Goal: Task Accomplishment & Management: Use online tool/utility

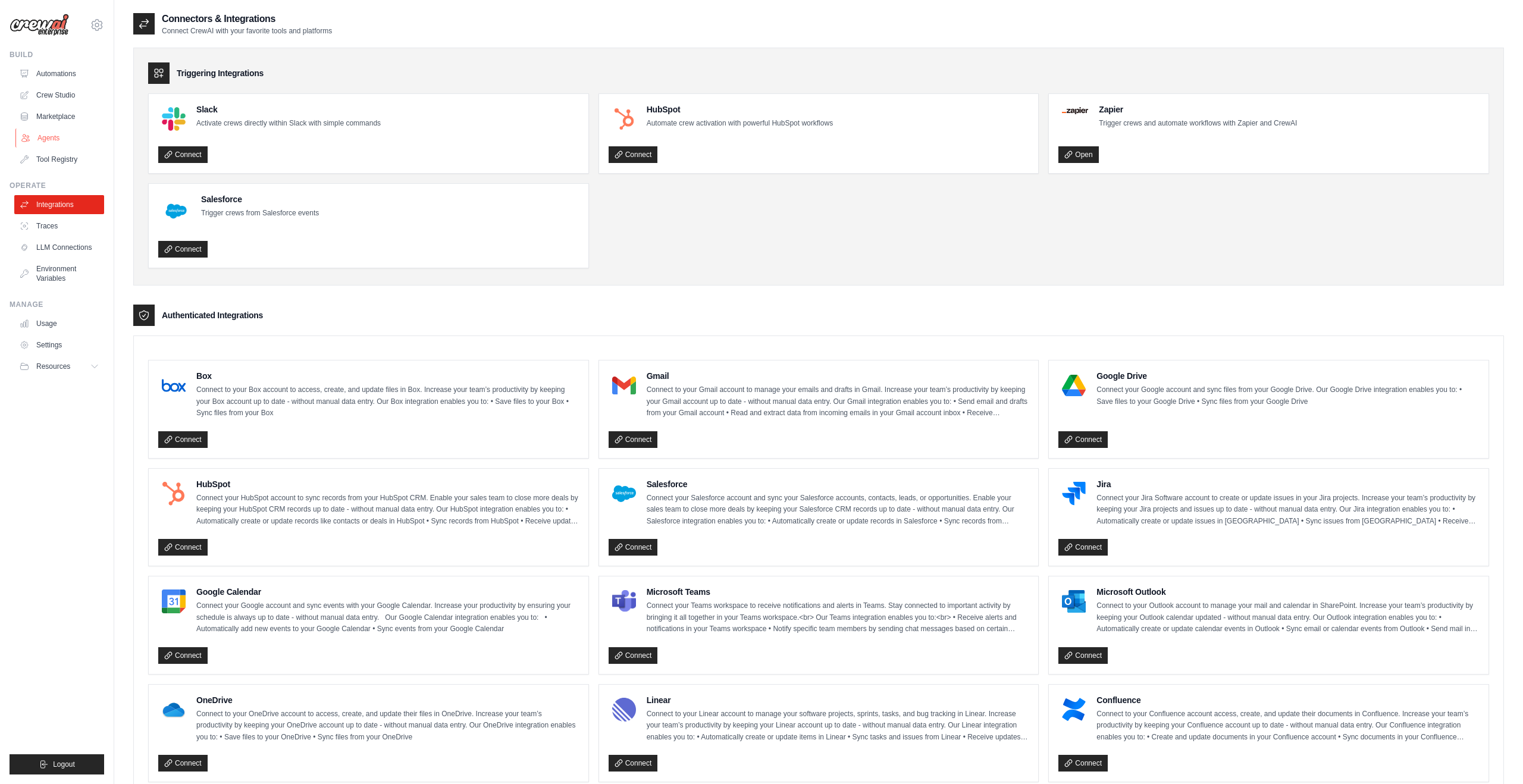
click at [45, 138] on link "Agents" at bounding box center [61, 138] width 90 height 19
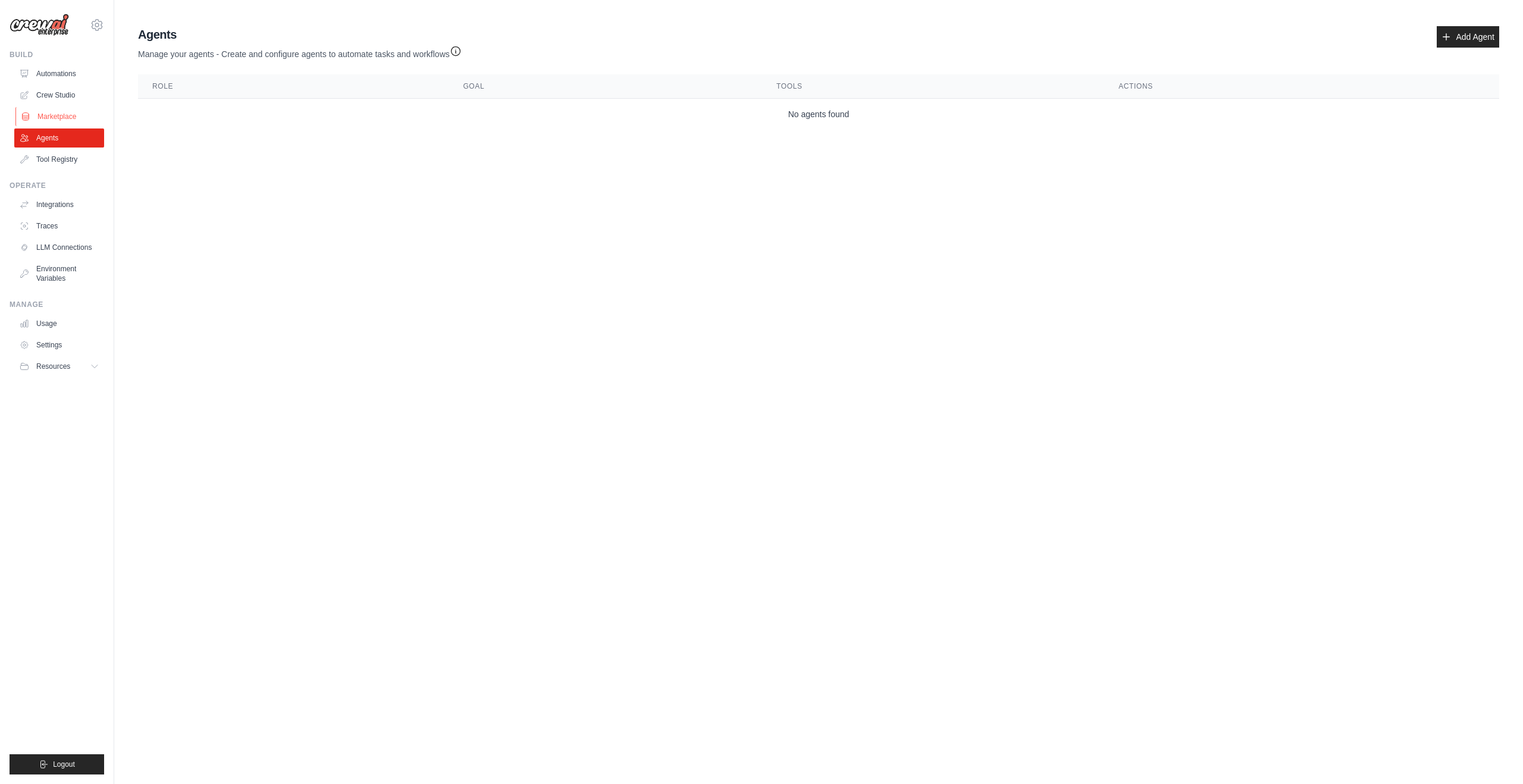
click at [76, 109] on link "Marketplace" at bounding box center [61, 116] width 90 height 19
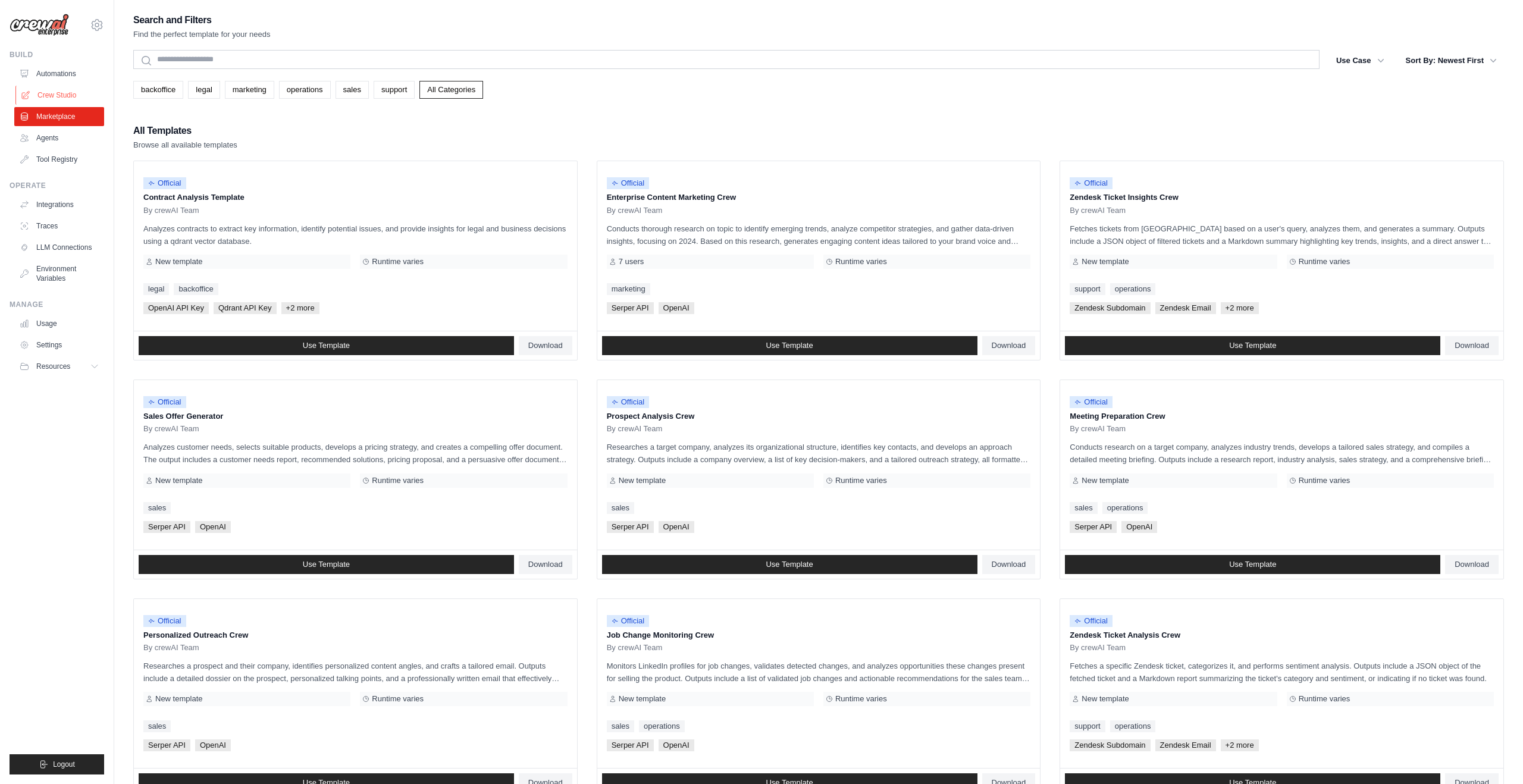
click at [79, 97] on link "Crew Studio" at bounding box center [61, 95] width 90 height 19
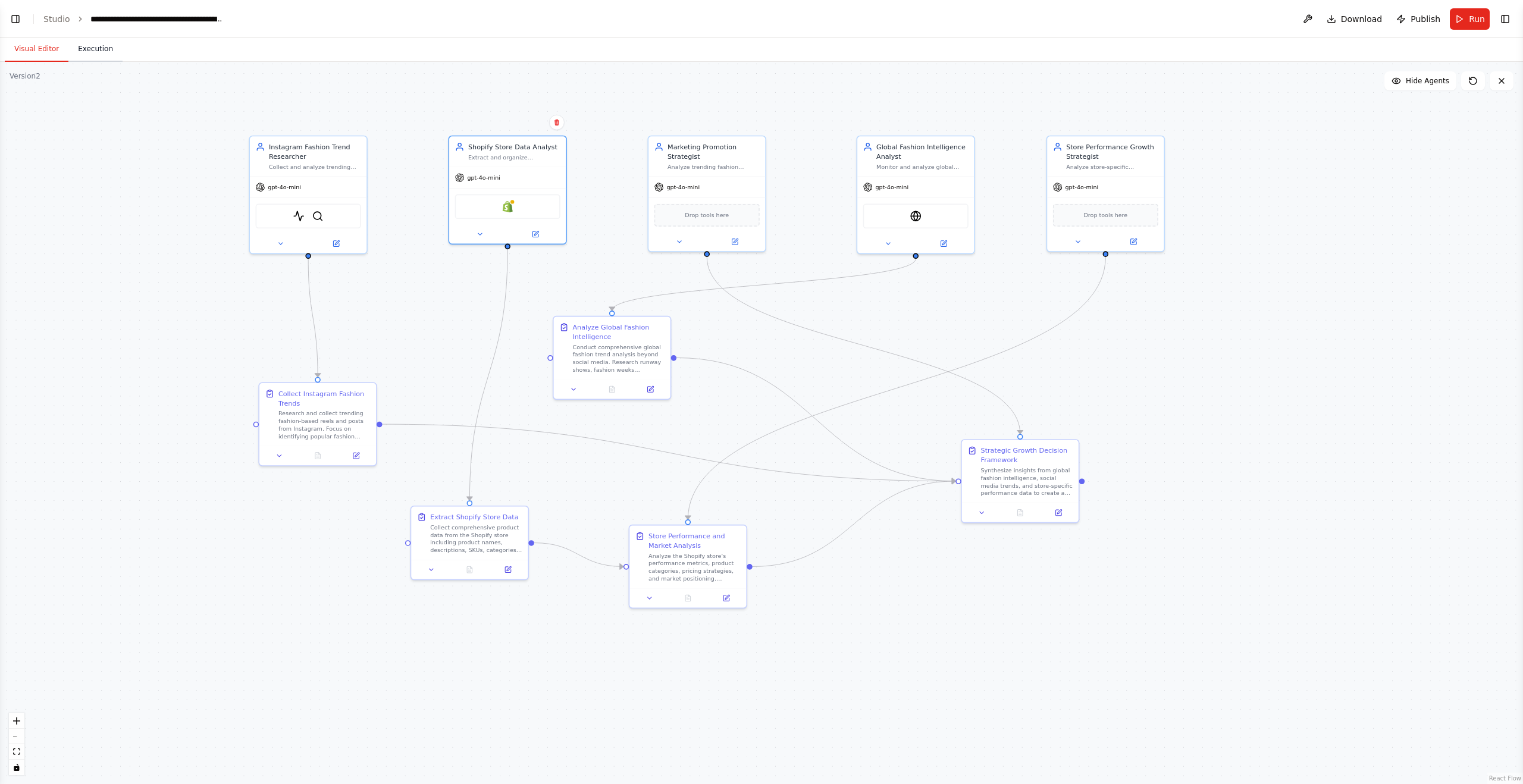
click at [86, 54] on button "Execution" at bounding box center [96, 49] width 54 height 25
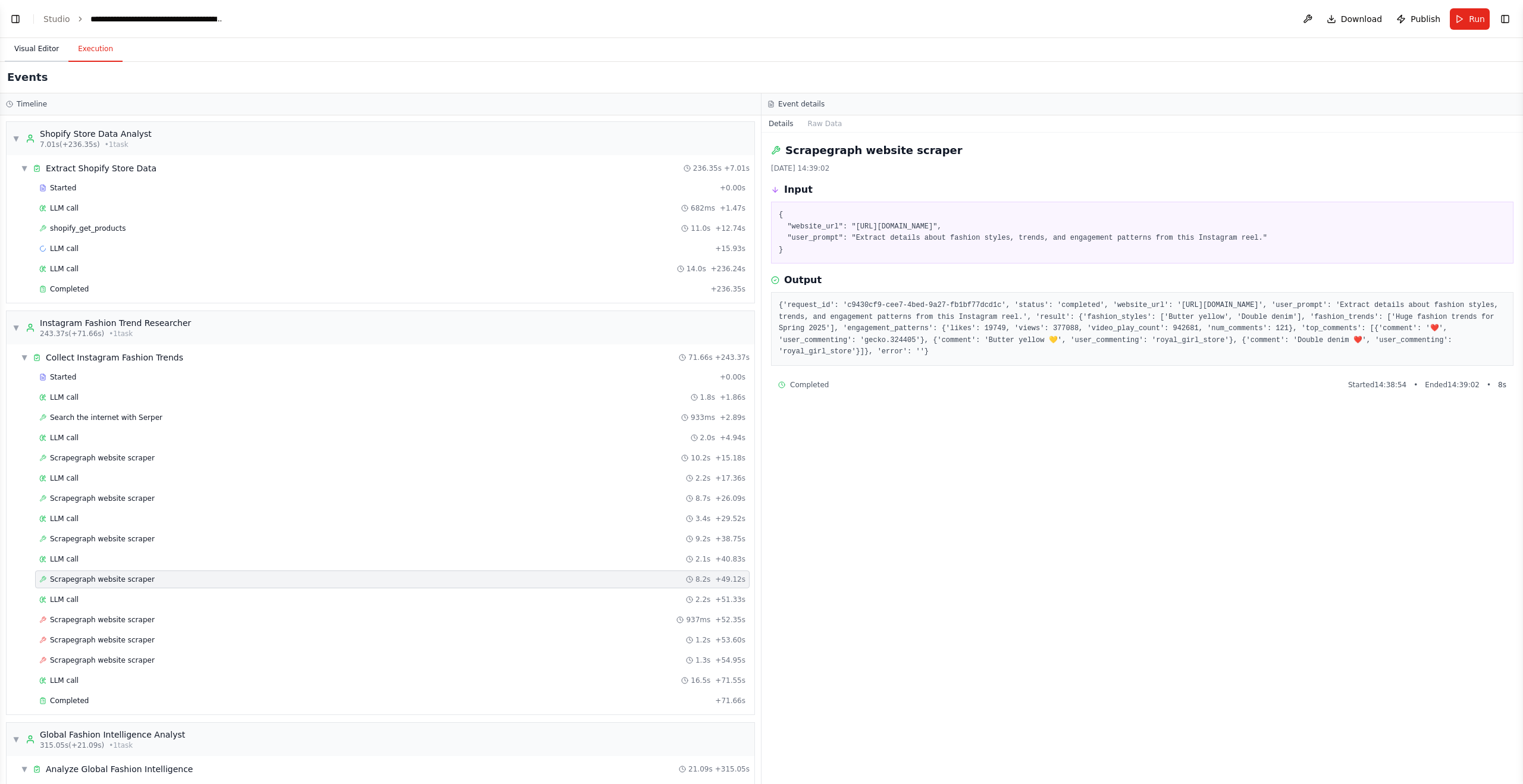
click at [49, 55] on button "Visual Editor" at bounding box center [37, 49] width 64 height 25
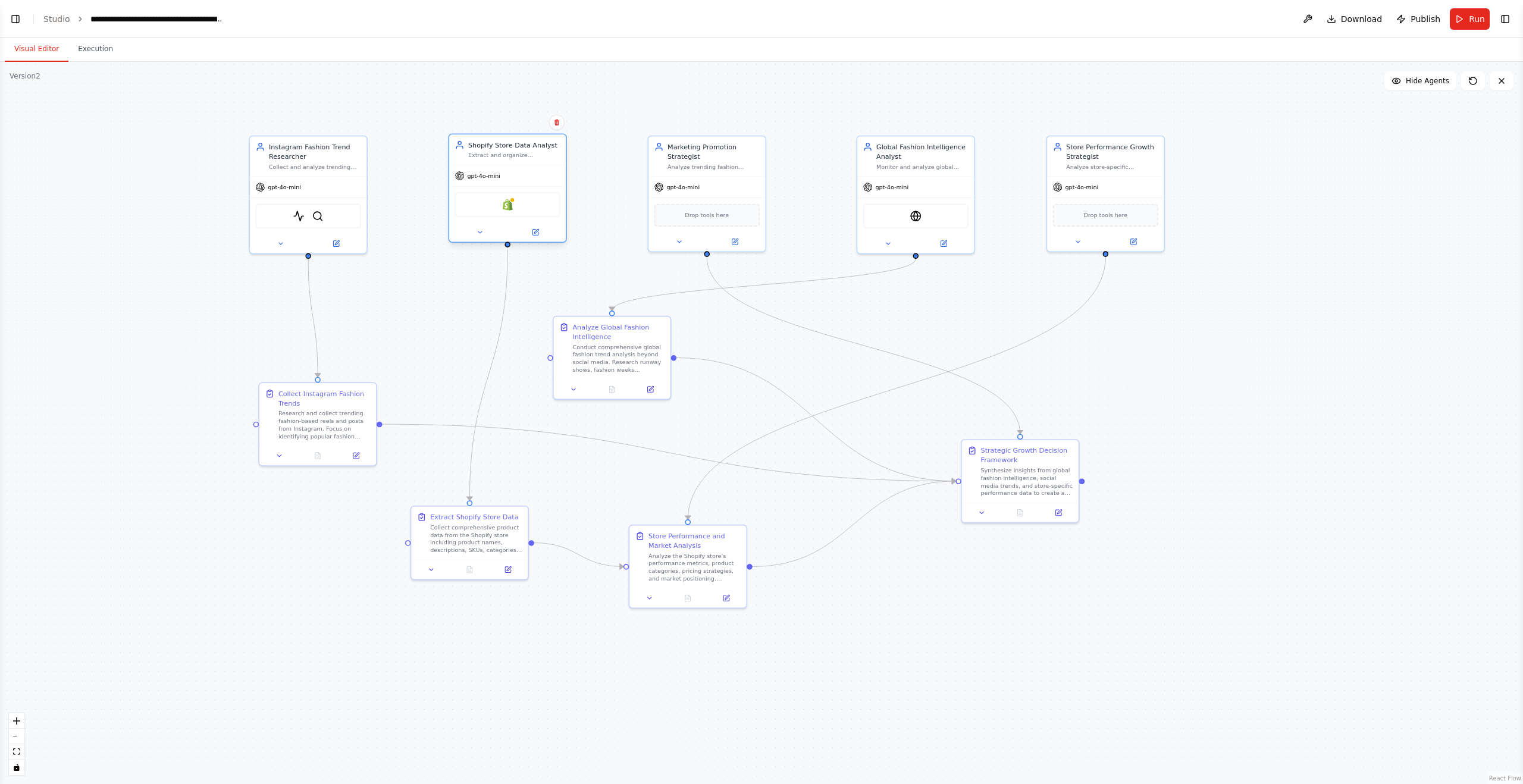
click at [514, 208] on div "Shopify" at bounding box center [508, 204] width 106 height 24
click at [1321, 125] on div ".deletable-edge-delete-btn { width: 20px; height: 20px; border: 0px solid #ffff…" at bounding box center [762, 423] width 1523 height 722
click at [1467, 19] on button "Run" at bounding box center [1470, 18] width 40 height 21
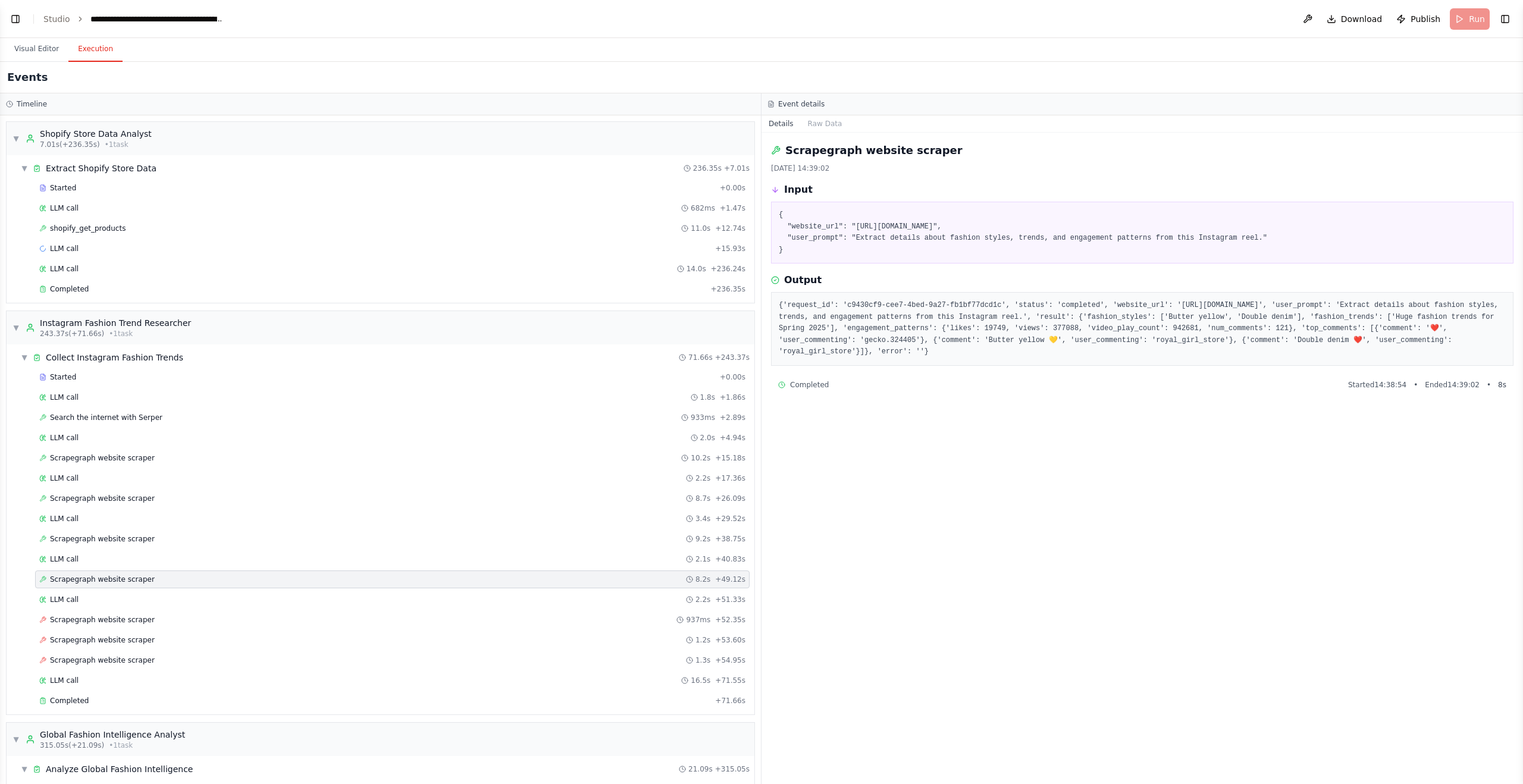
click at [101, 52] on body "BETA Collect Trending Fashion based Reels and Posts from Instagram. Colelct My …" at bounding box center [762, 392] width 1523 height 784
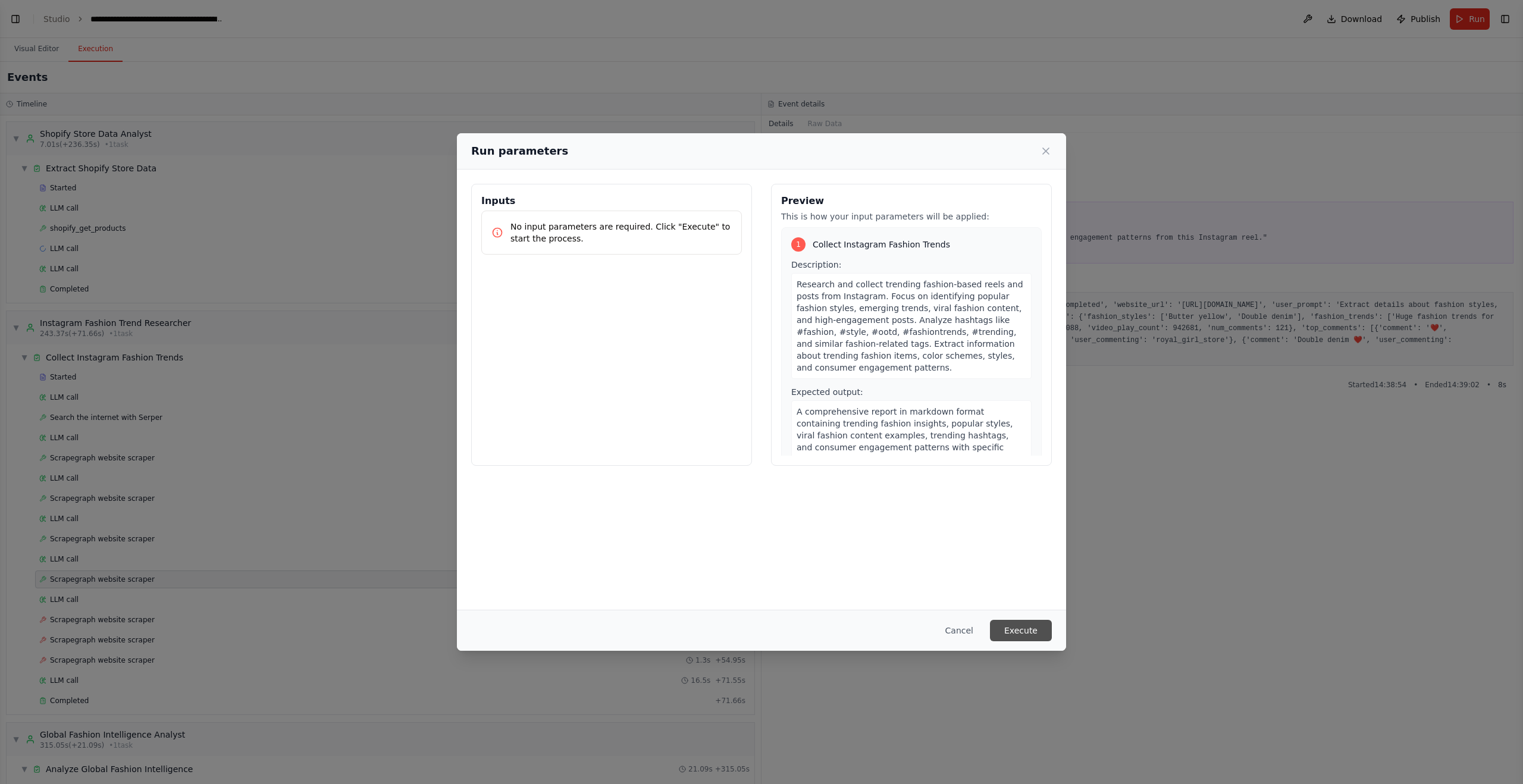
click at [1010, 632] on button "Execute" at bounding box center [1021, 629] width 62 height 21
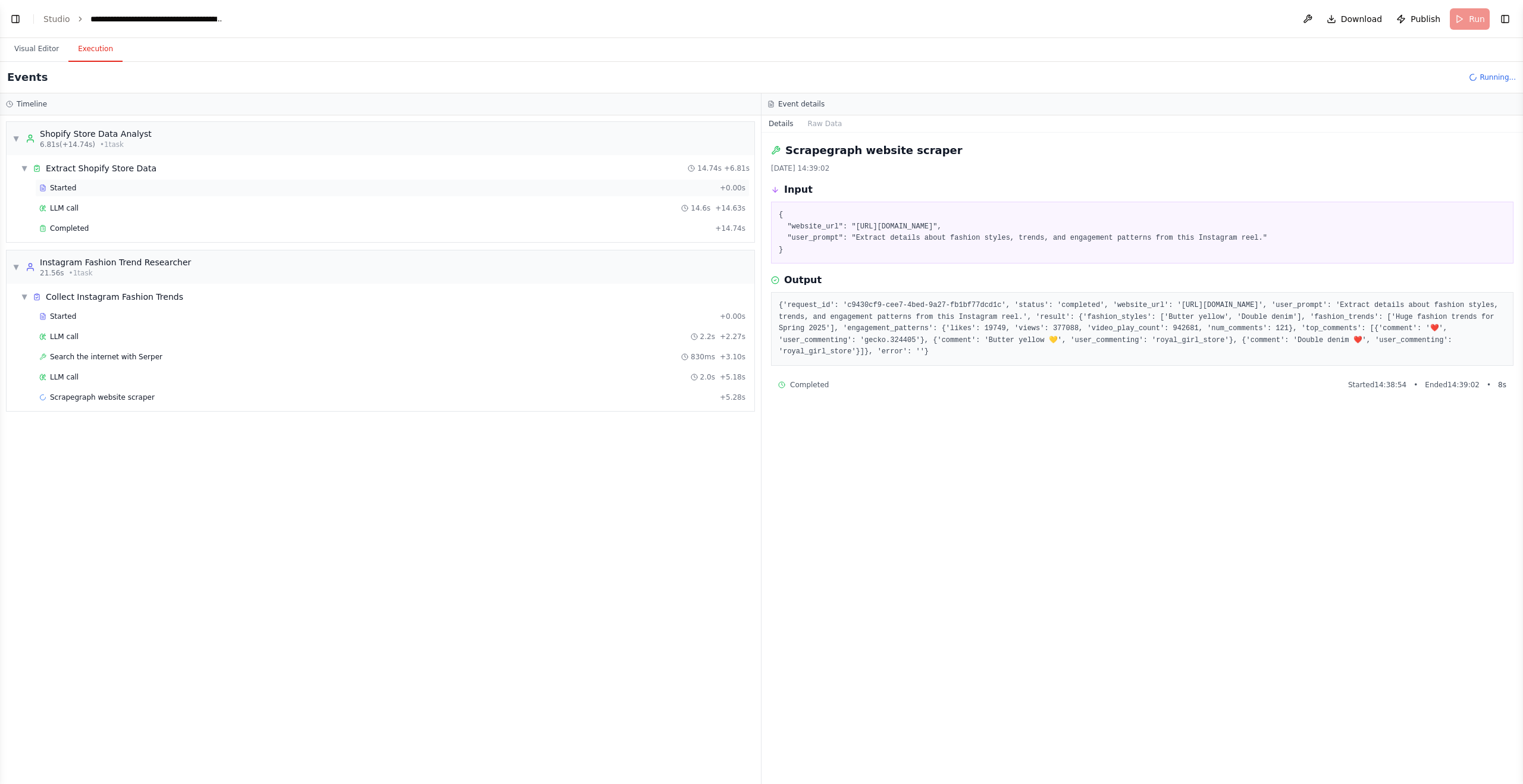
click at [188, 194] on div "Started + 0.00s" at bounding box center [392, 188] width 715 height 18
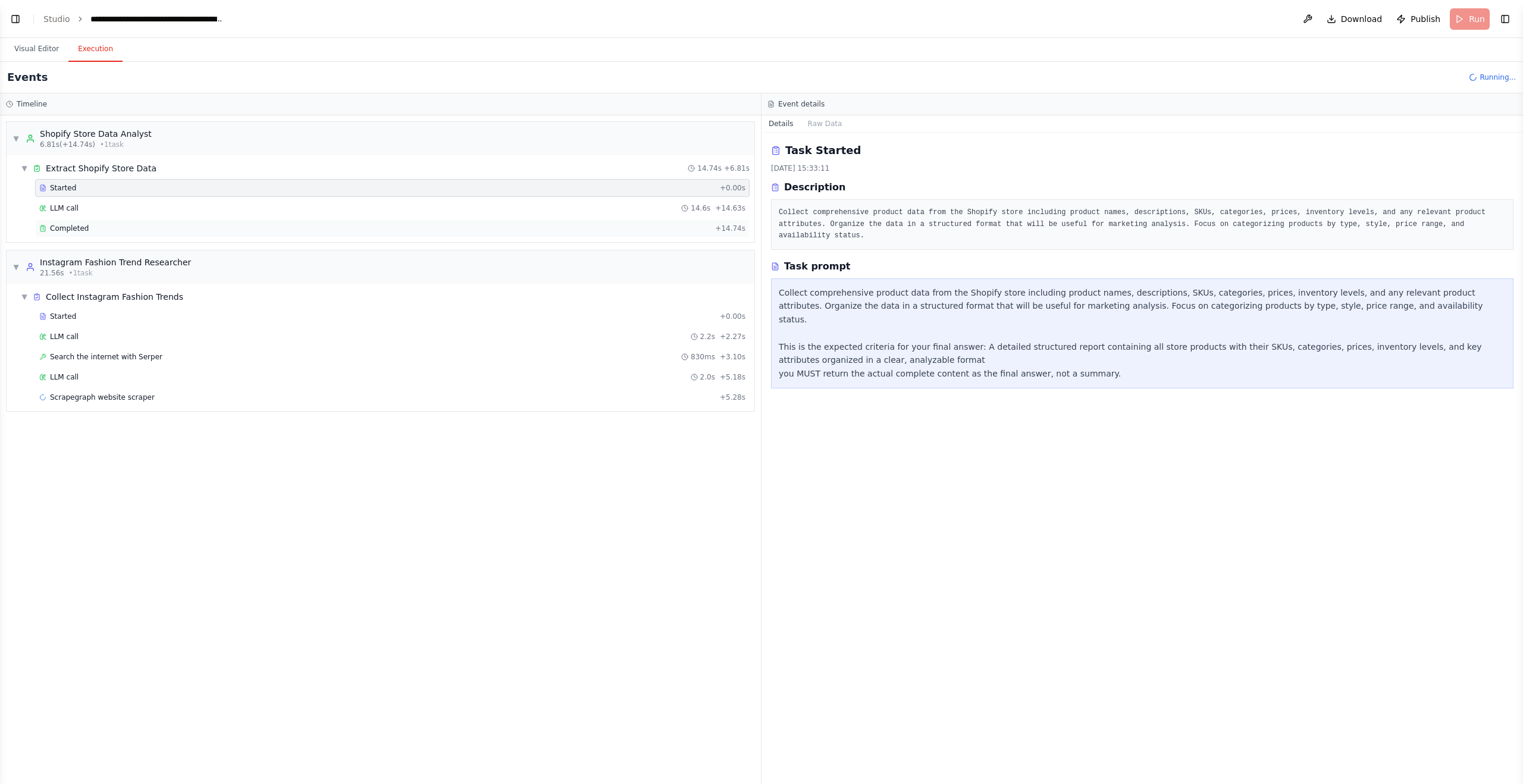
click at [177, 221] on div "Completed + 14.74s" at bounding box center [392, 228] width 715 height 18
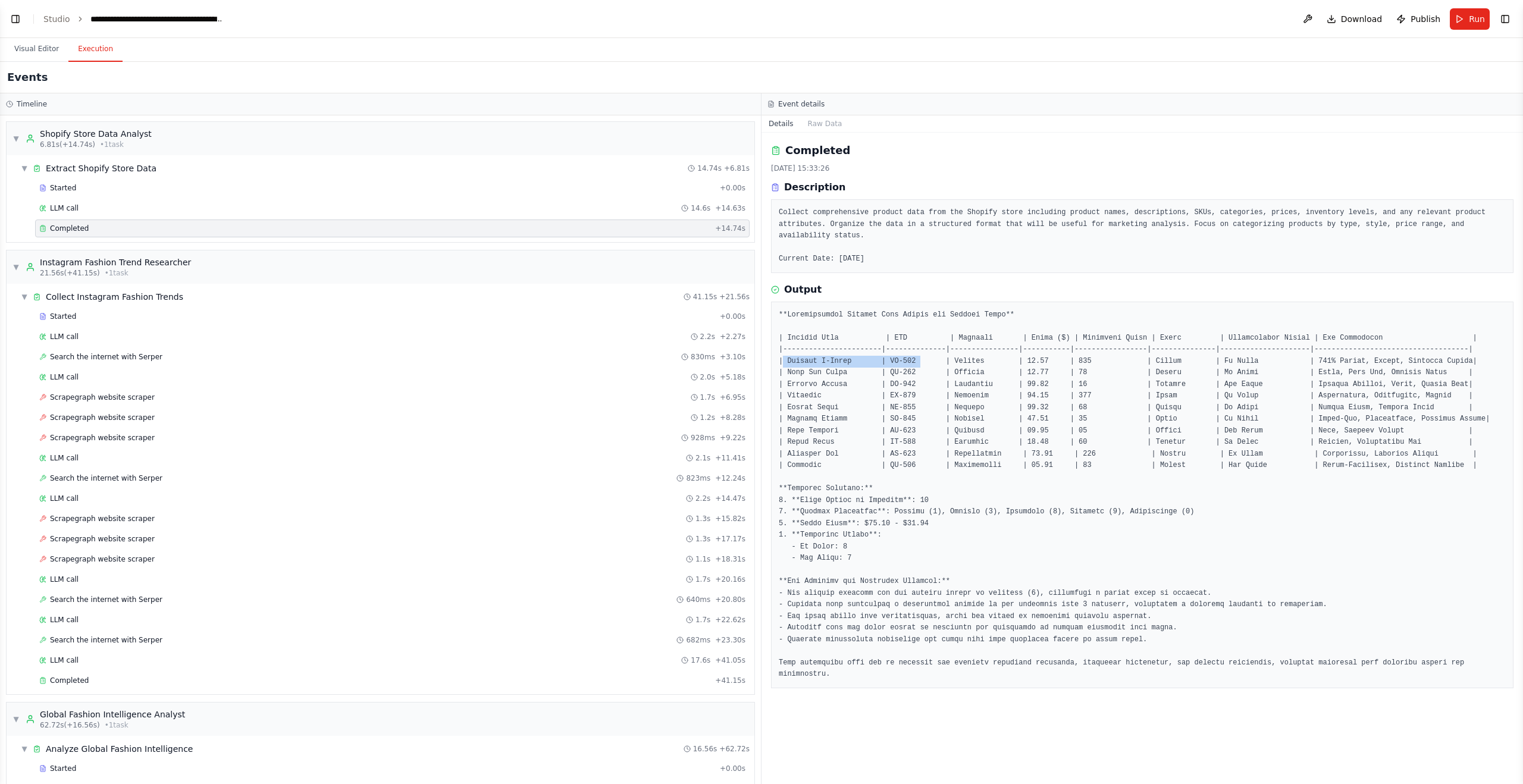
drag, startPoint x: 921, startPoint y: 359, endPoint x: 782, endPoint y: 363, distance: 139.1
click at [782, 363] on pre at bounding box center [1142, 495] width 728 height 371
copy pre "Classic T-Shirt | TS-001"
click at [1107, 150] on div "Completed" at bounding box center [1143, 150] width 743 height 17
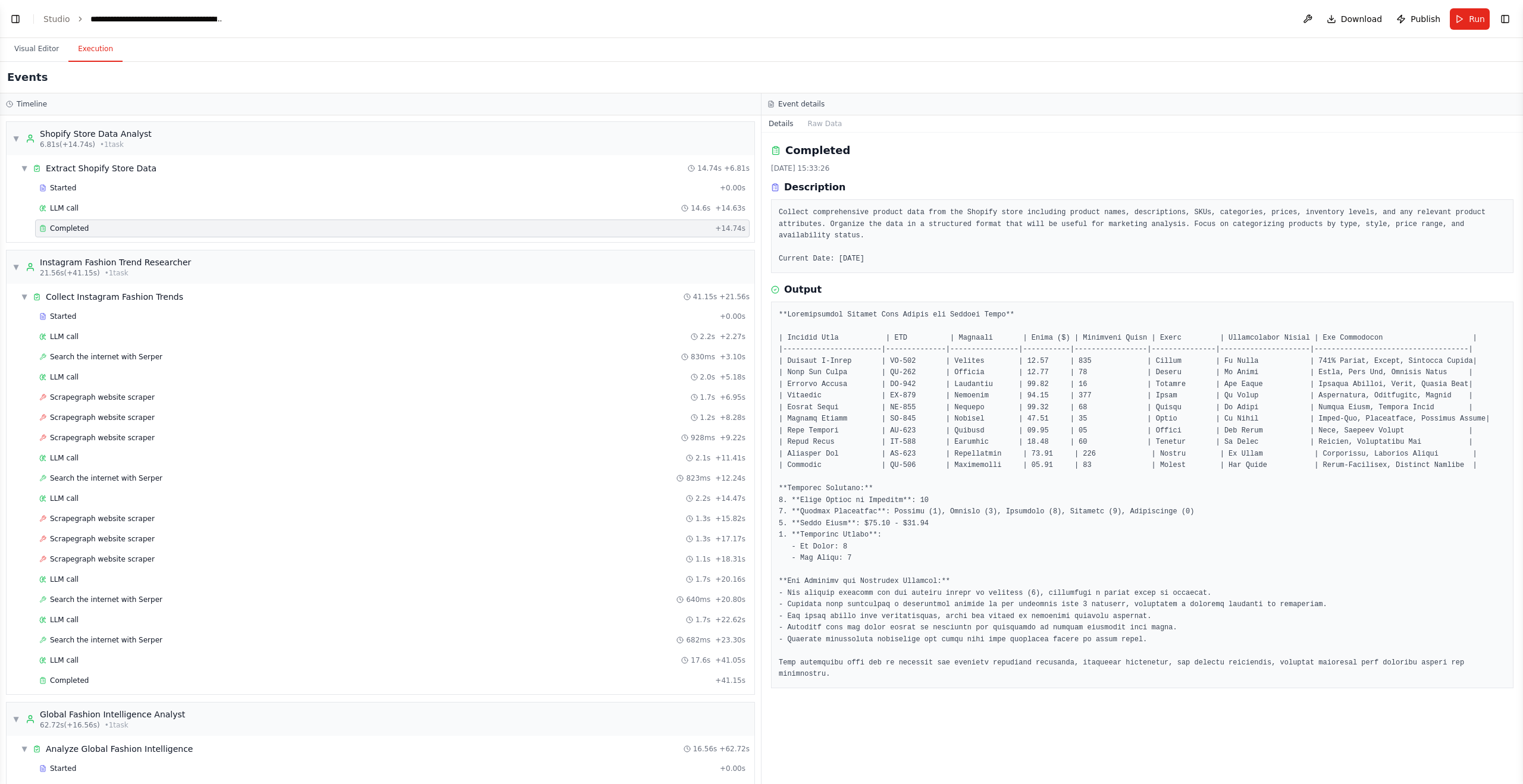
click at [70, 224] on span "Completed" at bounding box center [69, 228] width 39 height 10
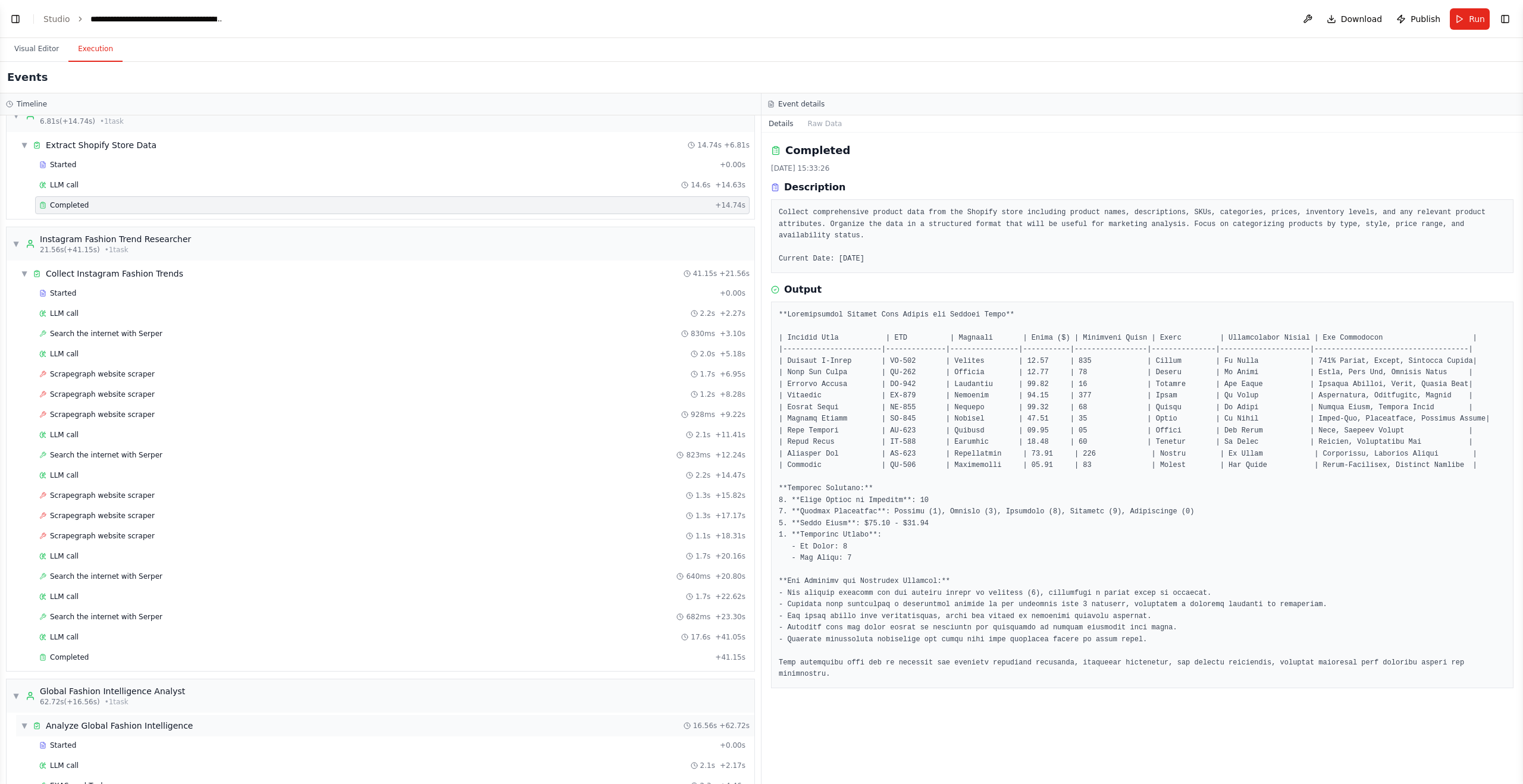
scroll to position [0, 0]
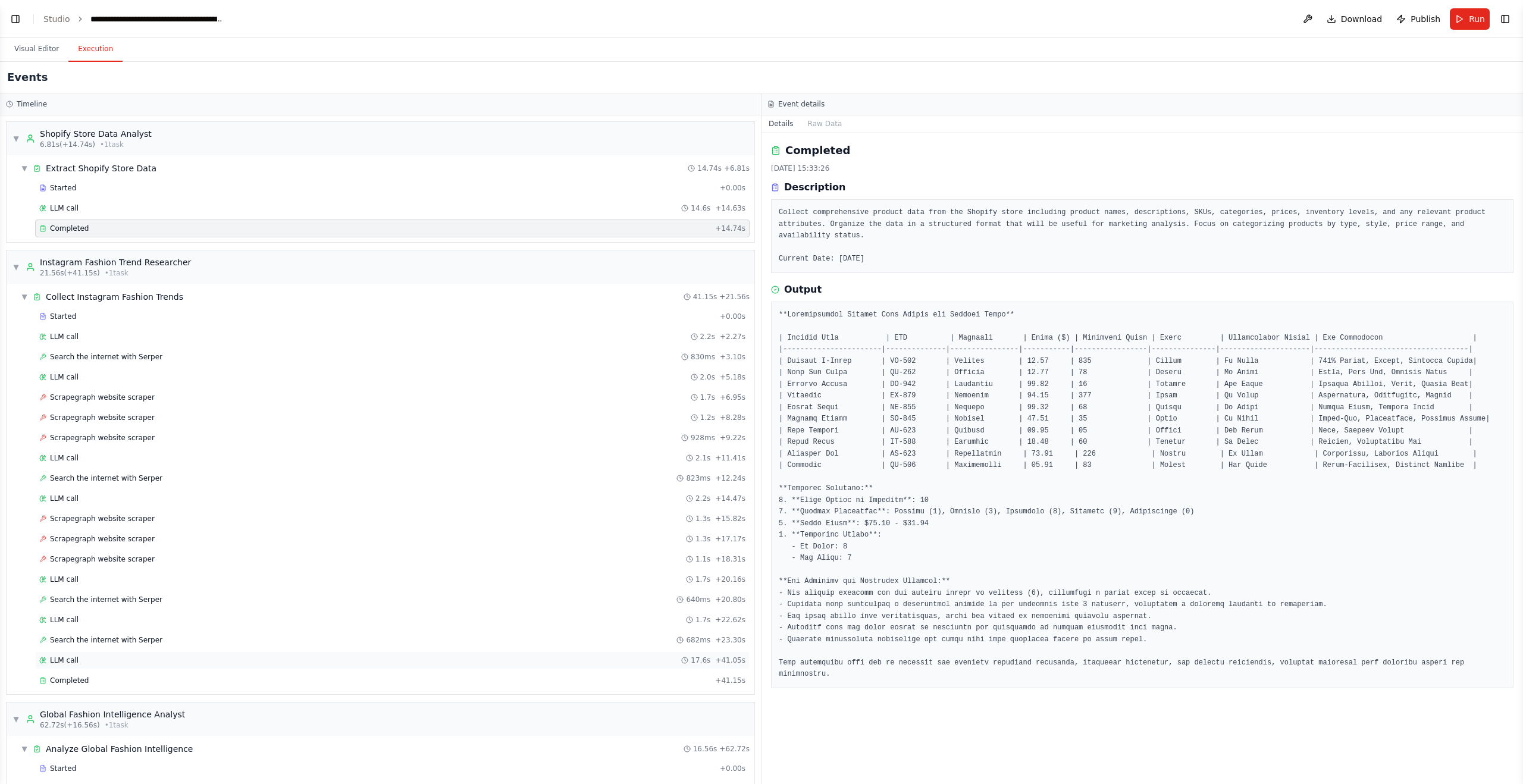
click at [171, 656] on div "LLM call 17.6s + 41.05s" at bounding box center [392, 660] width 707 height 10
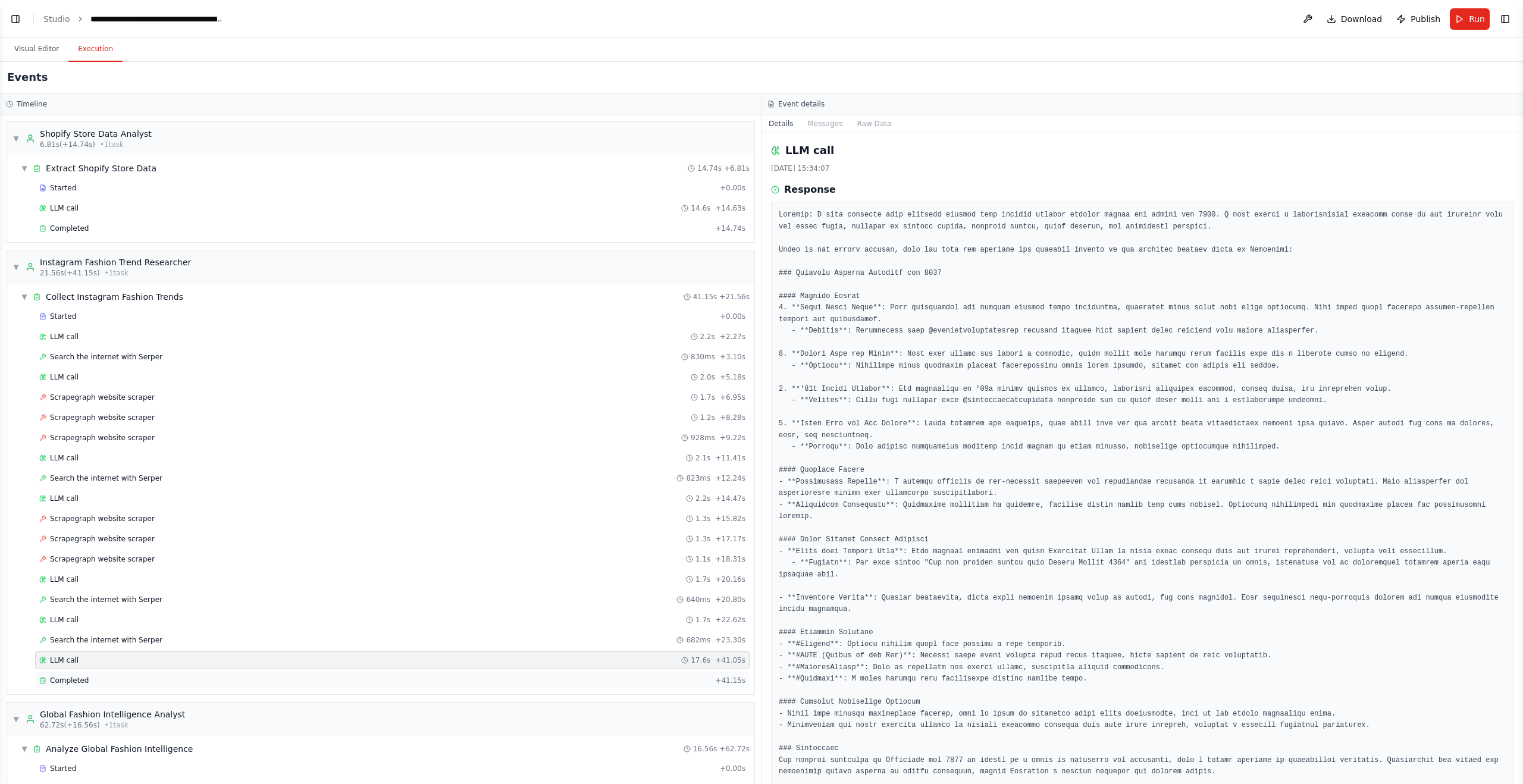
click at [255, 678] on div "Completed" at bounding box center [374, 680] width 672 height 10
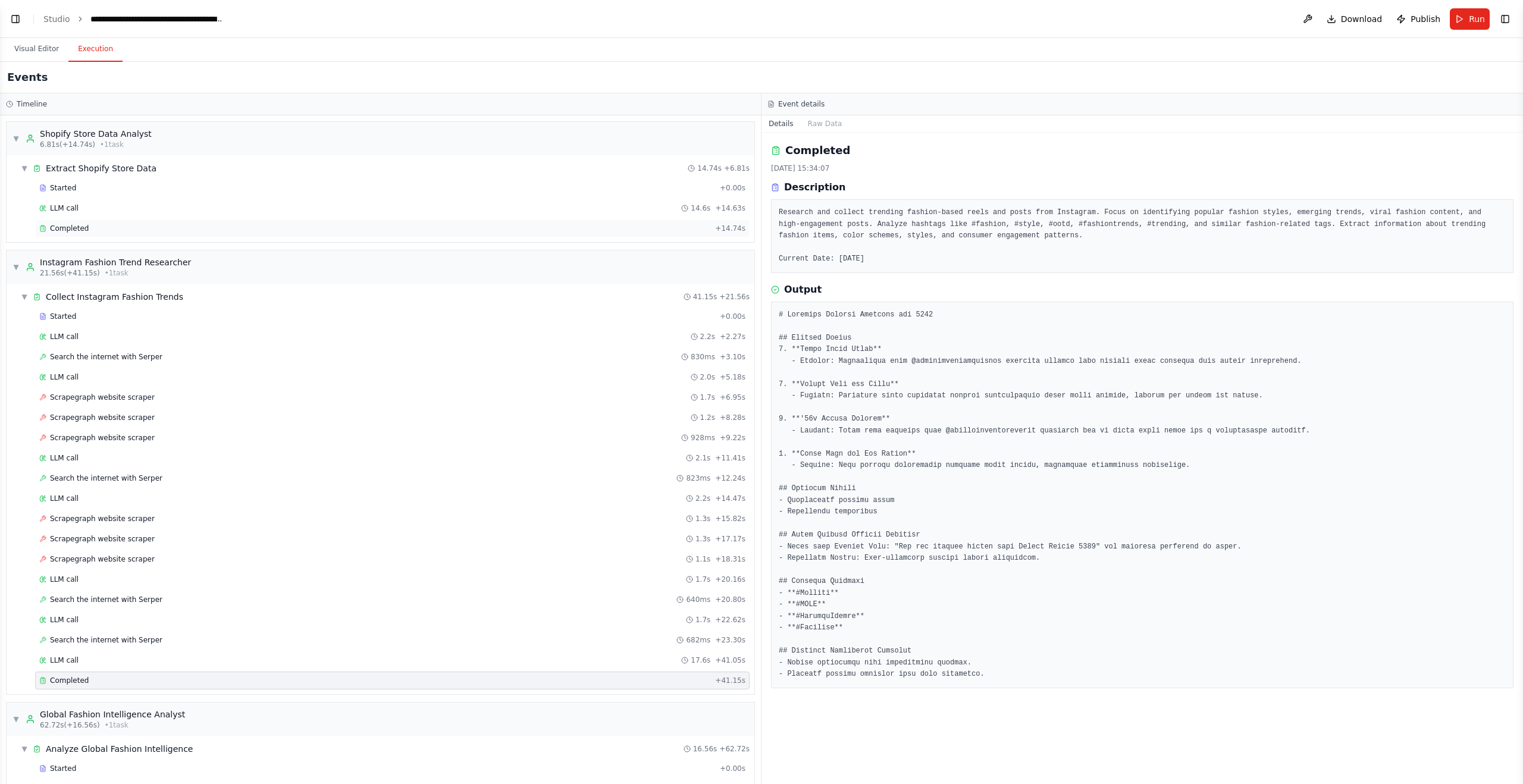
click at [100, 226] on div "Completed" at bounding box center [374, 228] width 672 height 10
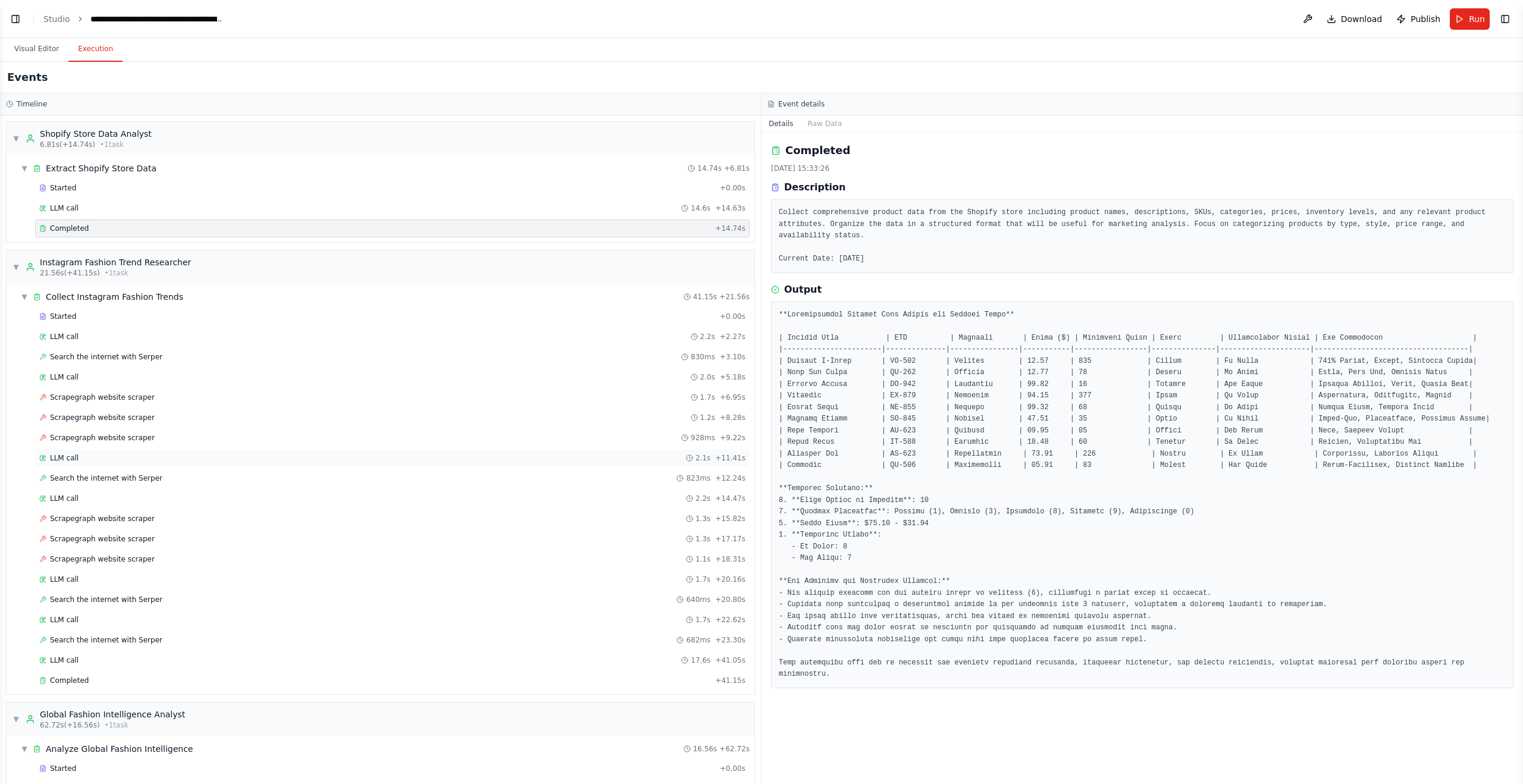
scroll to position [350, 0]
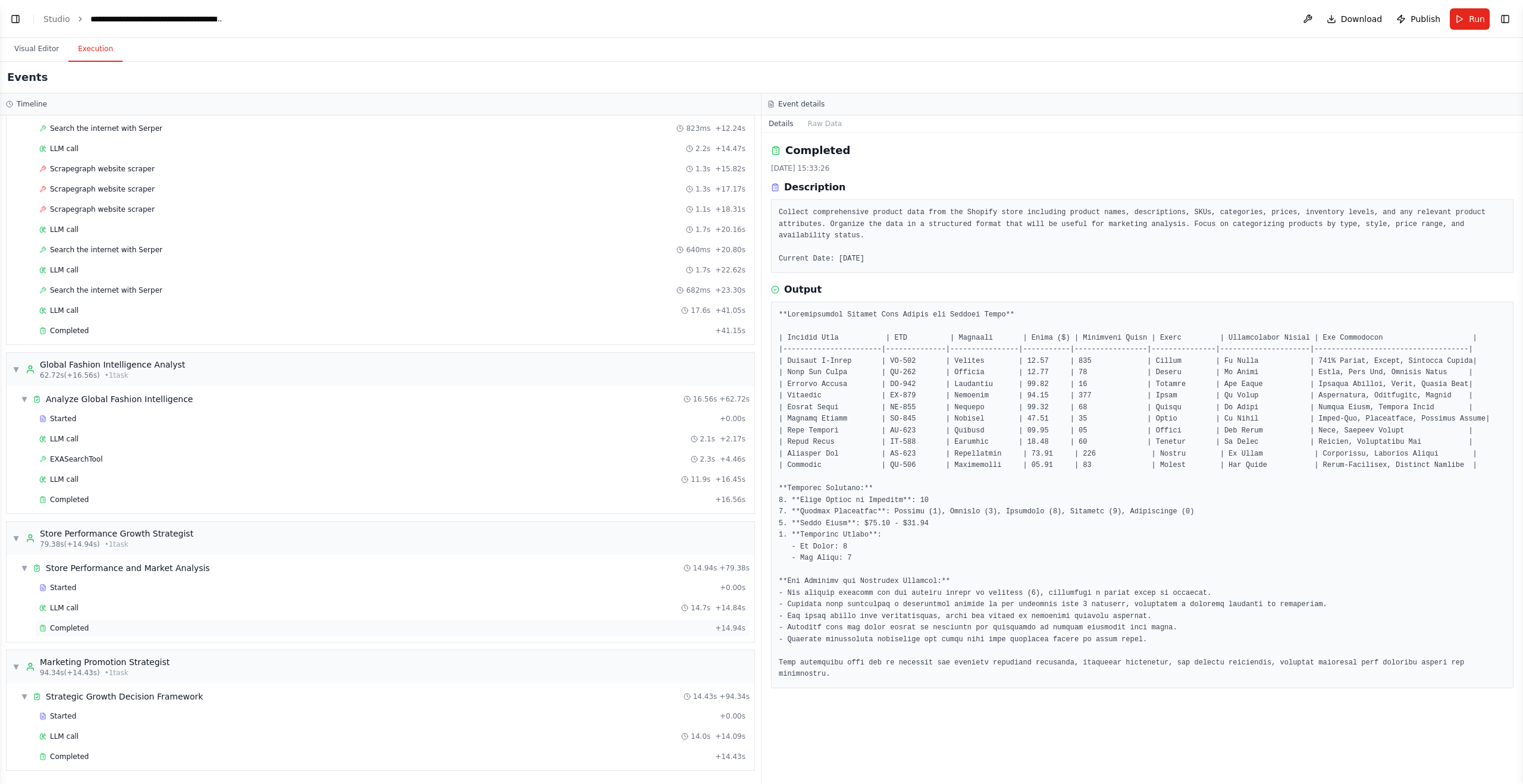
click at [154, 627] on div "Completed" at bounding box center [374, 628] width 672 height 10
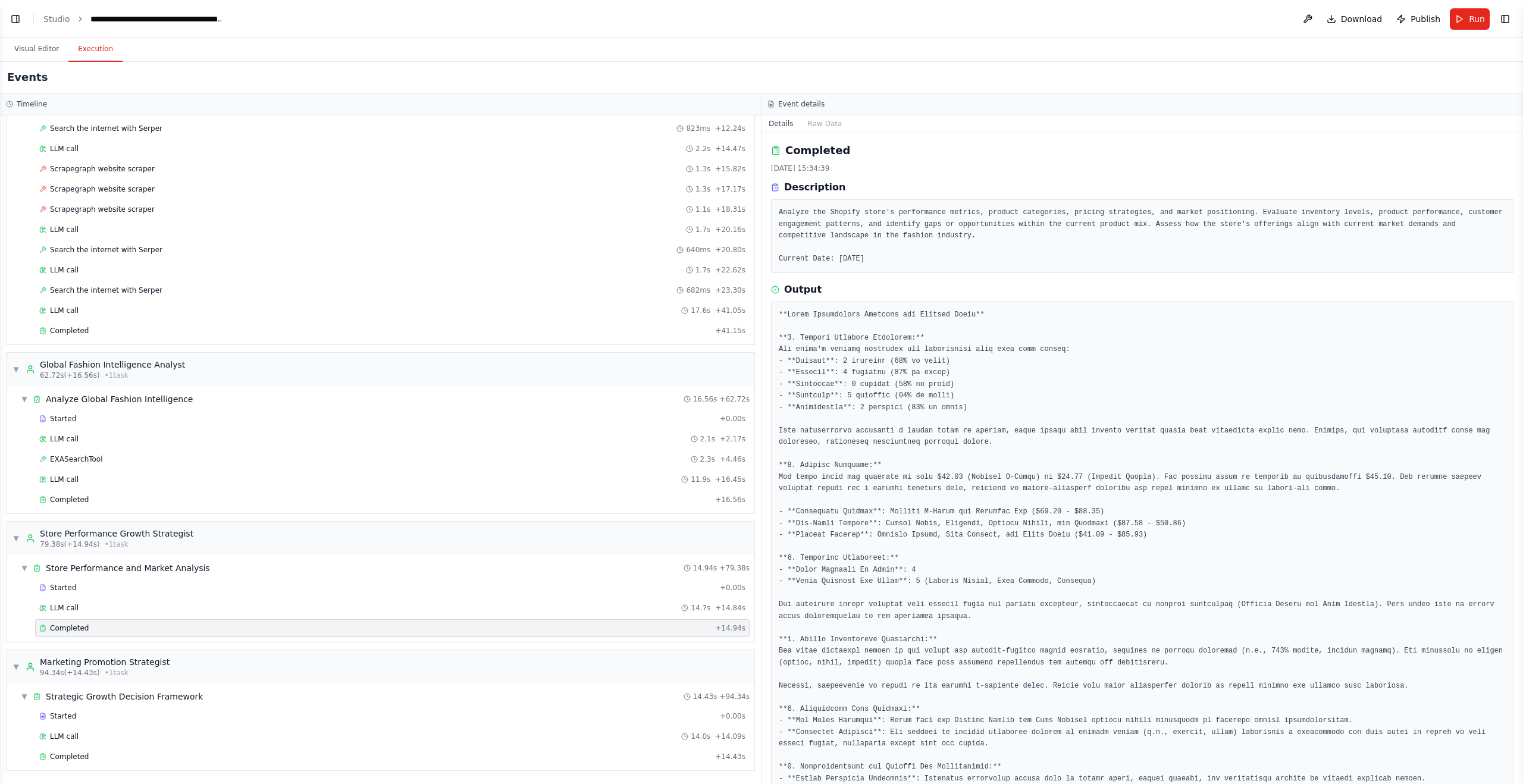
scroll to position [120, 0]
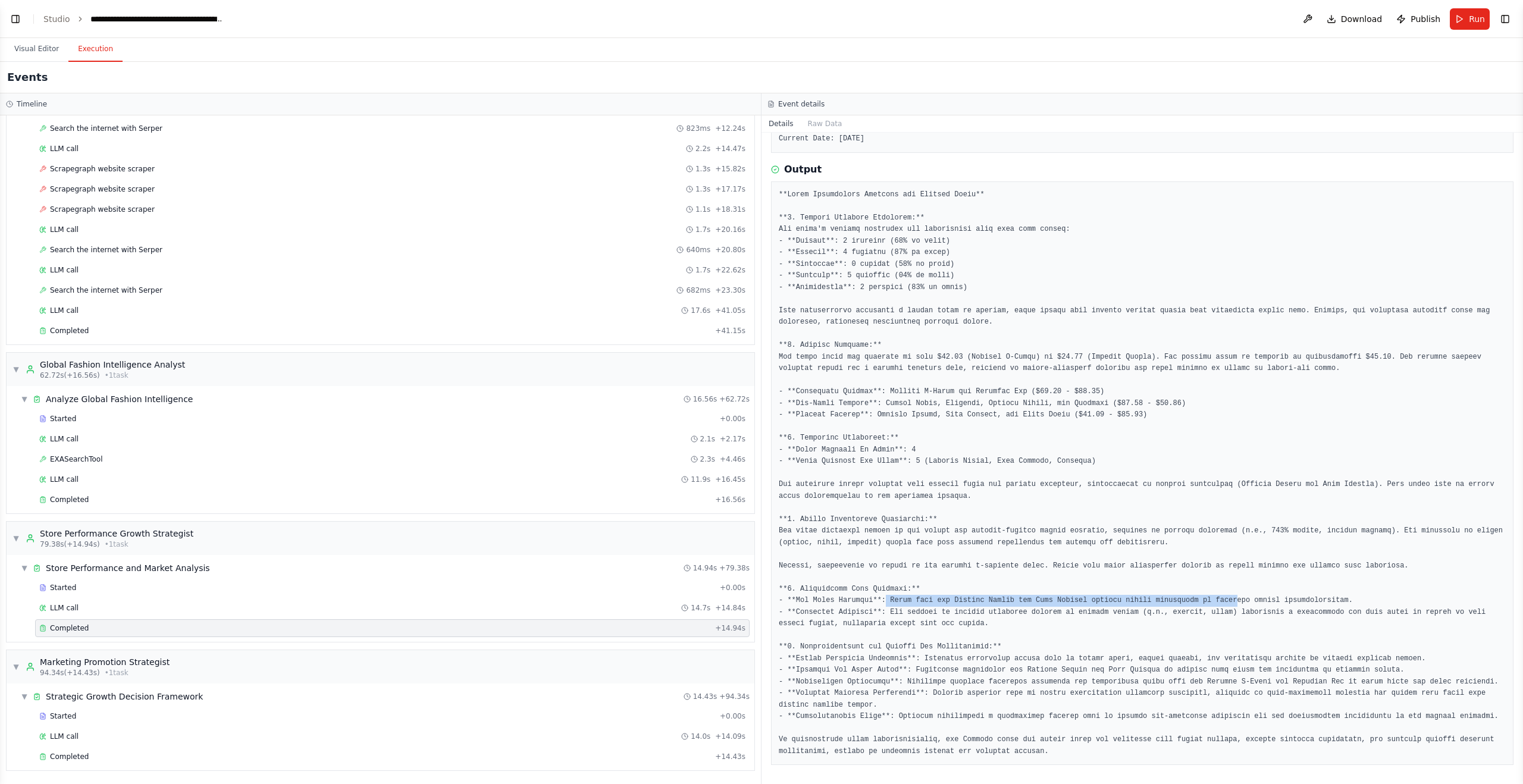
drag, startPoint x: 885, startPoint y: 601, endPoint x: 1238, endPoint y: 600, distance: 353.0
click at [1238, 600] on pre at bounding box center [1142, 474] width 728 height 569
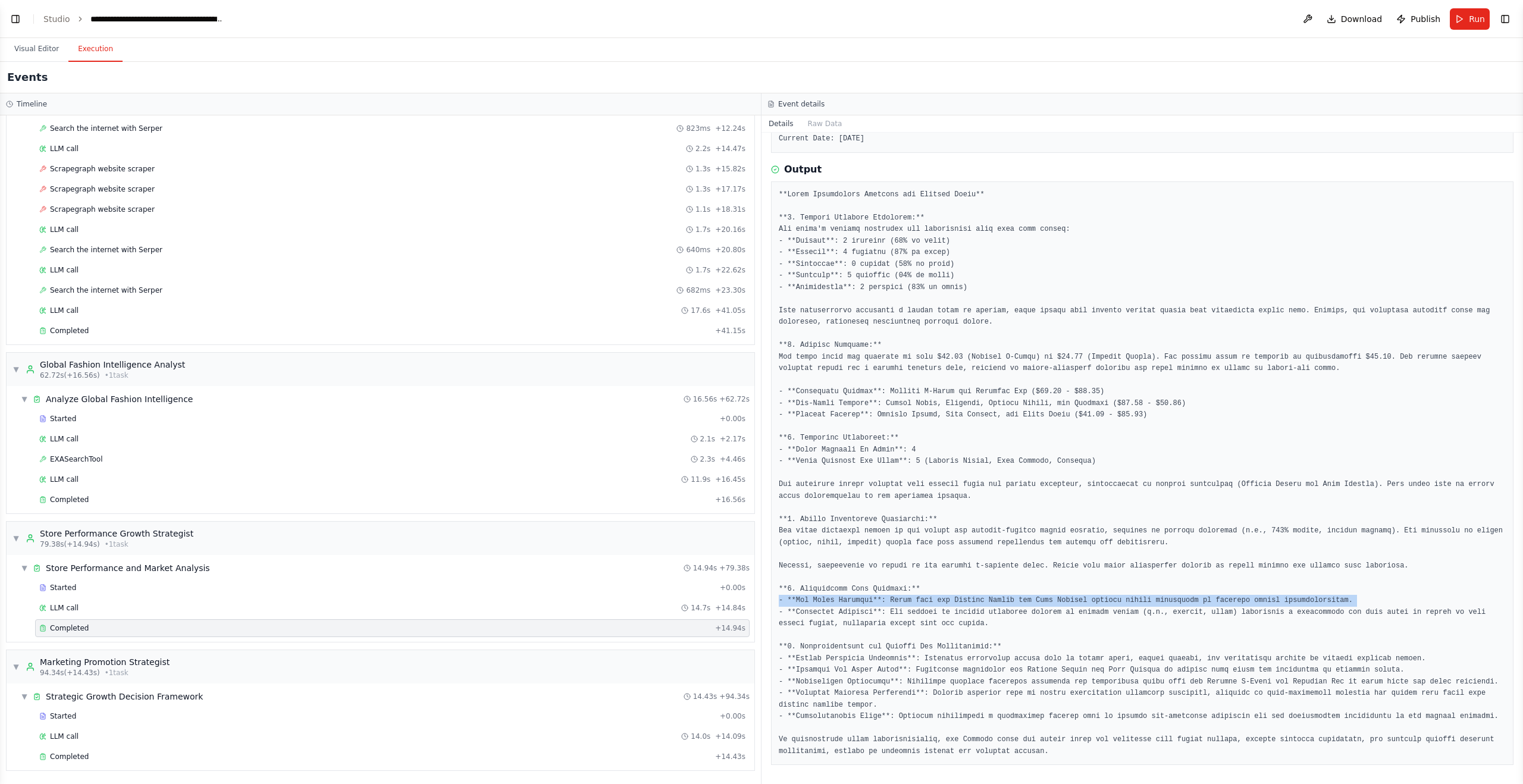
click at [1238, 600] on pre at bounding box center [1142, 474] width 728 height 569
drag, startPoint x: 1370, startPoint y: 600, endPoint x: 891, endPoint y: 603, distance: 479.0
click at [891, 603] on pre at bounding box center [1142, 474] width 728 height 569
click at [889, 607] on pre at bounding box center [1142, 474] width 728 height 569
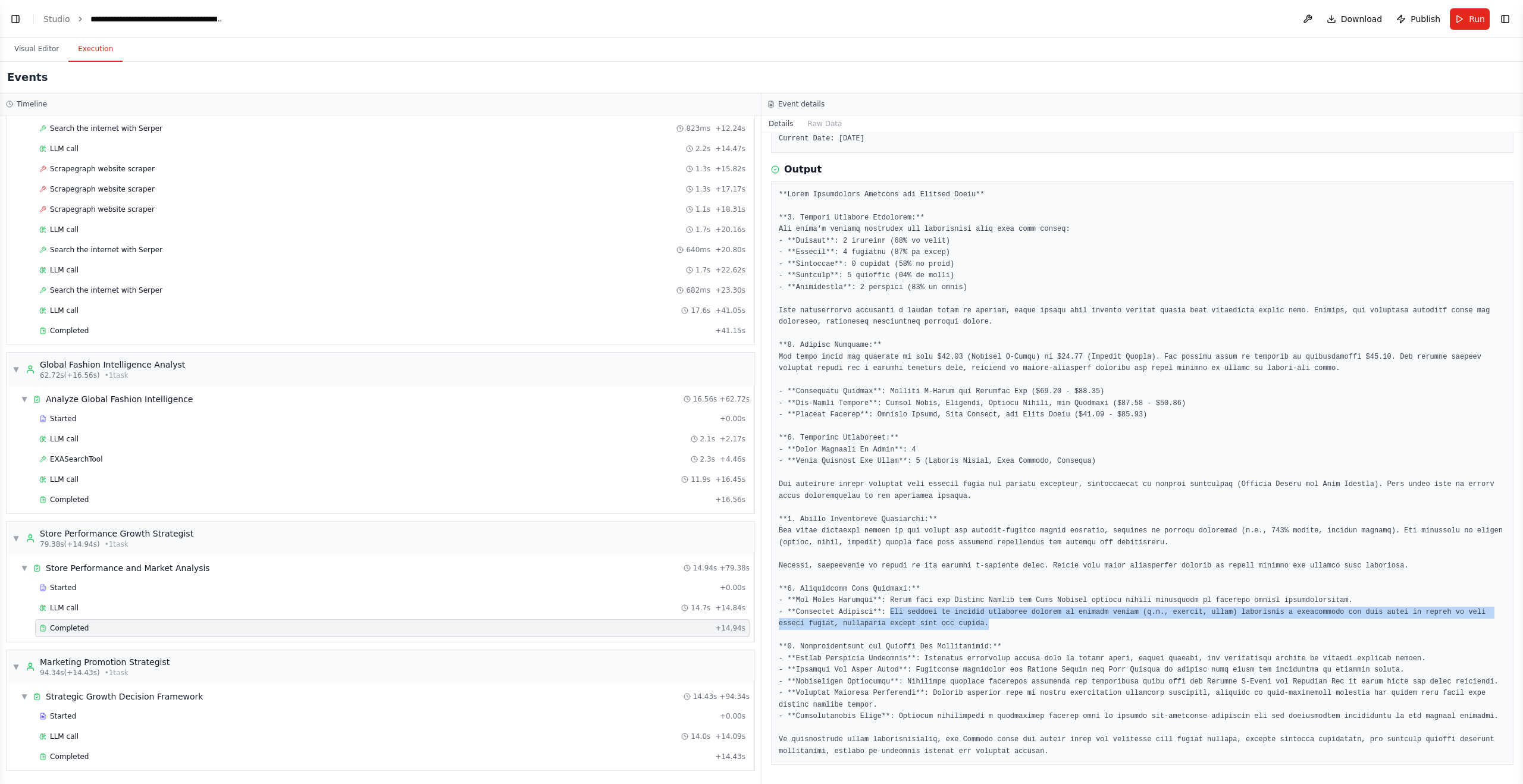
drag, startPoint x: 922, startPoint y: 610, endPoint x: 1009, endPoint y: 619, distance: 87.5
click at [1009, 619] on pre at bounding box center [1142, 474] width 728 height 569
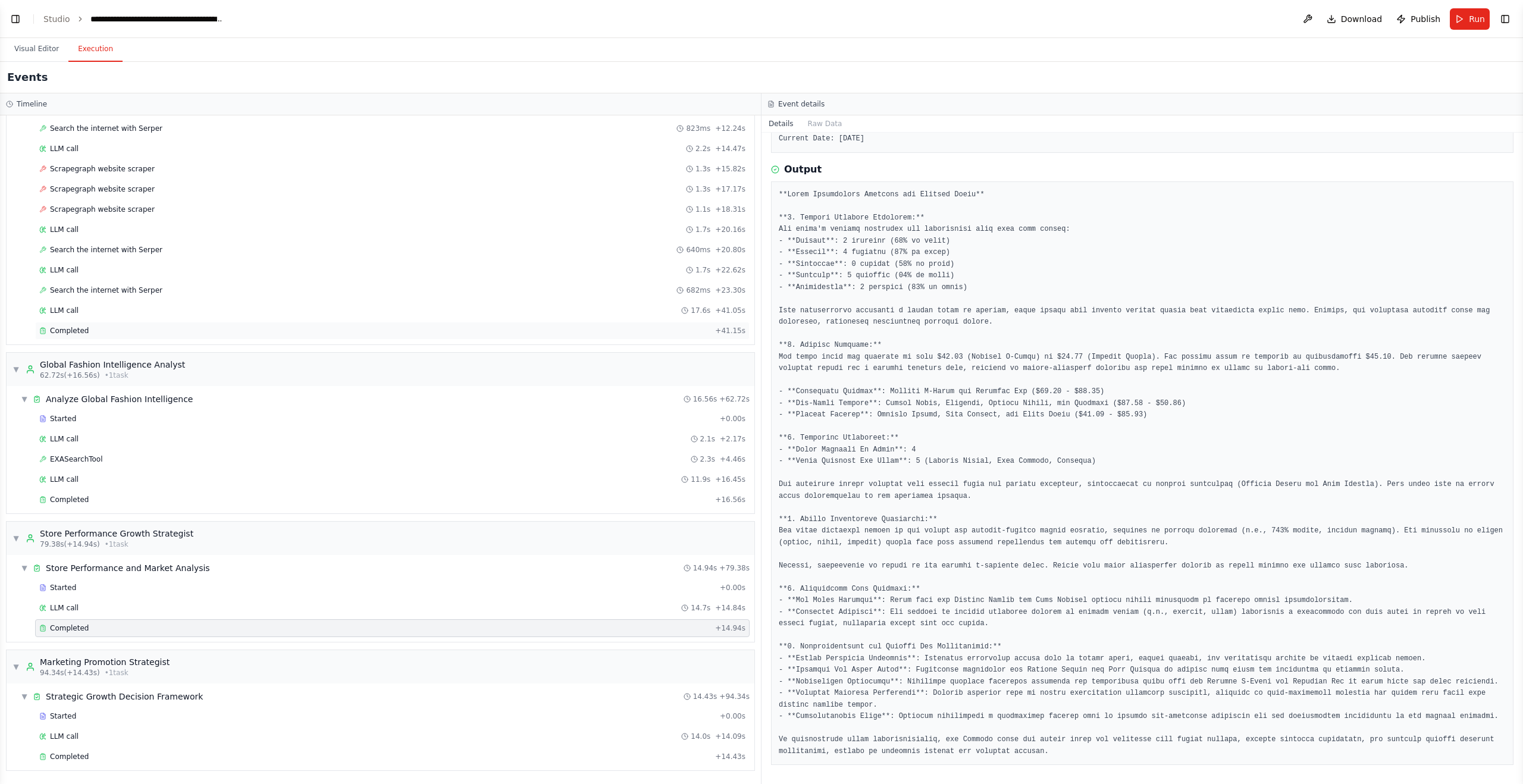
click at [326, 326] on div "Completed" at bounding box center [374, 331] width 672 height 10
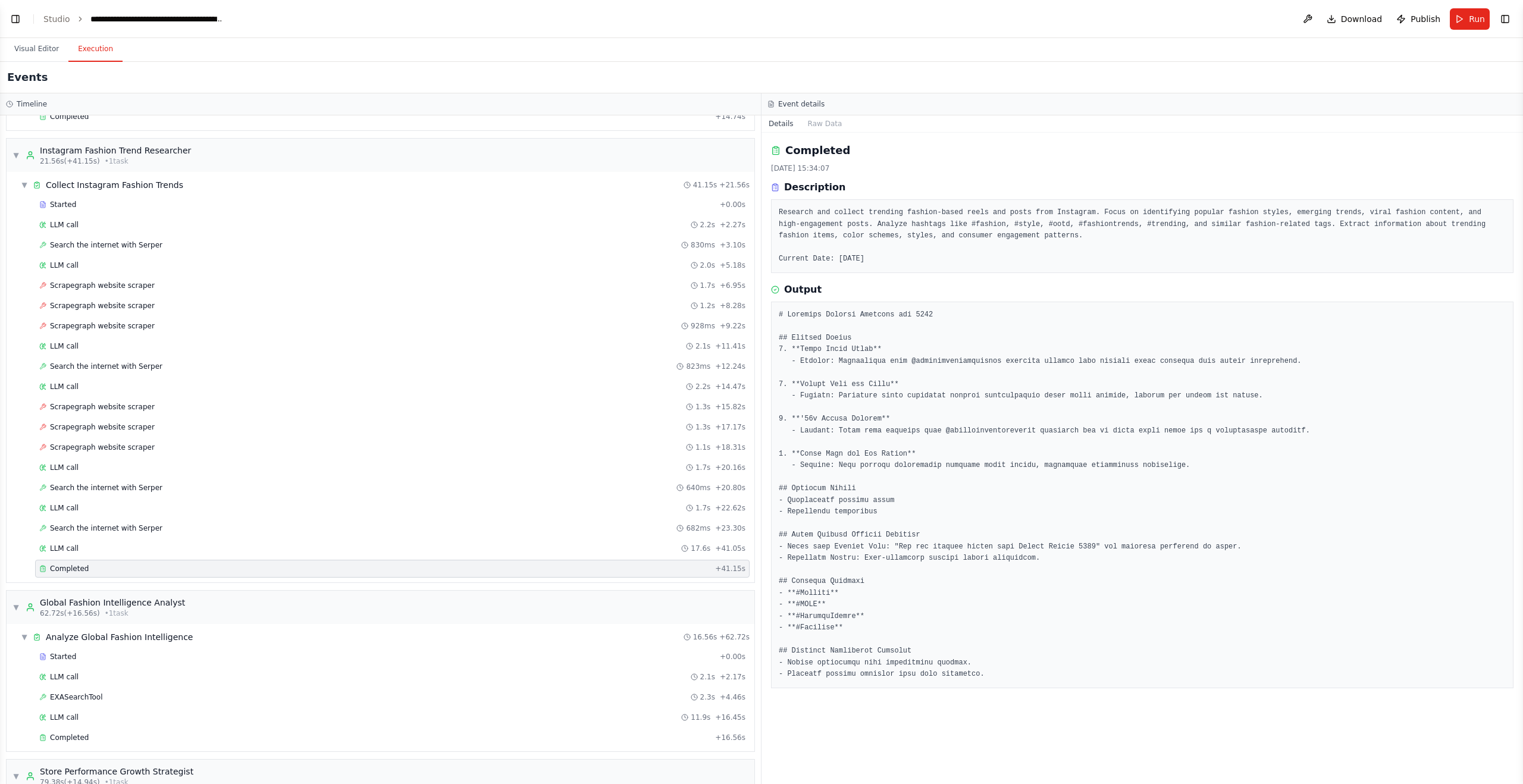
scroll to position [10, 0]
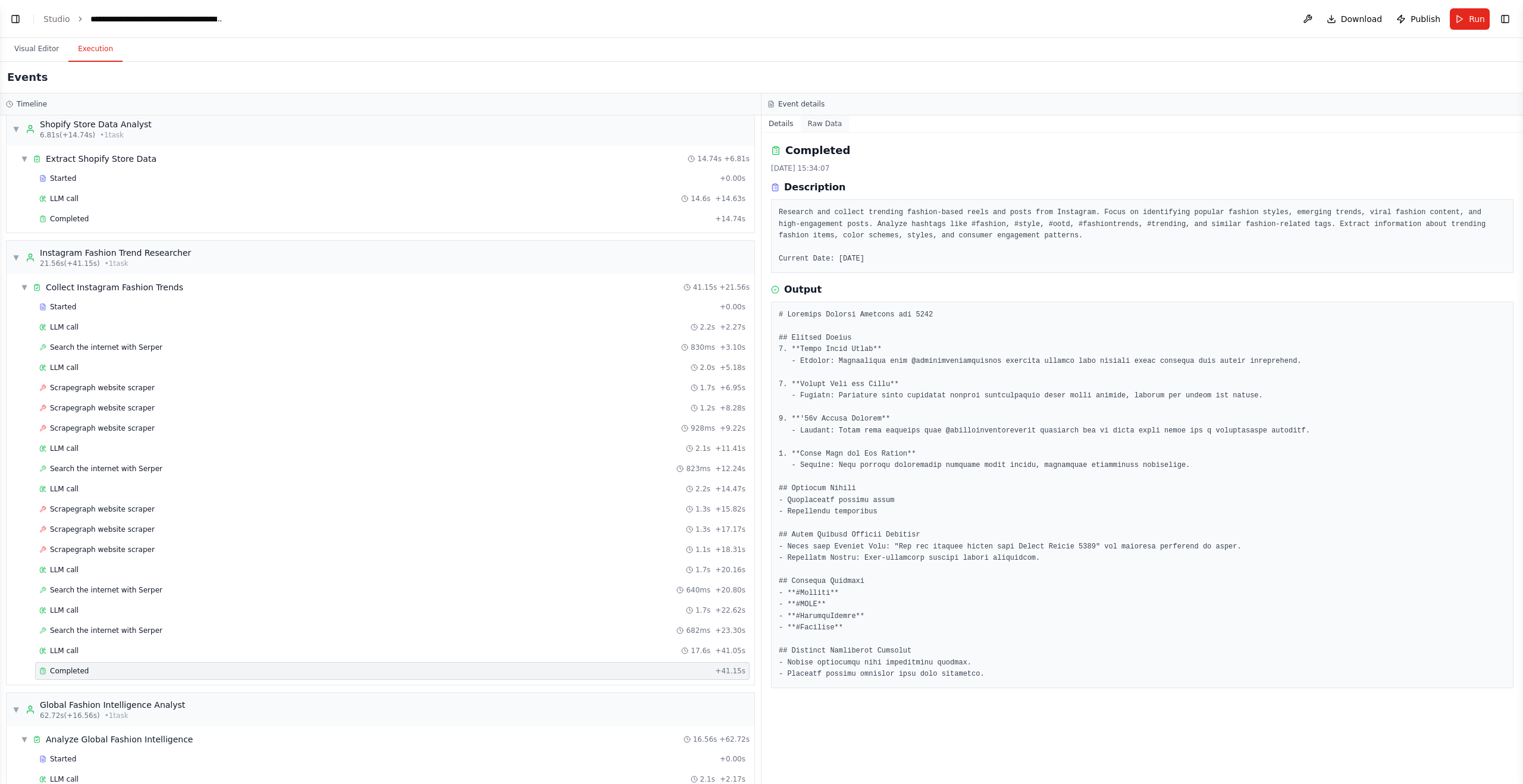
click at [822, 126] on button "Raw Data" at bounding box center [825, 124] width 49 height 17
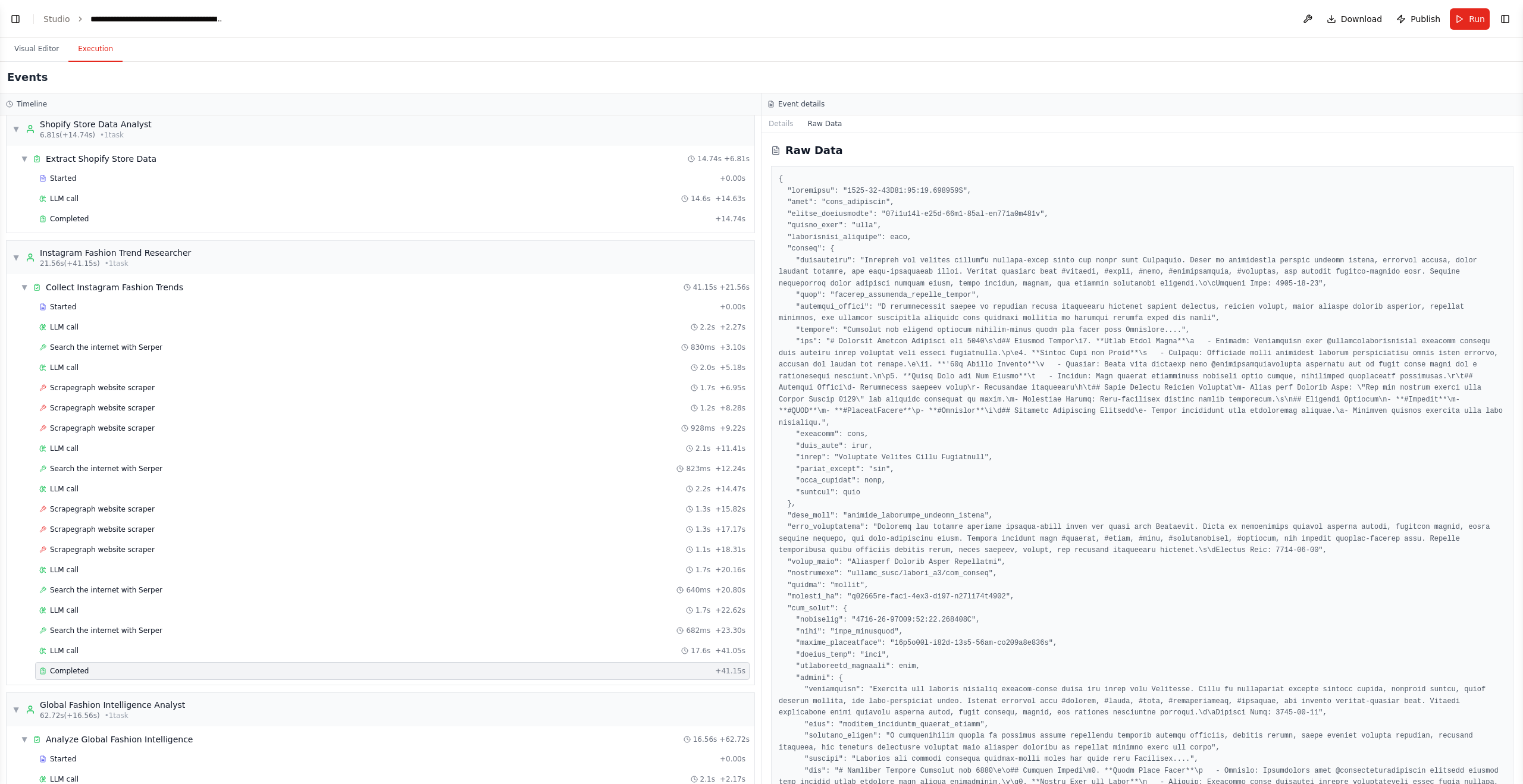
scroll to position [265, 0]
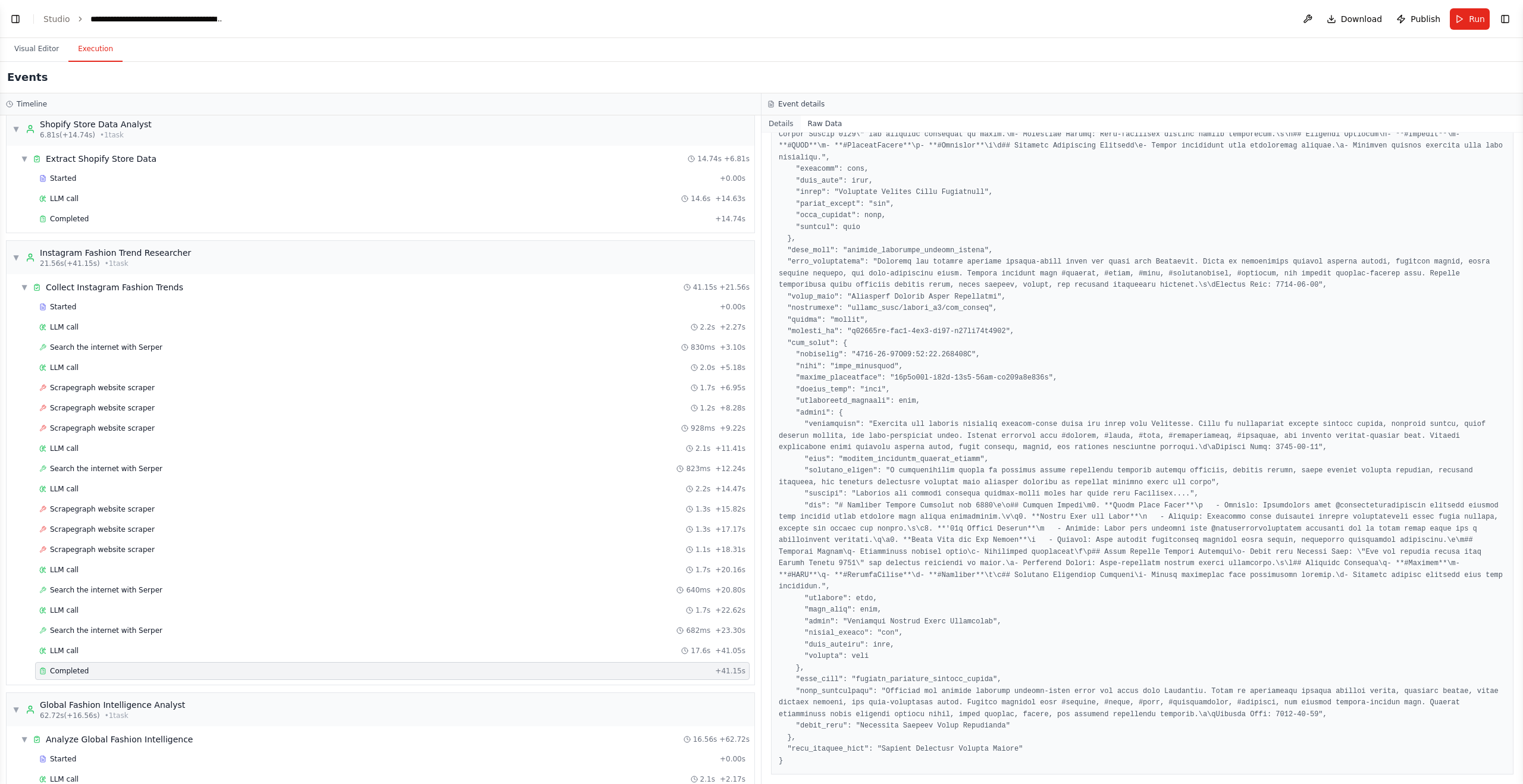
click at [789, 122] on button "Details" at bounding box center [780, 124] width 39 height 17
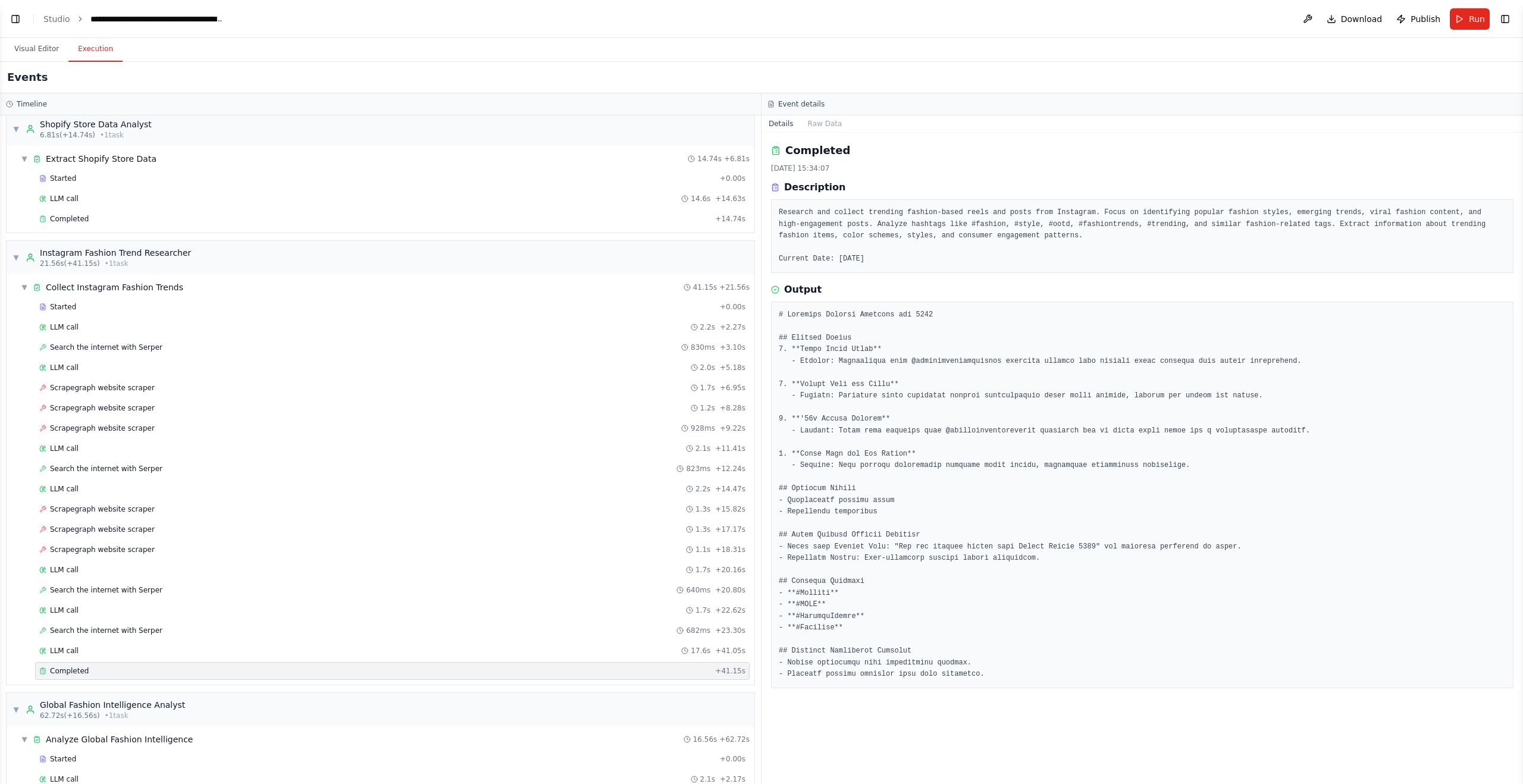
click at [854, 126] on div "Details Raw Data" at bounding box center [1142, 124] width 762 height 17
click at [818, 123] on button "Raw Data" at bounding box center [825, 124] width 49 height 17
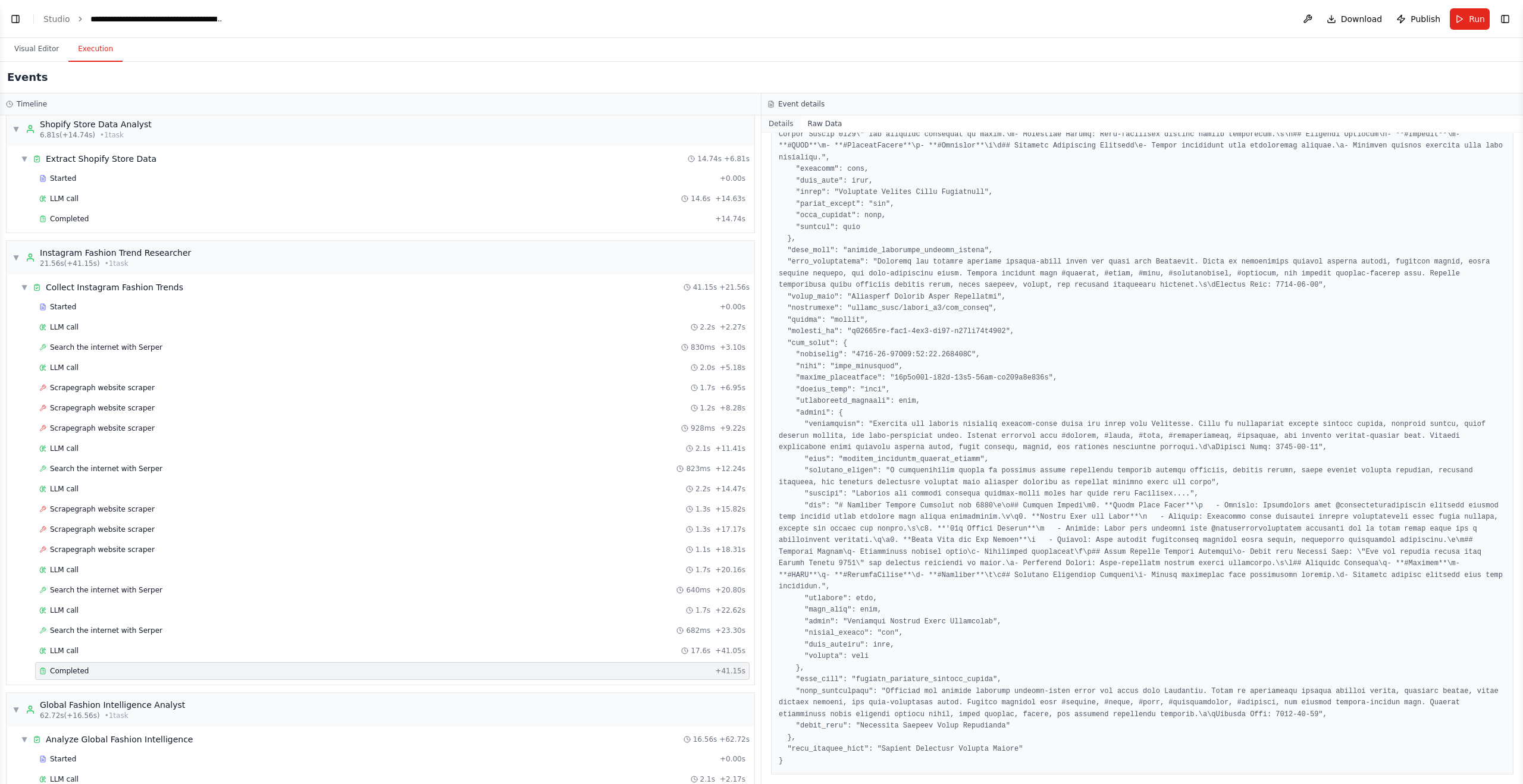
click at [786, 123] on button "Details" at bounding box center [780, 124] width 39 height 17
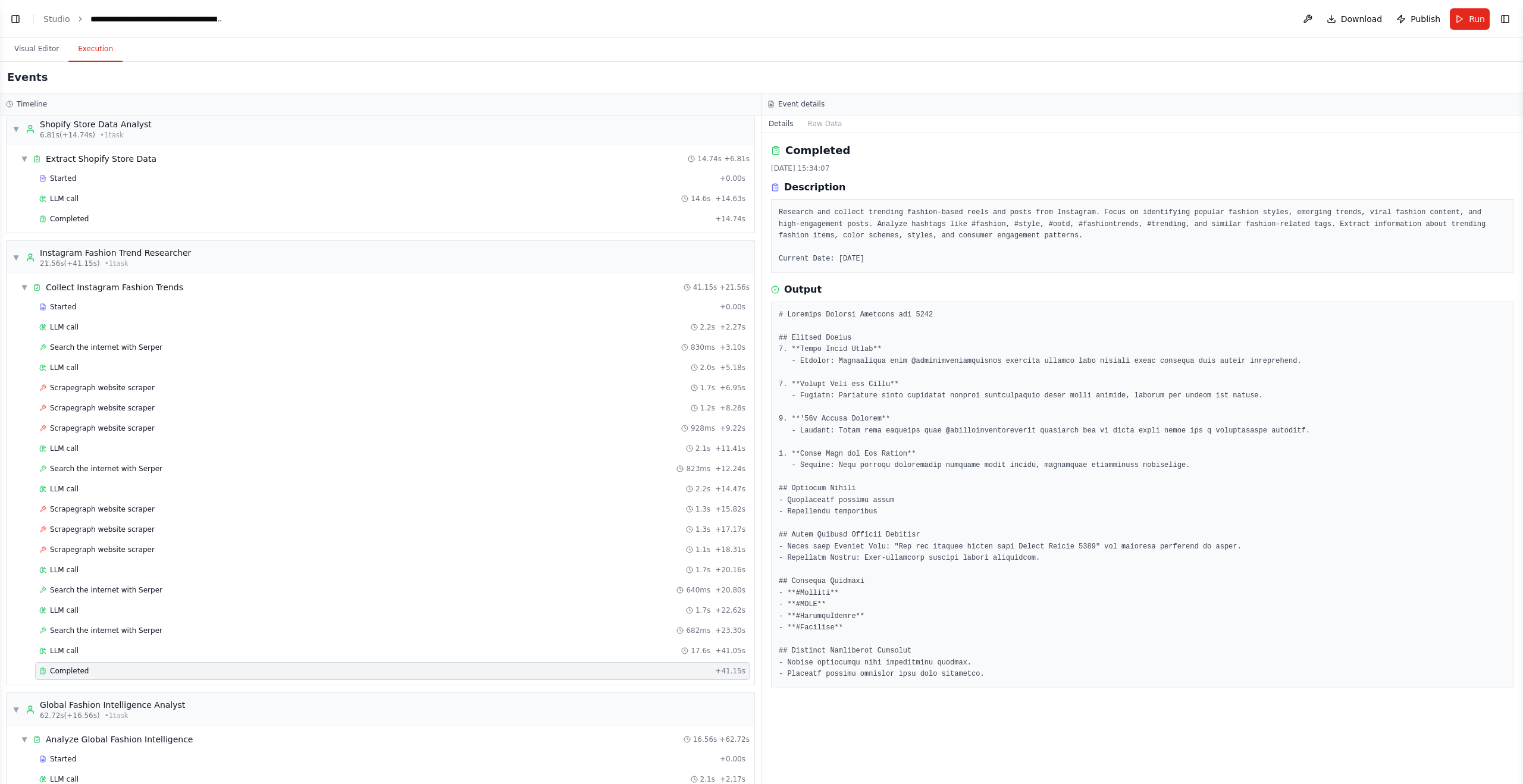
click at [1266, 236] on pre "Research and collect trending fashion-based reels and posts from Instagram. Foc…" at bounding box center [1142, 235] width 728 height 58
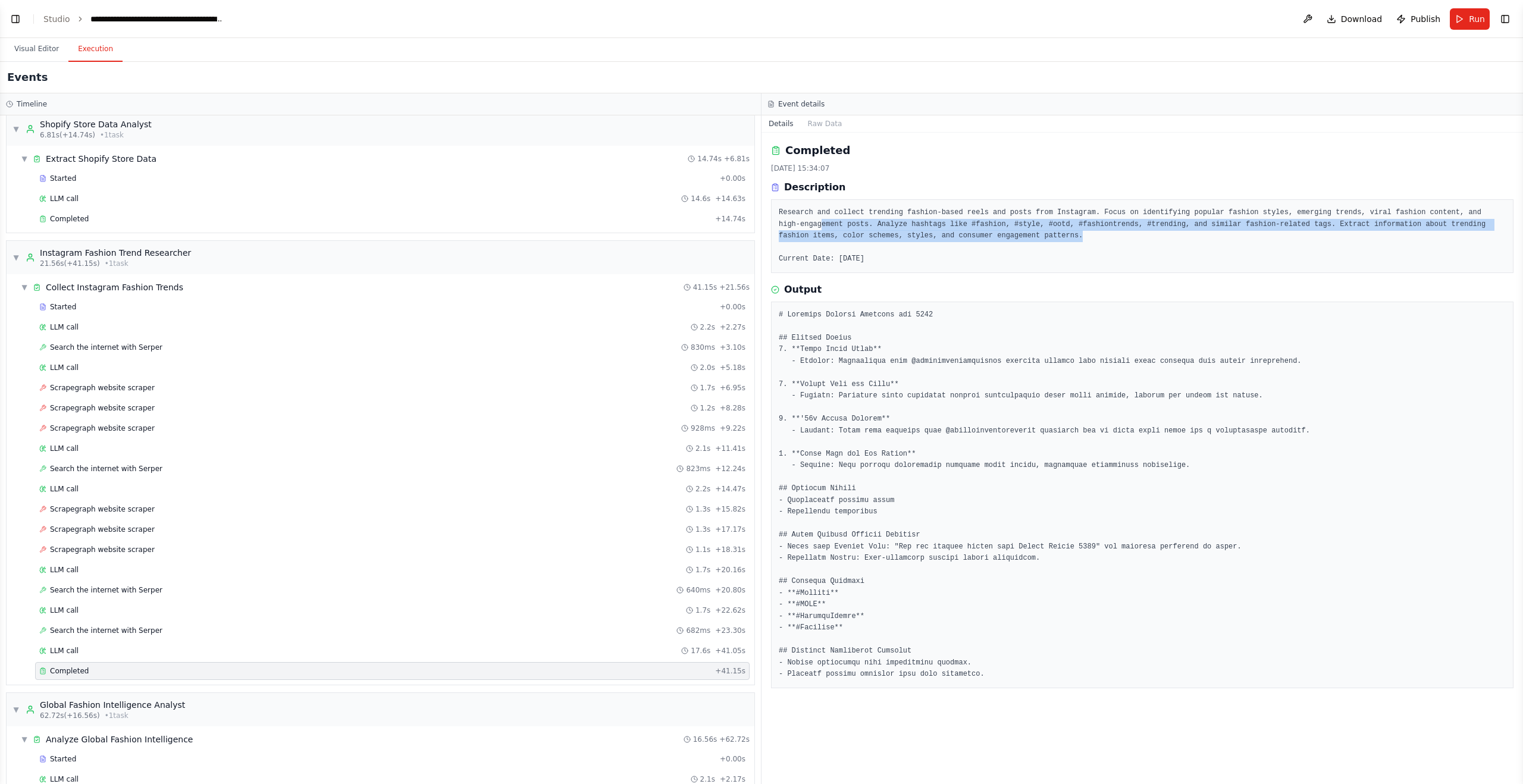
drag, startPoint x: 820, startPoint y: 227, endPoint x: 1187, endPoint y: 232, distance: 367.0
click at [1187, 232] on pre "Research and collect trending fashion-based reels and posts from Instagram. Foc…" at bounding box center [1142, 235] width 728 height 58
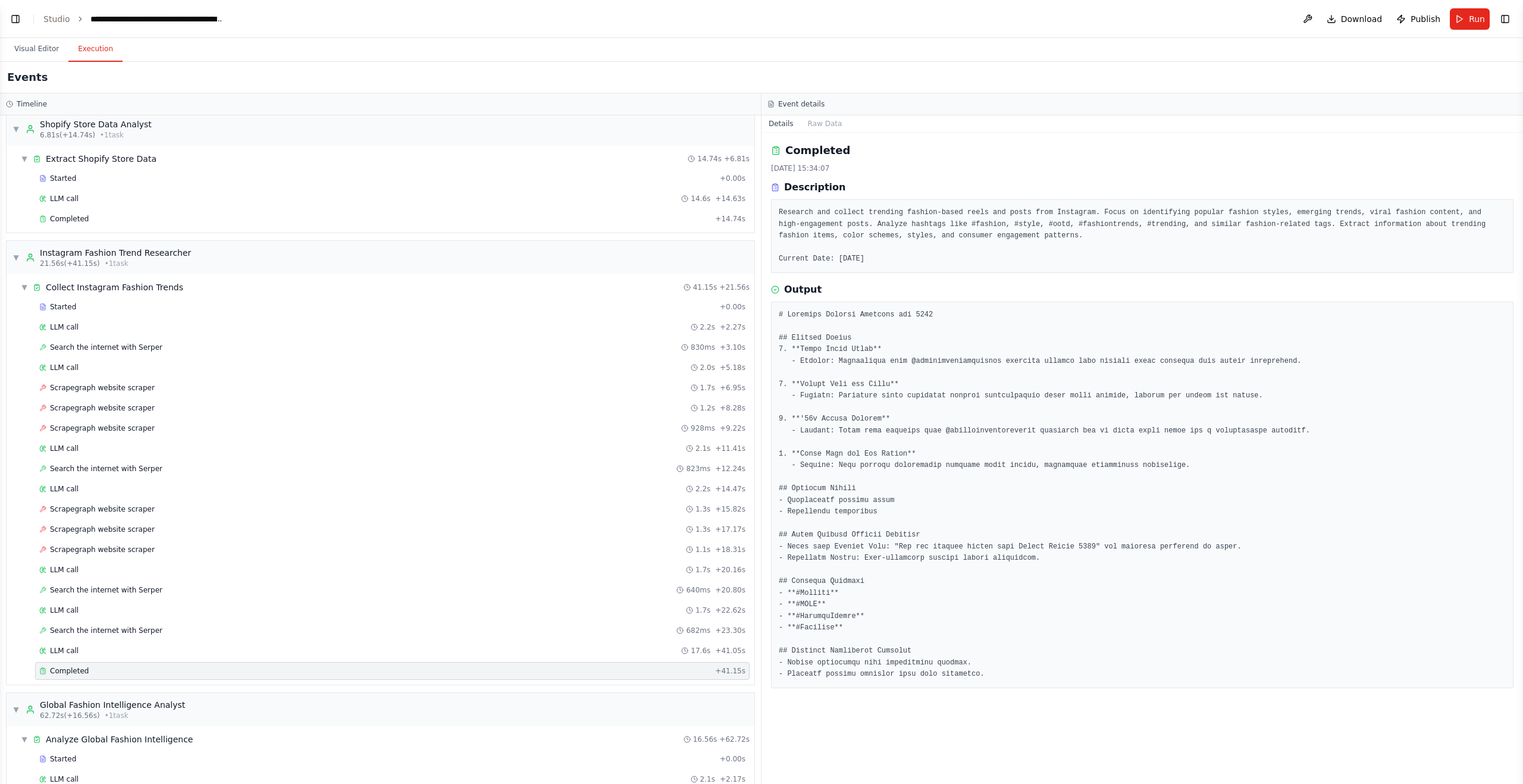
click at [813, 401] on pre at bounding box center [1142, 495] width 728 height 371
drag, startPoint x: 829, startPoint y: 313, endPoint x: 929, endPoint y: 313, distance: 100.0
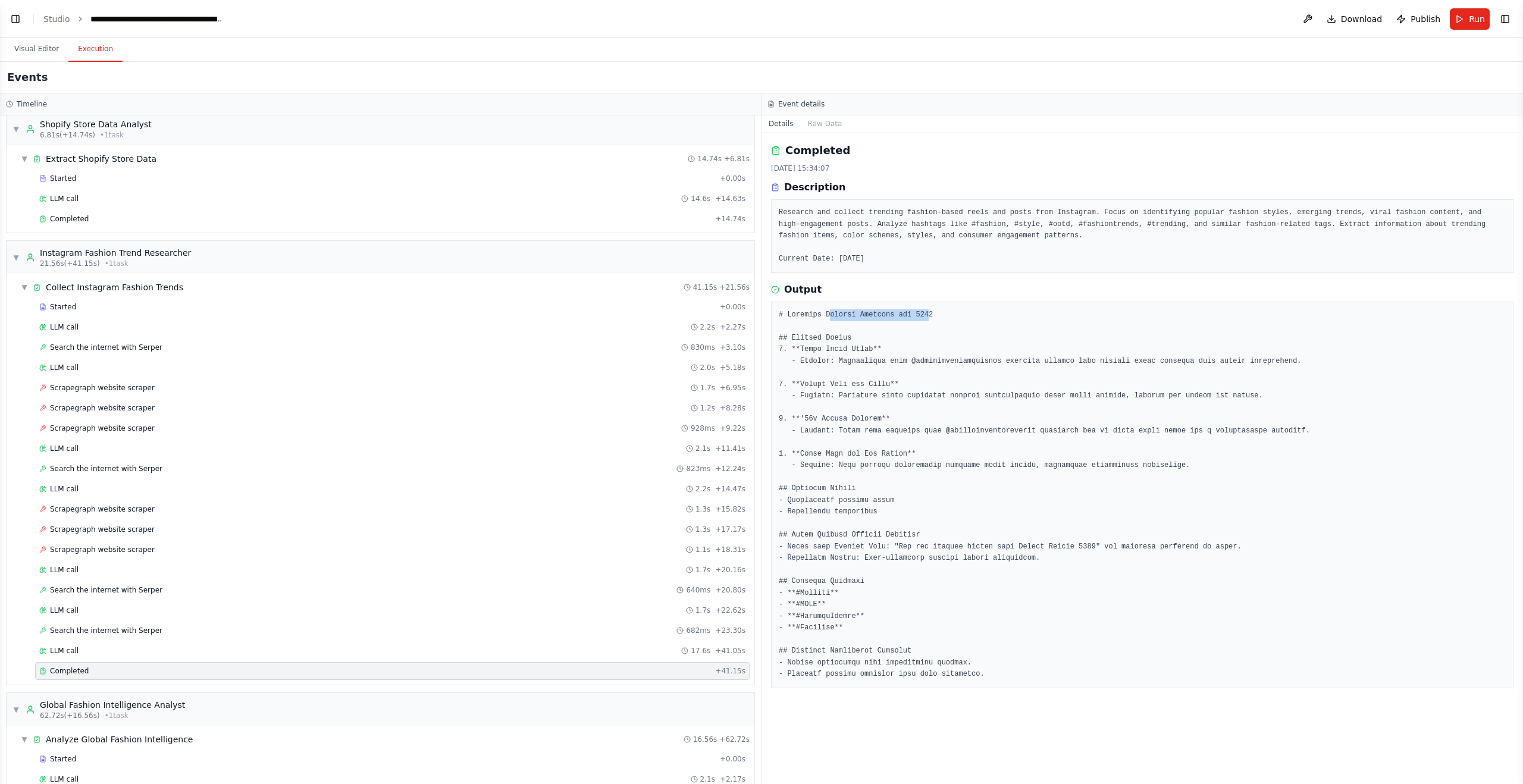
click at [929, 313] on pre at bounding box center [1142, 495] width 728 height 371
click at [884, 360] on pre at bounding box center [1142, 495] width 728 height 371
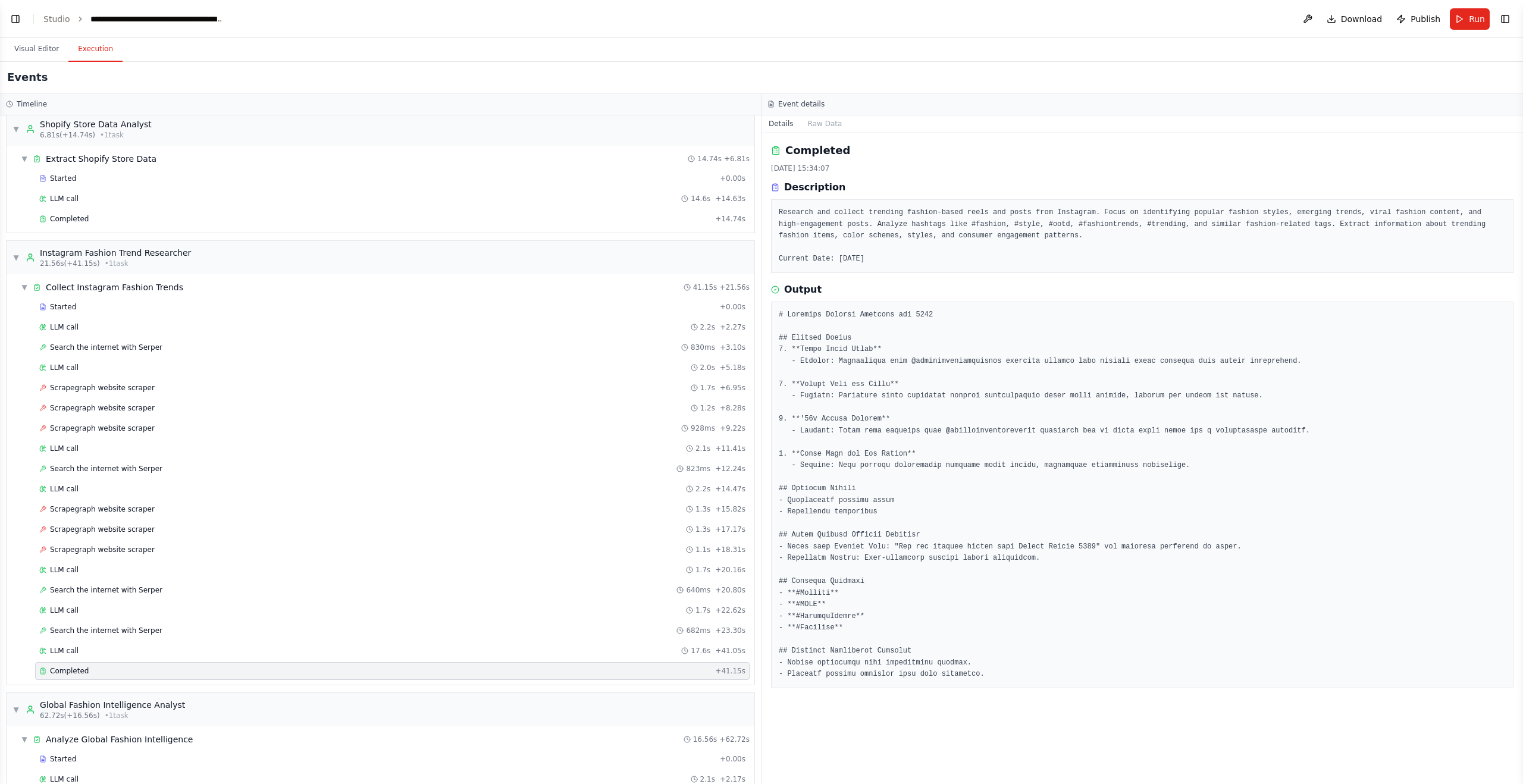
click at [880, 383] on pre at bounding box center [1142, 495] width 728 height 371
click at [885, 398] on pre at bounding box center [1142, 495] width 728 height 371
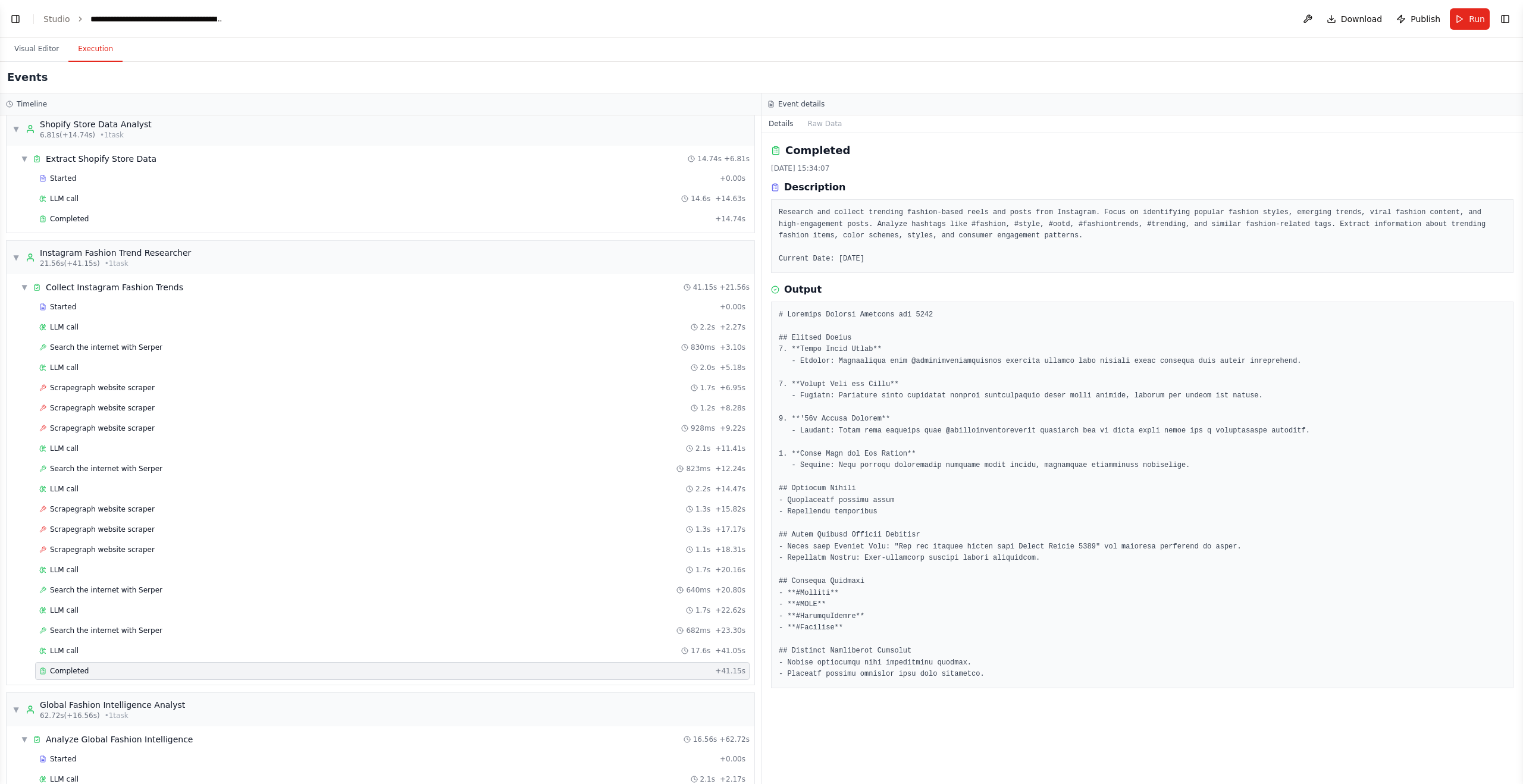
click at [876, 424] on pre at bounding box center [1142, 495] width 728 height 371
drag, startPoint x: 846, startPoint y: 429, endPoint x: 1368, endPoint y: 429, distance: 522.0
click at [1368, 429] on pre at bounding box center [1142, 495] width 728 height 371
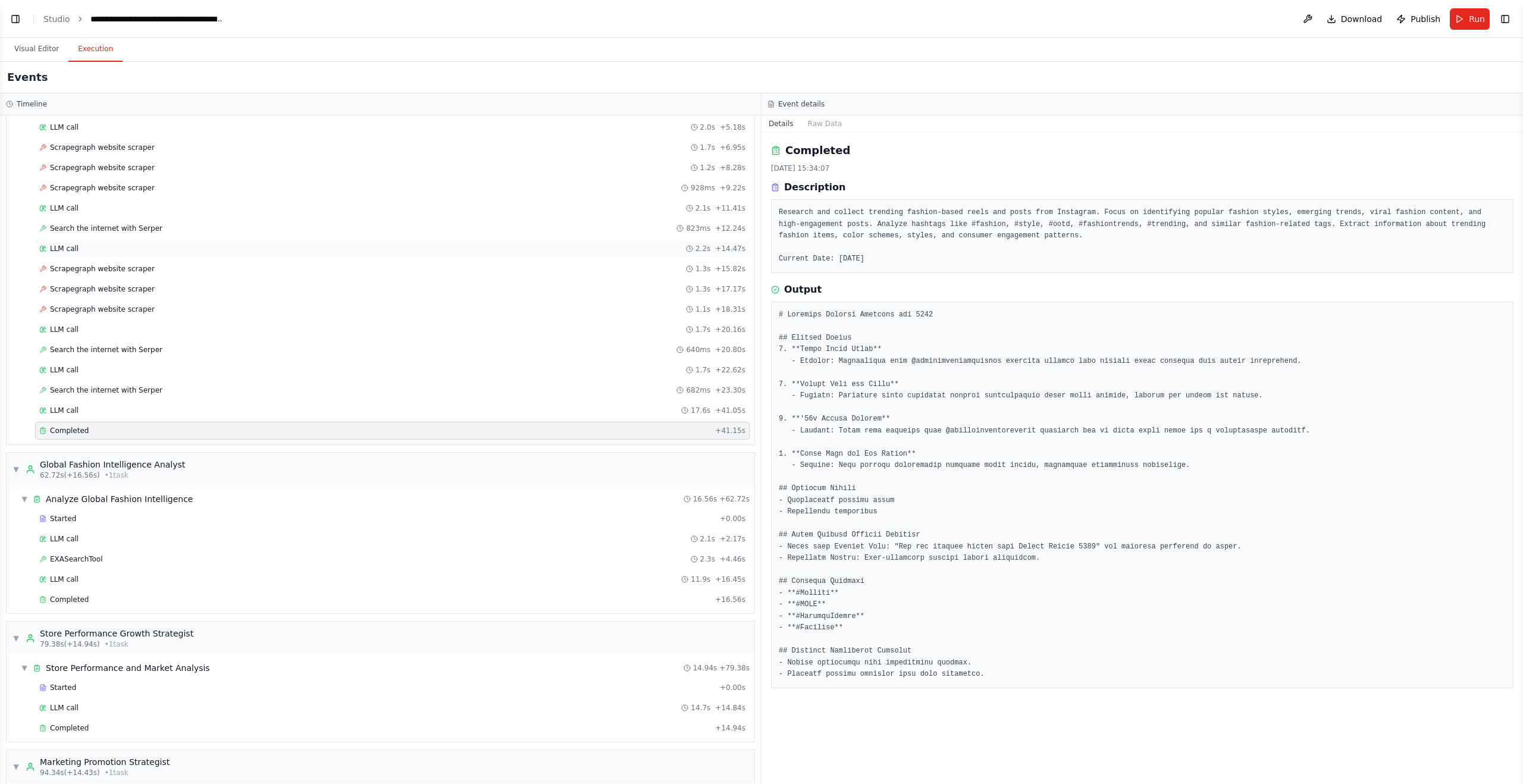
scroll to position [350, 0]
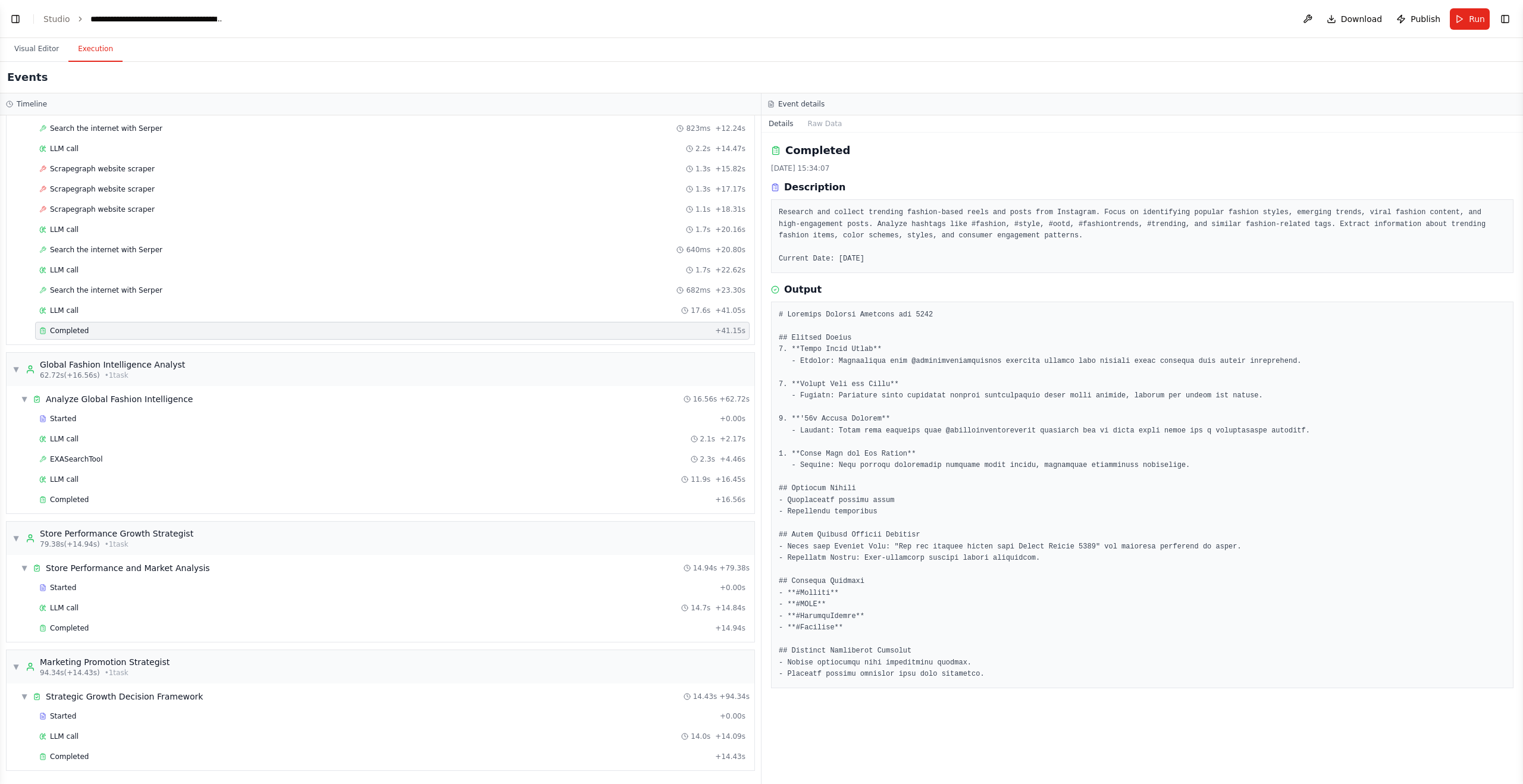
click at [1048, 314] on pre at bounding box center [1142, 495] width 728 height 371
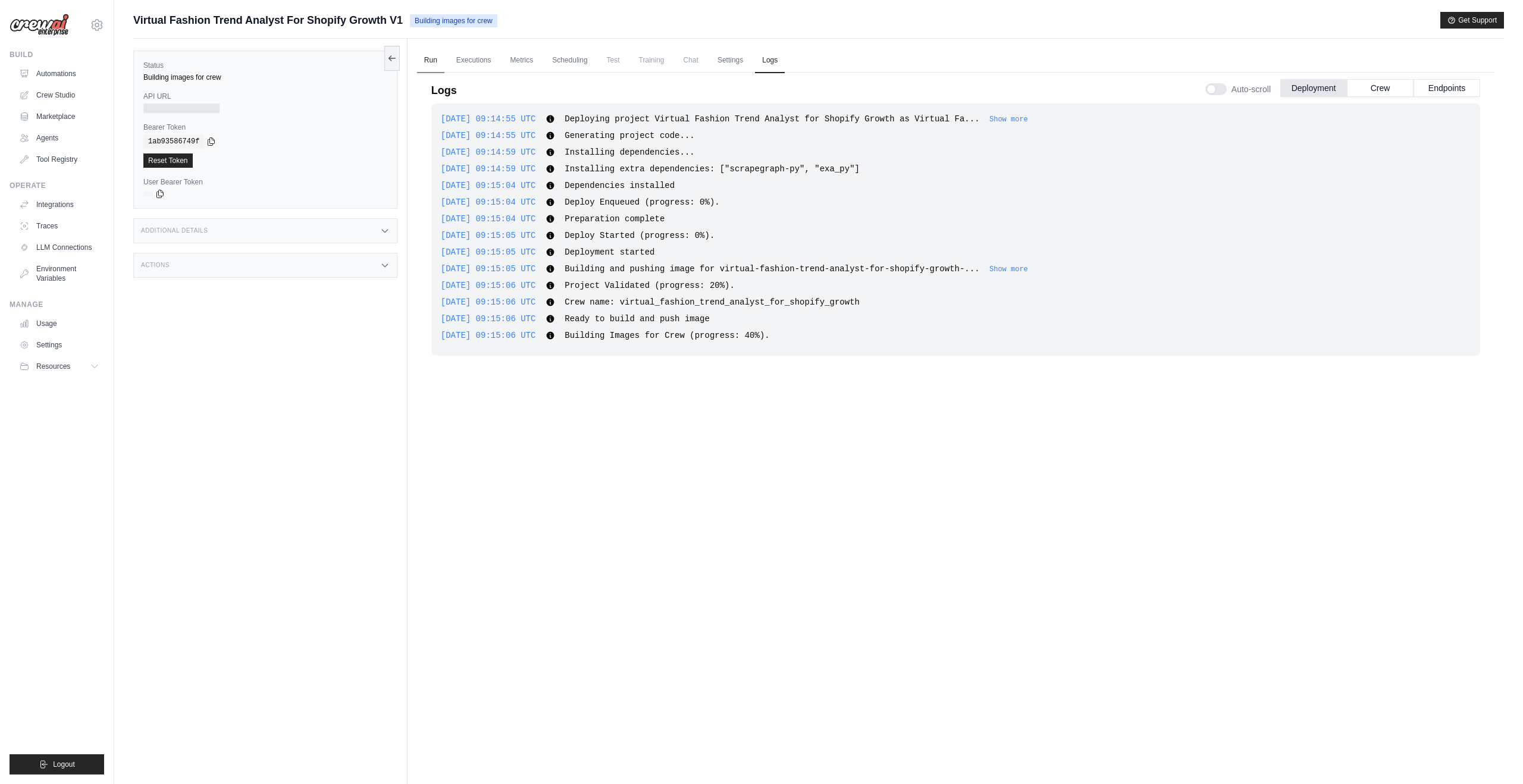
click at [435, 55] on link "Run" at bounding box center [430, 60] width 27 height 25
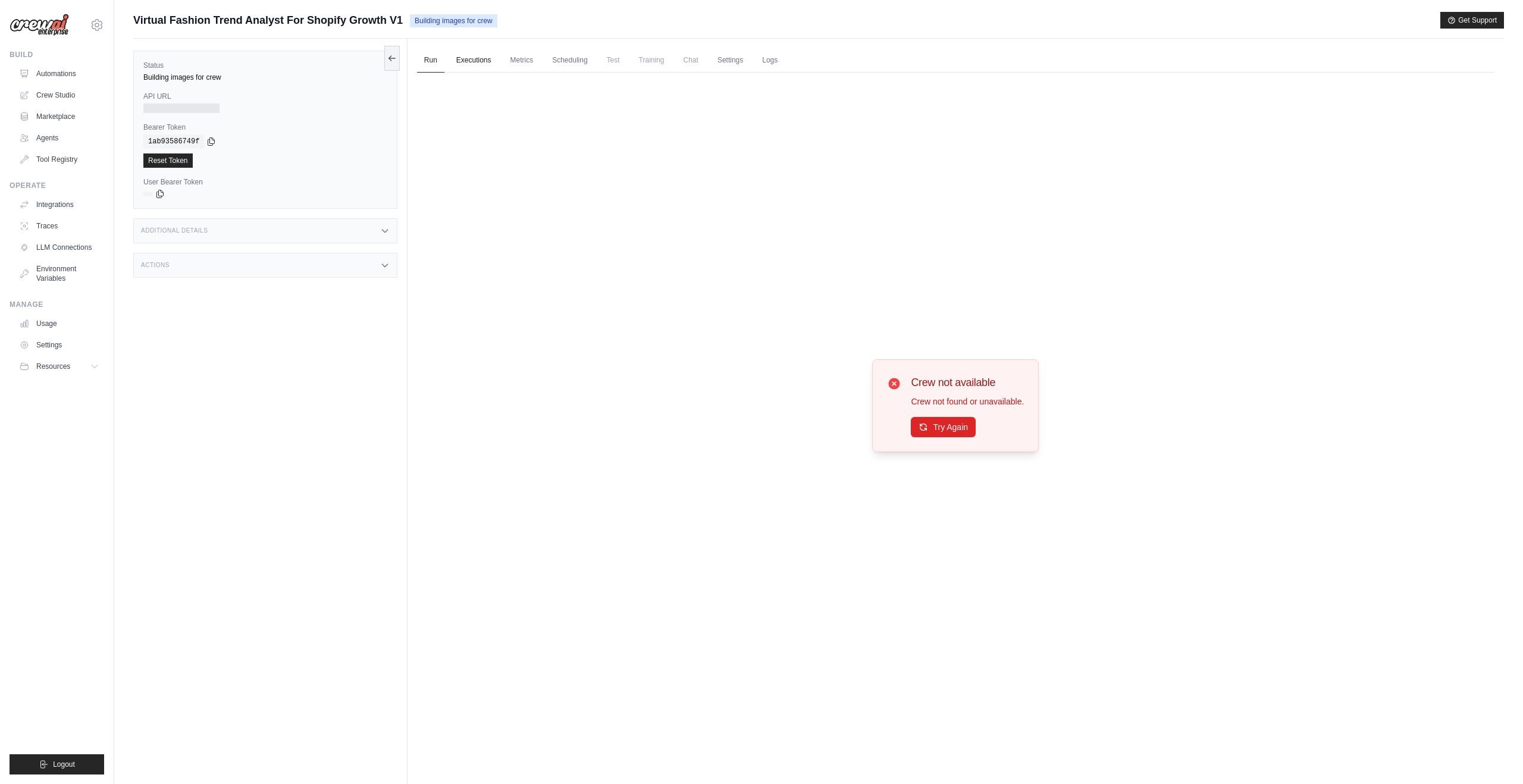
click at [463, 63] on link "Executions" at bounding box center [473, 60] width 49 height 25
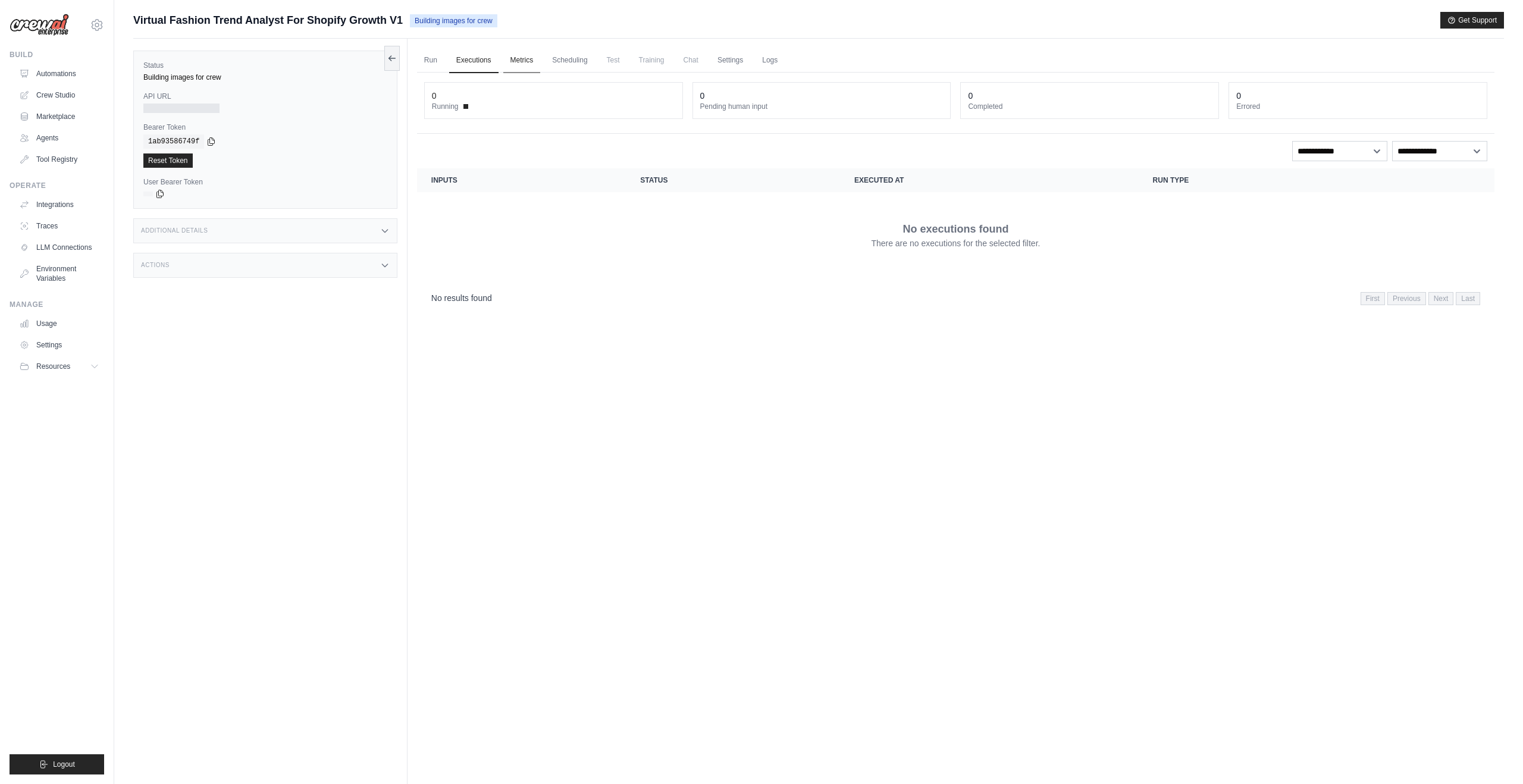
click at [520, 61] on link "Metrics" at bounding box center [522, 60] width 38 height 25
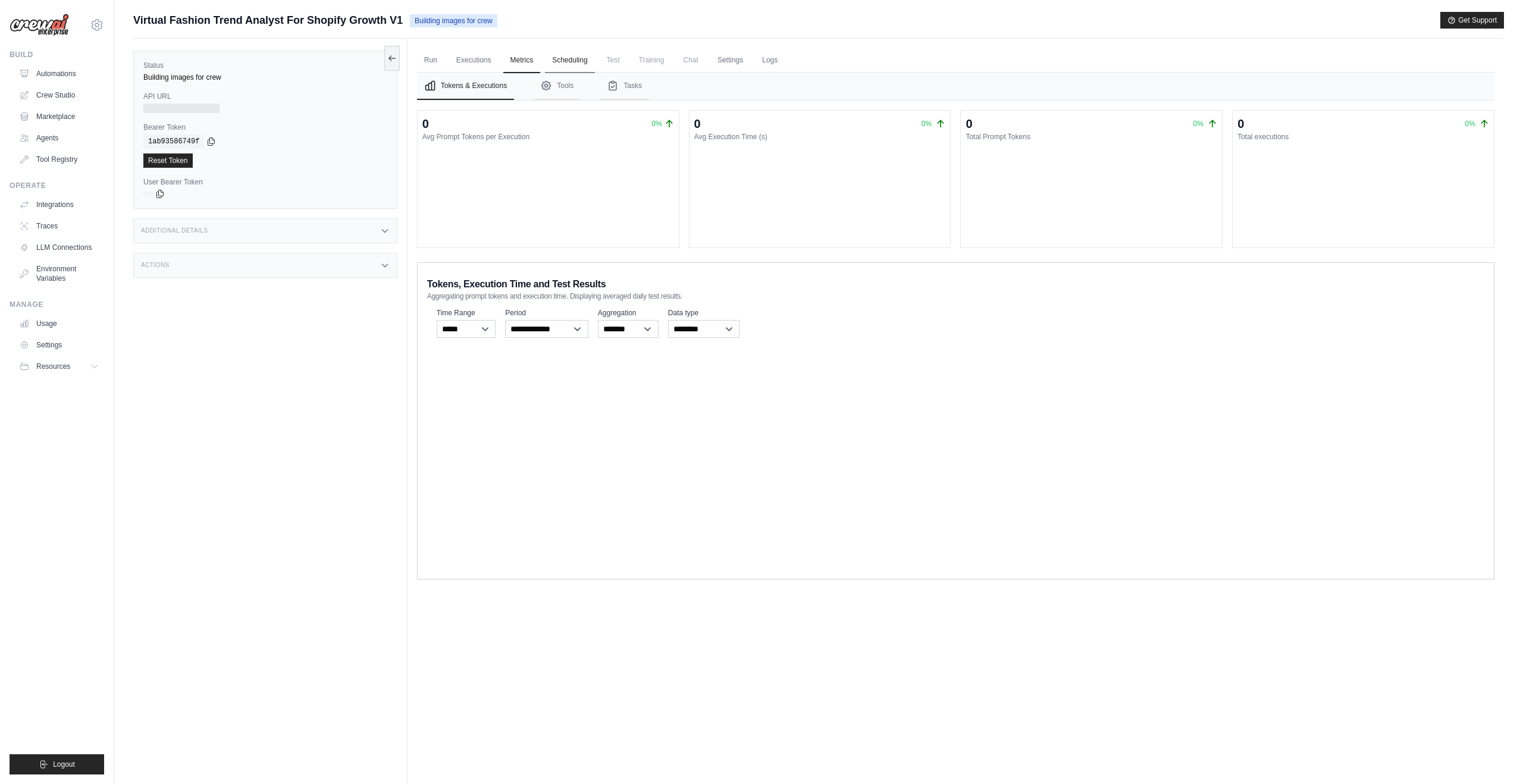
click at [583, 61] on link "Scheduling" at bounding box center [569, 60] width 49 height 25
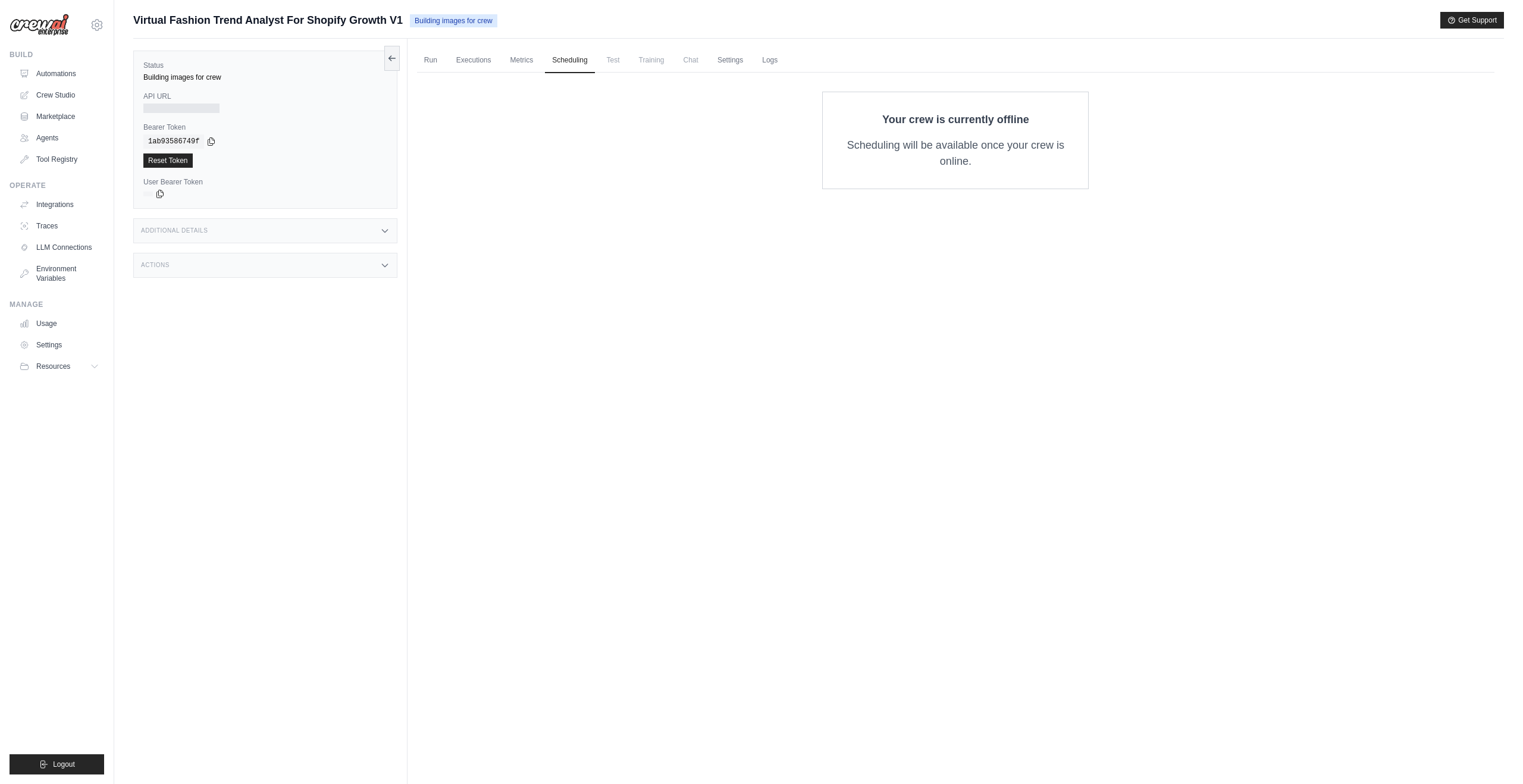
click at [608, 60] on span "Test" at bounding box center [613, 60] width 27 height 24
click at [670, 63] on span "Training" at bounding box center [652, 60] width 40 height 24
click at [660, 65] on span "Training" at bounding box center [652, 60] width 40 height 24
click at [443, 69] on link "Run" at bounding box center [430, 60] width 27 height 25
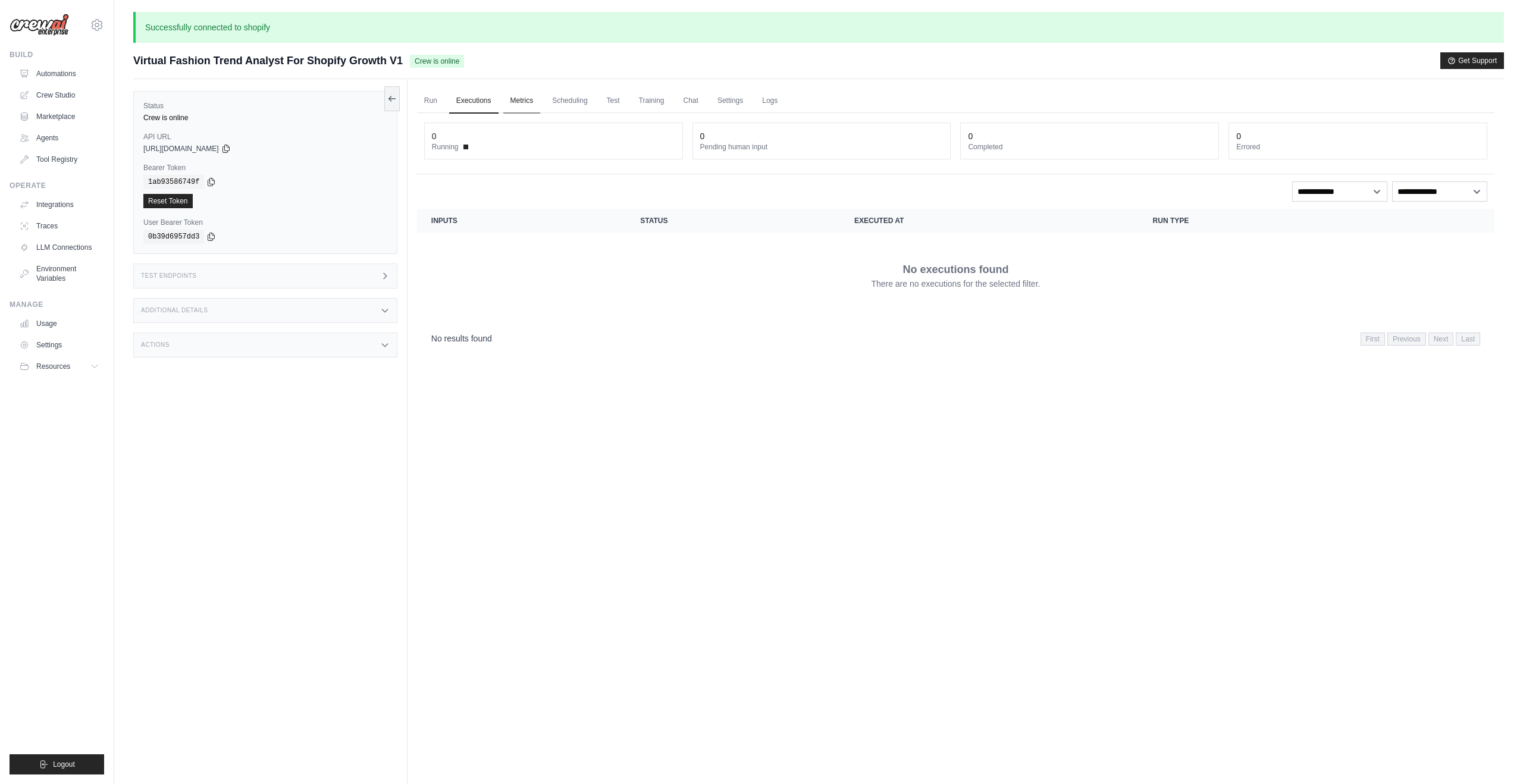
click at [520, 100] on link "Metrics" at bounding box center [522, 101] width 38 height 25
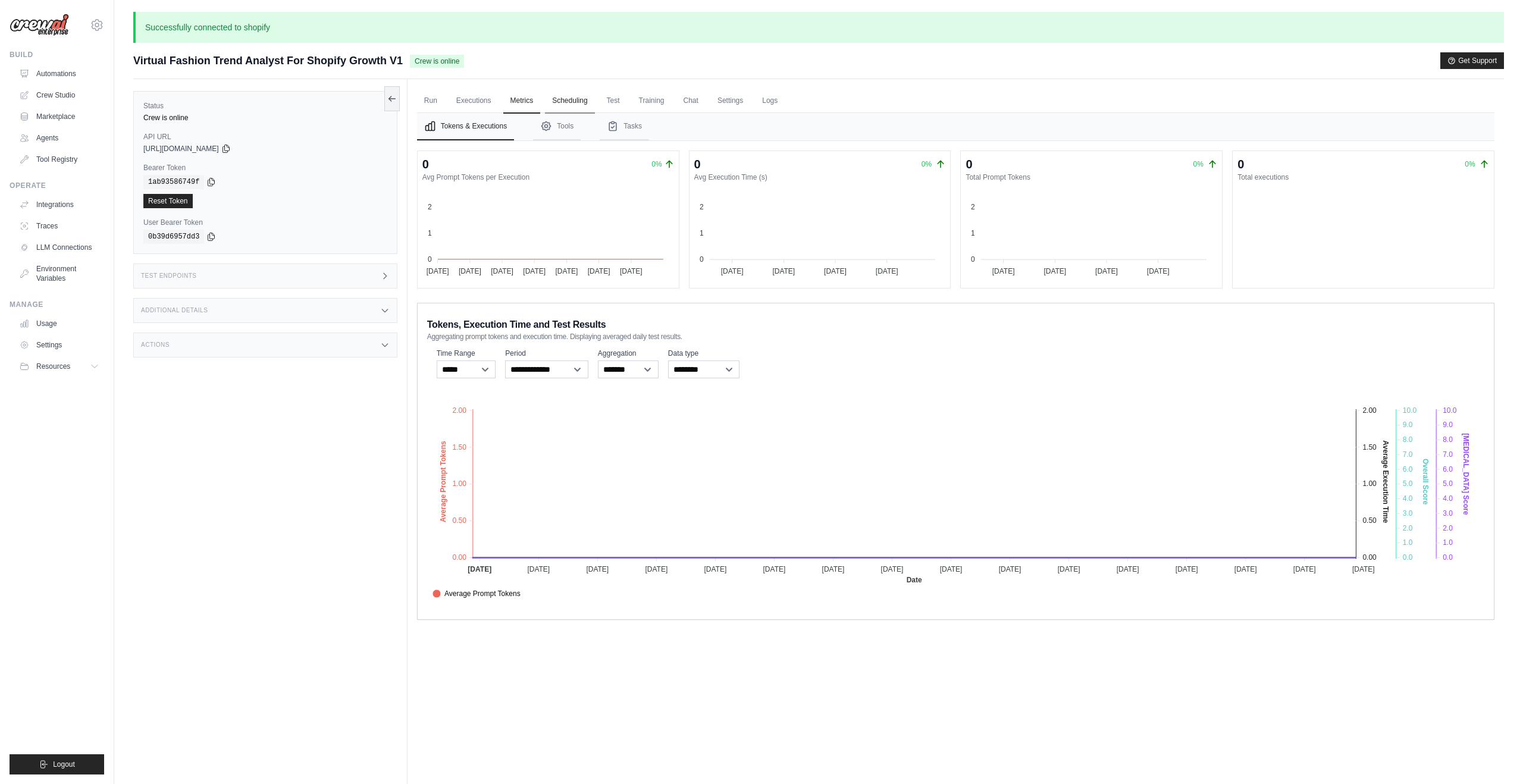
click at [571, 105] on link "Scheduling" at bounding box center [569, 101] width 49 height 25
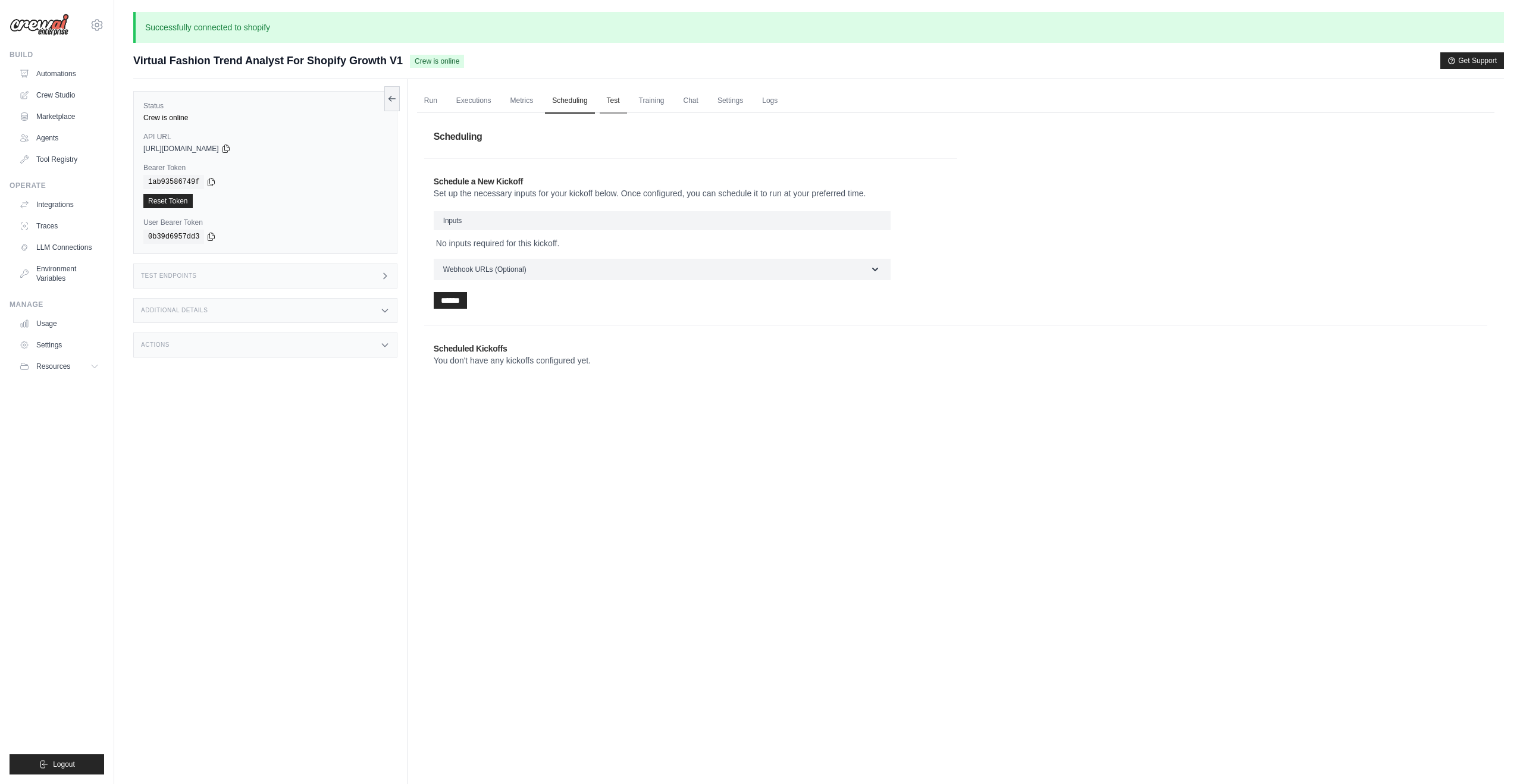
click at [608, 104] on link "Test" at bounding box center [613, 101] width 27 height 25
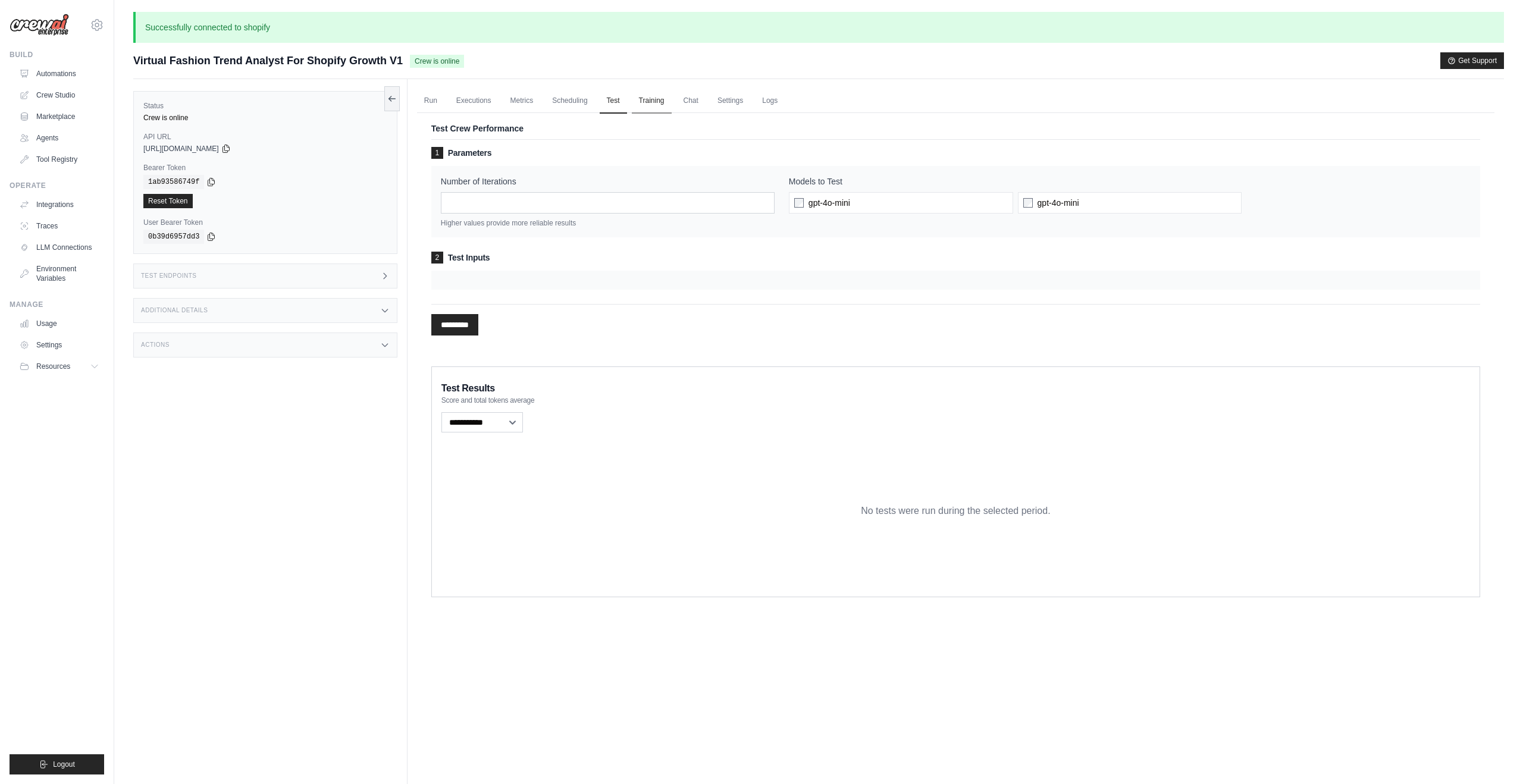
click at [655, 103] on link "Training" at bounding box center [652, 101] width 40 height 25
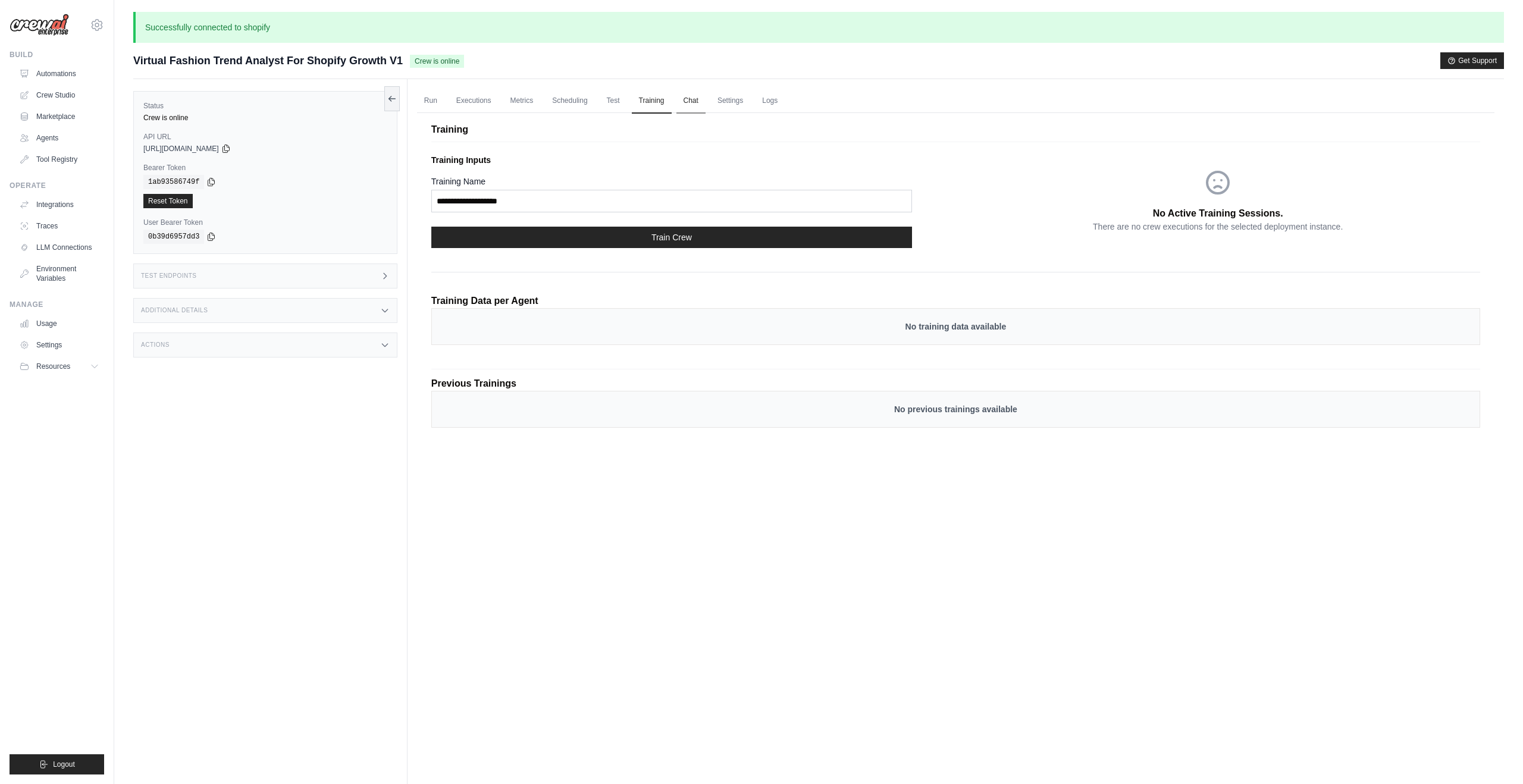
click at [679, 104] on link "Chat" at bounding box center [691, 101] width 29 height 25
click at [689, 109] on link "Chat" at bounding box center [691, 101] width 29 height 25
click at [478, 103] on link "Executions" at bounding box center [473, 101] width 49 height 25
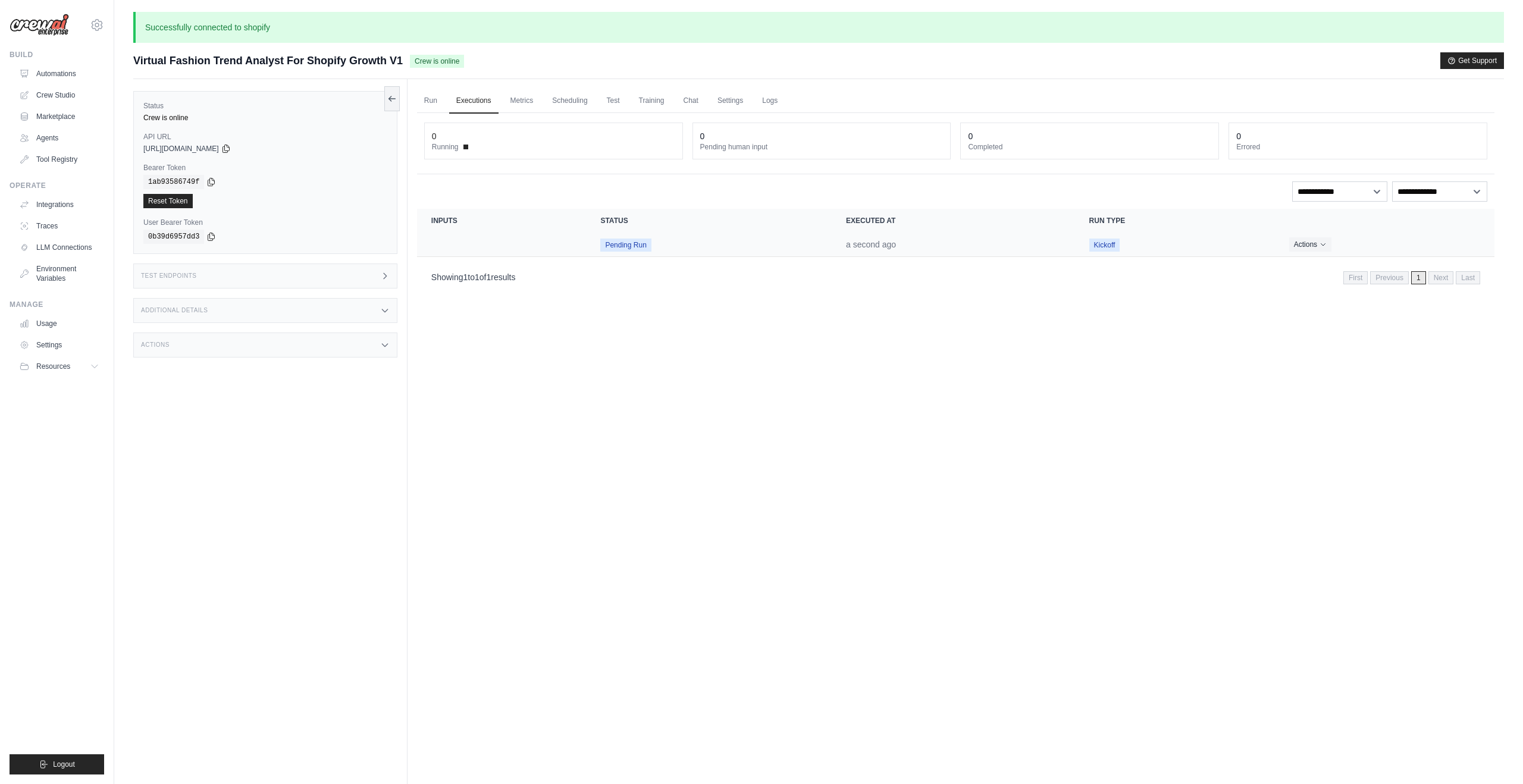
click at [1336, 240] on div "Actions View Details Delete" at bounding box center [1384, 244] width 191 height 14
click at [1317, 242] on button "Actions" at bounding box center [1310, 243] width 42 height 14
click at [1217, 276] on div "Showing 1 to 1 of 1 results First Previous 1 Next Last" at bounding box center [955, 276] width 1049 height 16
click at [1323, 243] on icon "Actions for execution" at bounding box center [1322, 243] width 7 height 7
click at [1429, 267] on link "View Details" at bounding box center [1442, 265] width 76 height 19
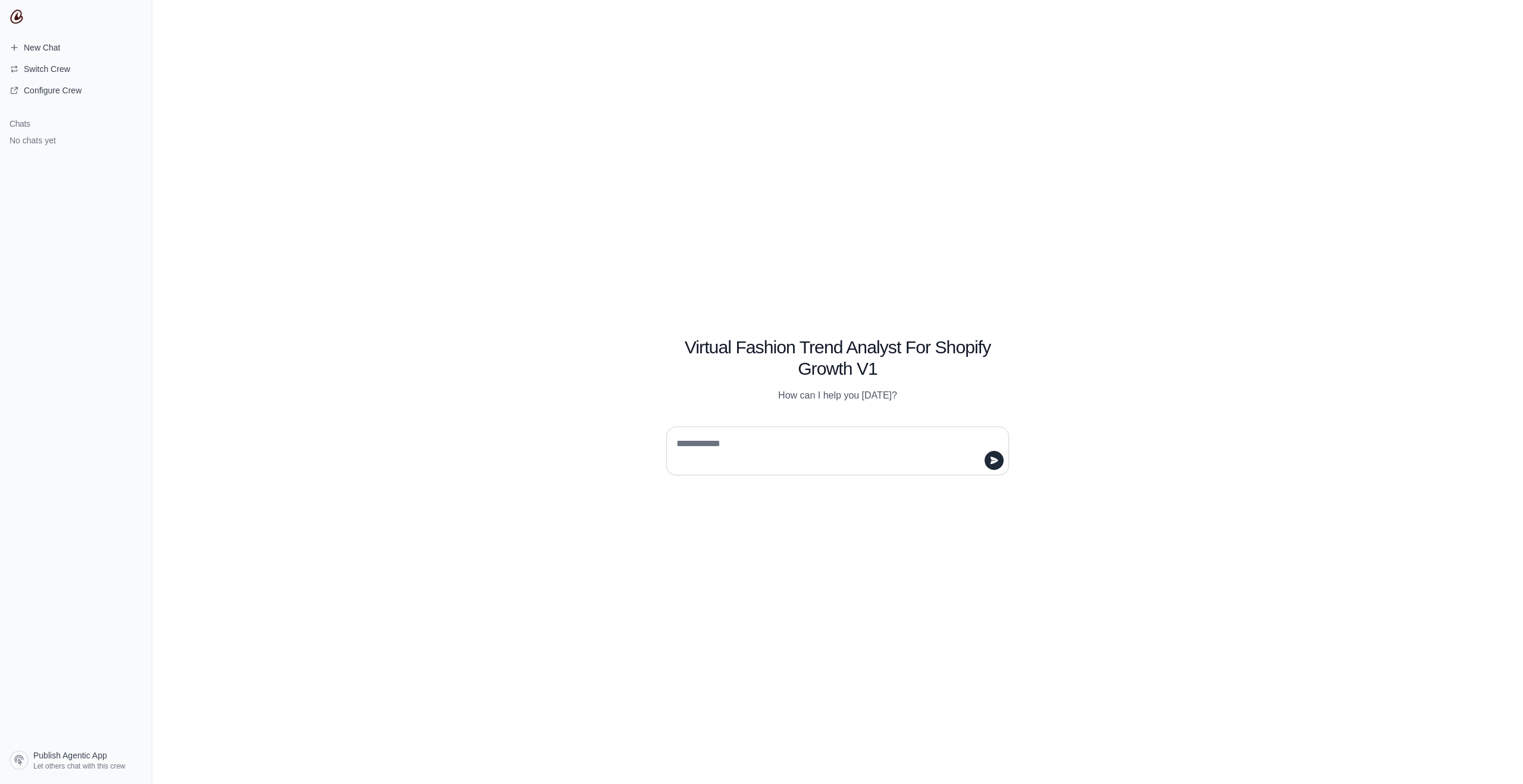
click at [772, 455] on textarea at bounding box center [834, 450] width 320 height 33
click at [768, 457] on textarea at bounding box center [834, 450] width 320 height 33
type textarea "**********"
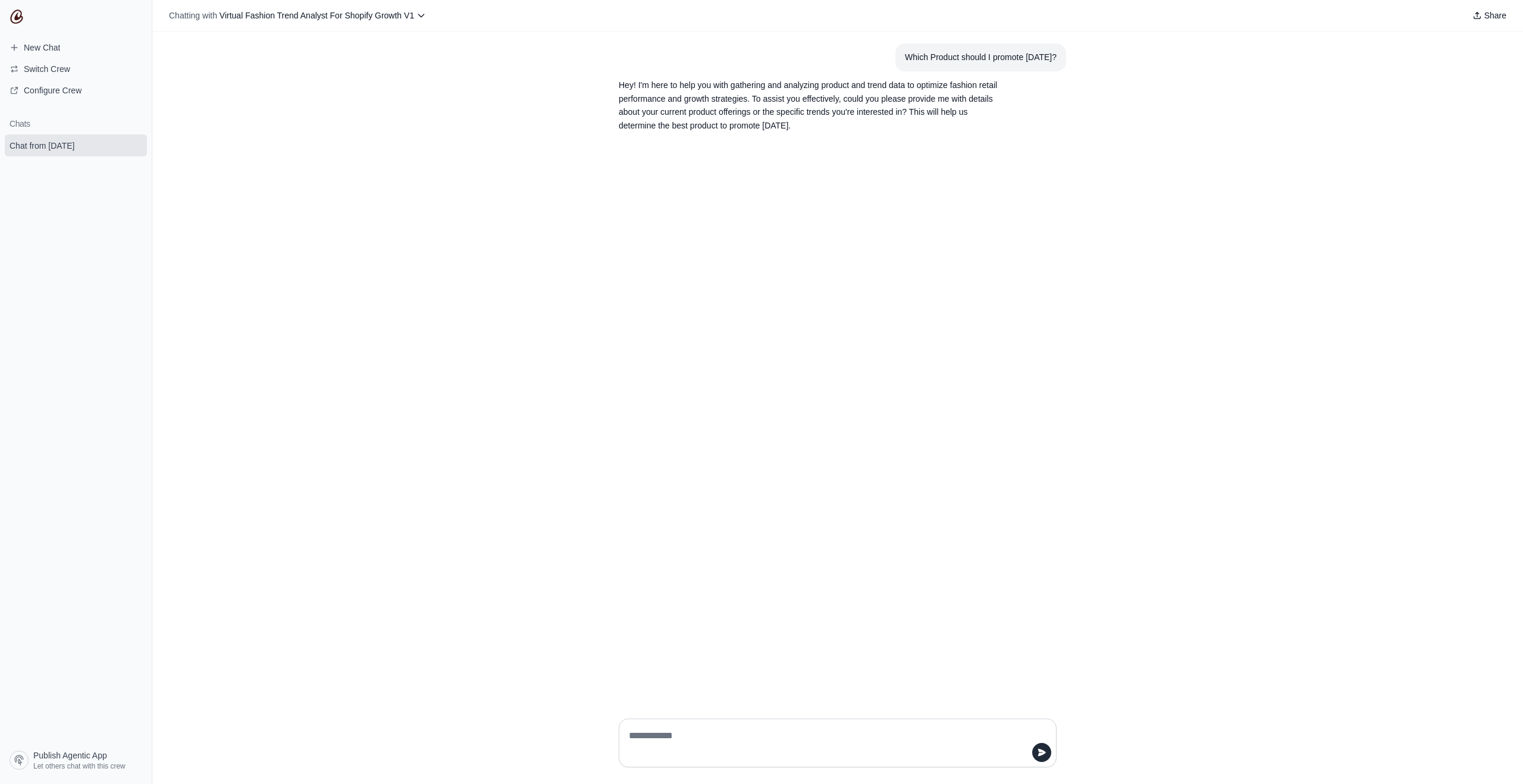
drag, startPoint x: 781, startPoint y: 357, endPoint x: 772, endPoint y: 394, distance: 38.1
click at [781, 357] on div "Which Product should I promote [DATE]? Hey! I'm here to help you with gathering…" at bounding box center [838, 370] width 1371 height 677
click at [890, 733] on textarea at bounding box center [834, 742] width 415 height 33
paste textarea "**********"
click at [716, 736] on textarea "**********" at bounding box center [834, 742] width 415 height 33
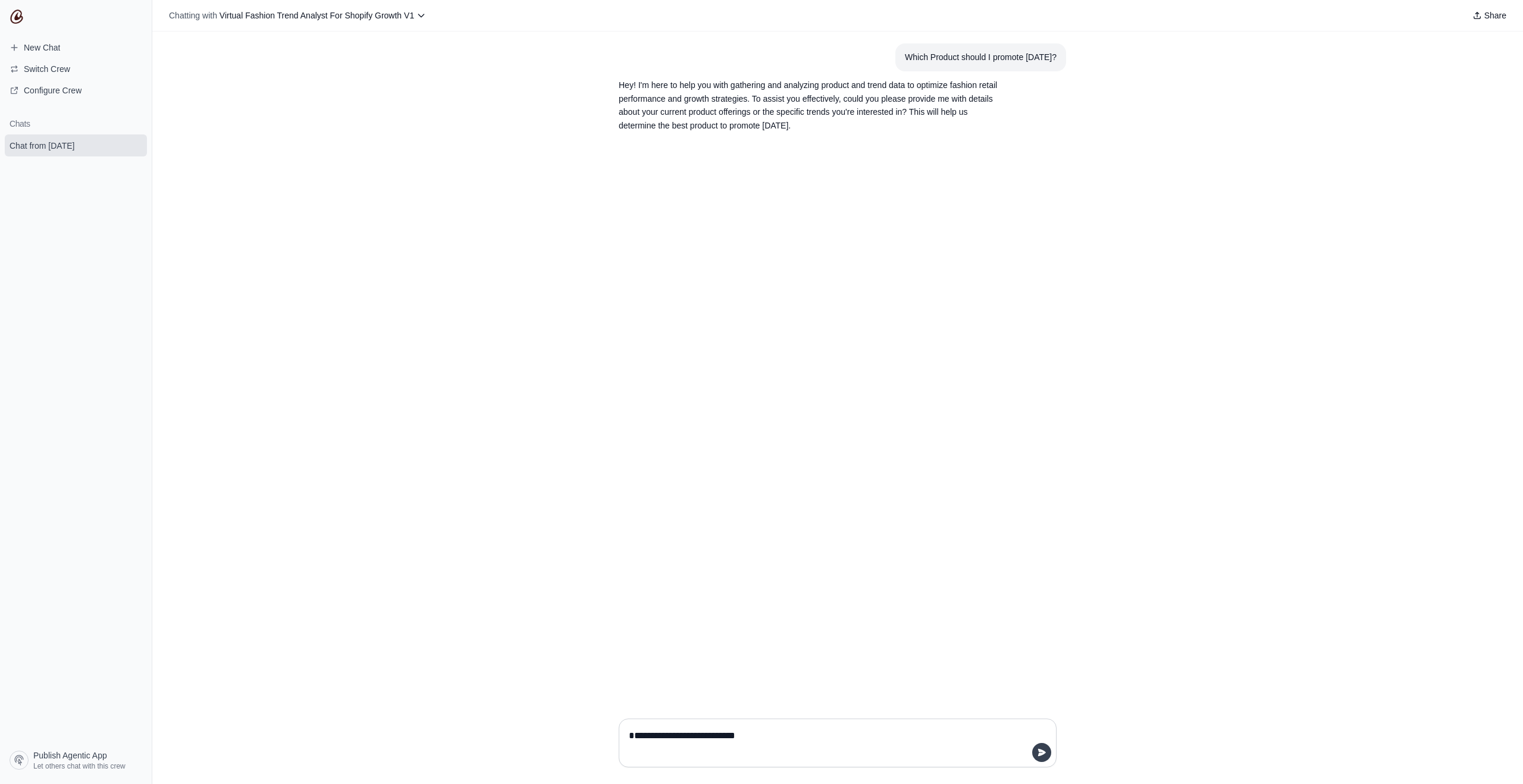
type textarea "**********"
click at [1041, 750] on icon "submit" at bounding box center [1042, 752] width 8 height 7
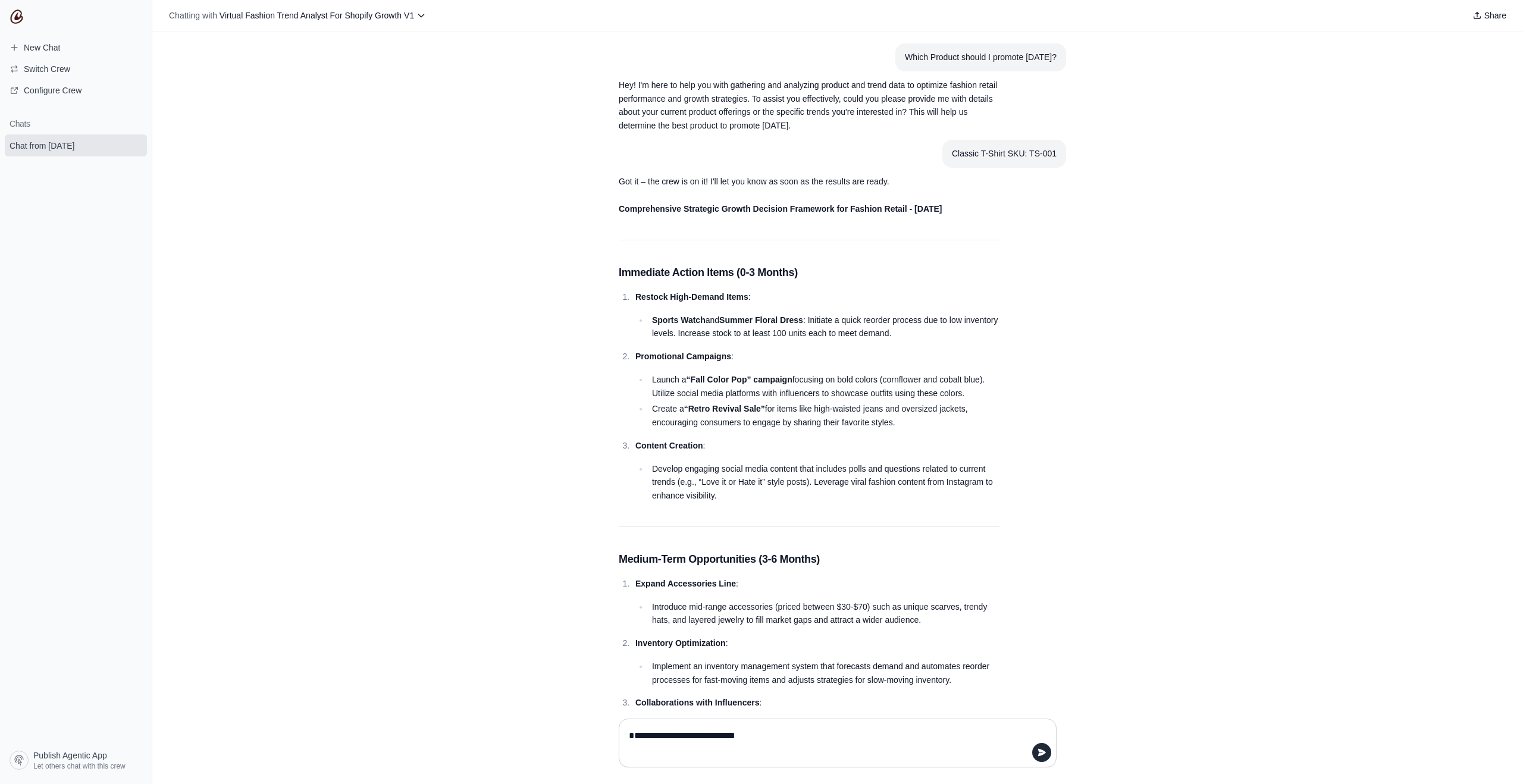
click at [1016, 55] on div "Which Product should I promote [DATE]?" at bounding box center [981, 58] width 152 height 14
click at [1008, 157] on div "Classic T-Shirt SKU: TS-001" at bounding box center [1004, 154] width 105 height 14
click at [973, 159] on div "Classic T-Shirt SKU: TS-001" at bounding box center [1004, 154] width 105 height 14
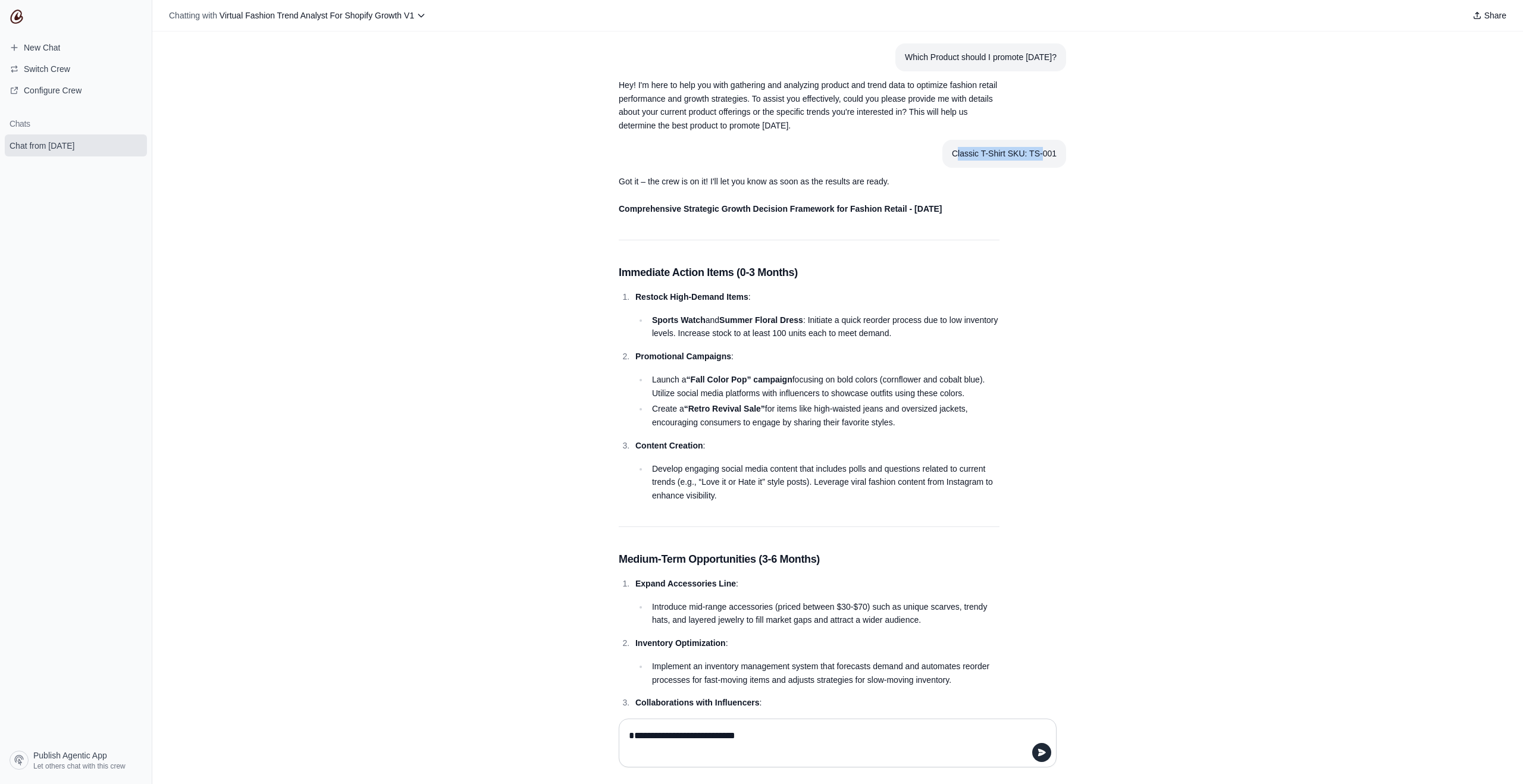
drag, startPoint x: 950, startPoint y: 154, endPoint x: 1042, endPoint y: 158, distance: 92.1
click at [1041, 158] on section "Classic T-Shirt SKU: TS-001" at bounding box center [1004, 154] width 124 height 28
click at [1042, 158] on div "Classic T-Shirt SKU: TS-001" at bounding box center [1004, 154] width 105 height 14
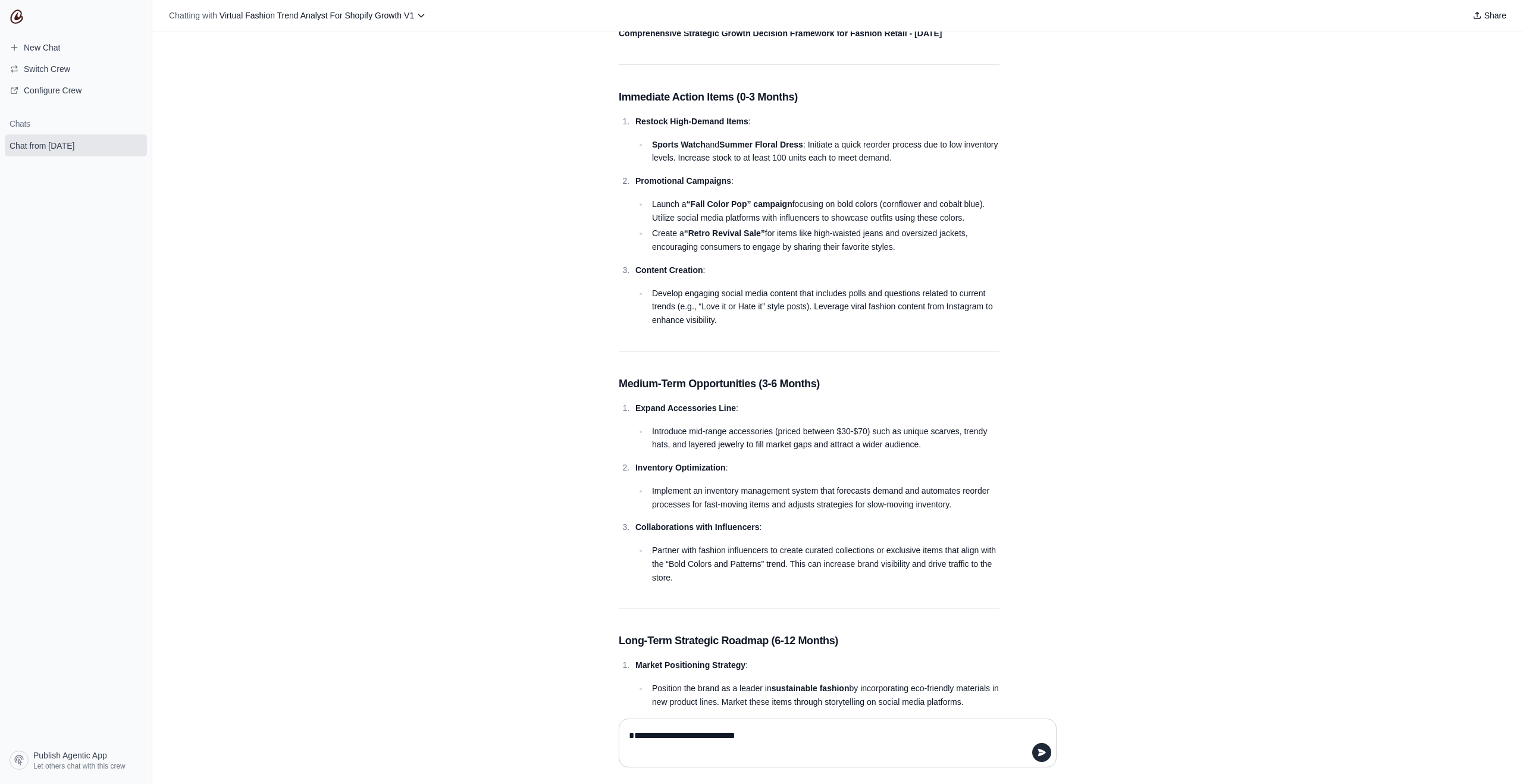
scroll to position [166, 0]
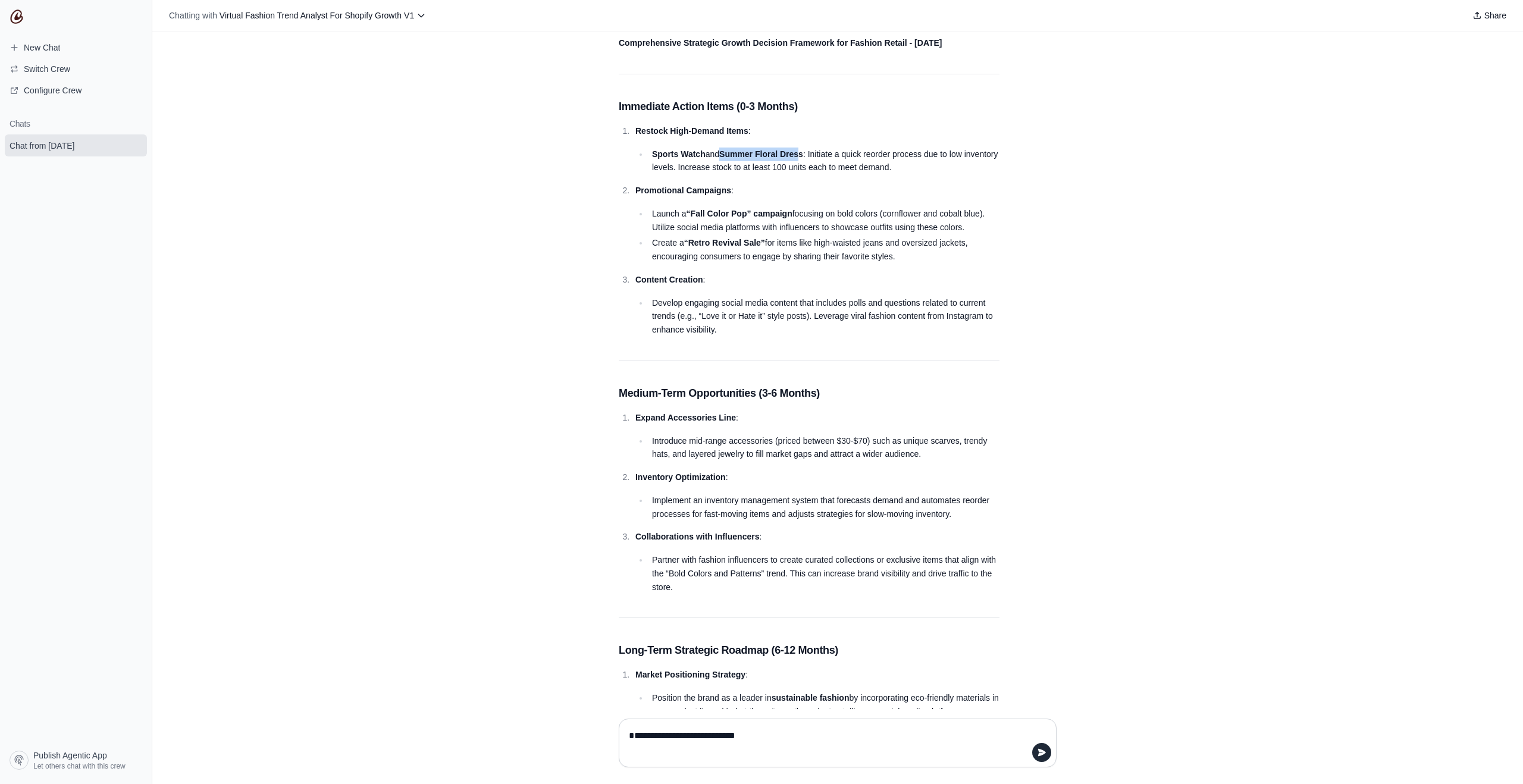
drag, startPoint x: 767, startPoint y: 150, endPoint x: 810, endPoint y: 153, distance: 43.1
click at [803, 153] on strong "Summer Floral Dress" at bounding box center [762, 155] width 84 height 10
click at [649, 160] on li "Sports Watch and Summer Floral Dress : Initiate a quick reorder process due to …" at bounding box center [824, 161] width 351 height 27
drag, startPoint x: 694, startPoint y: 212, endPoint x: 833, endPoint y: 230, distance: 140.2
click at [833, 230] on li "Launch a “Fall Color Pop” campaign focusing on bold colors (cornflower and coba…" at bounding box center [824, 219] width 351 height 27
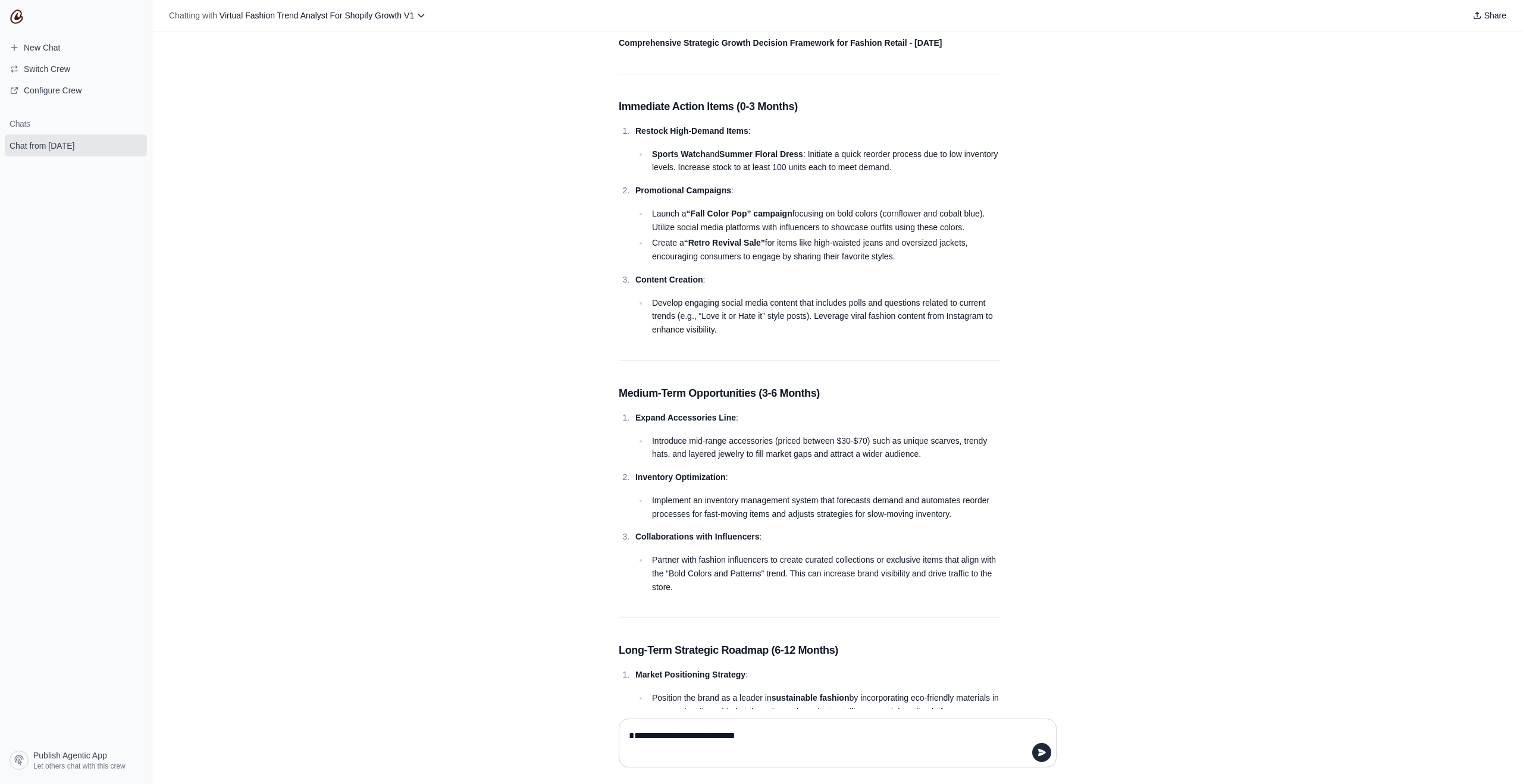
click at [836, 236] on li "Create a “Retro Revival Sale” for items like high-waisted jeans and oversized j…" at bounding box center [824, 249] width 351 height 27
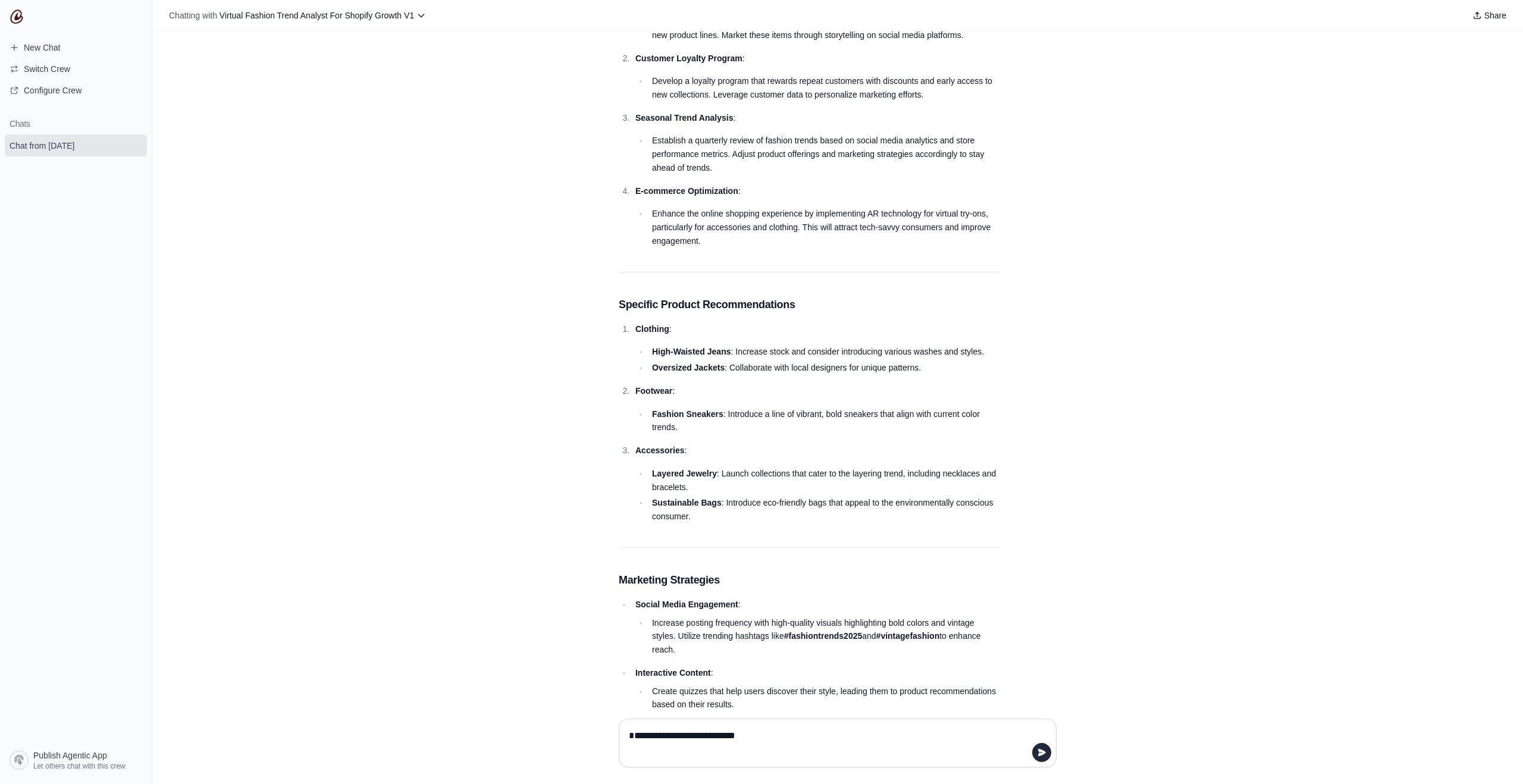
scroll to position [969, 0]
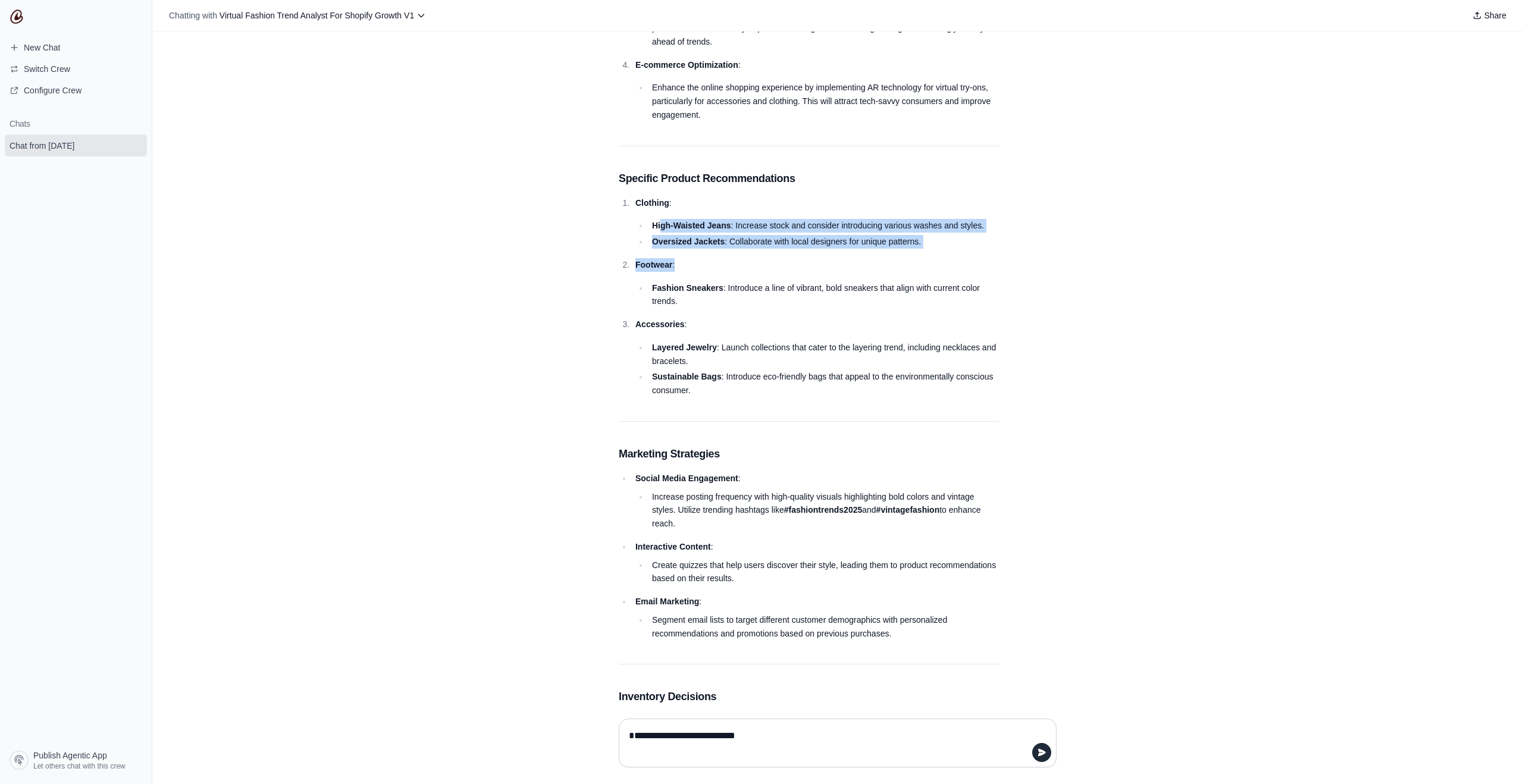
drag, startPoint x: 874, startPoint y: 254, endPoint x: 891, endPoint y: 258, distance: 17.5
click at [891, 258] on ol "Clothing : High-Waisted Jeans : Increase stock and consider introducing various…" at bounding box center [809, 297] width 381 height 201
click at [666, 305] on li "Fashion Sneakers : Introduce a line of vibrant, bold sneakers that align with c…" at bounding box center [824, 294] width 351 height 27
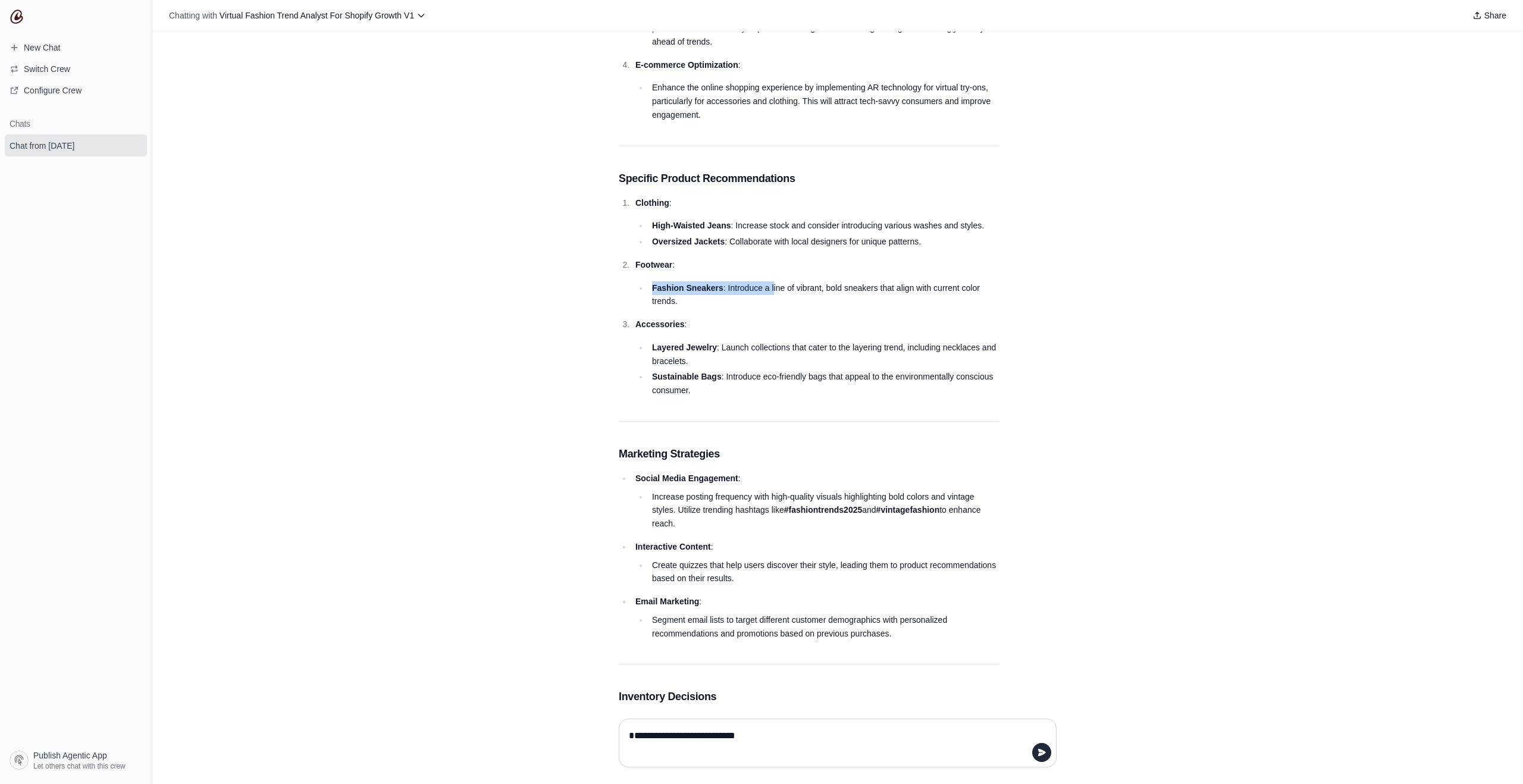
drag, startPoint x: 655, startPoint y: 287, endPoint x: 774, endPoint y: 287, distance: 119.0
click at [774, 287] on li "Fashion Sneakers : Introduce a line of vibrant, bold sneakers that align with c…" at bounding box center [824, 294] width 351 height 27
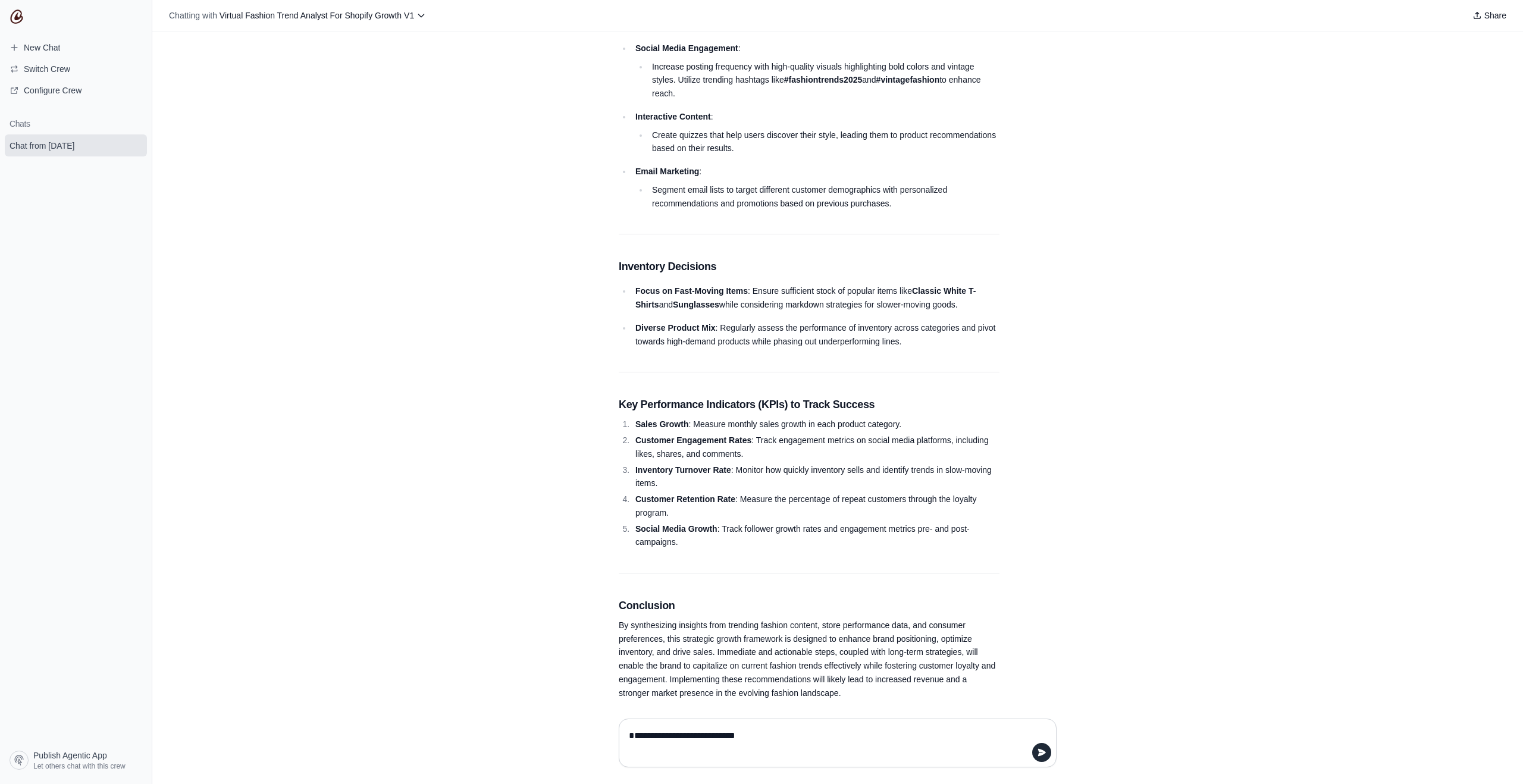
scroll to position [1407, 0]
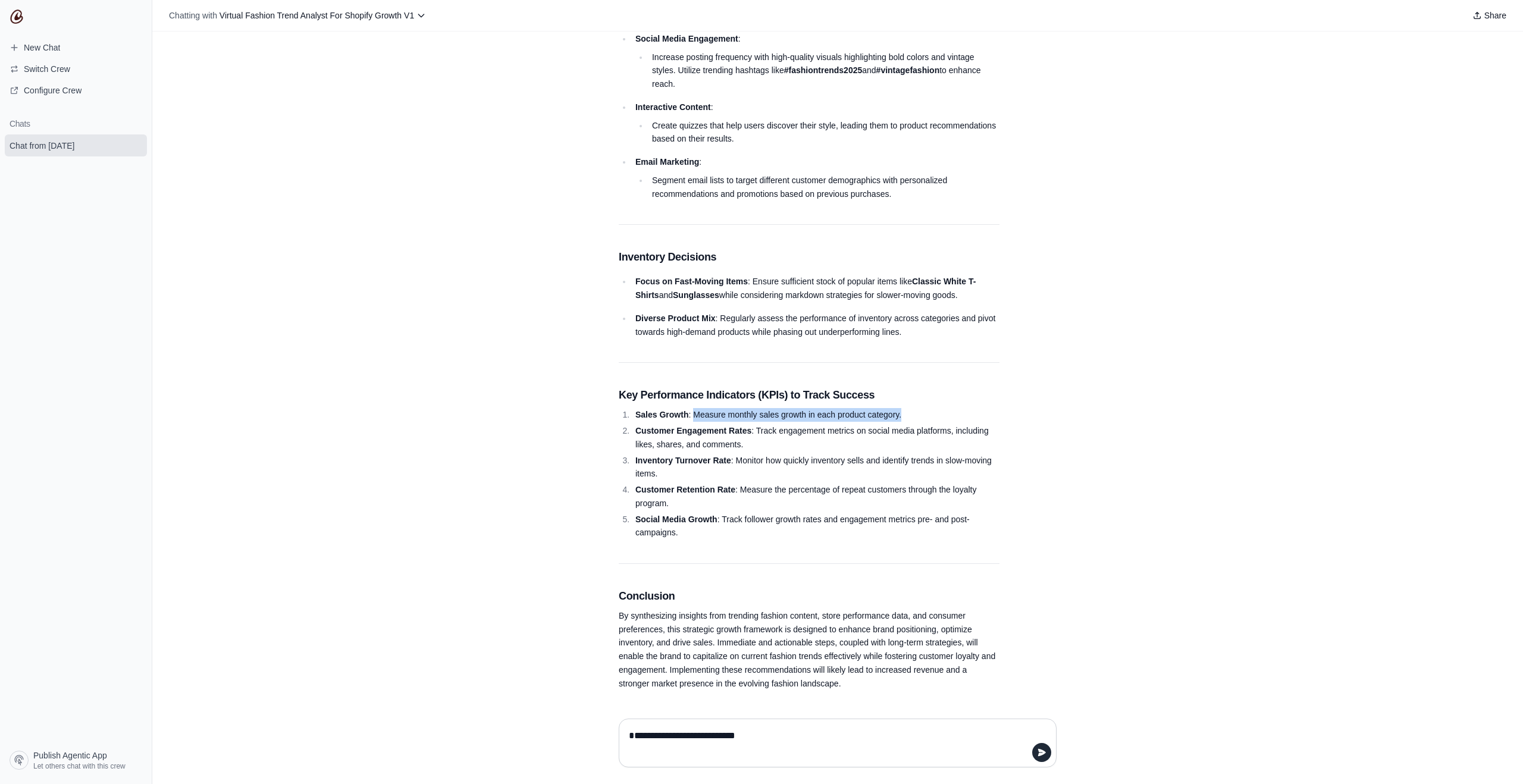
drag, startPoint x: 694, startPoint y: 415, endPoint x: 1007, endPoint y: 416, distance: 313.0
click at [985, 416] on li "Sales Growth : Measure monthly sales growth in each product category." at bounding box center [815, 415] width 367 height 14
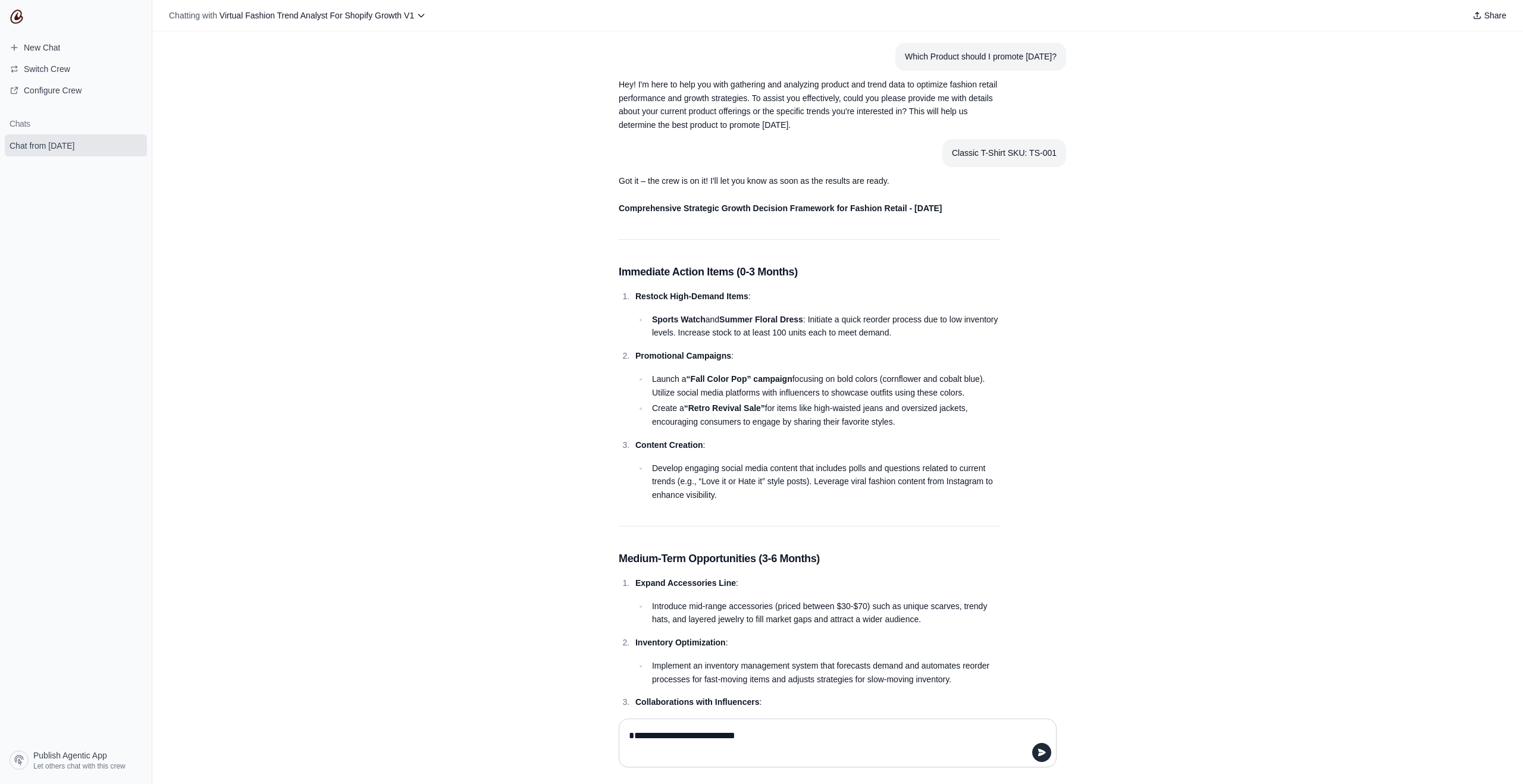
scroll to position [0, 0]
click at [735, 490] on li "Develop engaging social media content that includes polls and questions related…" at bounding box center [824, 482] width 351 height 41
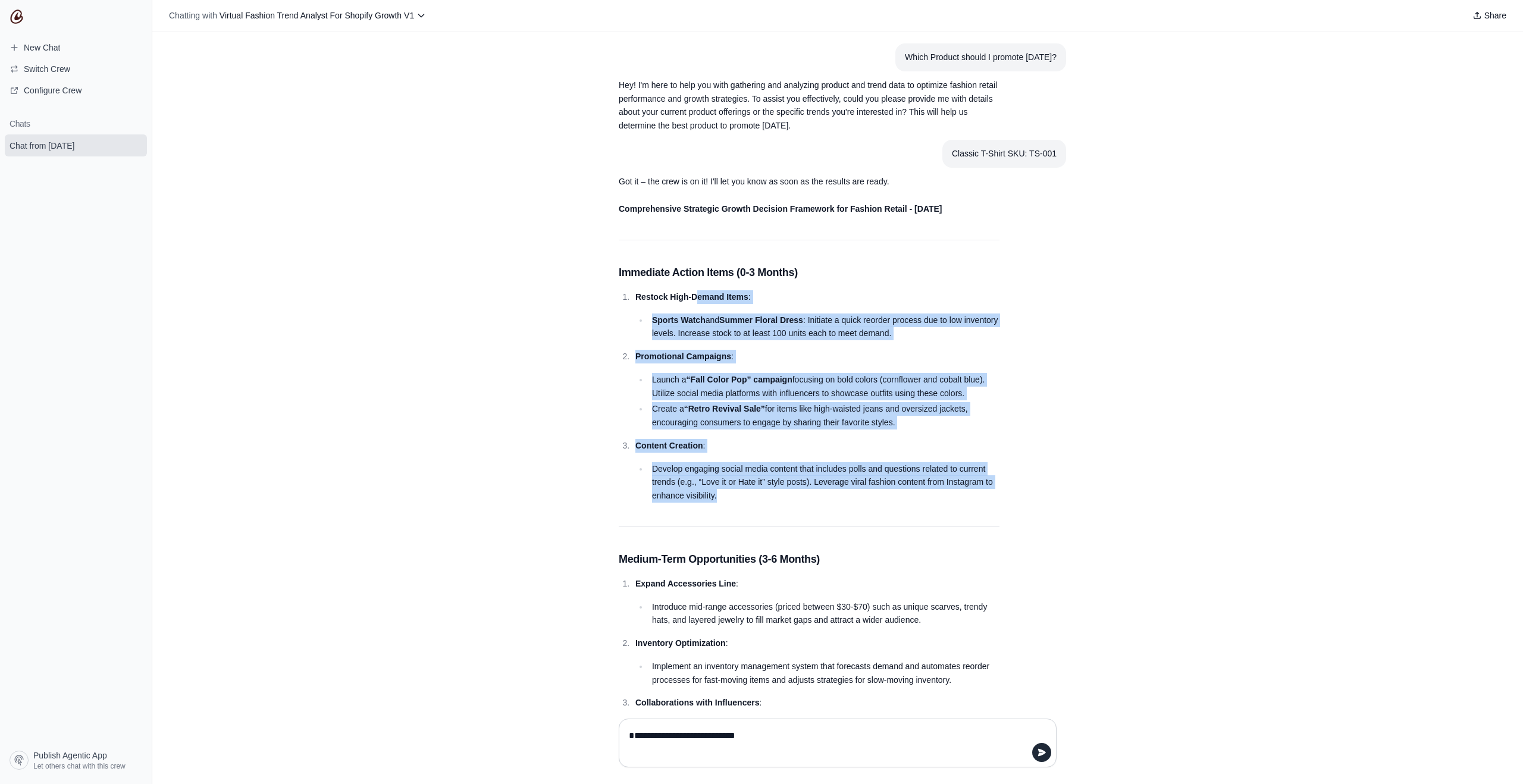
drag, startPoint x: 726, startPoint y: 516, endPoint x: 700, endPoint y: 294, distance: 223.5
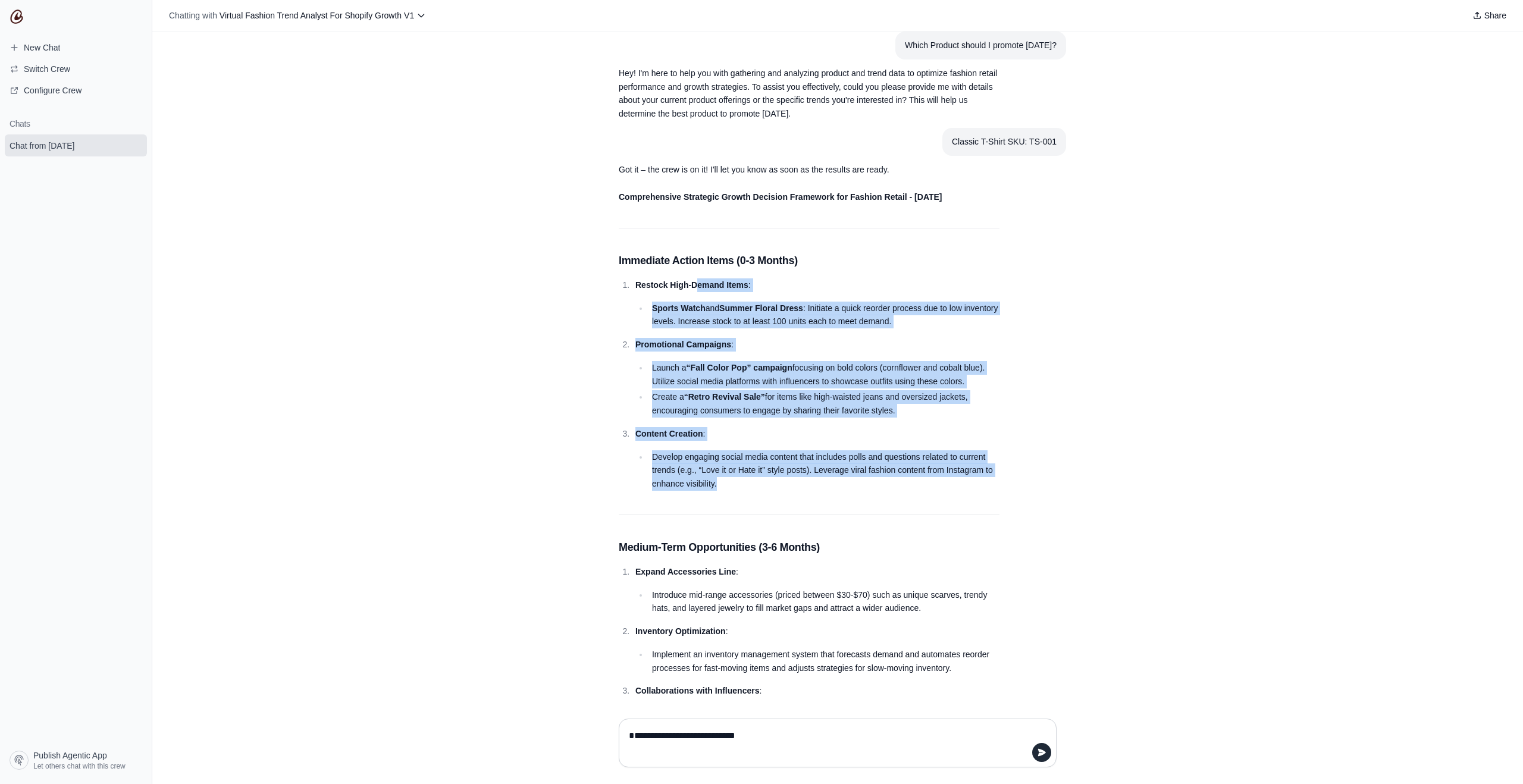
click at [698, 303] on li "Sports Watch and Summer Floral Dress : Initiate a quick reorder process due to …" at bounding box center [824, 314] width 351 height 27
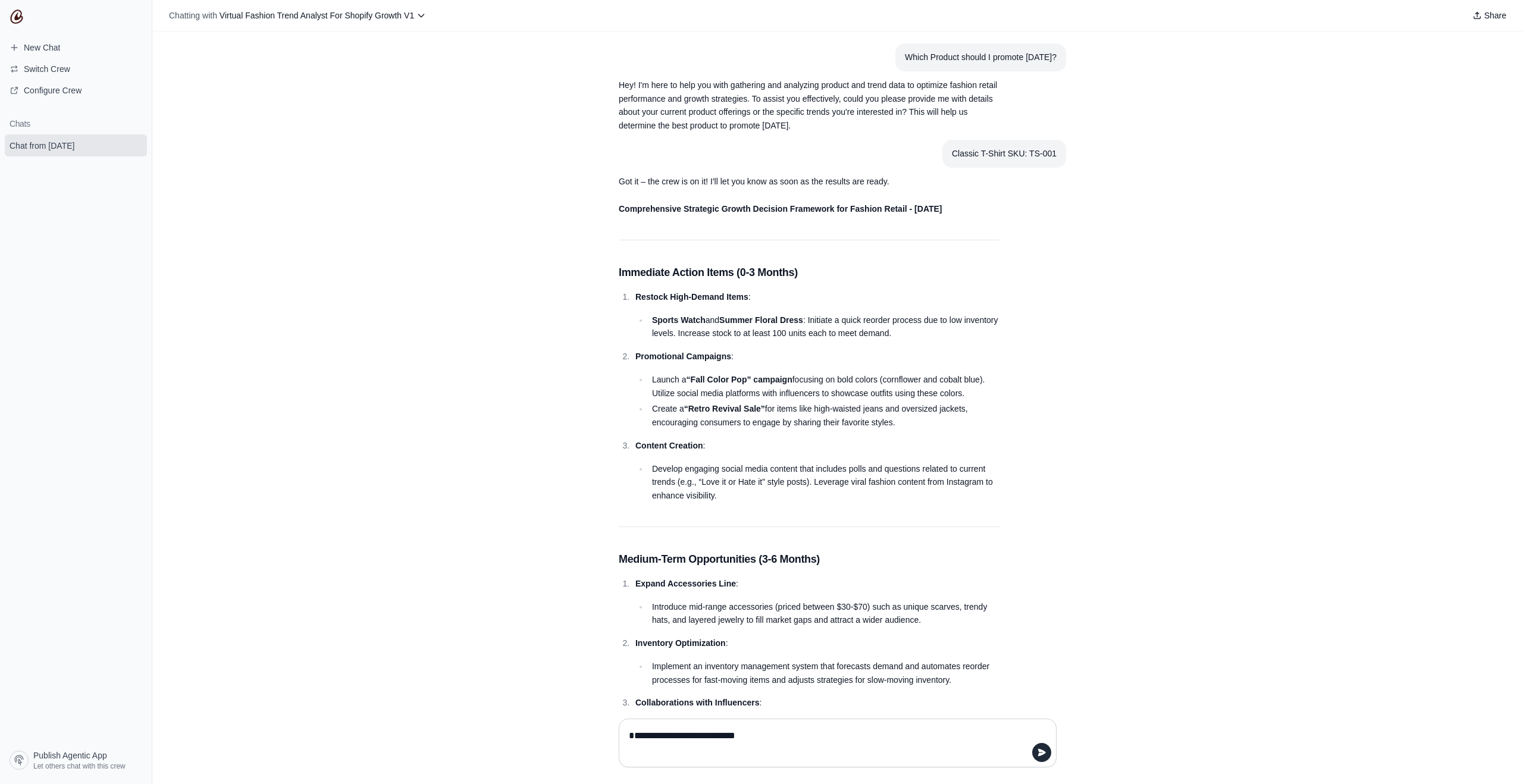
click at [959, 146] on section "Classic T-Shirt SKU: TS-001" at bounding box center [1004, 154] width 124 height 28
click at [852, 209] on strong "Comprehensive Strategic Growth Decision Framework for Fashion Retail - [DATE]" at bounding box center [780, 209] width 323 height 10
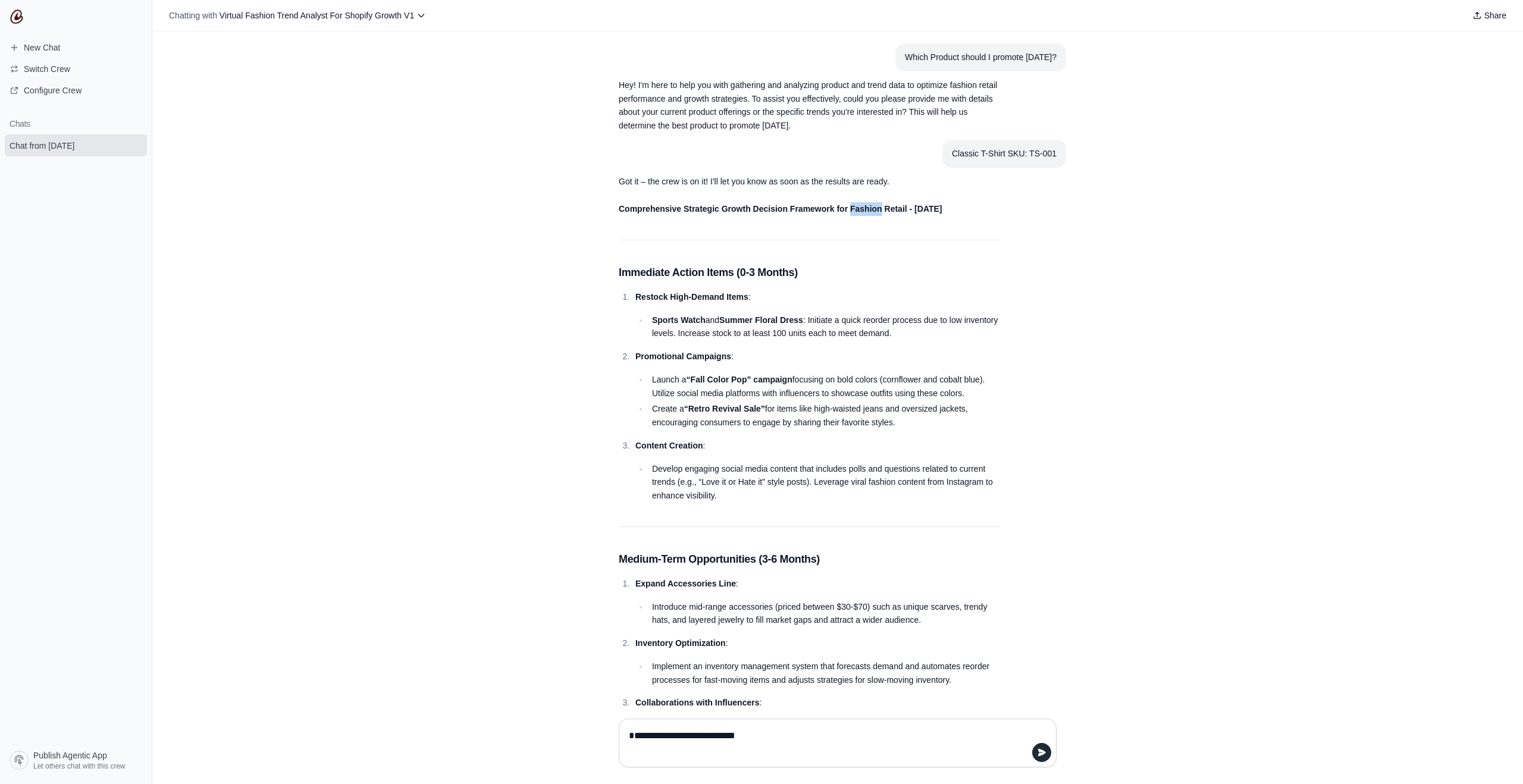
click at [852, 209] on strong "Comprehensive Strategic Growth Decision Framework for Fashion Retail - [DATE]" at bounding box center [780, 209] width 323 height 10
click at [892, 208] on strong "Comprehensive Strategic Growth Decision Framework for Fashion Retail - [DATE]" at bounding box center [780, 209] width 323 height 10
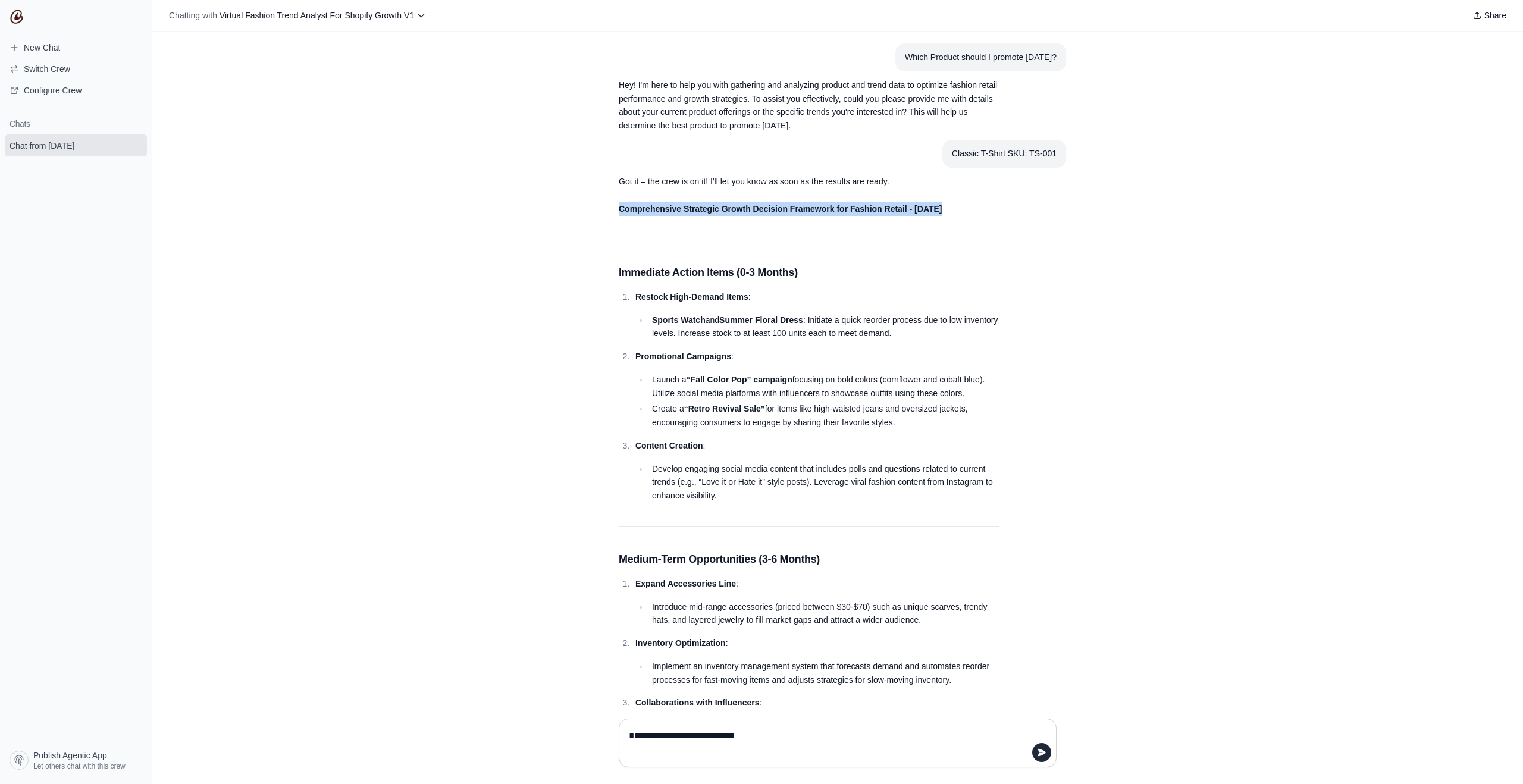
click at [892, 208] on strong "Comprehensive Strategic Growth Decision Framework for Fashion Retail - [DATE]" at bounding box center [780, 209] width 323 height 10
click at [859, 209] on strong "Comprehensive Strategic Growth Decision Framework for Fashion Retail - [DATE]" at bounding box center [780, 209] width 323 height 10
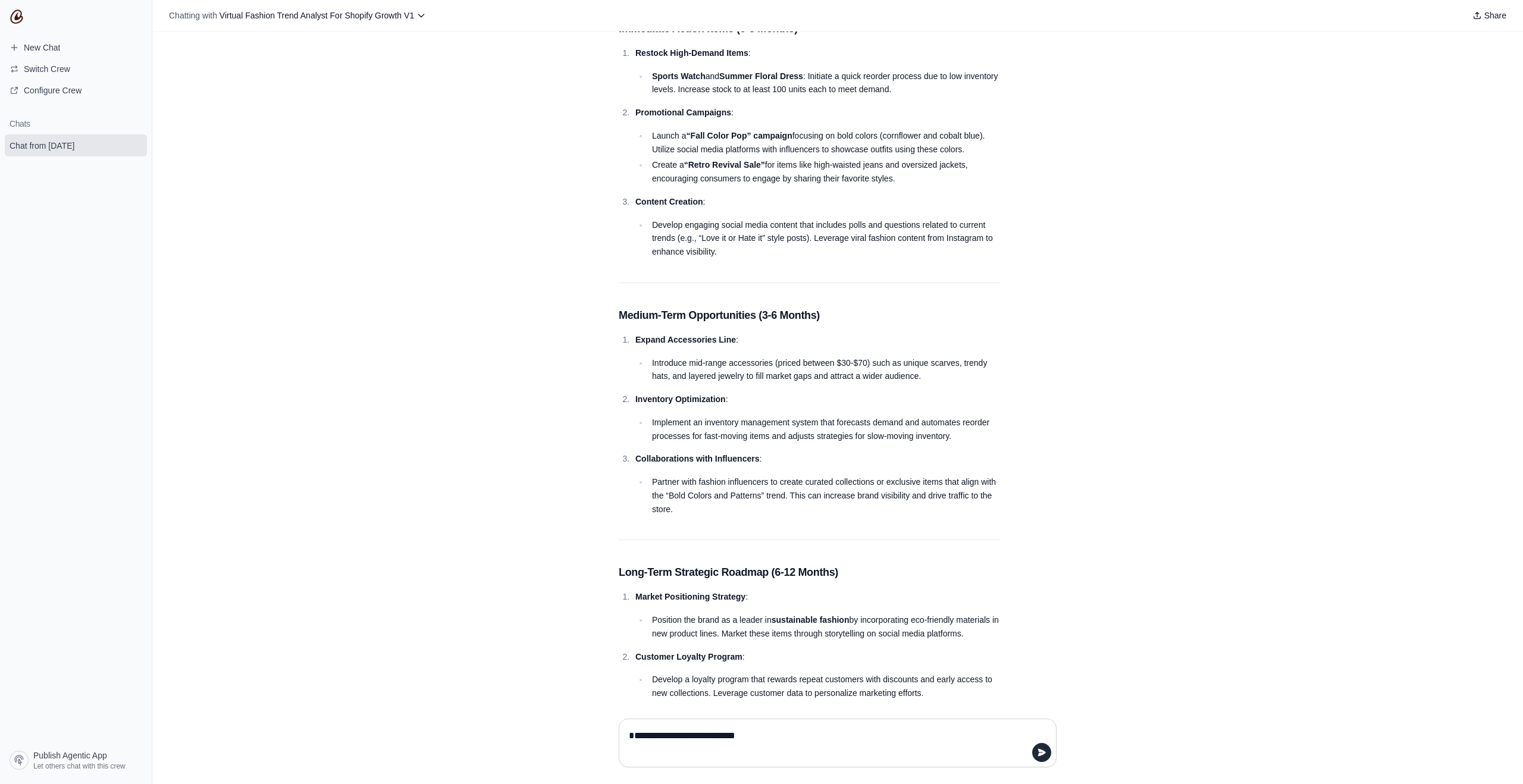
scroll to position [196, 0]
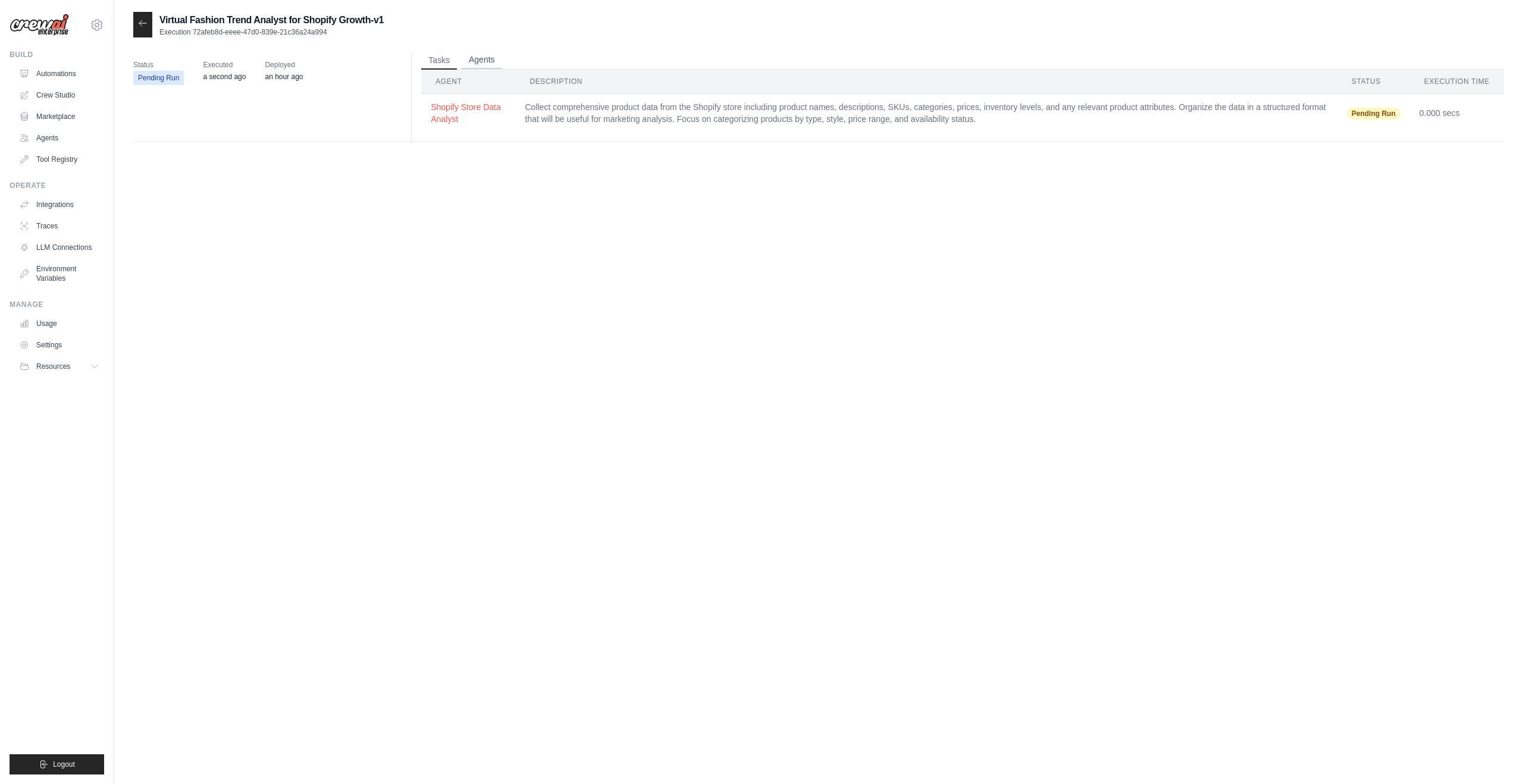
click at [488, 64] on button "Agents" at bounding box center [482, 60] width 41 height 18
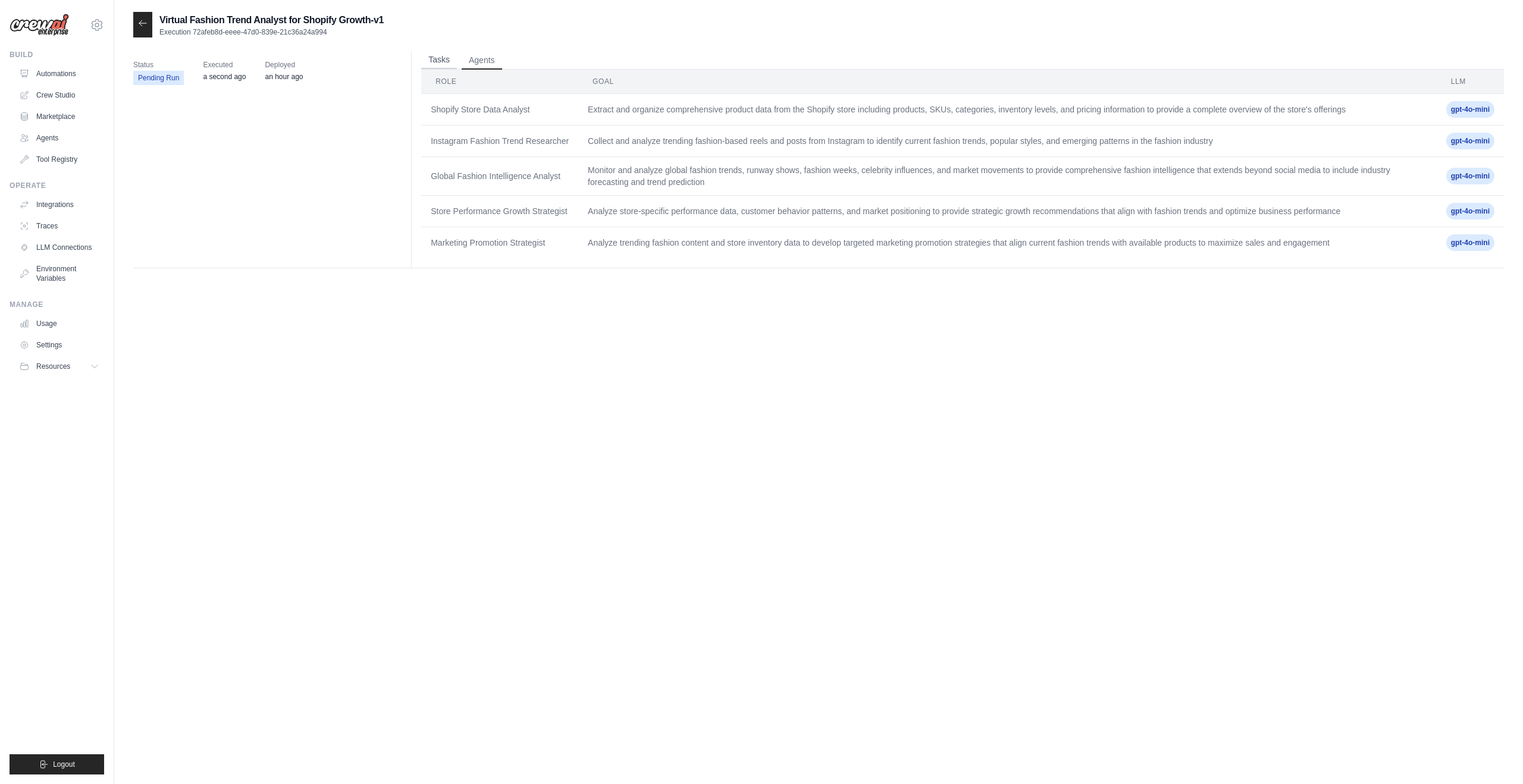
click at [435, 60] on button "Tasks" at bounding box center [439, 60] width 36 height 18
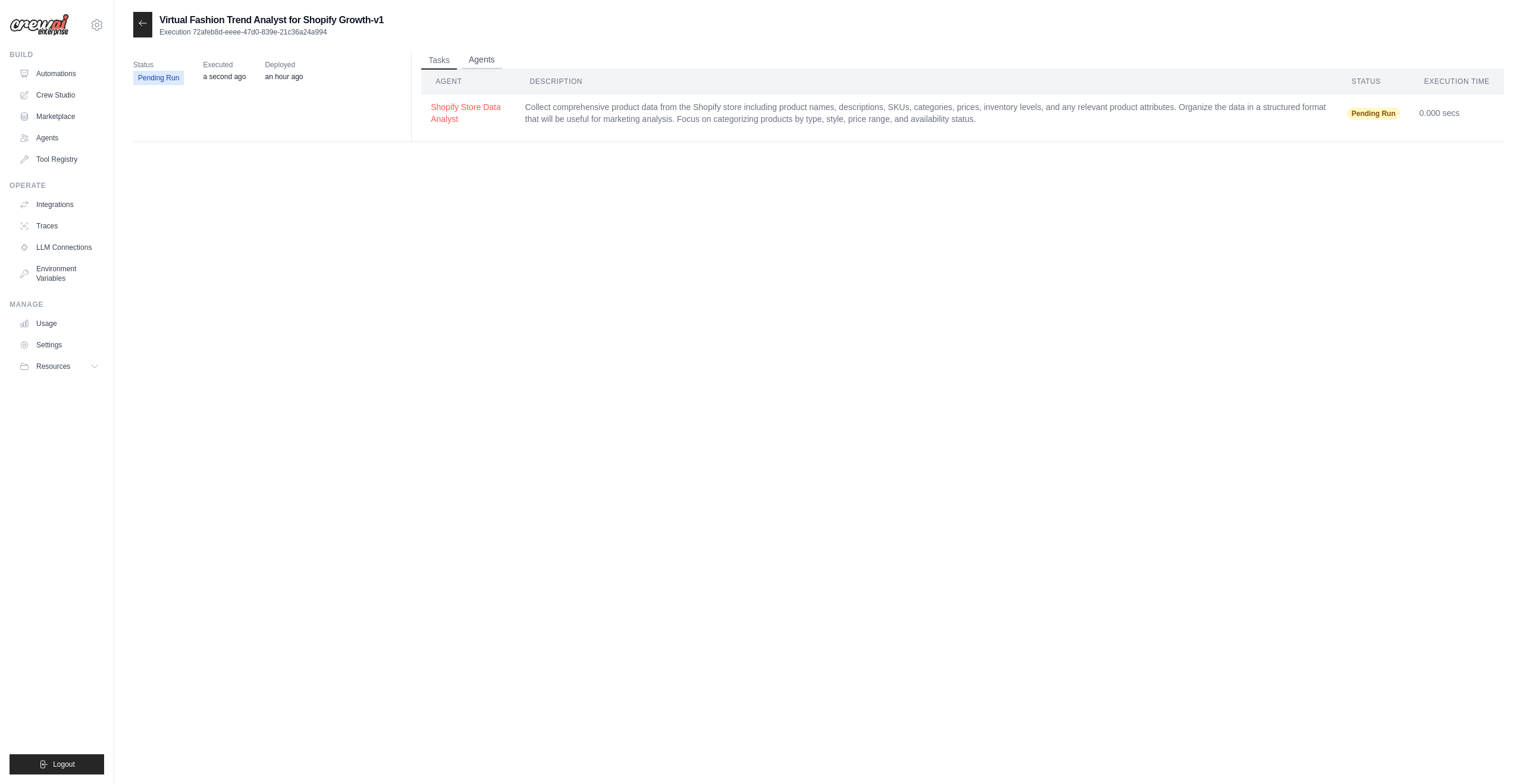
click at [486, 60] on button "Agents" at bounding box center [482, 60] width 41 height 18
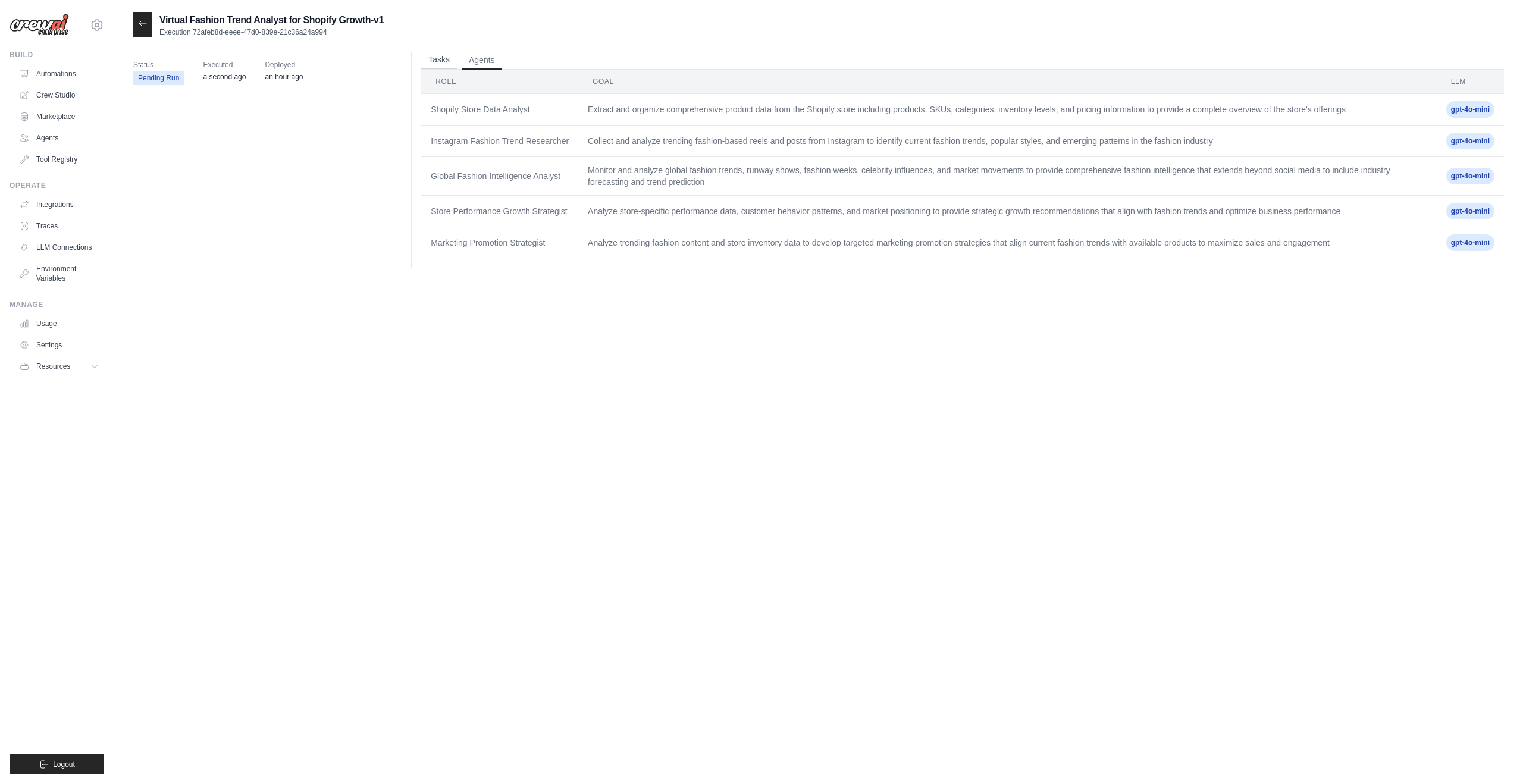
click at [446, 65] on button "Tasks" at bounding box center [439, 60] width 36 height 18
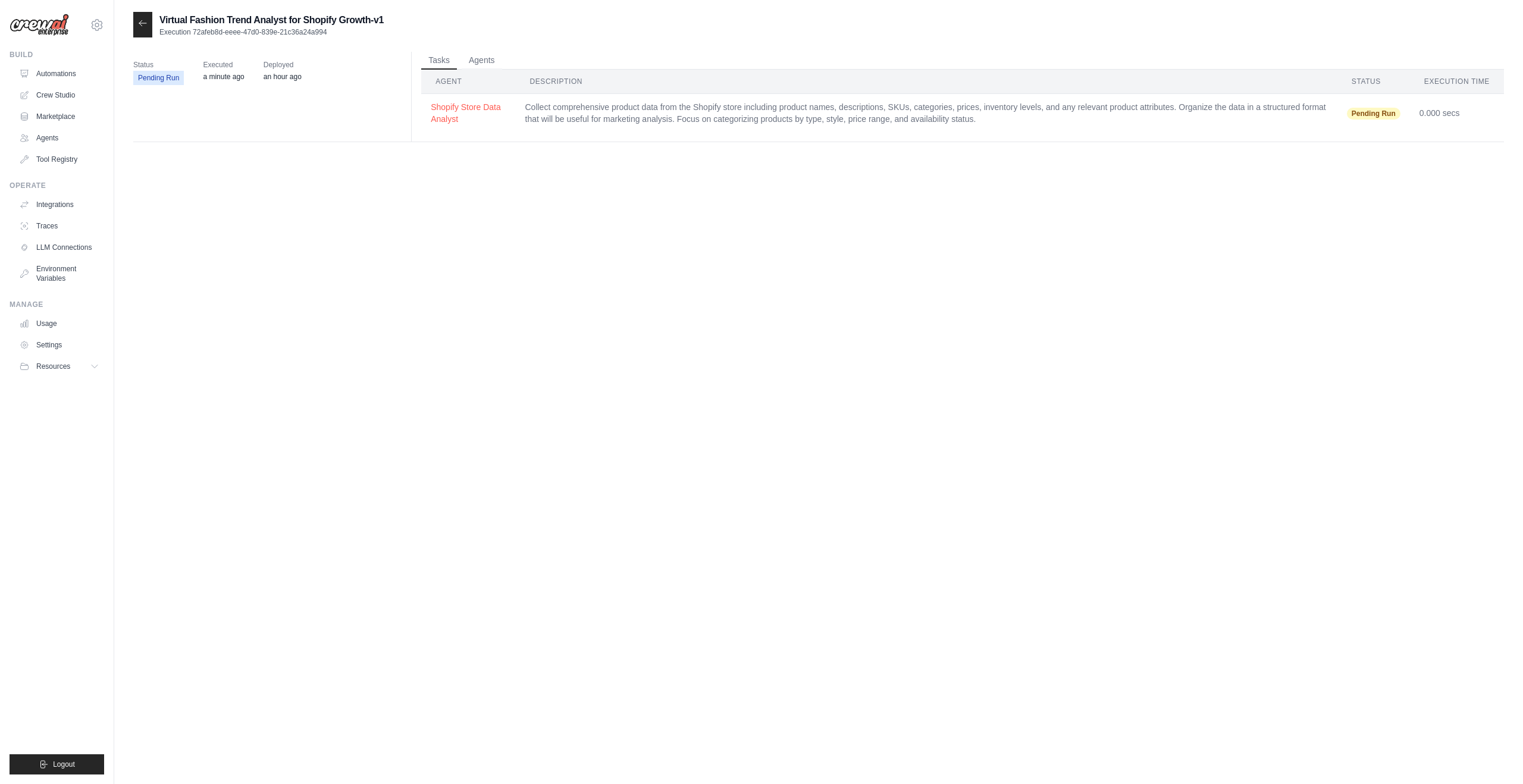
click at [1387, 109] on span "Pending Run" at bounding box center [1374, 114] width 54 height 12
click at [1069, 135] on div "Tasks Agents Agent Description Status Execution Time Shopify Store Data Analyst…" at bounding box center [957, 97] width 1093 height 90
click at [471, 58] on button "Agents" at bounding box center [482, 60] width 41 height 18
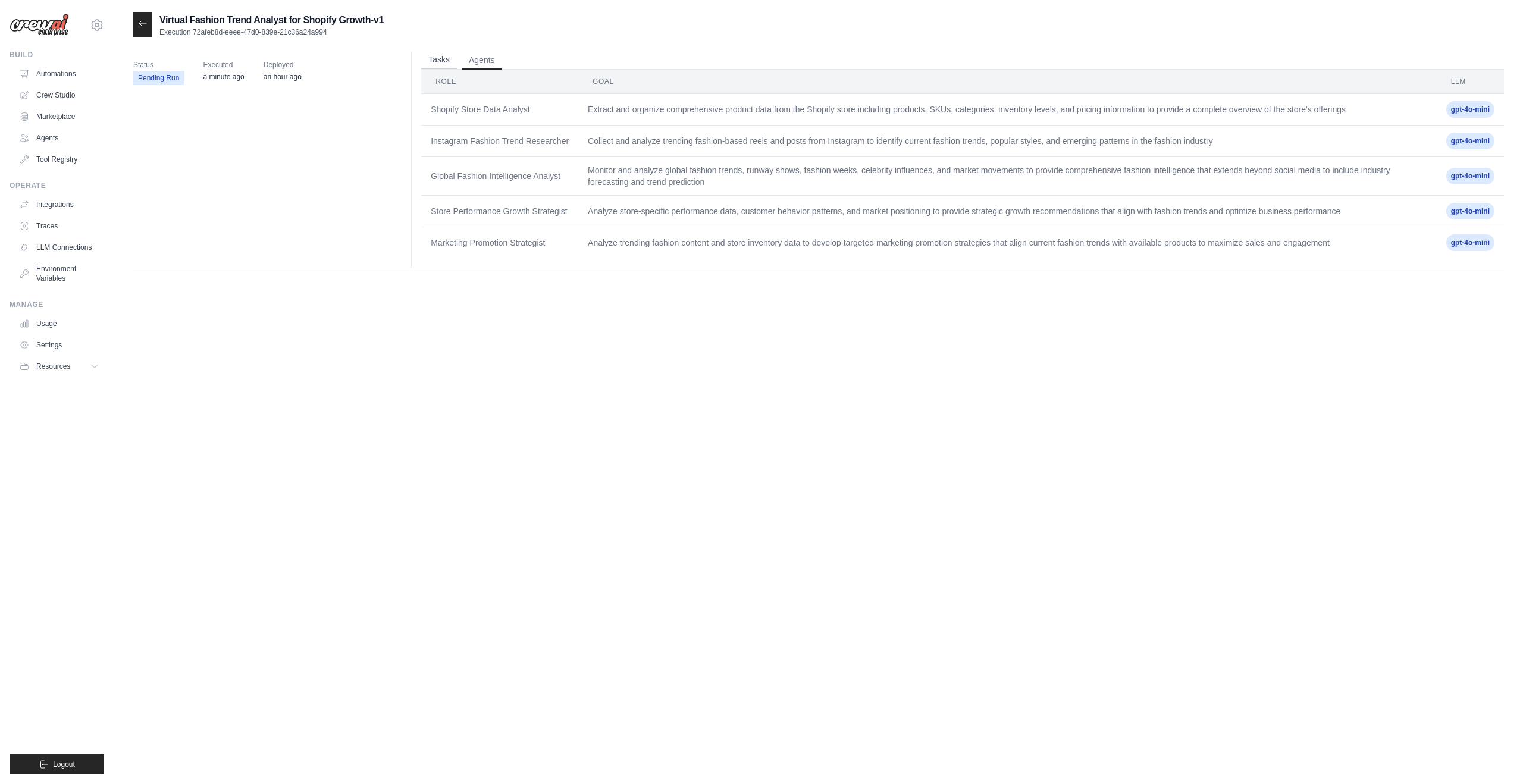
click at [446, 61] on button "Tasks" at bounding box center [439, 60] width 36 height 18
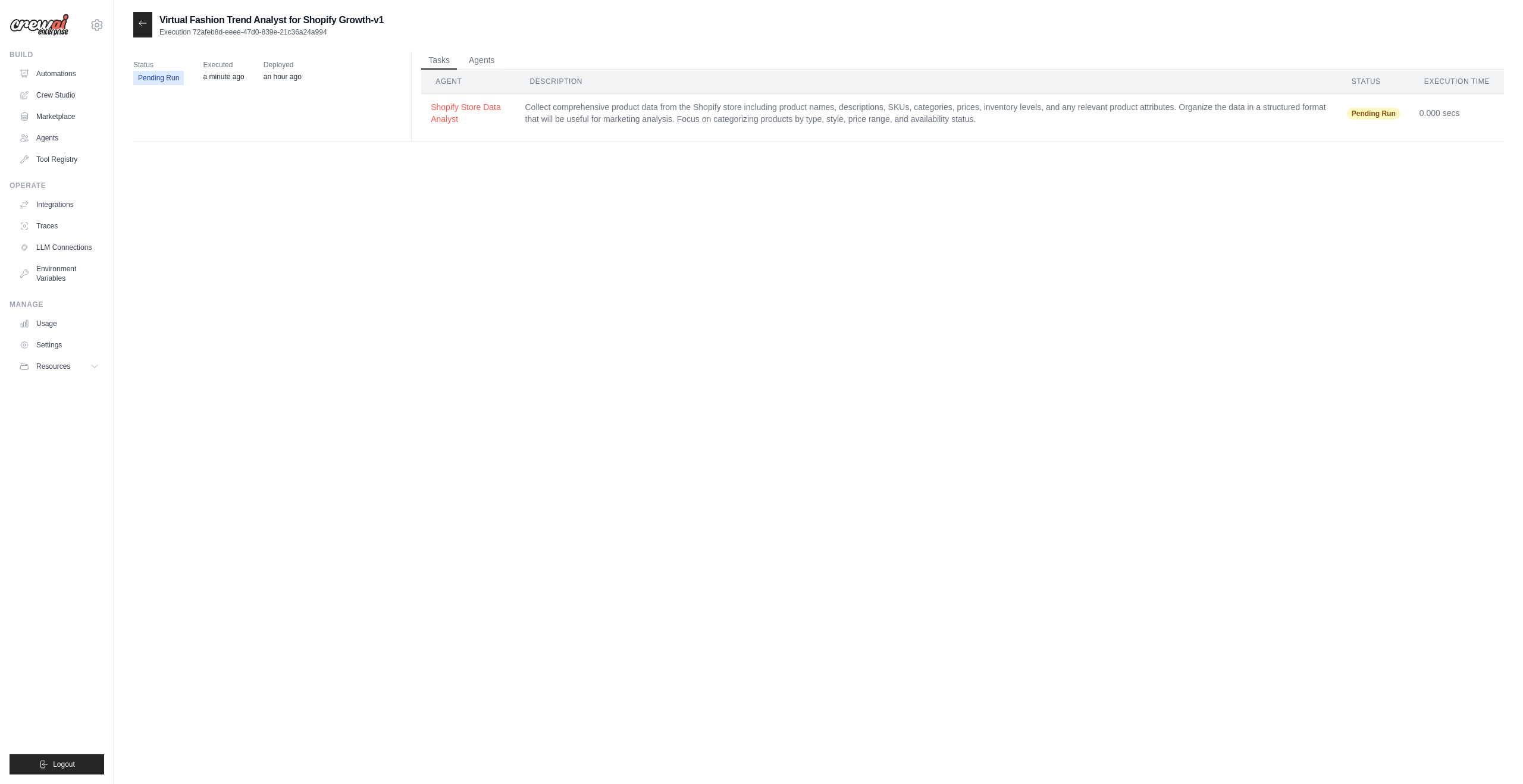
click at [132, 20] on div "Virtual Fashion Trend Analyst for Shopify Growth-v1 Execution 72afeb8d-eeee-47d…" at bounding box center [818, 404] width 1409 height 784
click at [139, 20] on icon at bounding box center [143, 23] width 10 height 10
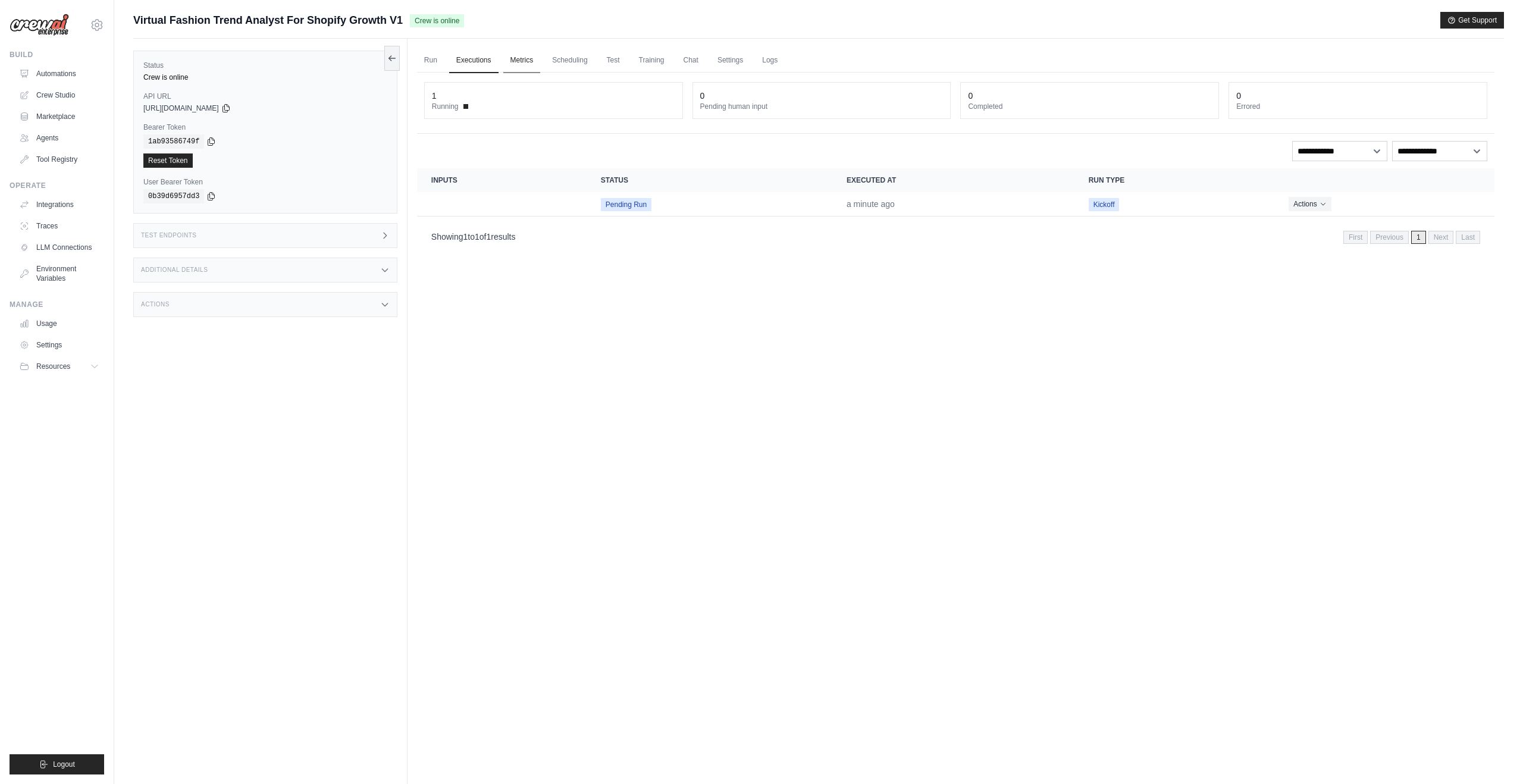
click at [515, 58] on link "Metrics" at bounding box center [522, 60] width 38 height 25
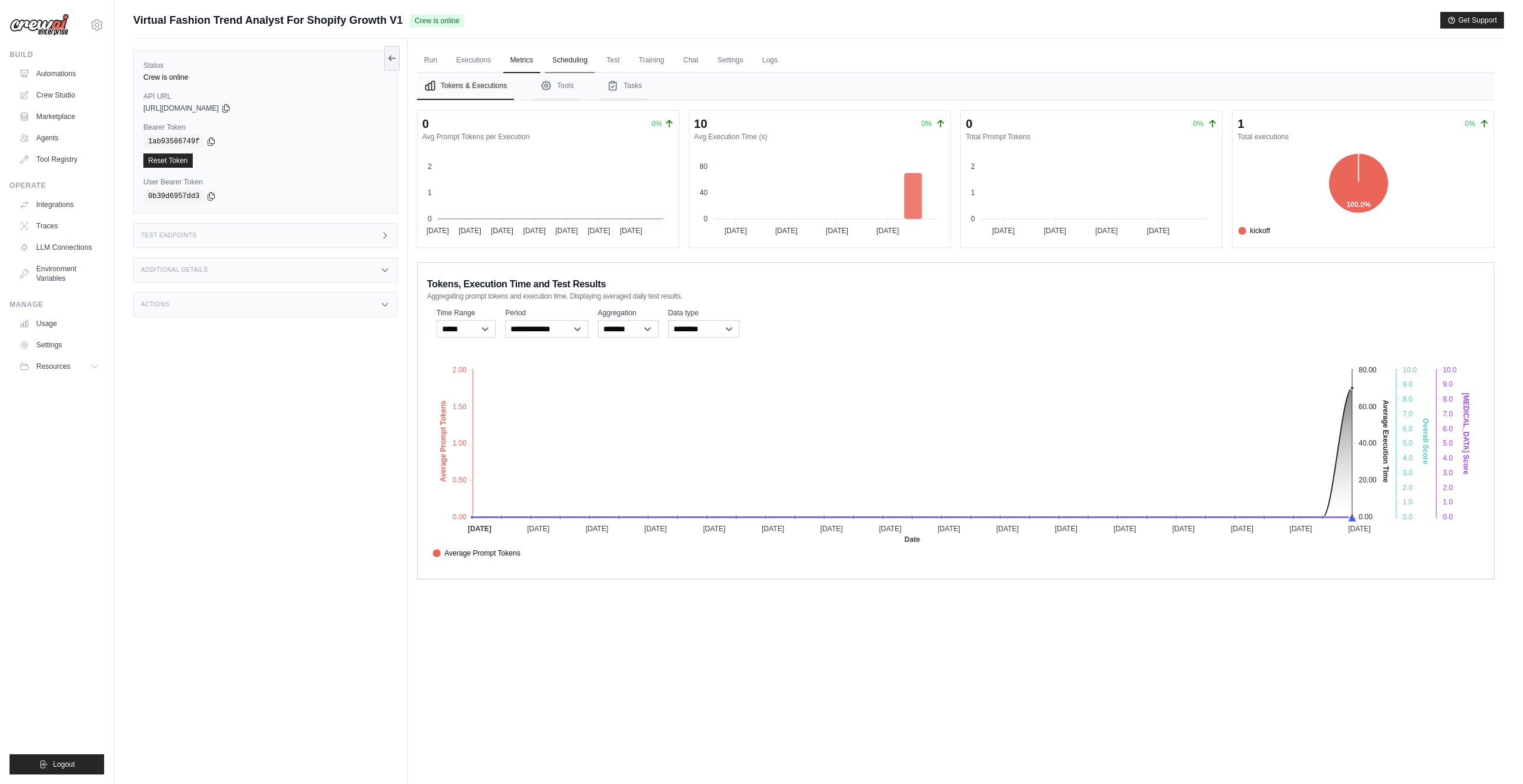
click at [577, 65] on link "Scheduling" at bounding box center [569, 60] width 49 height 25
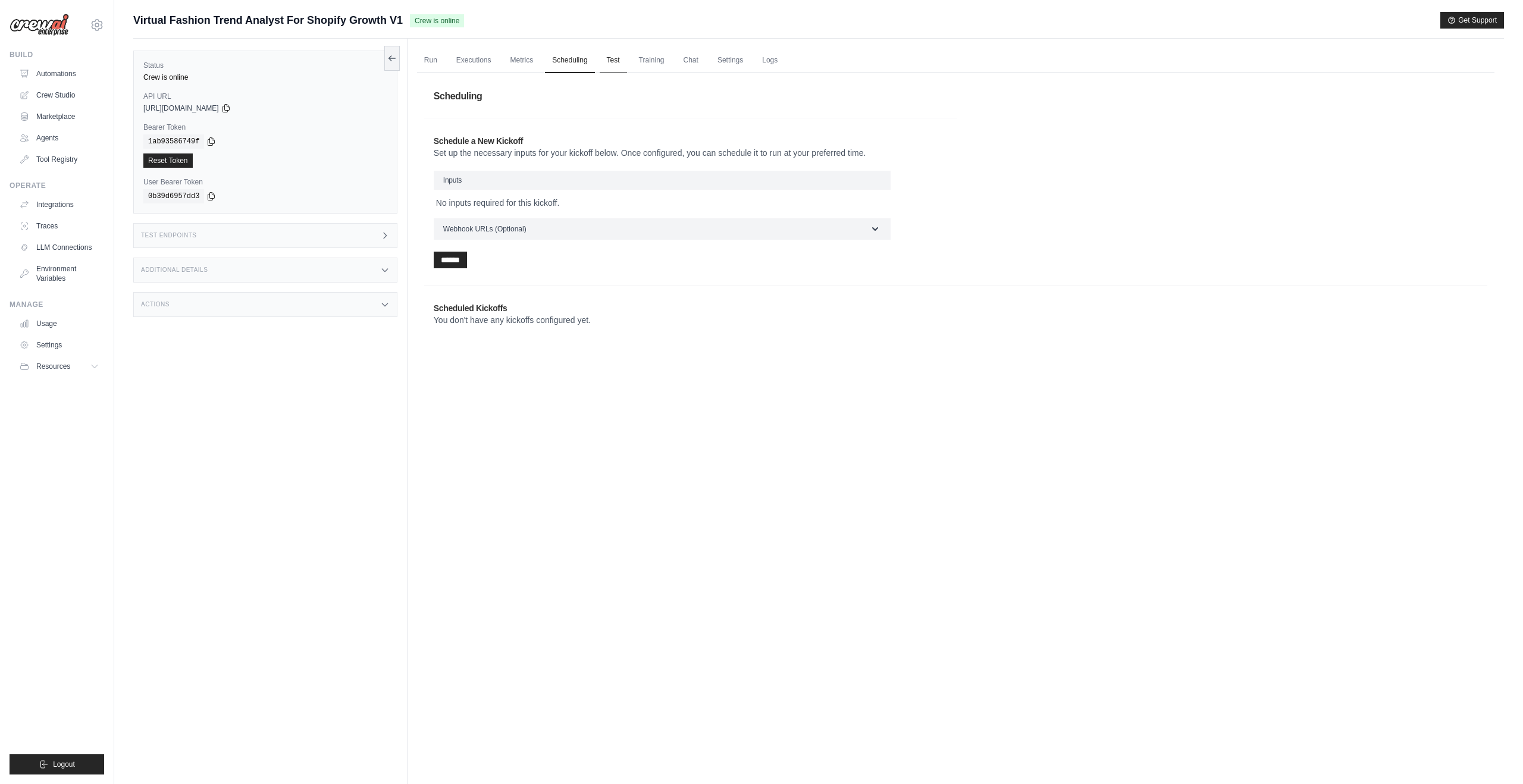
click at [608, 63] on link "Test" at bounding box center [613, 60] width 27 height 25
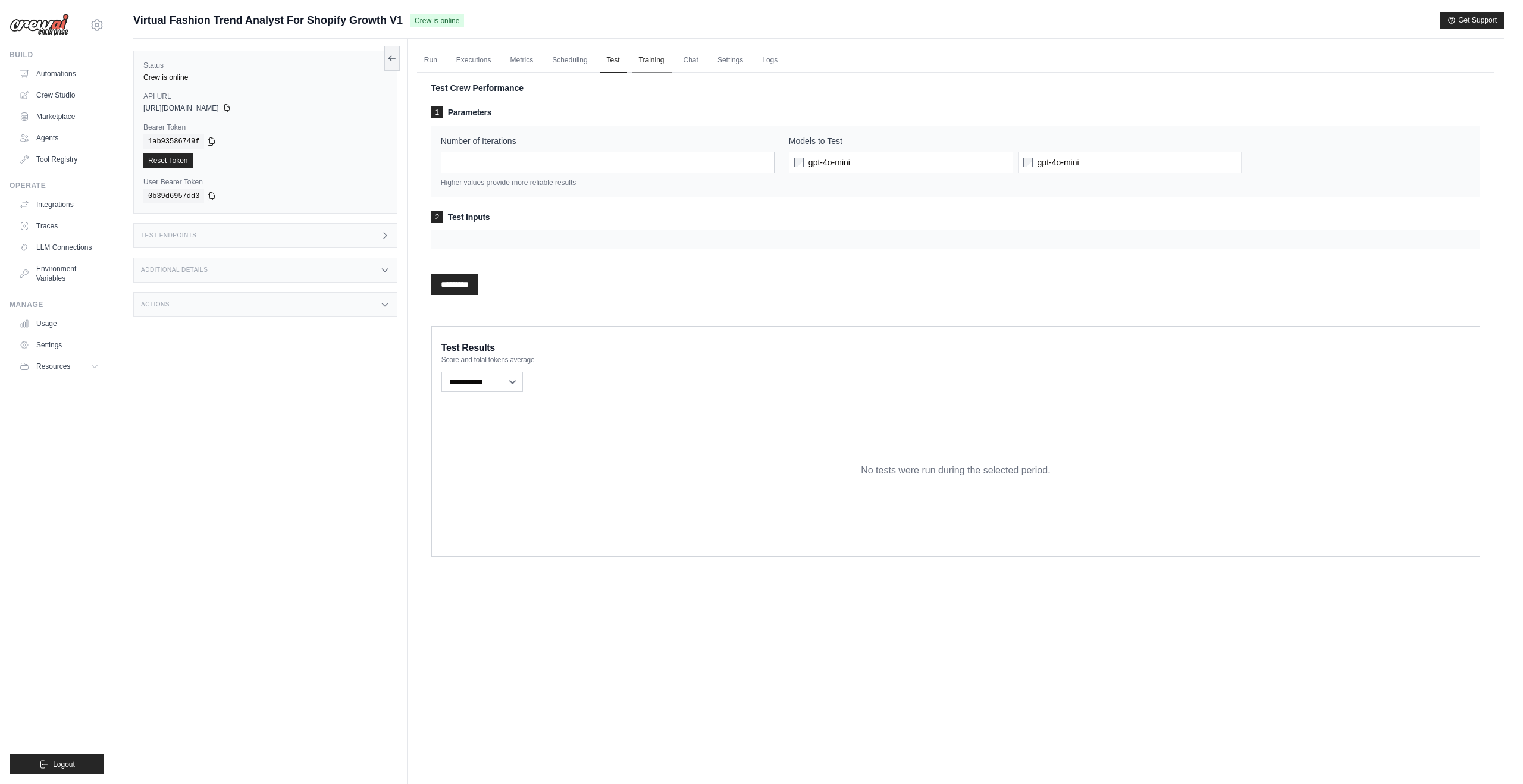
click at [645, 64] on link "Training" at bounding box center [652, 60] width 40 height 25
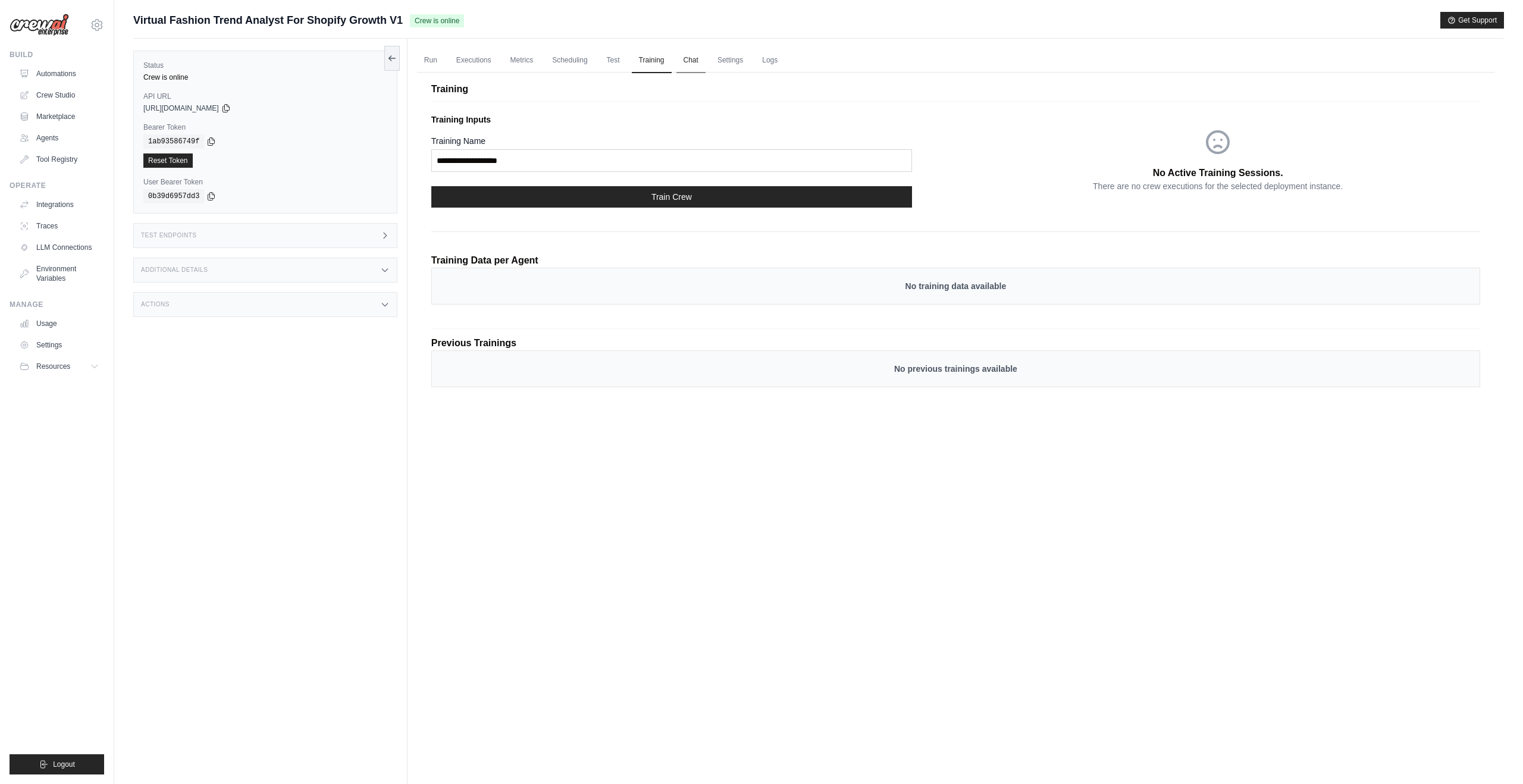
click at [686, 65] on link "Chat" at bounding box center [691, 60] width 29 height 25
click at [689, 67] on link "Chat" at bounding box center [691, 60] width 29 height 25
click at [722, 58] on link "Settings" at bounding box center [731, 60] width 40 height 25
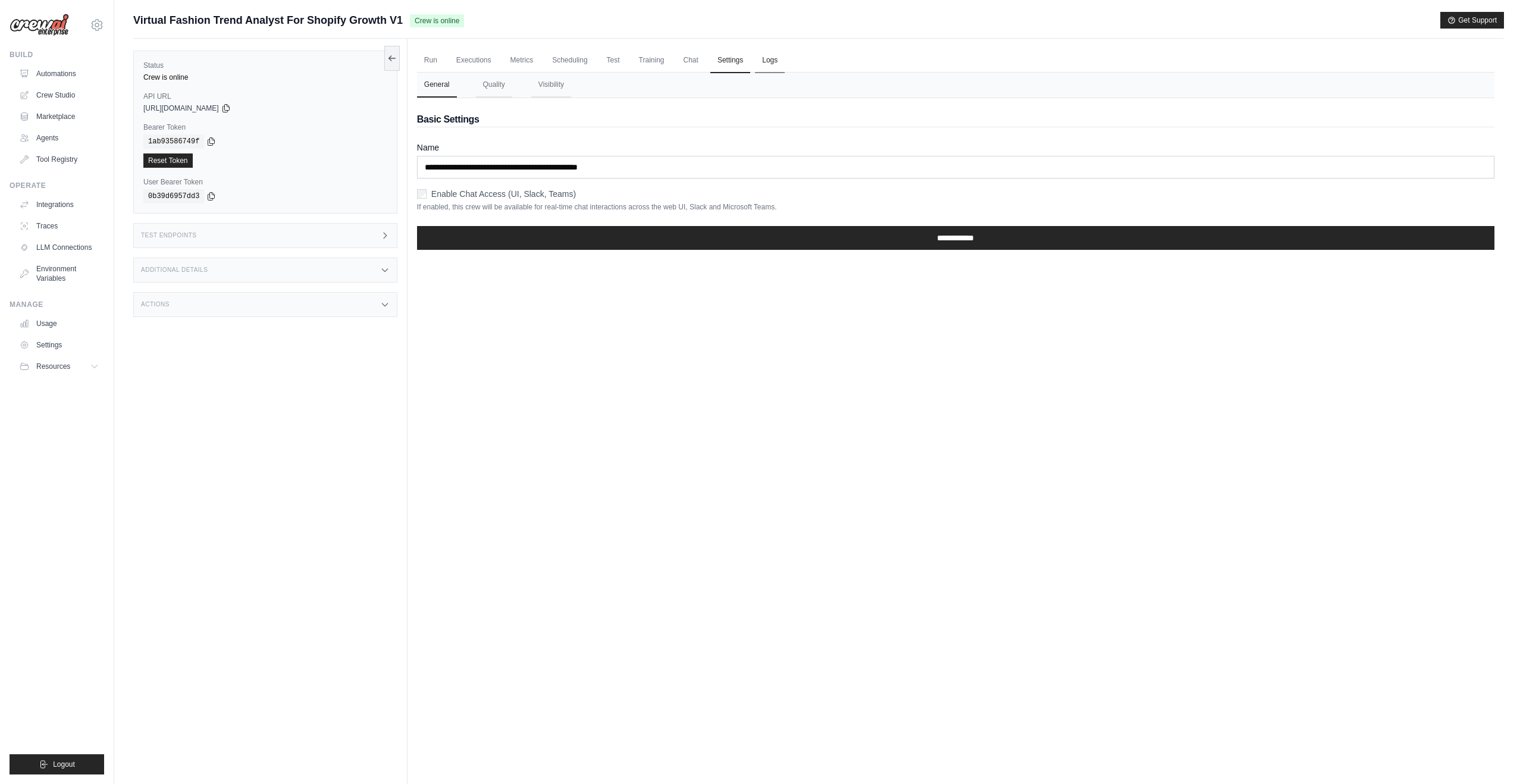
click at [783, 58] on link "Logs" at bounding box center [770, 60] width 30 height 25
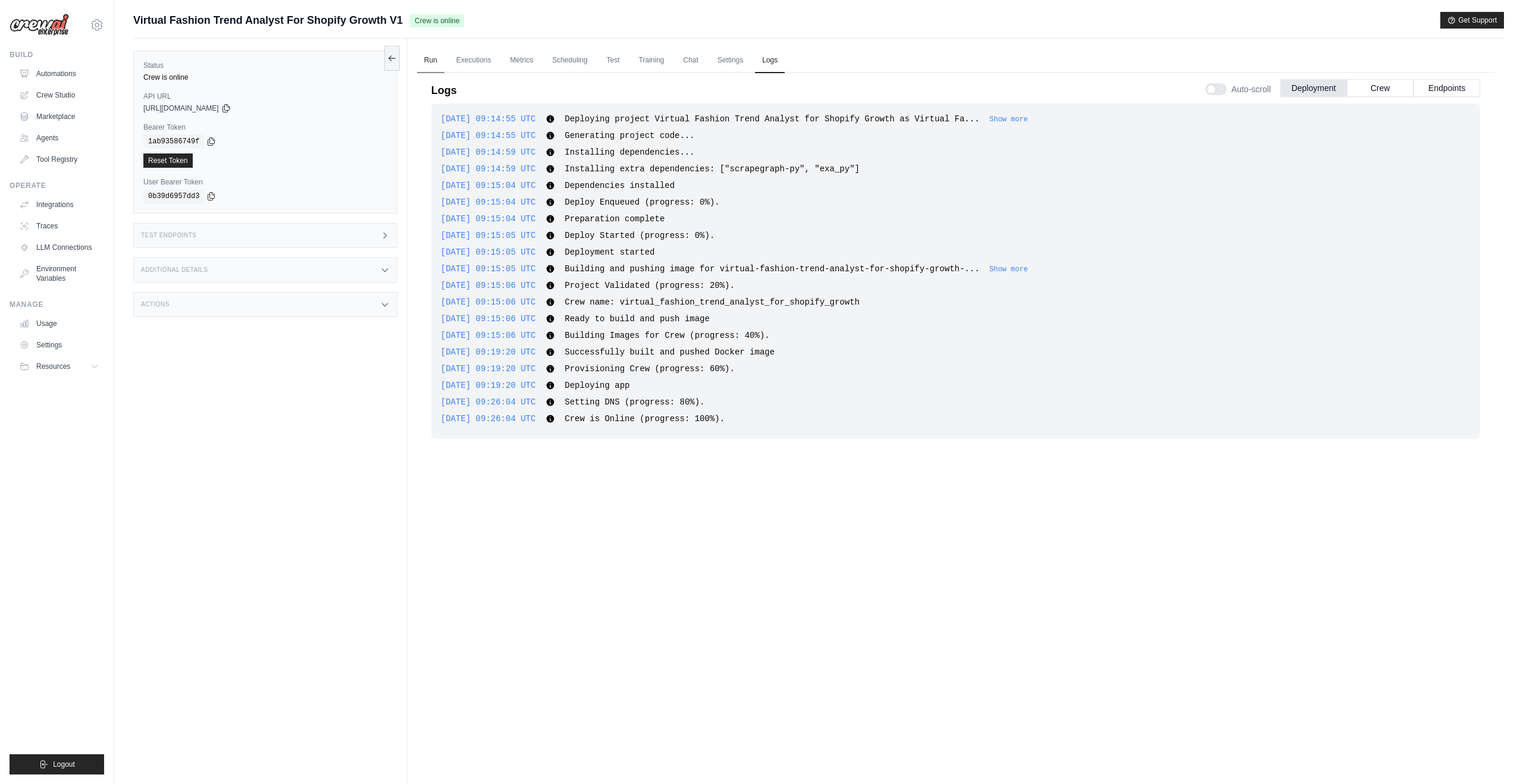
click at [435, 62] on link "Run" at bounding box center [430, 60] width 27 height 25
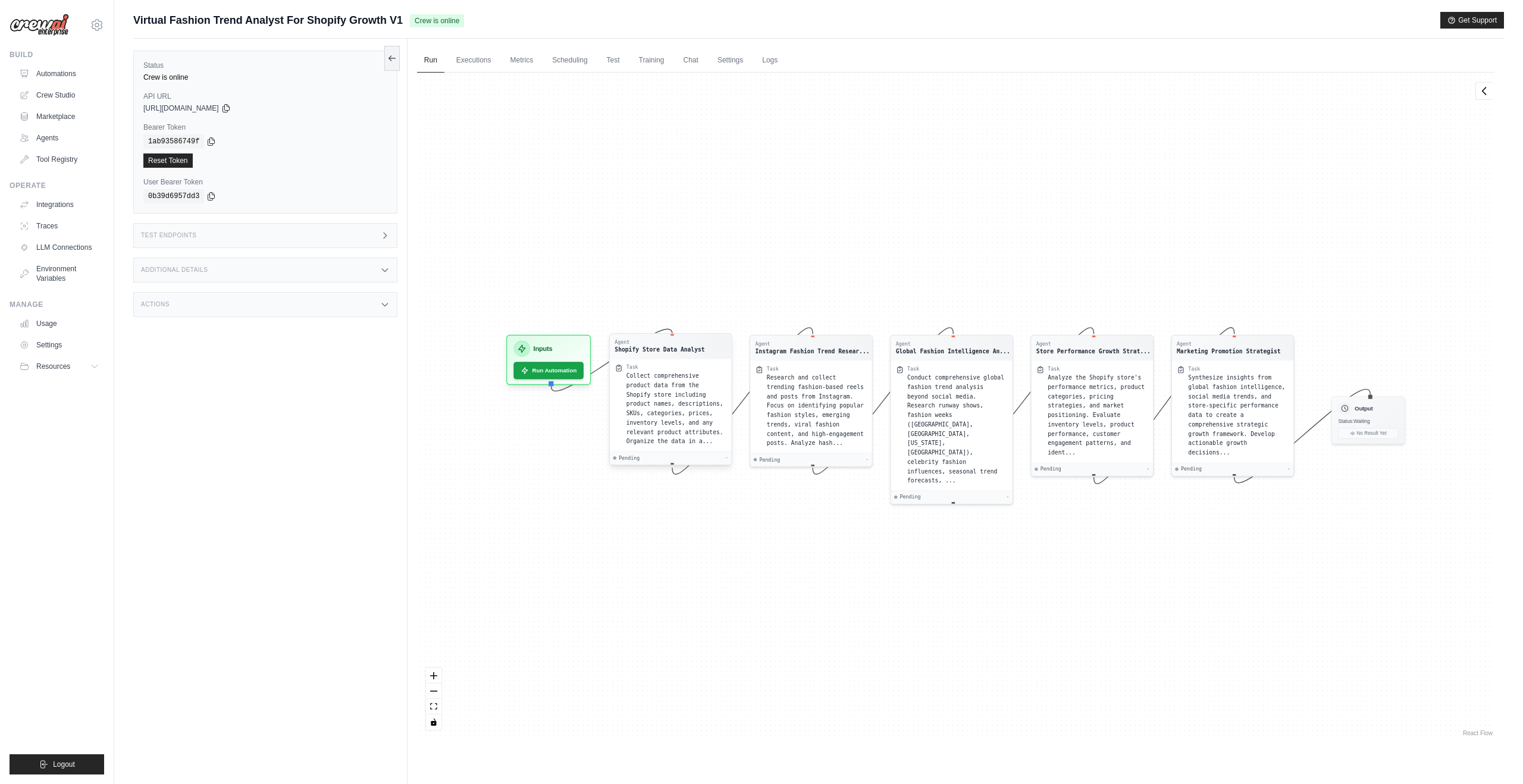
click at [677, 418] on div "Collect comprehensive product data from the Shopify store including product nam…" at bounding box center [676, 408] width 101 height 75
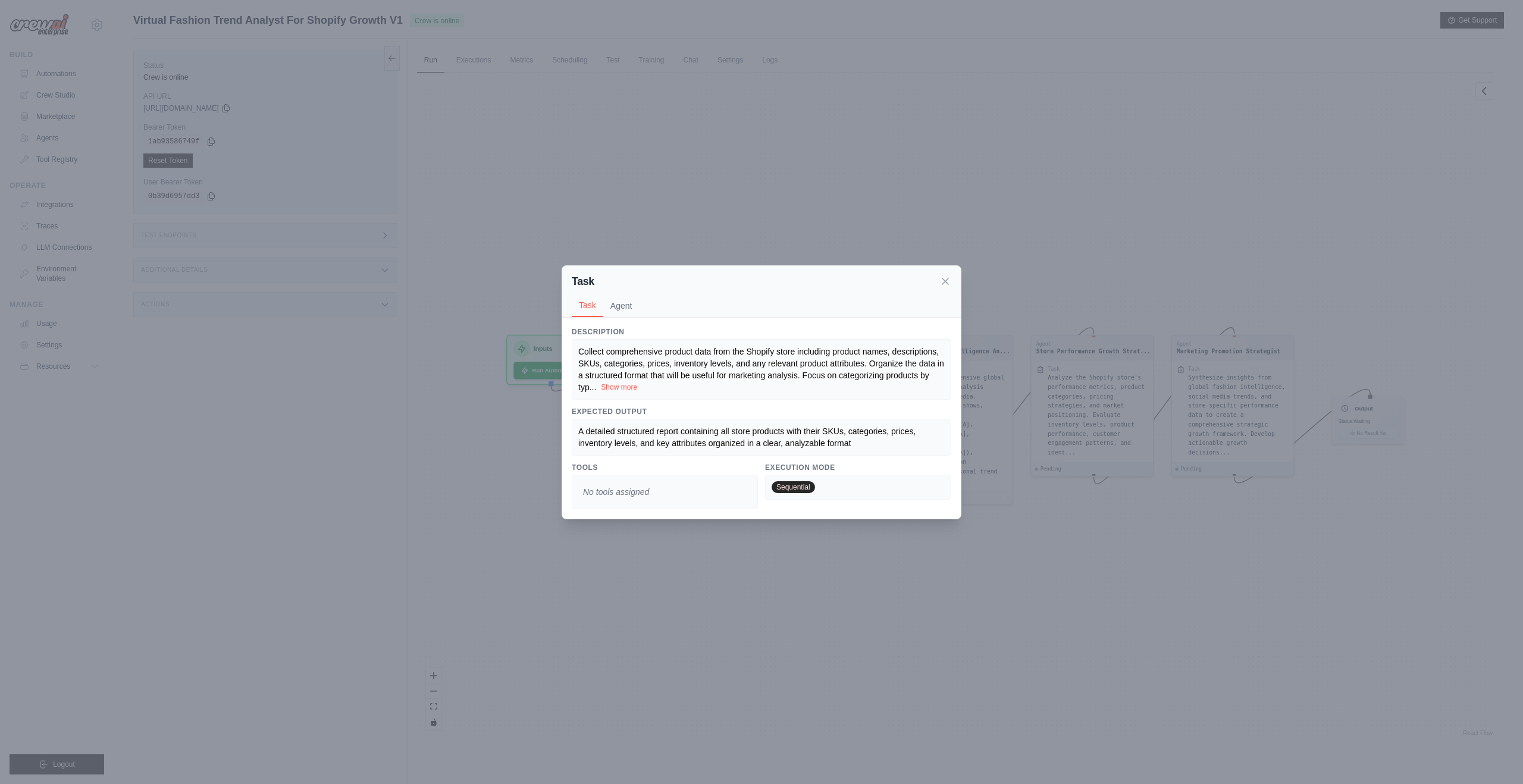
click at [615, 382] on button "Show more" at bounding box center [619, 387] width 36 height 10
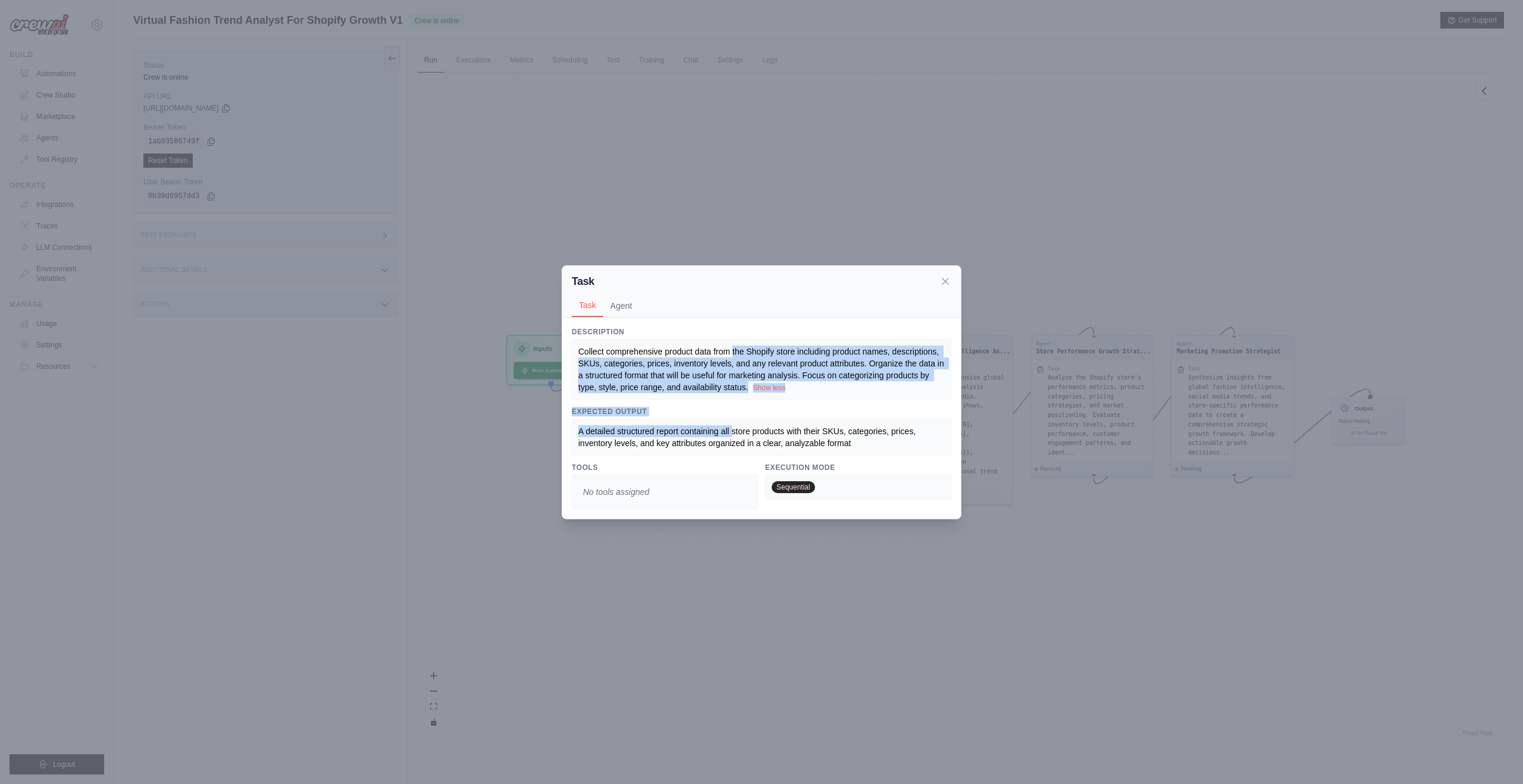
drag, startPoint x: 733, startPoint y: 355, endPoint x: 731, endPoint y: 429, distance: 74.0
click at [731, 429] on div "Description Collect comprehensive product data from the Shopify store including…" at bounding box center [762, 418] width 379 height 182
click at [729, 432] on span "A detailed structured report containing all store products with their SKUs, cat…" at bounding box center [749, 436] width 339 height 21
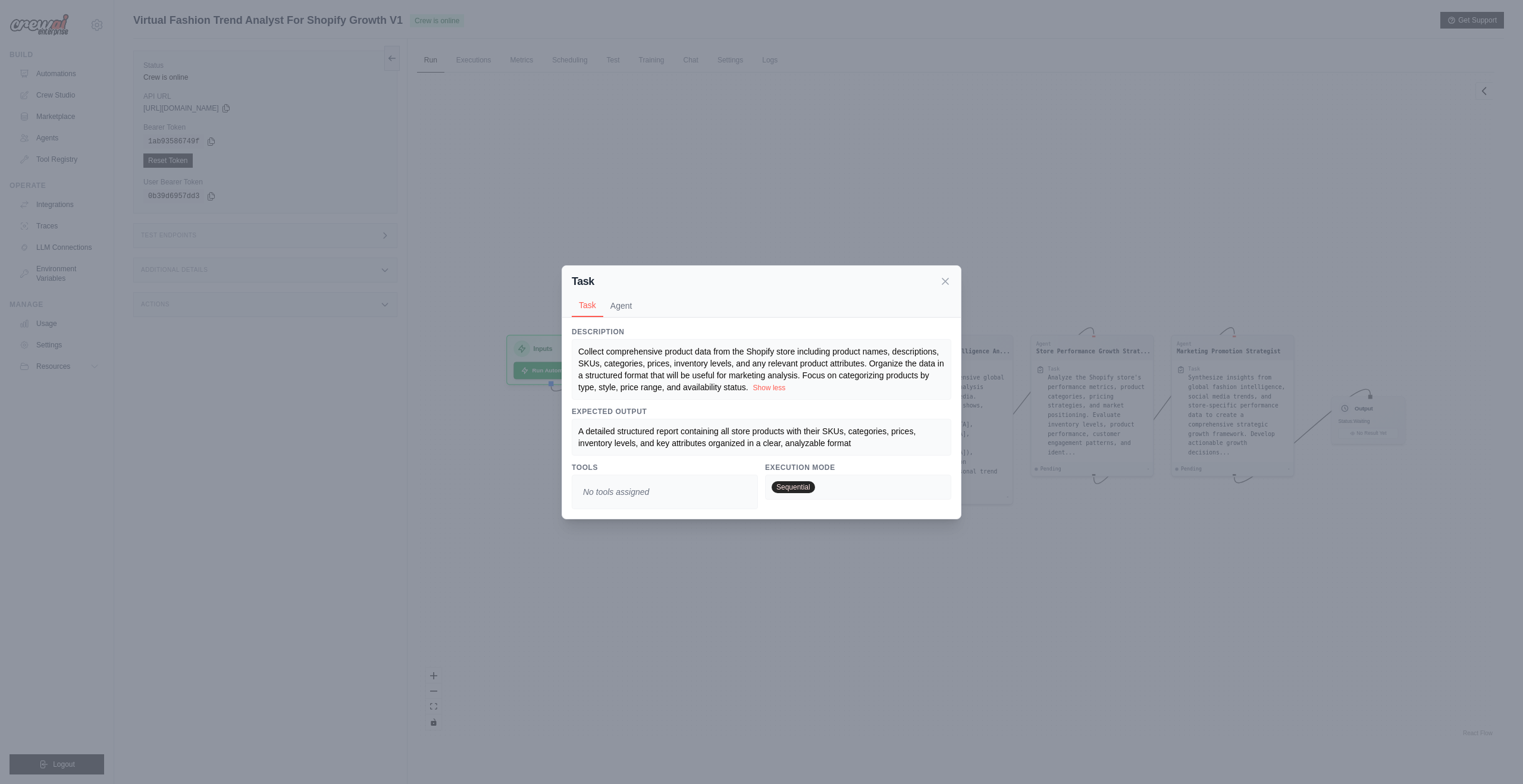
click at [938, 280] on div "Task" at bounding box center [762, 281] width 379 height 17
click at [942, 279] on icon at bounding box center [945, 280] width 12 height 12
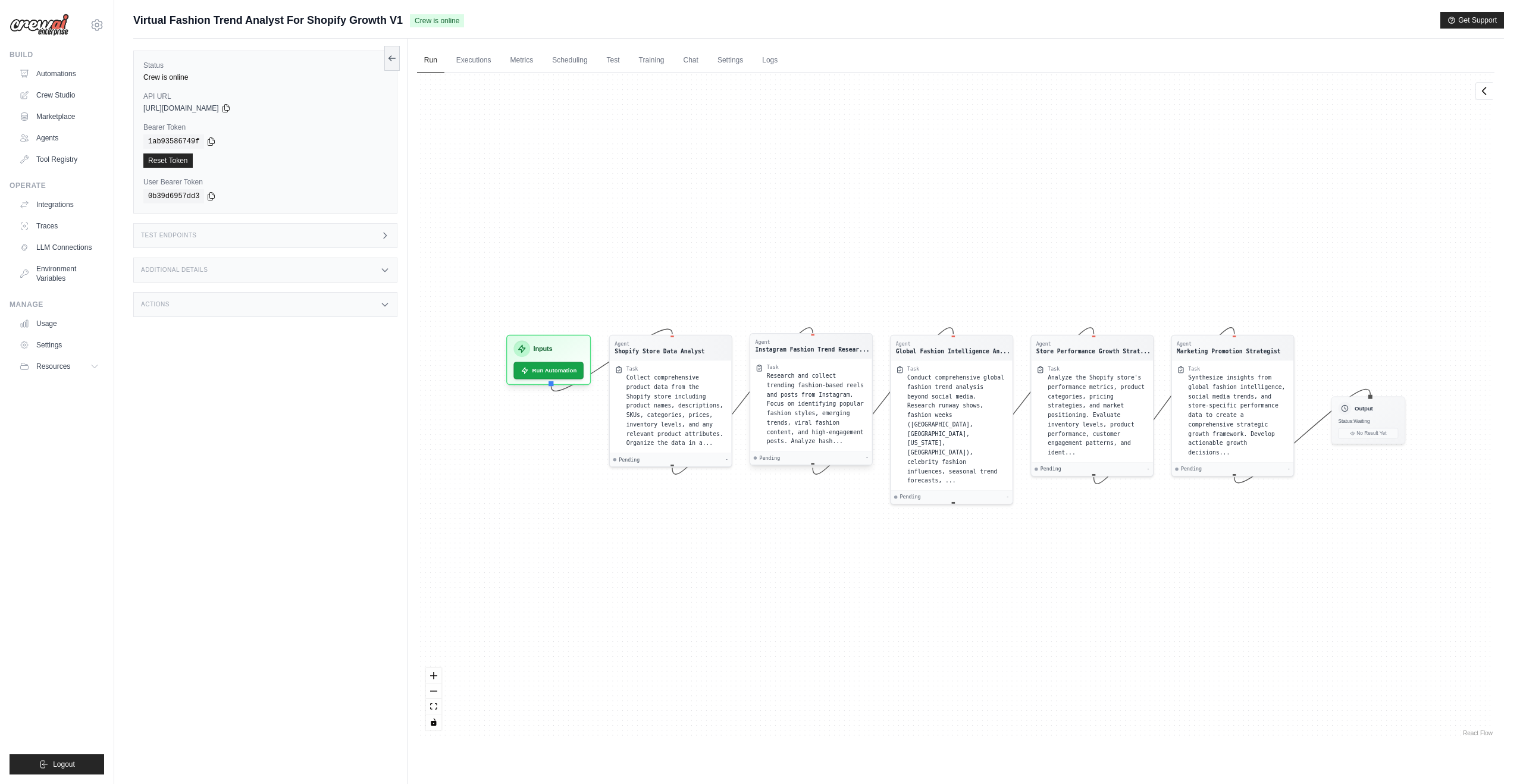
click at [799, 393] on span "Research and collect trending fashion-based reels and posts from Instagram. Foc…" at bounding box center [815, 408] width 97 height 72
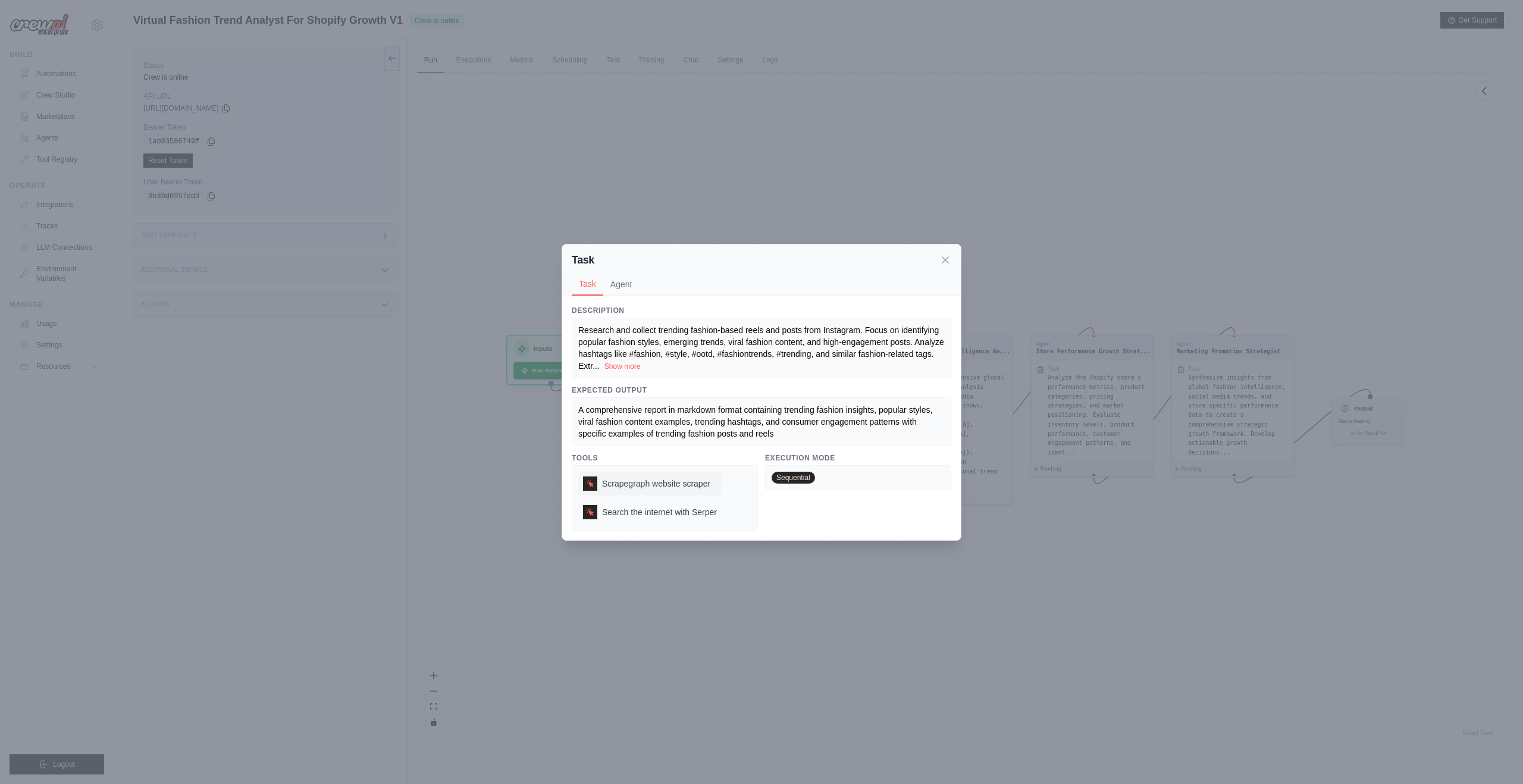
click at [683, 485] on span "Scrapegraph website scraper" at bounding box center [656, 484] width 109 height 12
click at [636, 490] on div "Scrapegraph website scraper" at bounding box center [651, 484] width 144 height 24
click at [632, 517] on span "Search the internet with Serper" at bounding box center [659, 512] width 115 height 12
click at [620, 369] on button "Show more" at bounding box center [623, 366] width 36 height 10
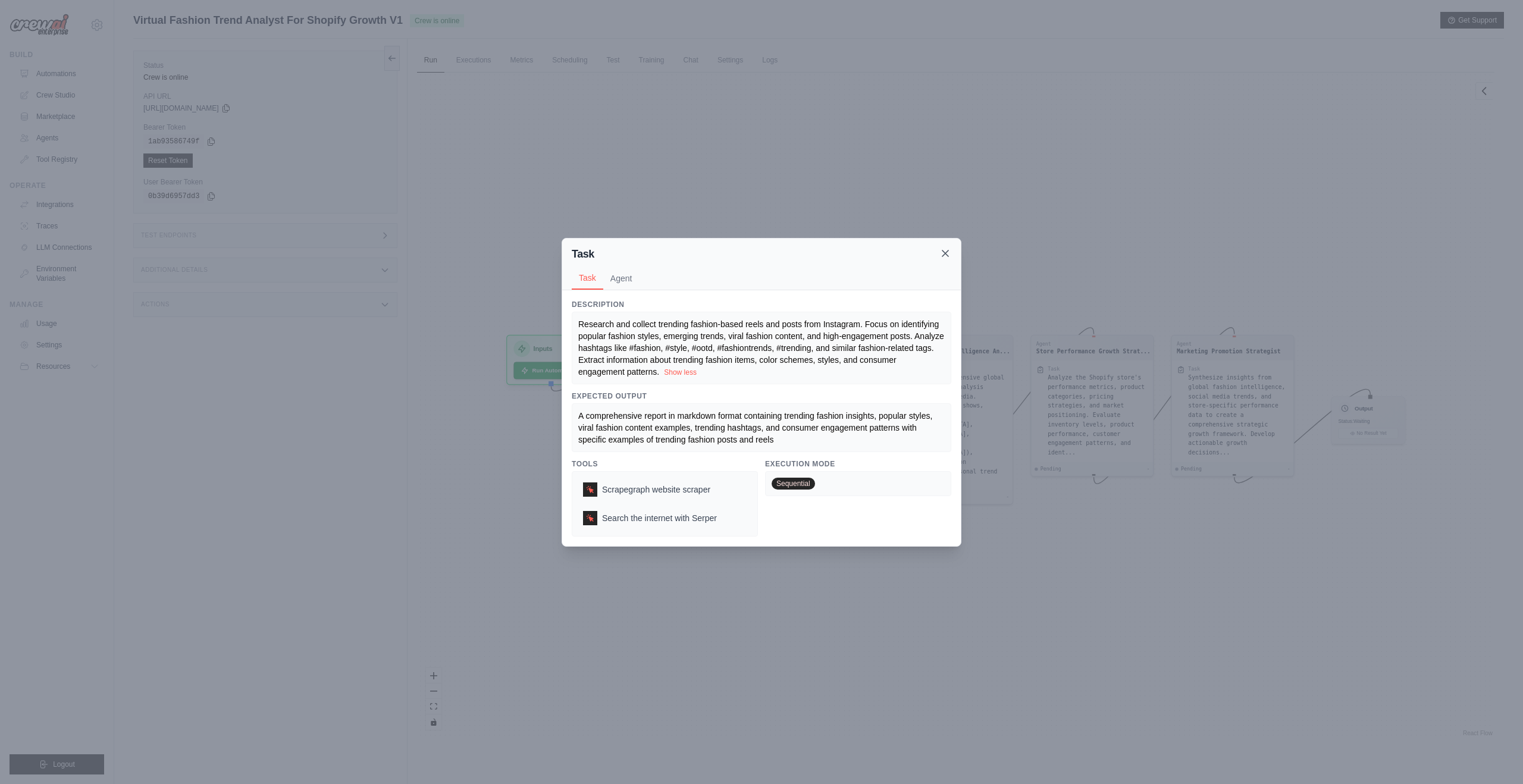
click at [945, 254] on icon at bounding box center [945, 253] width 12 height 12
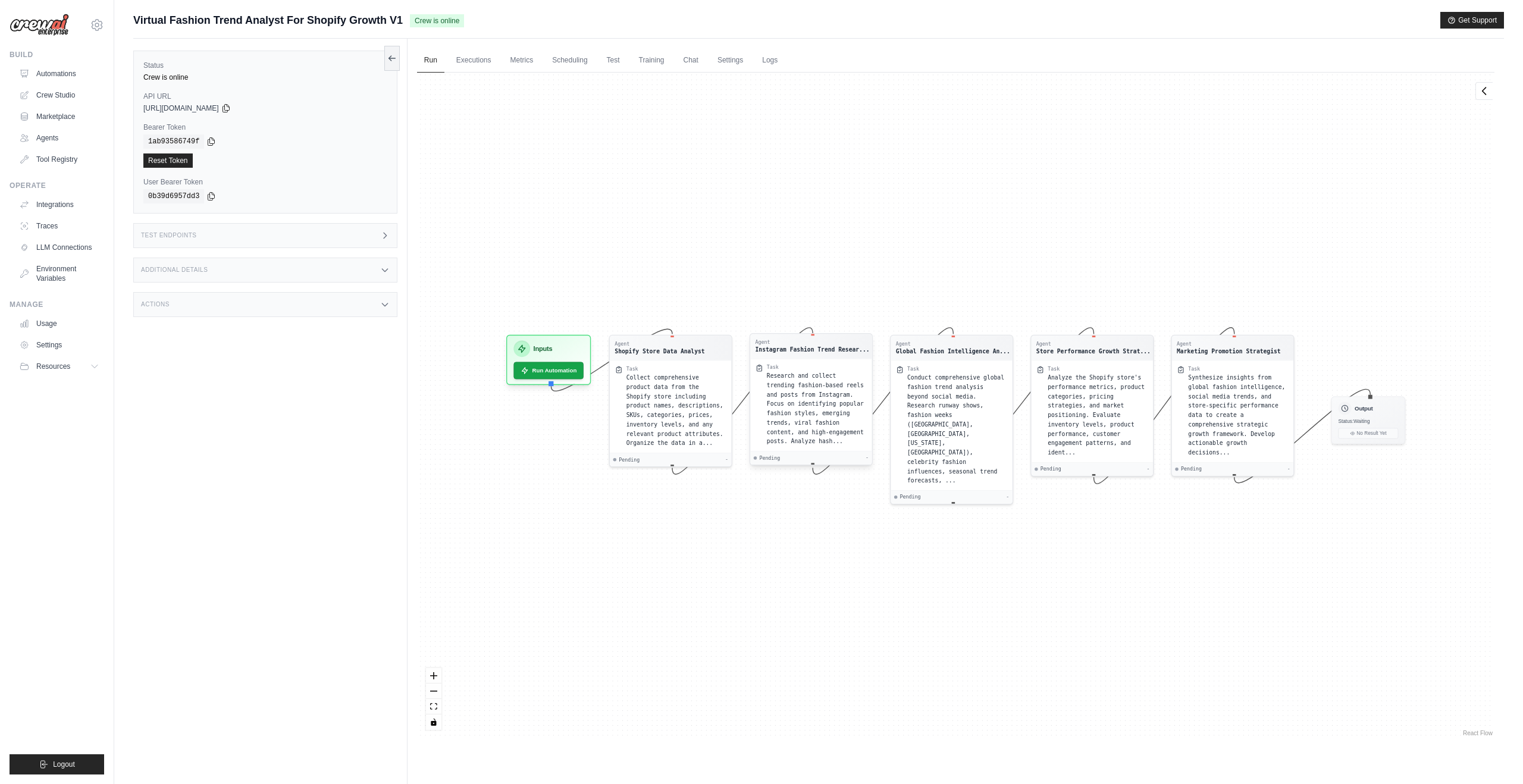
click at [830, 367] on div "Task" at bounding box center [817, 367] width 101 height 7
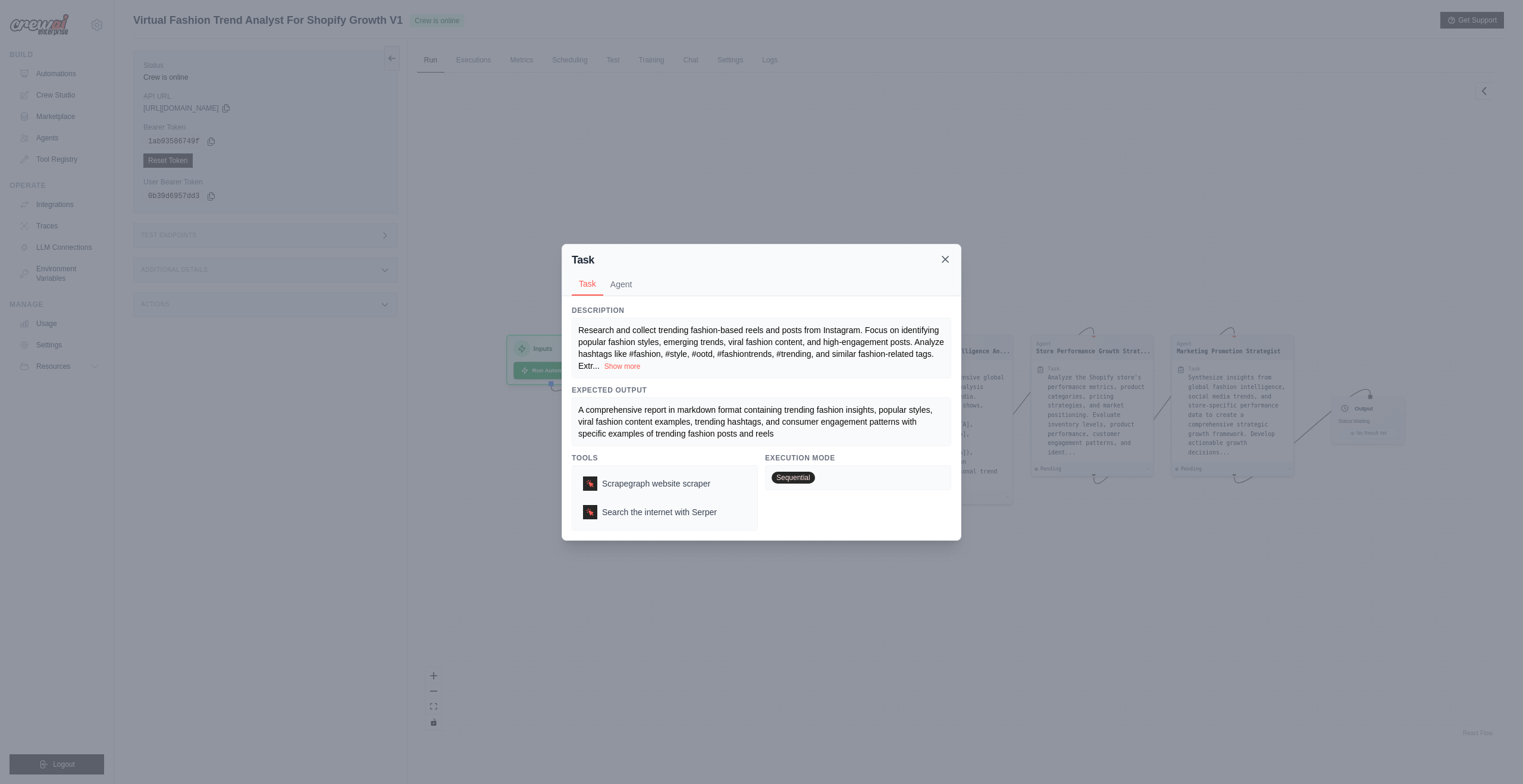
click at [946, 255] on icon at bounding box center [945, 259] width 12 height 12
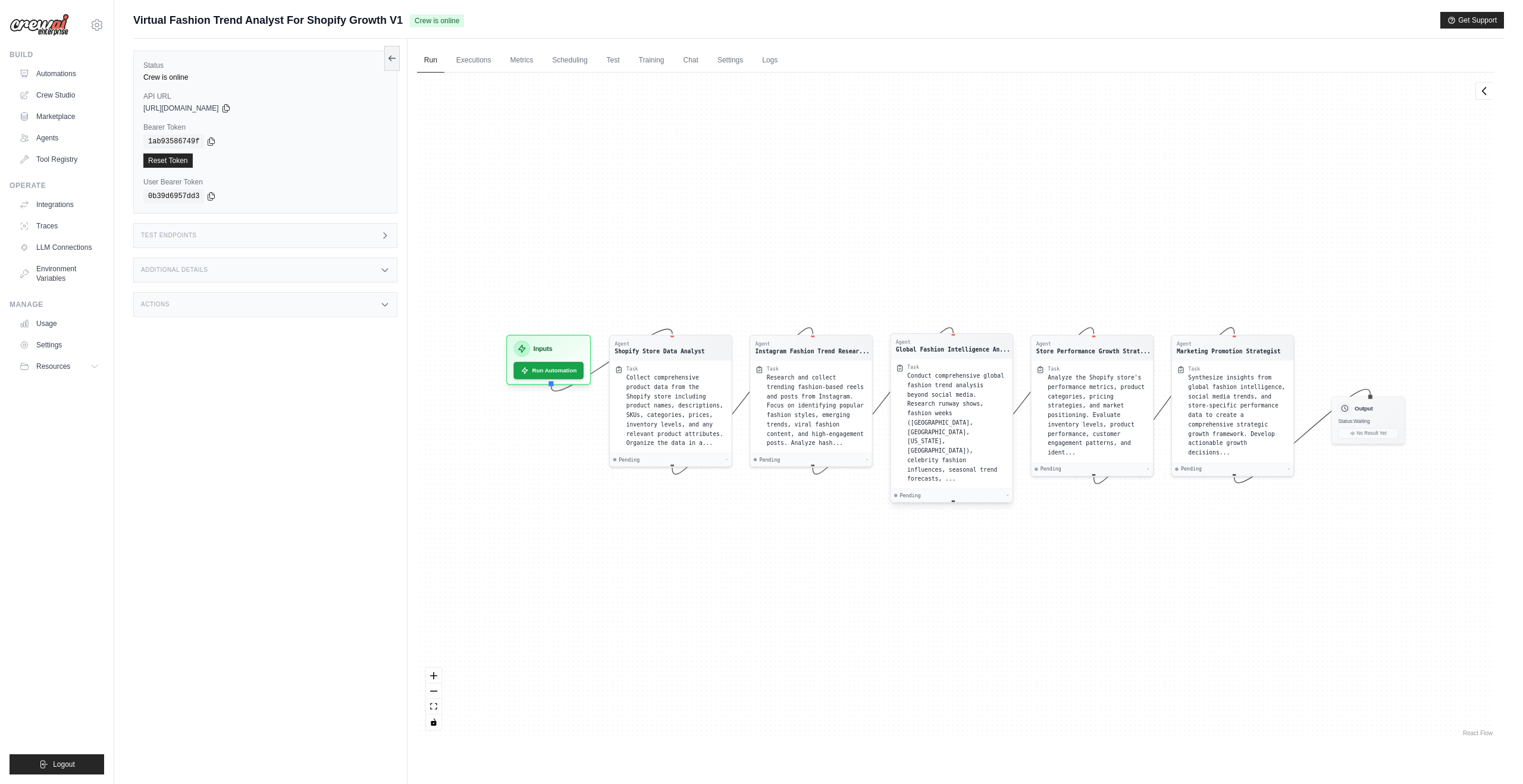
click at [938, 428] on span "Conduct comprehensive global fashion trend analysis beyond social media. Resear…" at bounding box center [955, 427] width 97 height 110
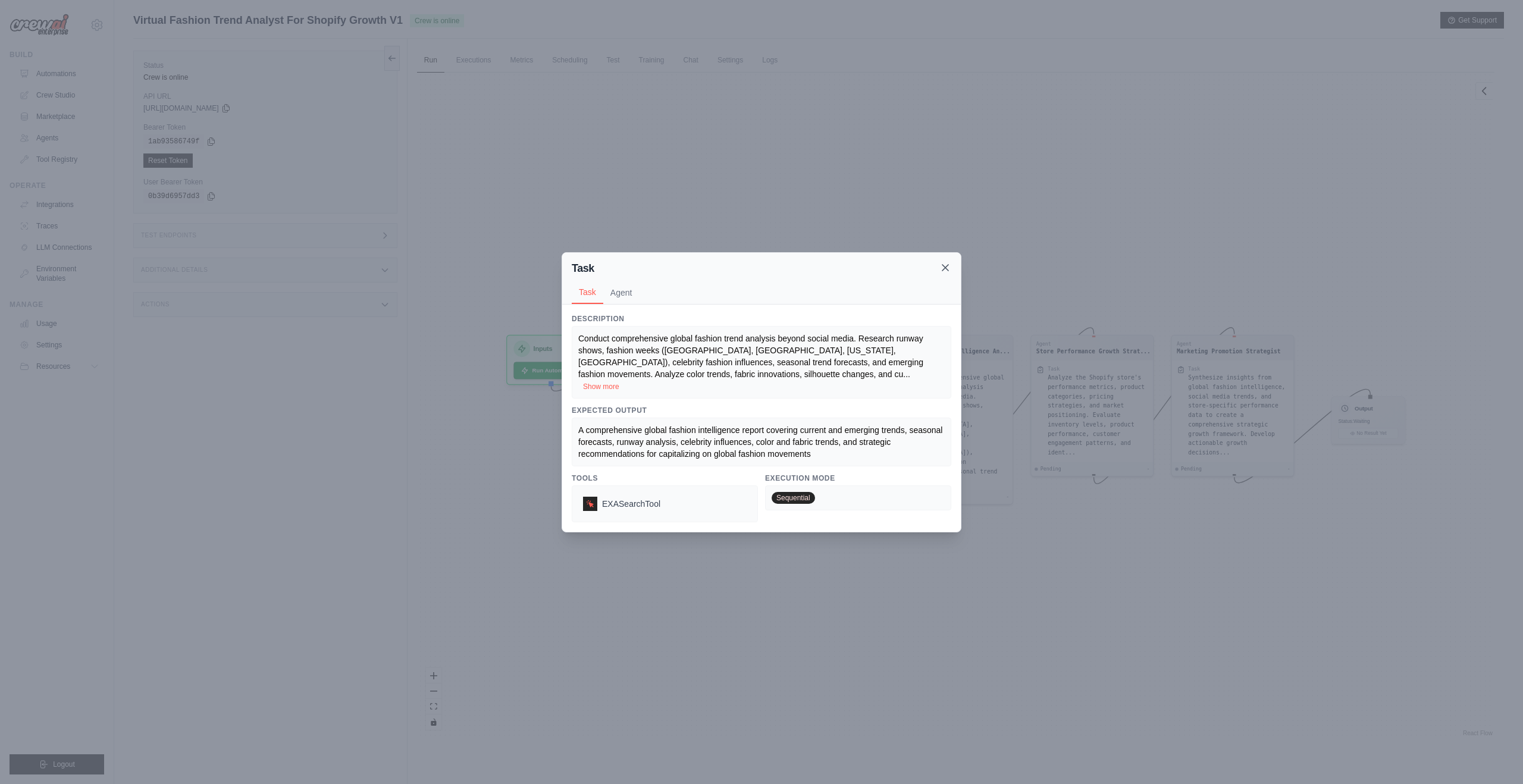
click at [948, 273] on icon at bounding box center [945, 267] width 12 height 12
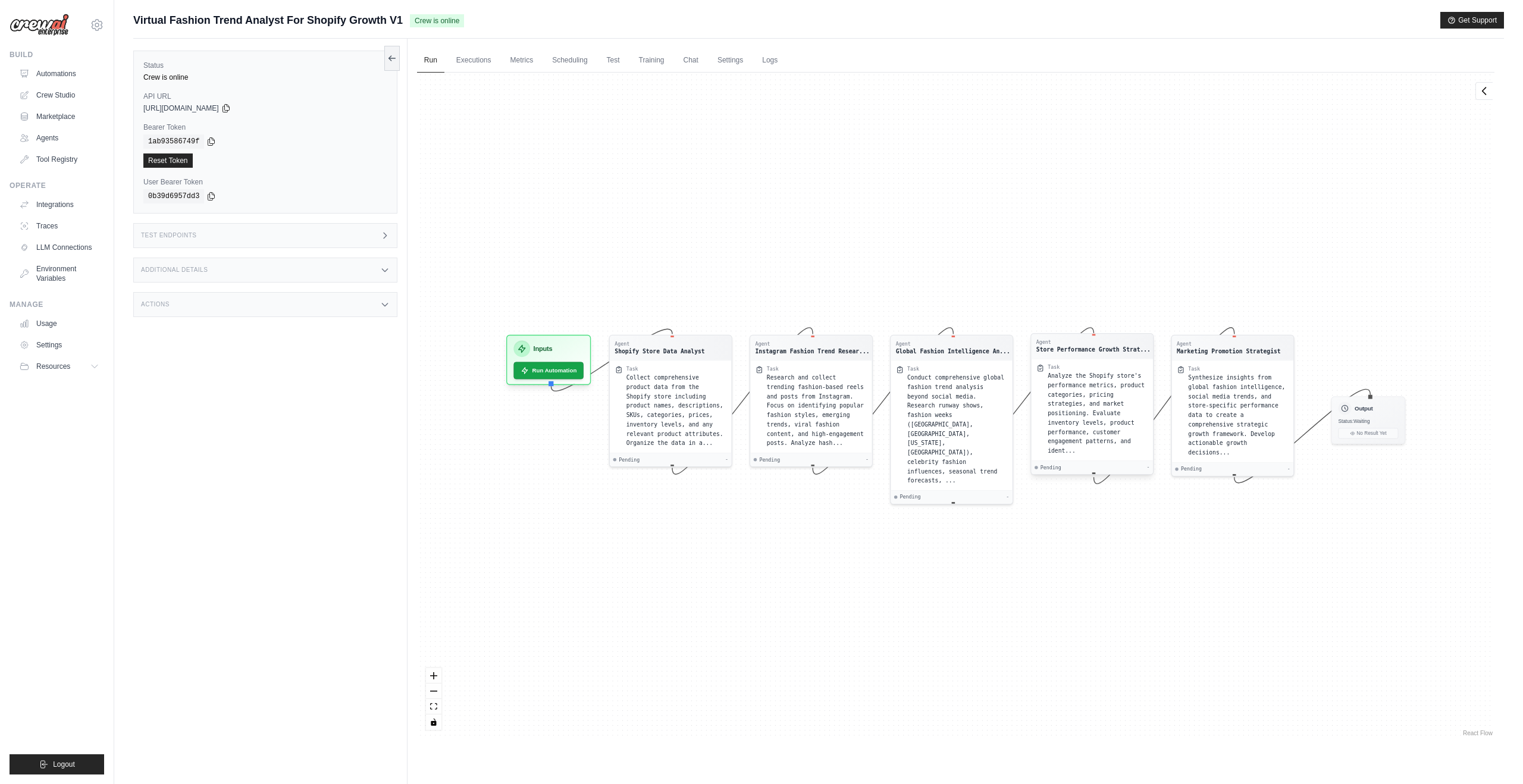
click at [1060, 405] on span "Analyze the Shopify store's performance metrics, product categories, pricing st…" at bounding box center [1096, 413] width 97 height 82
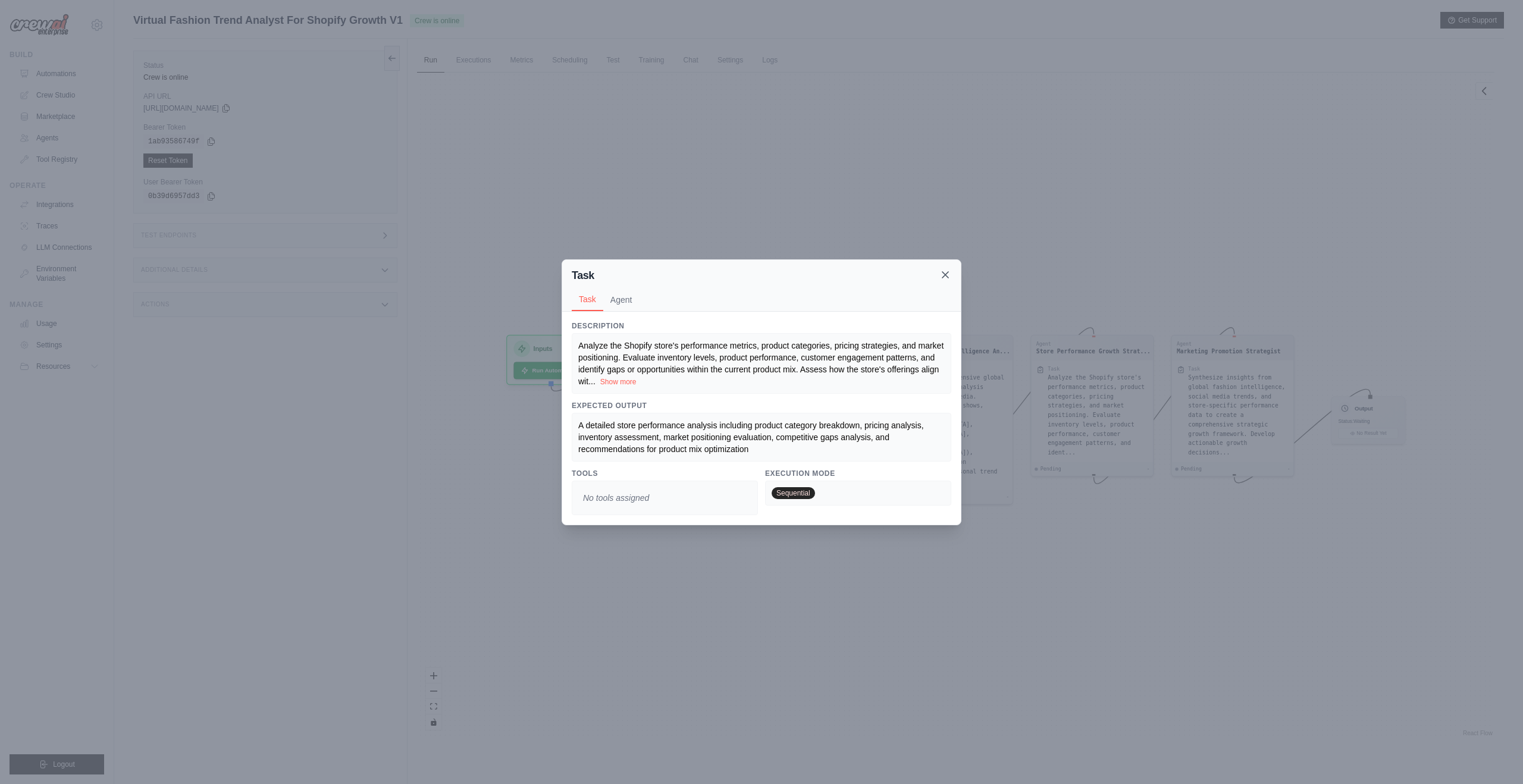
click at [945, 278] on icon at bounding box center [945, 274] width 12 height 12
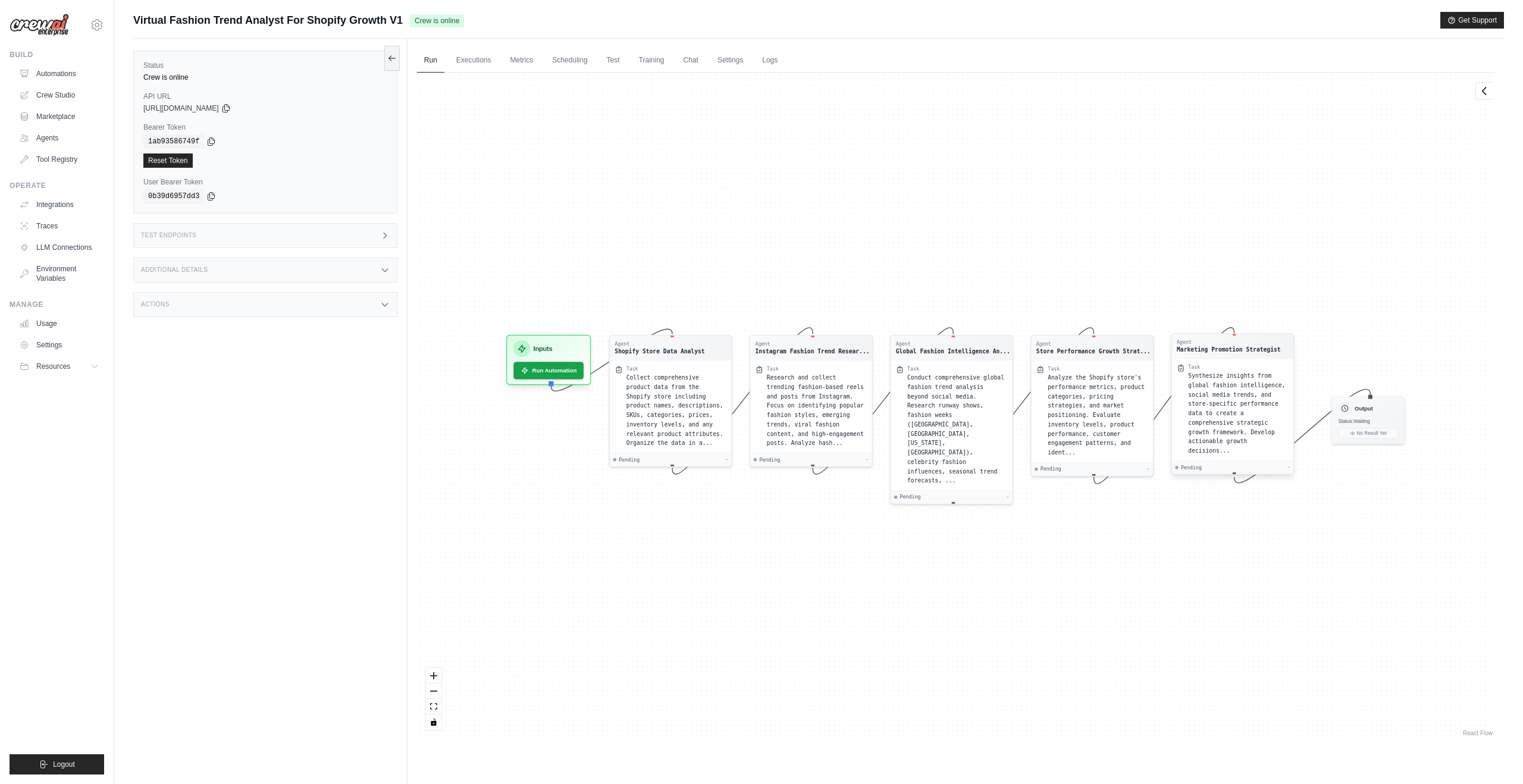
click at [1220, 401] on span "Synthesize insights from global fashion intelligence, social media trends, and …" at bounding box center [1237, 413] width 97 height 82
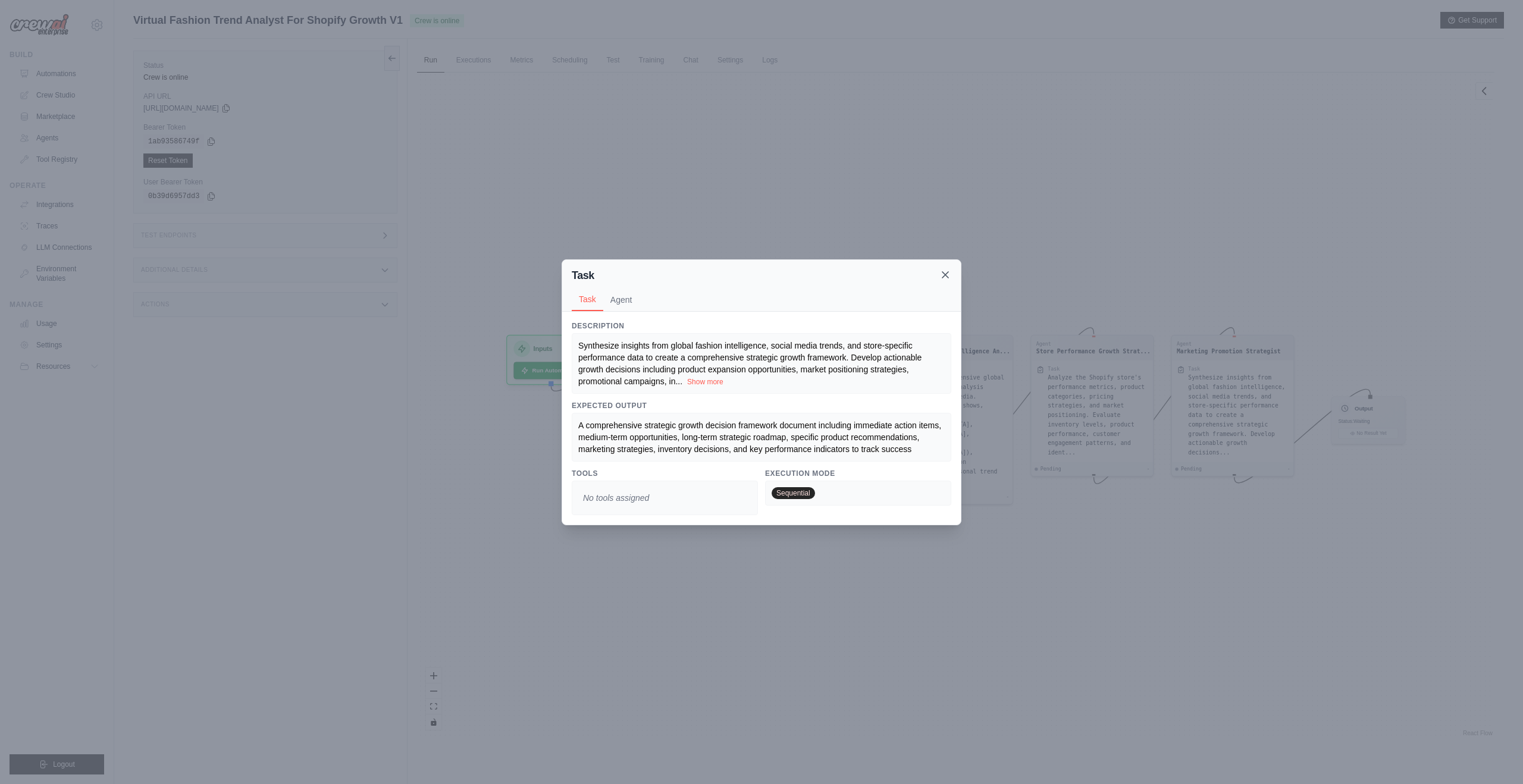
click at [942, 270] on icon at bounding box center [945, 274] width 12 height 12
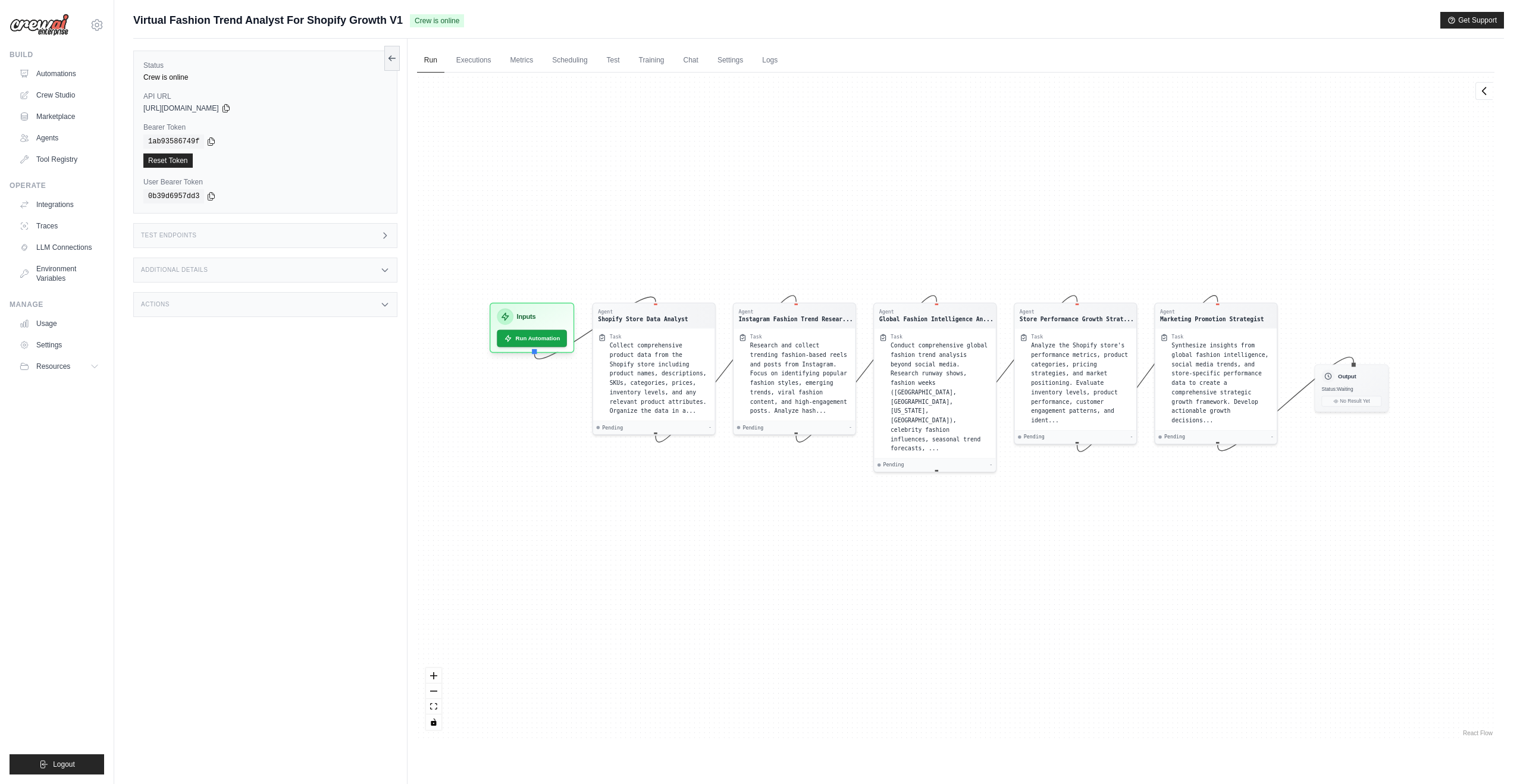
drag, startPoint x: 717, startPoint y: 223, endPoint x: 698, endPoint y: 193, distance: 35.5
click at [698, 193] on div "Agent Shopify Store Data Analyst Task Collect comprehensive product data from t…" at bounding box center [956, 406] width 1078 height 666
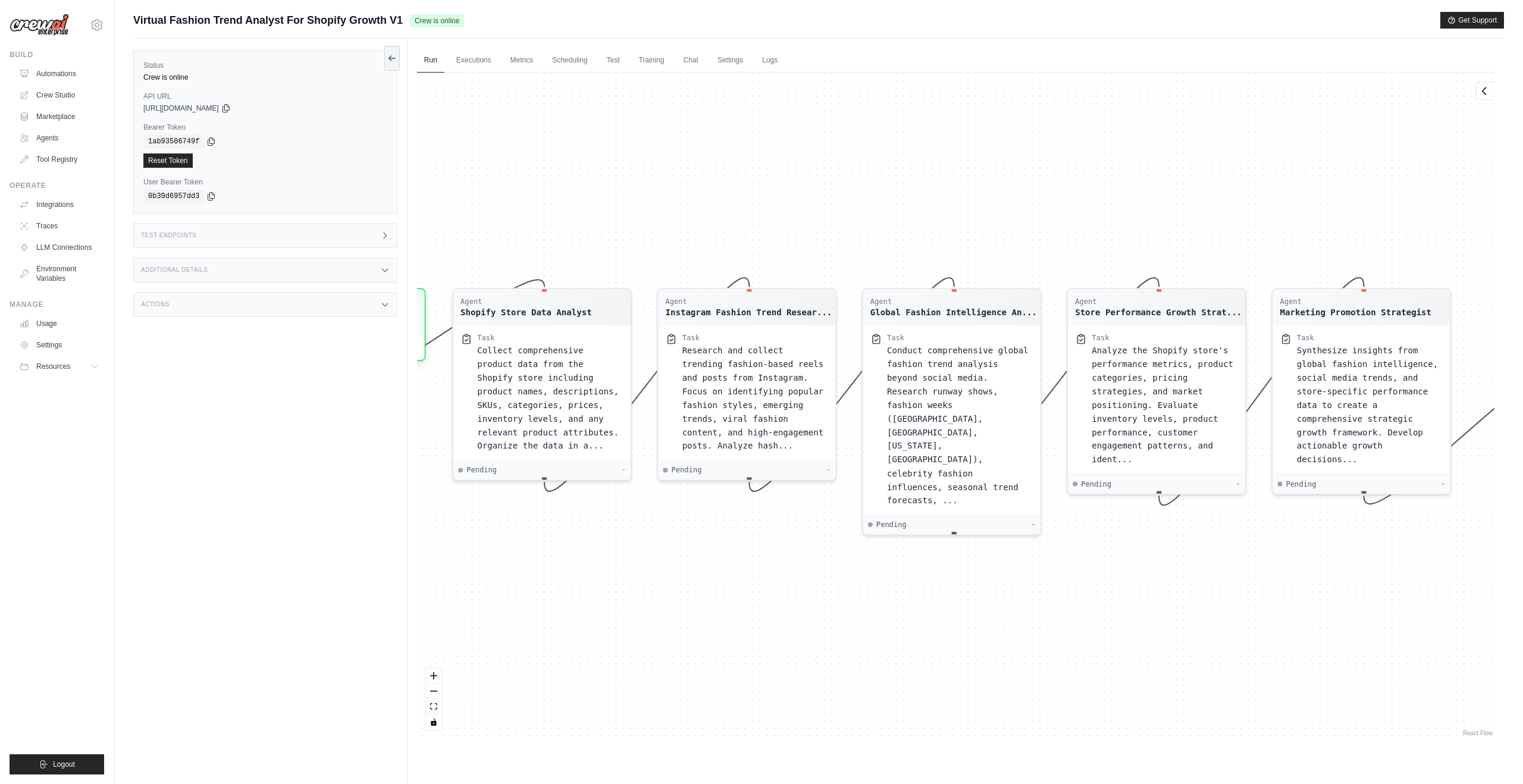
drag, startPoint x: 927, startPoint y: 202, endPoint x: 984, endPoint y: 120, distance: 99.9
click at [984, 120] on div "Agent Shopify Store Data Analyst Task Collect comprehensive product data from t…" at bounding box center [956, 406] width 1078 height 666
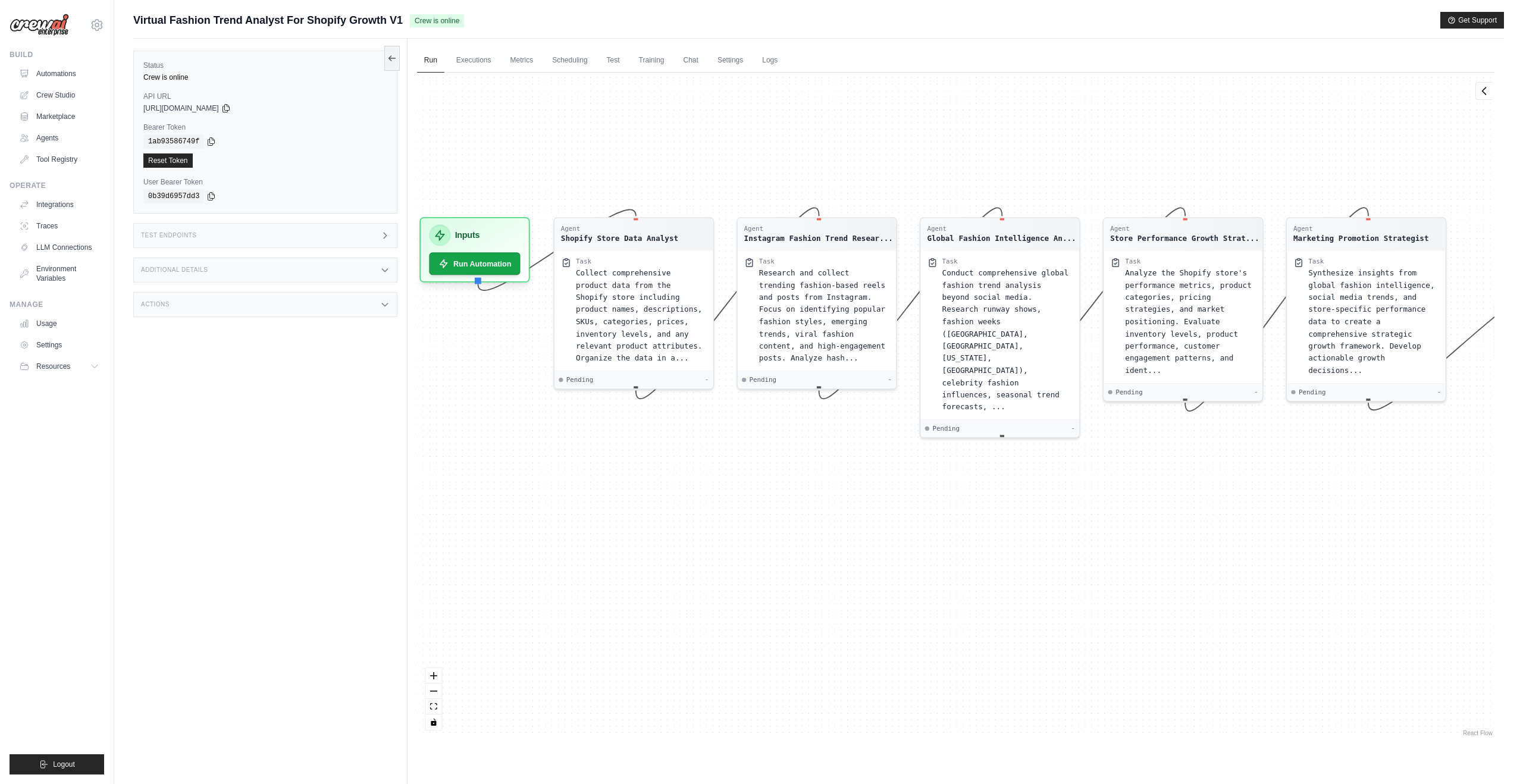
drag, startPoint x: 773, startPoint y: 105, endPoint x: 796, endPoint y: 122, distance: 28.6
click at [796, 122] on div "Agent Shopify Store Data Analyst Task Collect comprehensive product data from t…" at bounding box center [956, 406] width 1078 height 666
click at [469, 69] on link "Executions" at bounding box center [473, 60] width 49 height 25
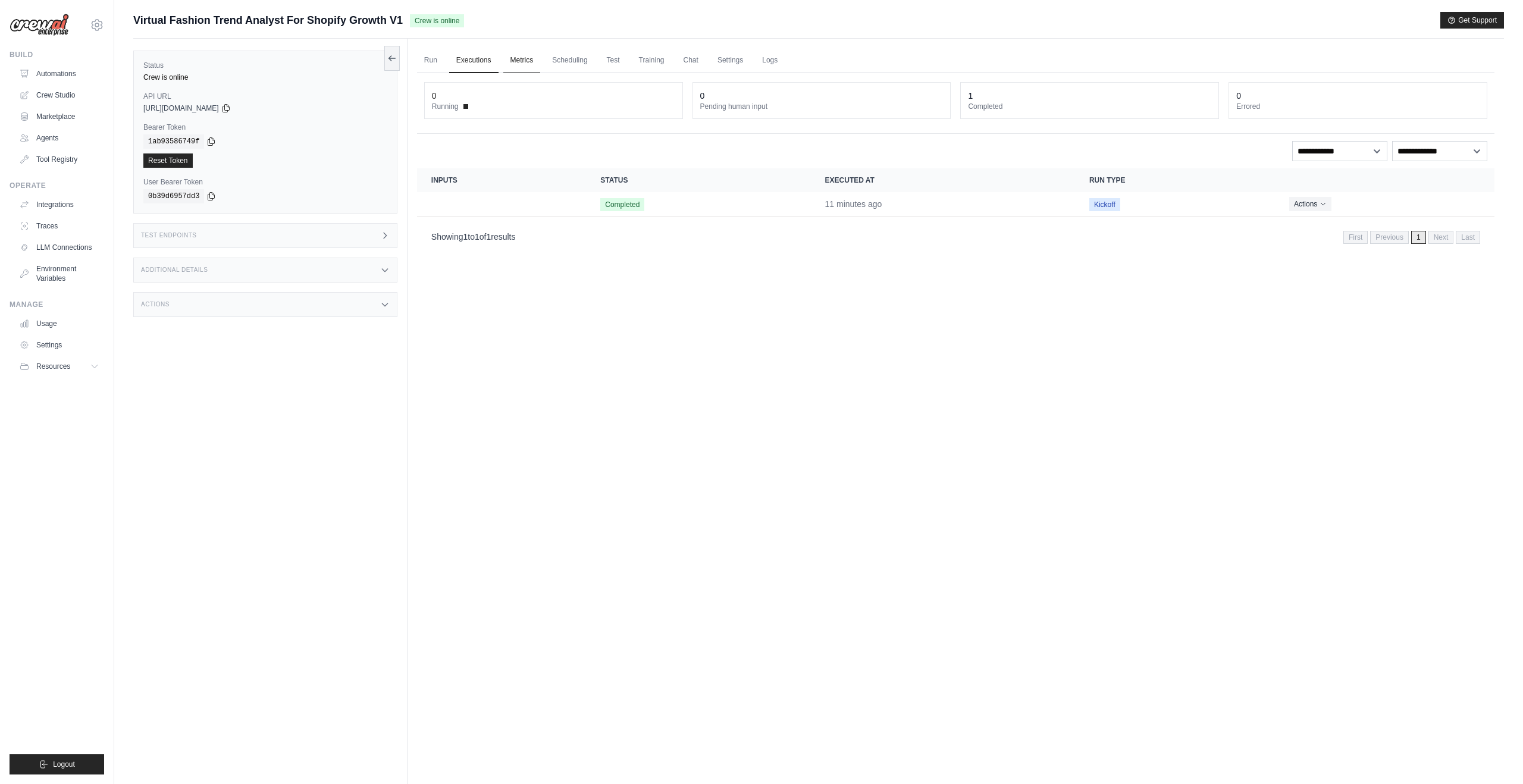
click at [519, 62] on link "Metrics" at bounding box center [522, 60] width 38 height 25
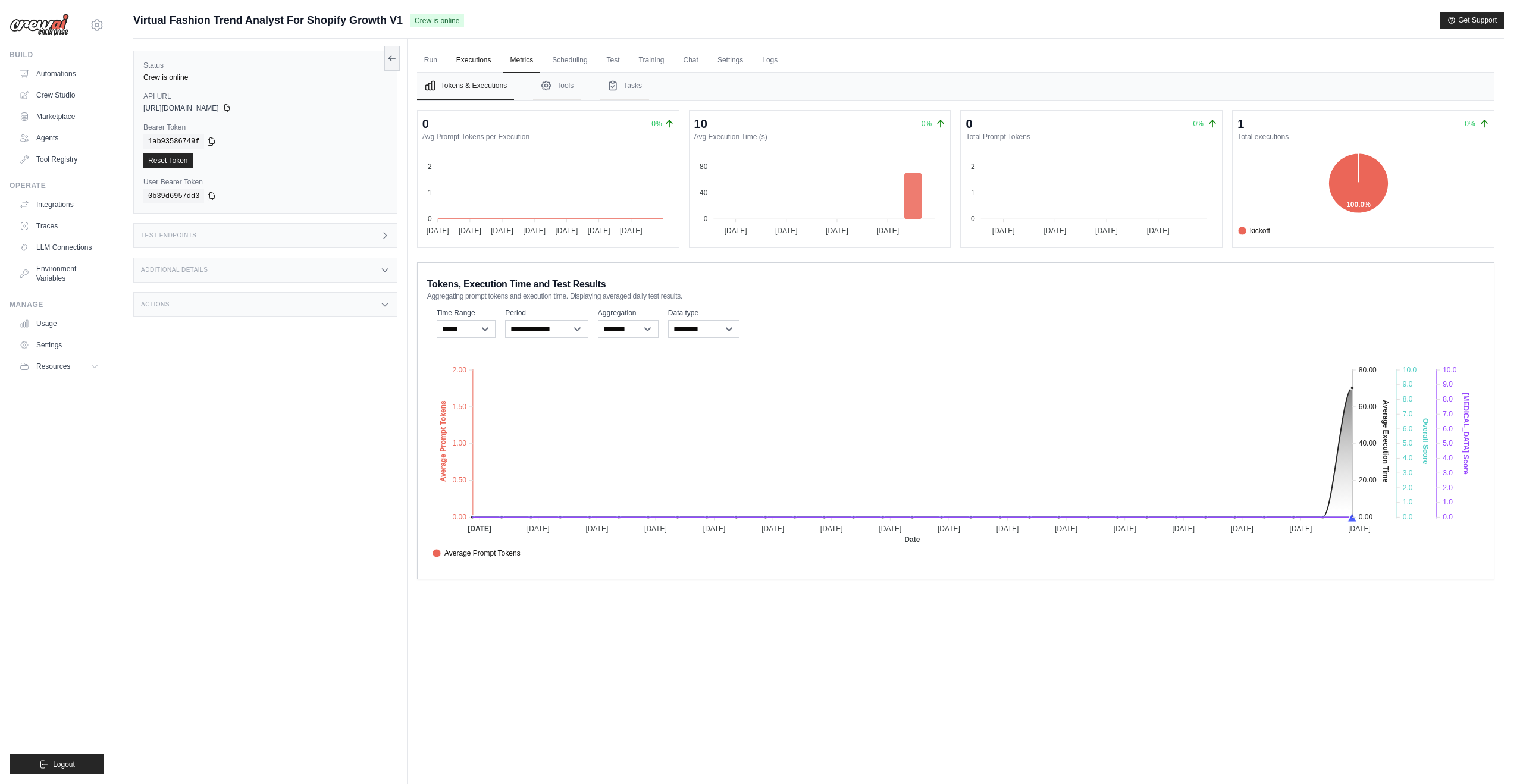
click at [488, 67] on link "Executions" at bounding box center [473, 60] width 49 height 25
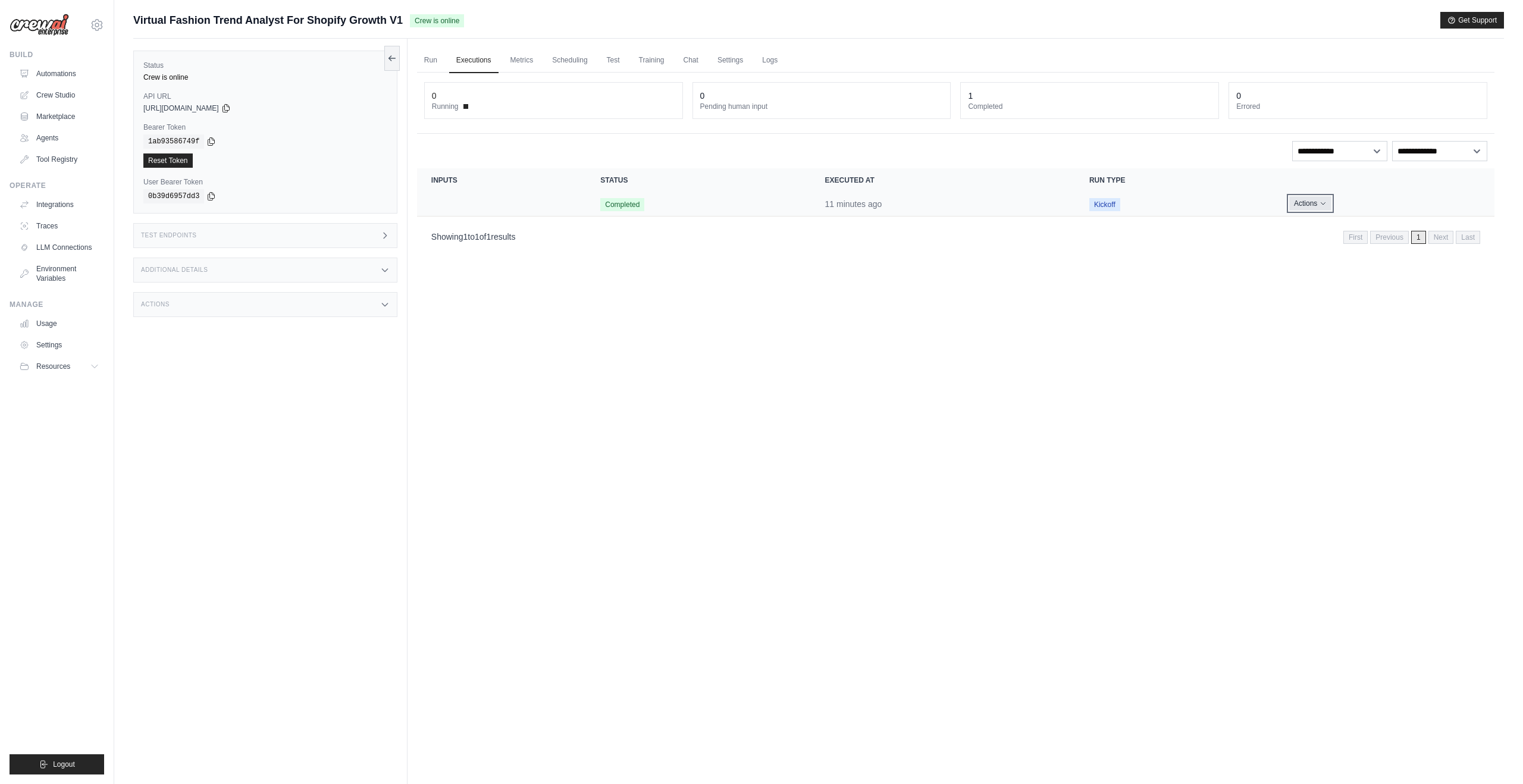
click at [1318, 199] on button "Actions" at bounding box center [1310, 203] width 42 height 14
click at [1437, 220] on link "View Details" at bounding box center [1442, 224] width 76 height 19
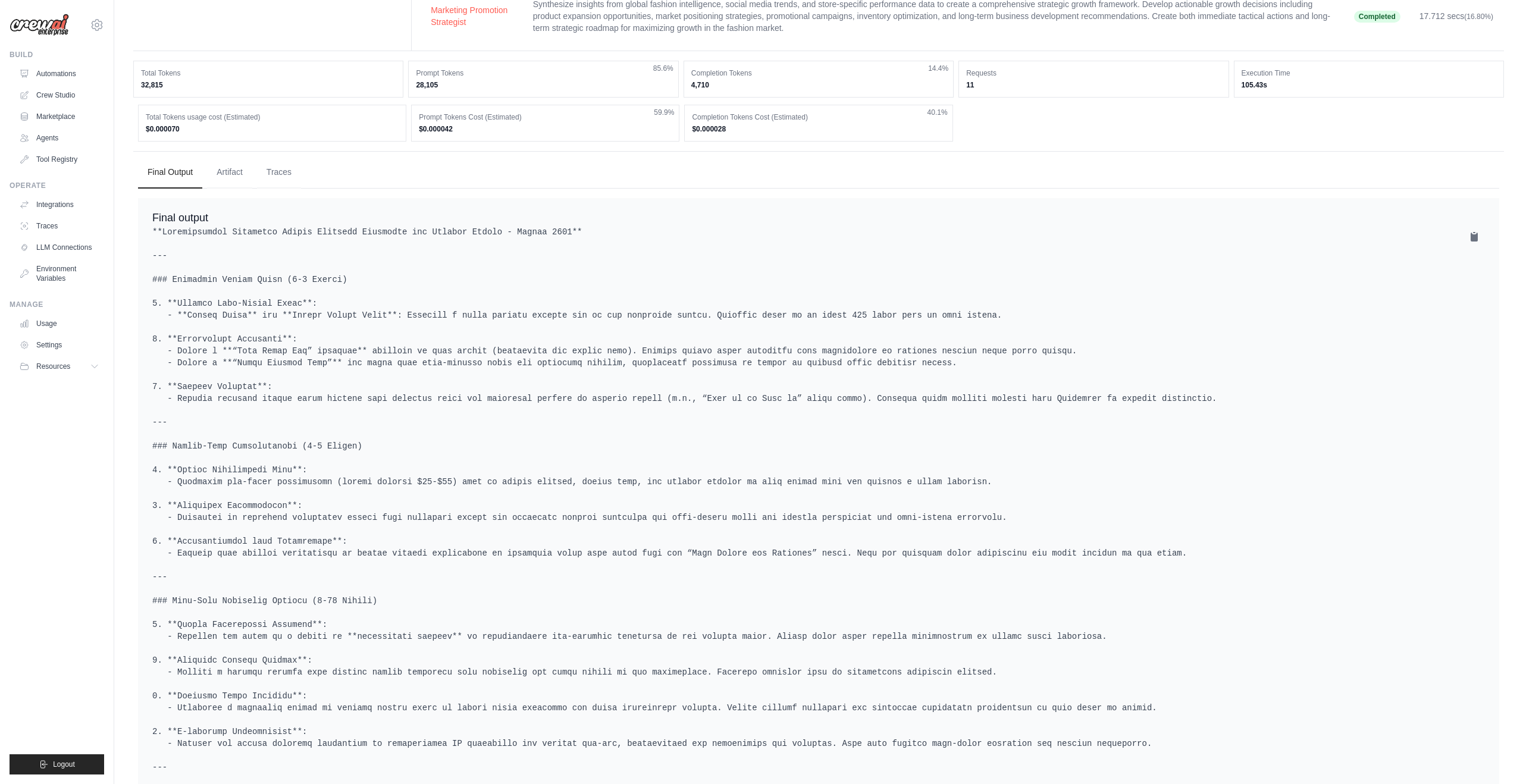
scroll to position [298, 0]
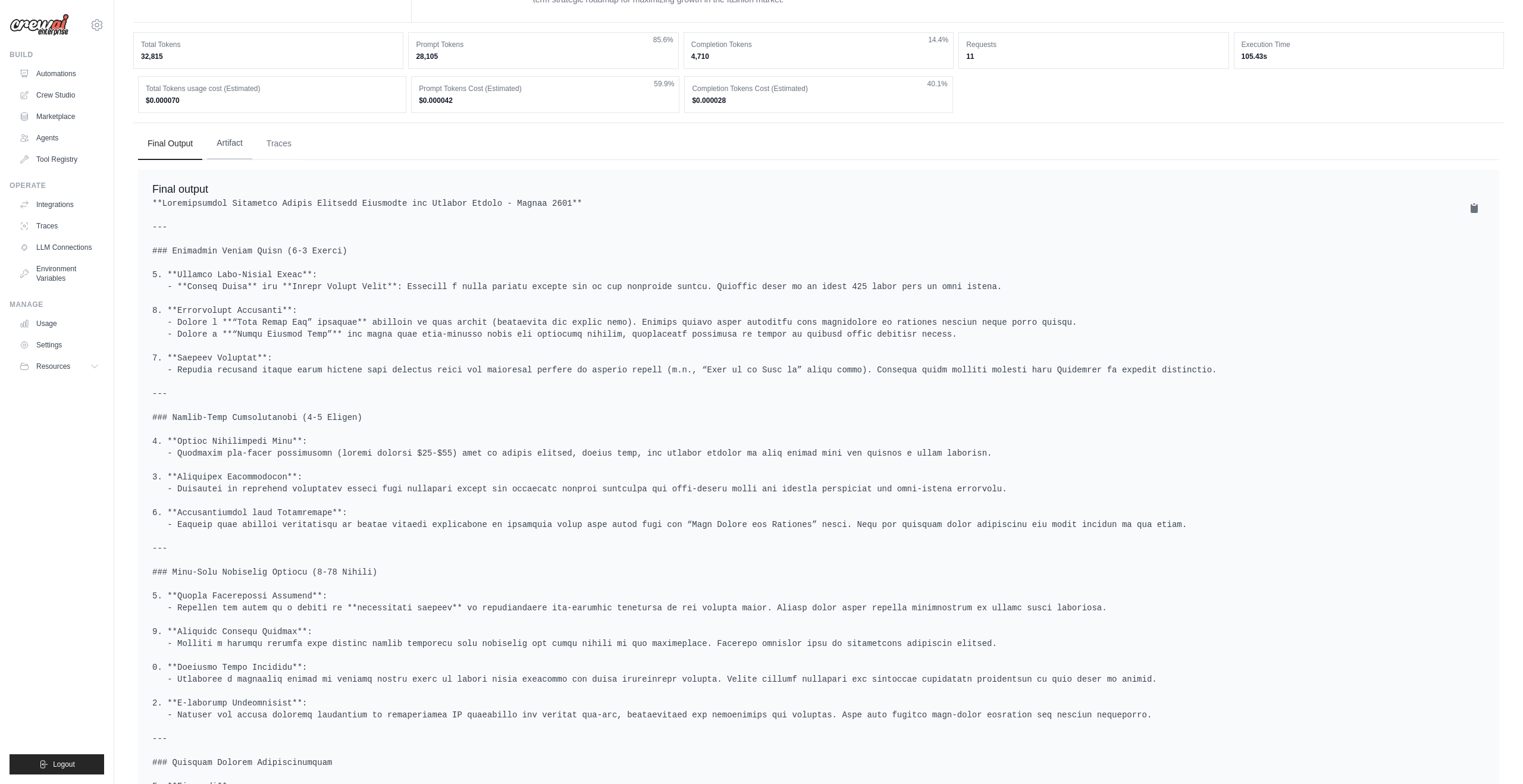
click at [231, 147] on button "Artifact" at bounding box center [229, 144] width 45 height 32
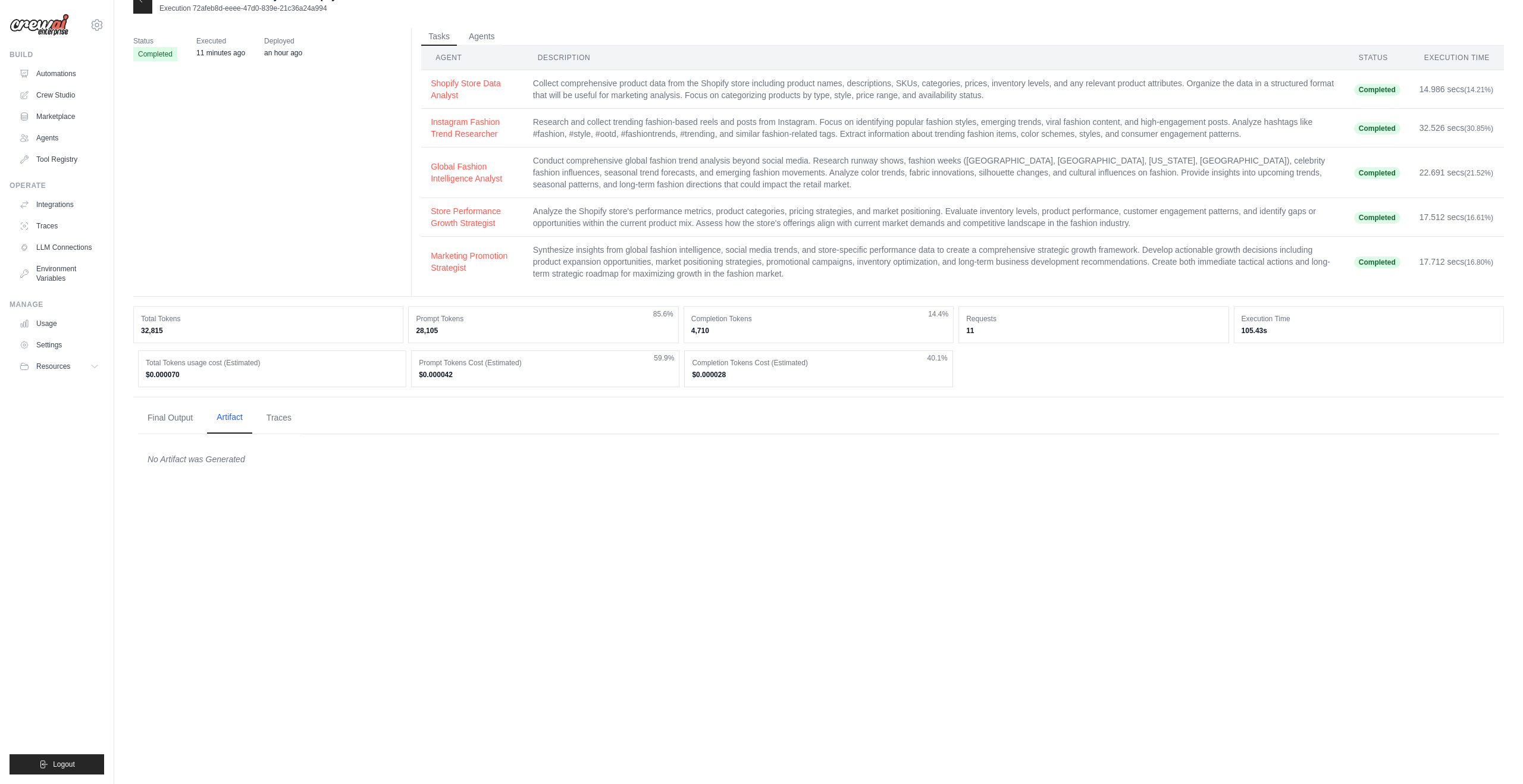
scroll to position [24, 0]
click at [274, 417] on button "Traces" at bounding box center [279, 417] width 44 height 32
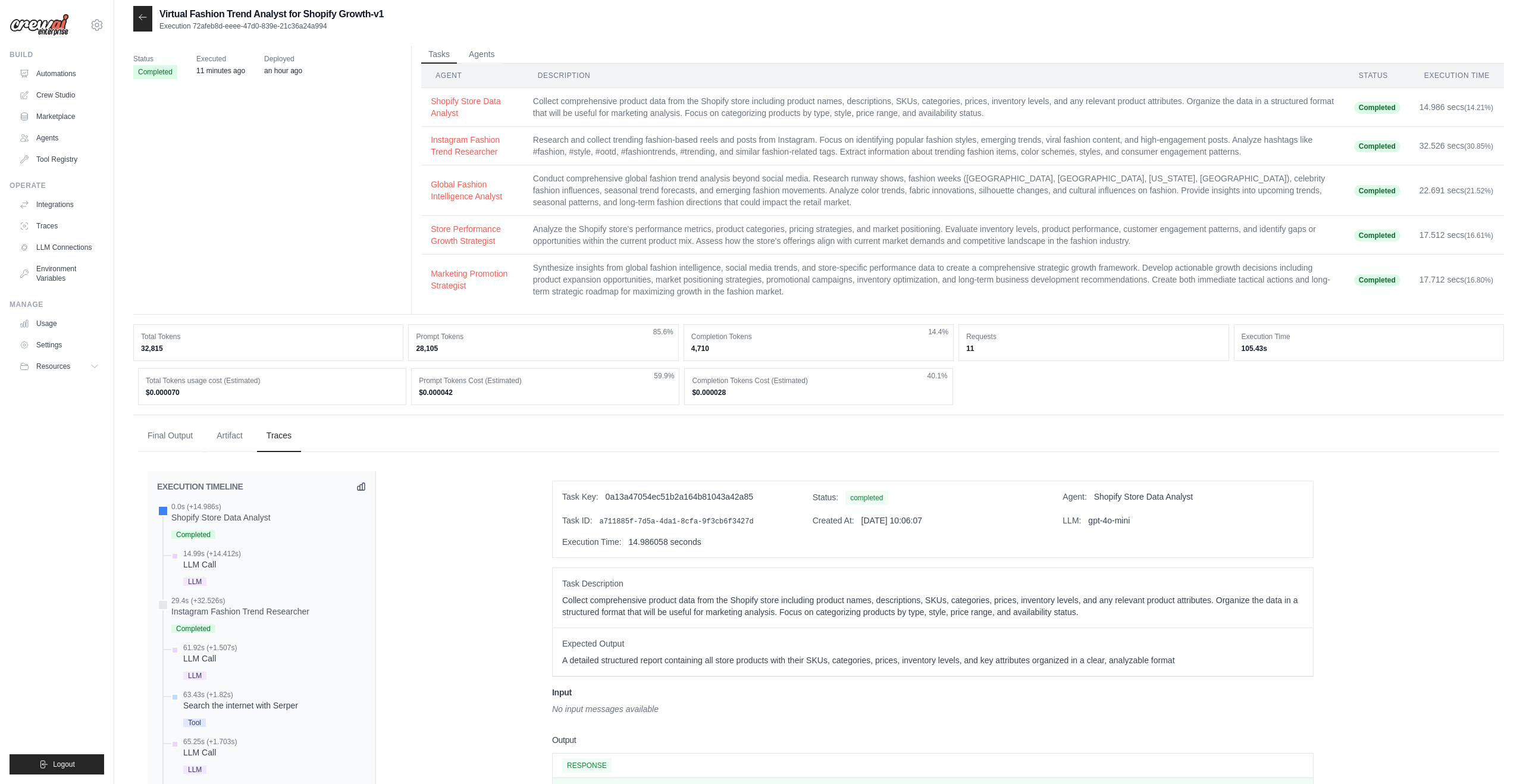
scroll to position [0, 0]
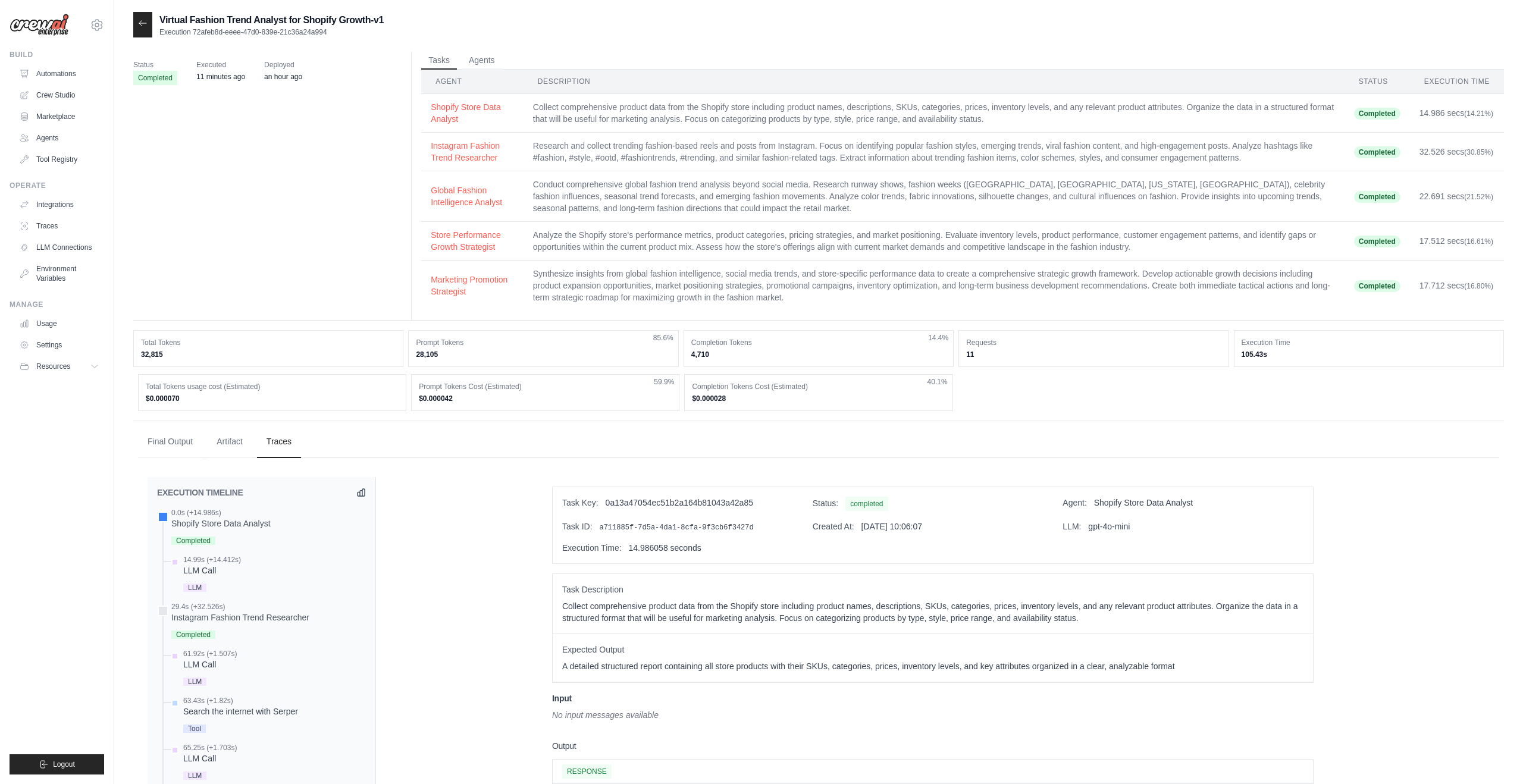
click at [963, 157] on td "Research and collect trending fashion-based reels and posts from Instagram. Foc…" at bounding box center [934, 152] width 821 height 39
drag, startPoint x: 478, startPoint y: 148, endPoint x: 584, endPoint y: 144, distance: 106.1
click at [586, 144] on tr "Instagram Fashion Trend Researcher Research and collect trending fashion-based …" at bounding box center [962, 152] width 1083 height 39
click at [460, 116] on button "Shopify Store Data Analyst" at bounding box center [472, 113] width 83 height 24
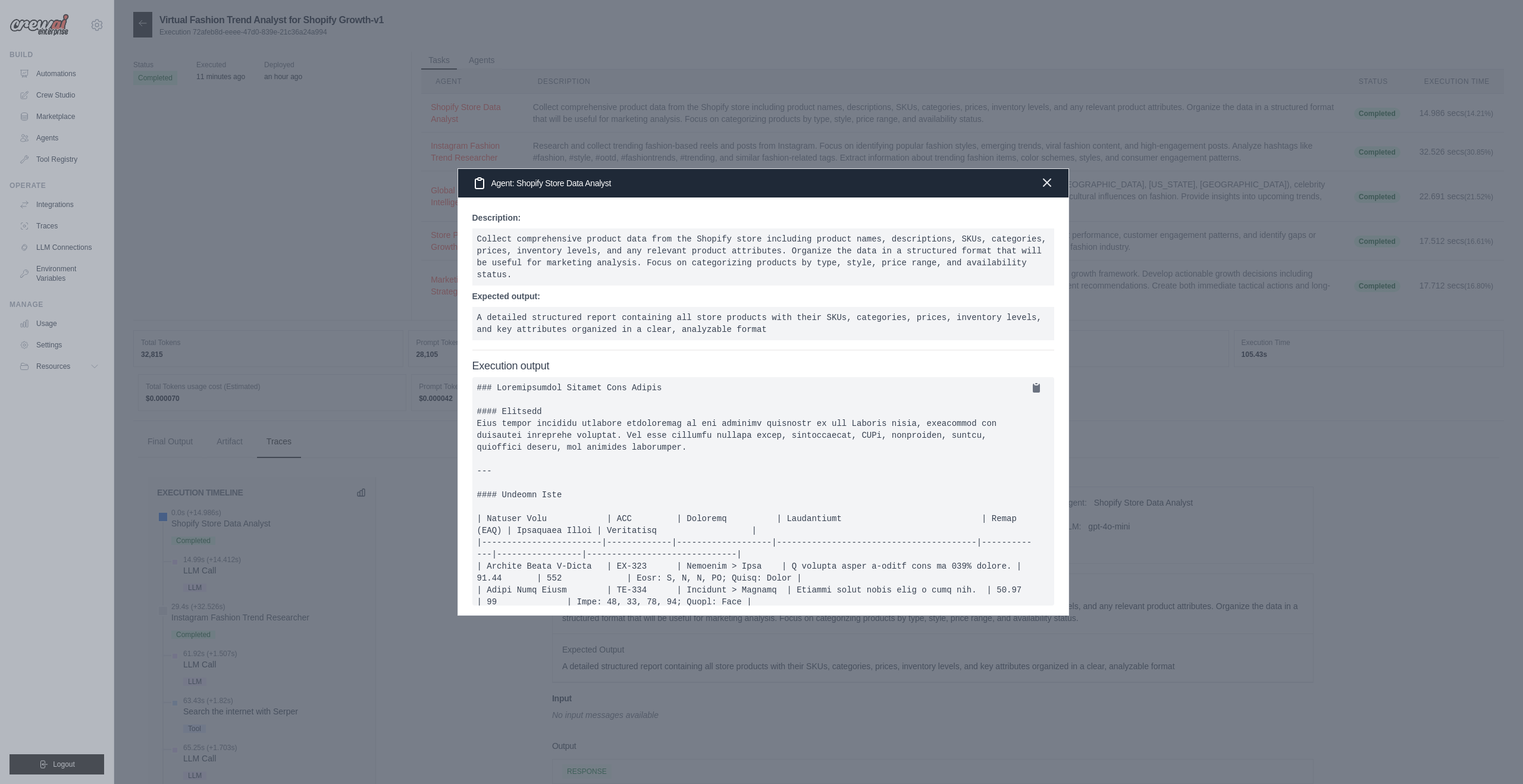
click at [1053, 179] on icon "button" at bounding box center [1047, 183] width 14 height 14
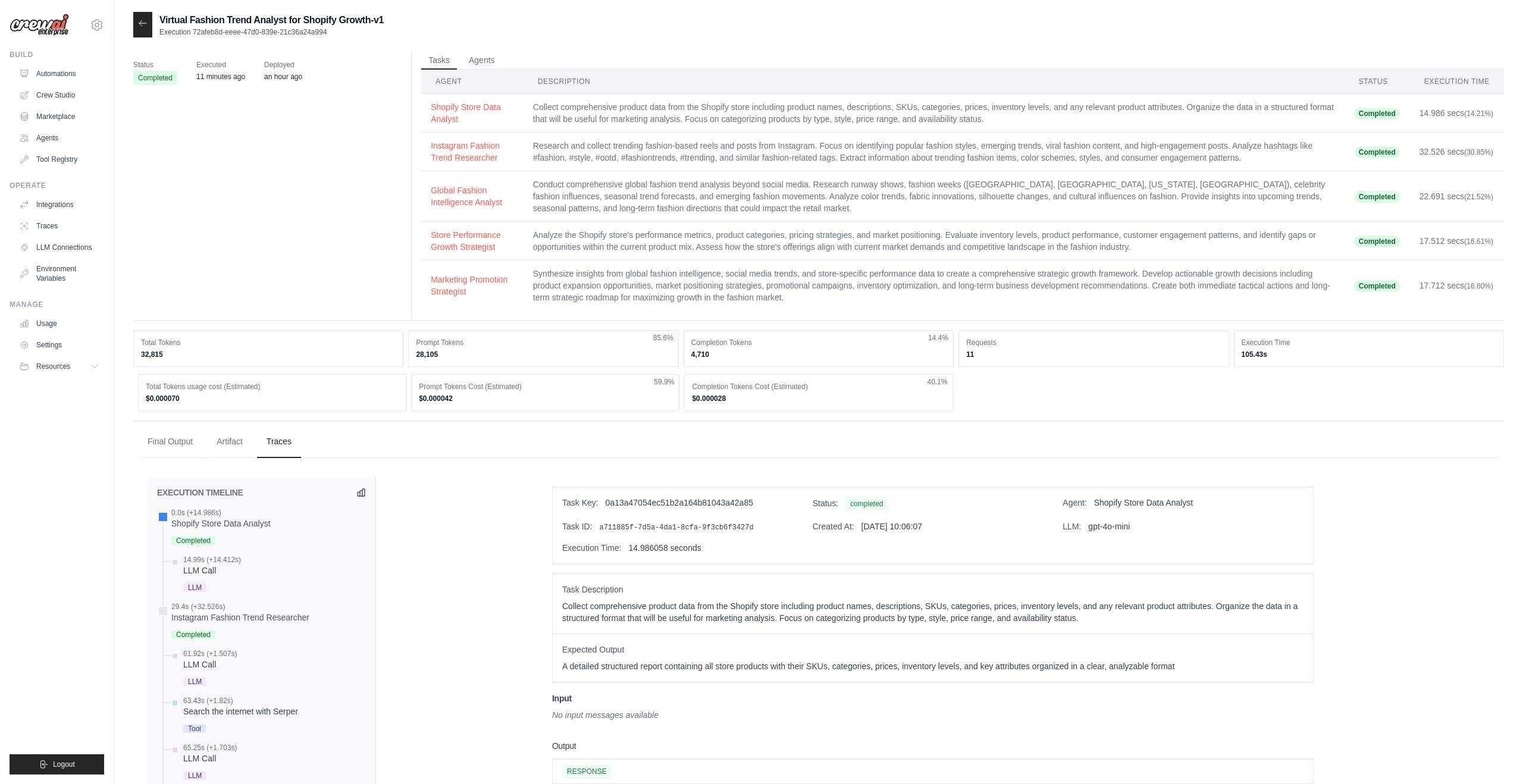
drag, startPoint x: 1276, startPoint y: 351, endPoint x: 1202, endPoint y: 354, distance: 74.1
click at [1202, 354] on div "Total Tokens 32,815 Prompt Tokens 28,105 85.6% Completion Tokens 4,710 14.4% Re…" at bounding box center [819, 348] width 1371 height 37
click at [1202, 354] on dd "11" at bounding box center [1093, 355] width 254 height 10
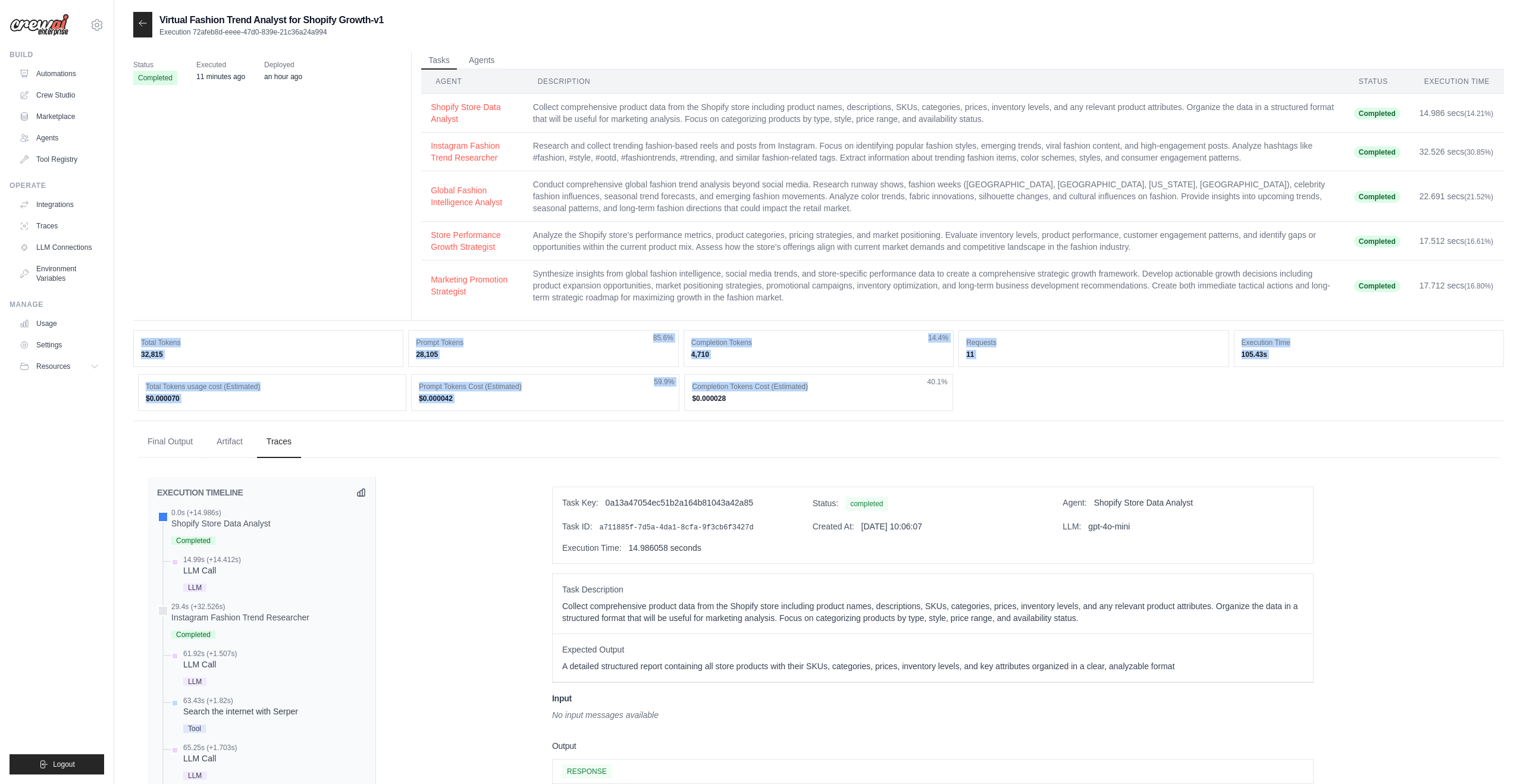
drag, startPoint x: 134, startPoint y: 337, endPoint x: 1026, endPoint y: 393, distance: 893.8
click at [1026, 393] on div "Total Tokens 32,815 Prompt Tokens 28,105 85.6% Completion Tokens 4,710 14.4% Re…" at bounding box center [819, 370] width 1371 height 81
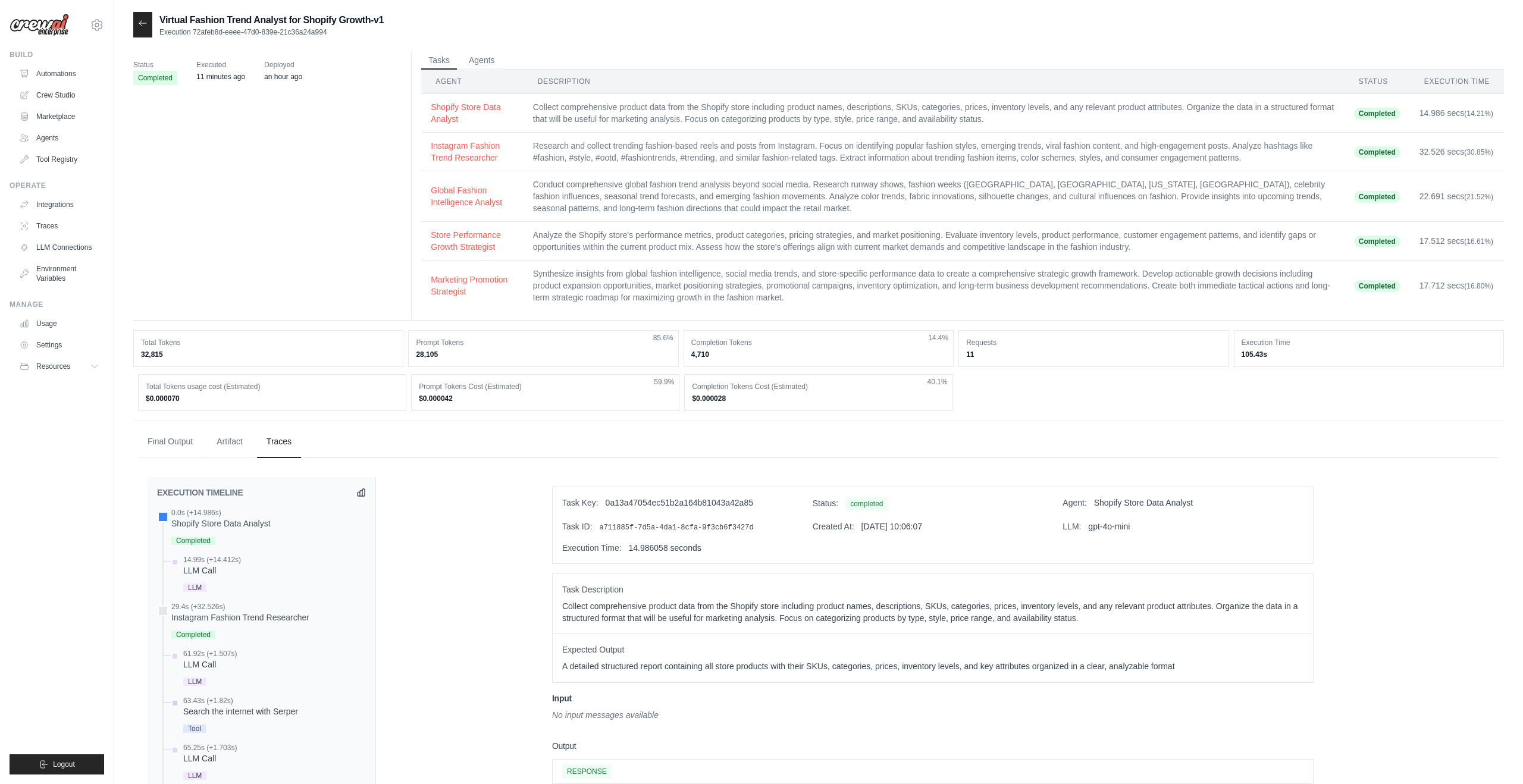
click at [1026, 393] on div "Total Tokens usage cost (Estimated) $0.000070 Prompt Tokens Cost (Estimated) $0…" at bounding box center [818, 392] width 1361 height 37
drag, startPoint x: 197, startPoint y: 396, endPoint x: 340, endPoint y: 397, distance: 143.0
click at [206, 396] on div "Total Tokens usage cost (Estimated) $0.000070" at bounding box center [271, 392] width 268 height 37
drag, startPoint x: 540, startPoint y: 399, endPoint x: 548, endPoint y: 400, distance: 8.1
click at [540, 399] on dd "$0.000042" at bounding box center [545, 399] width 253 height 10
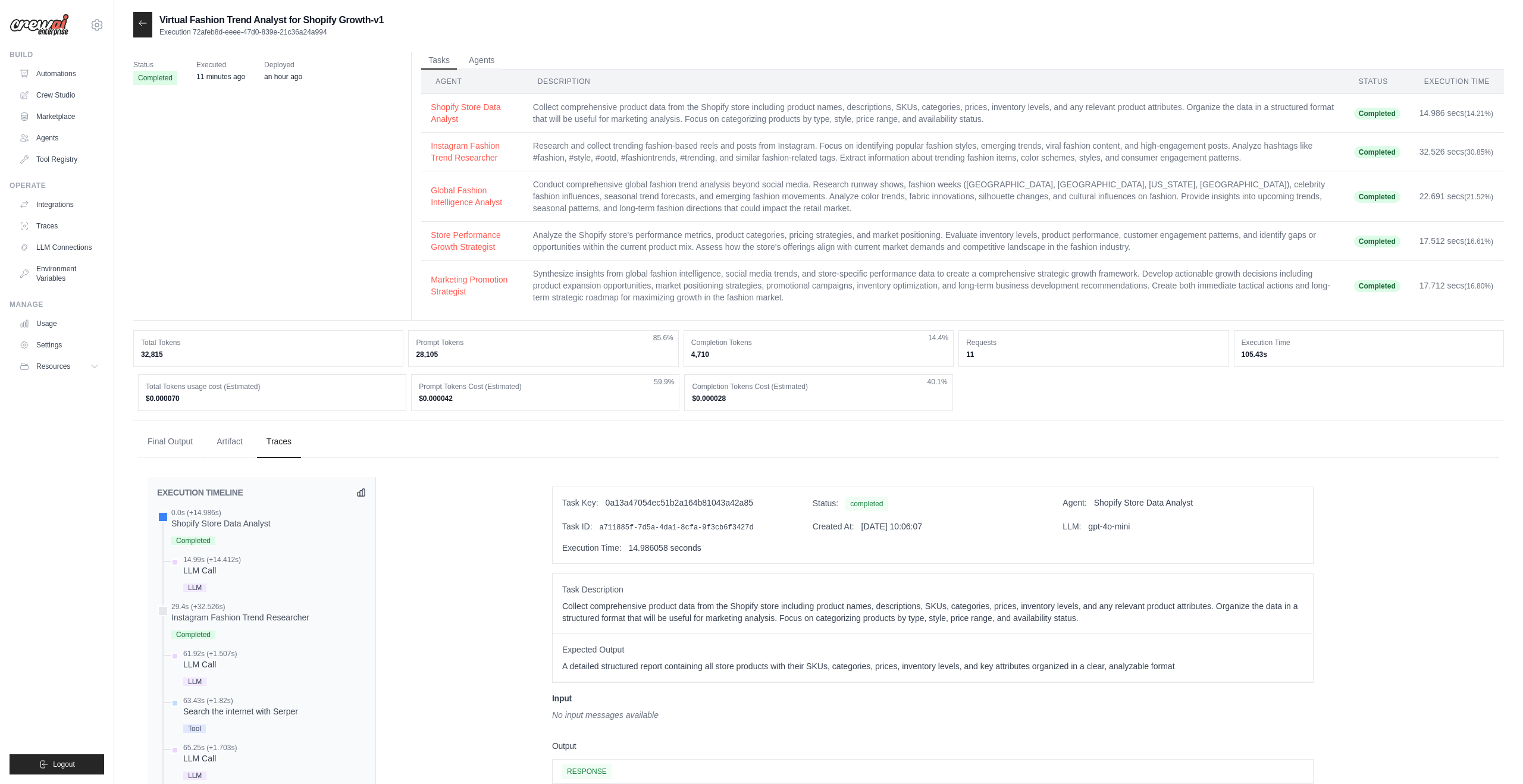
drag, startPoint x: 1270, startPoint y: 351, endPoint x: 1228, endPoint y: 357, distance: 42.4
click at [1228, 357] on div "Total Tokens 32,815 Prompt Tokens 28,105 85.6% Completion Tokens 4,710 14.4% Re…" at bounding box center [819, 348] width 1371 height 37
click at [1191, 366] on div "Requests 11" at bounding box center [1094, 348] width 270 height 37
drag, startPoint x: 1236, startPoint y: 353, endPoint x: 1287, endPoint y: 353, distance: 51.0
click at [1287, 353] on div "Execution Time 105.43s" at bounding box center [1369, 348] width 270 height 37
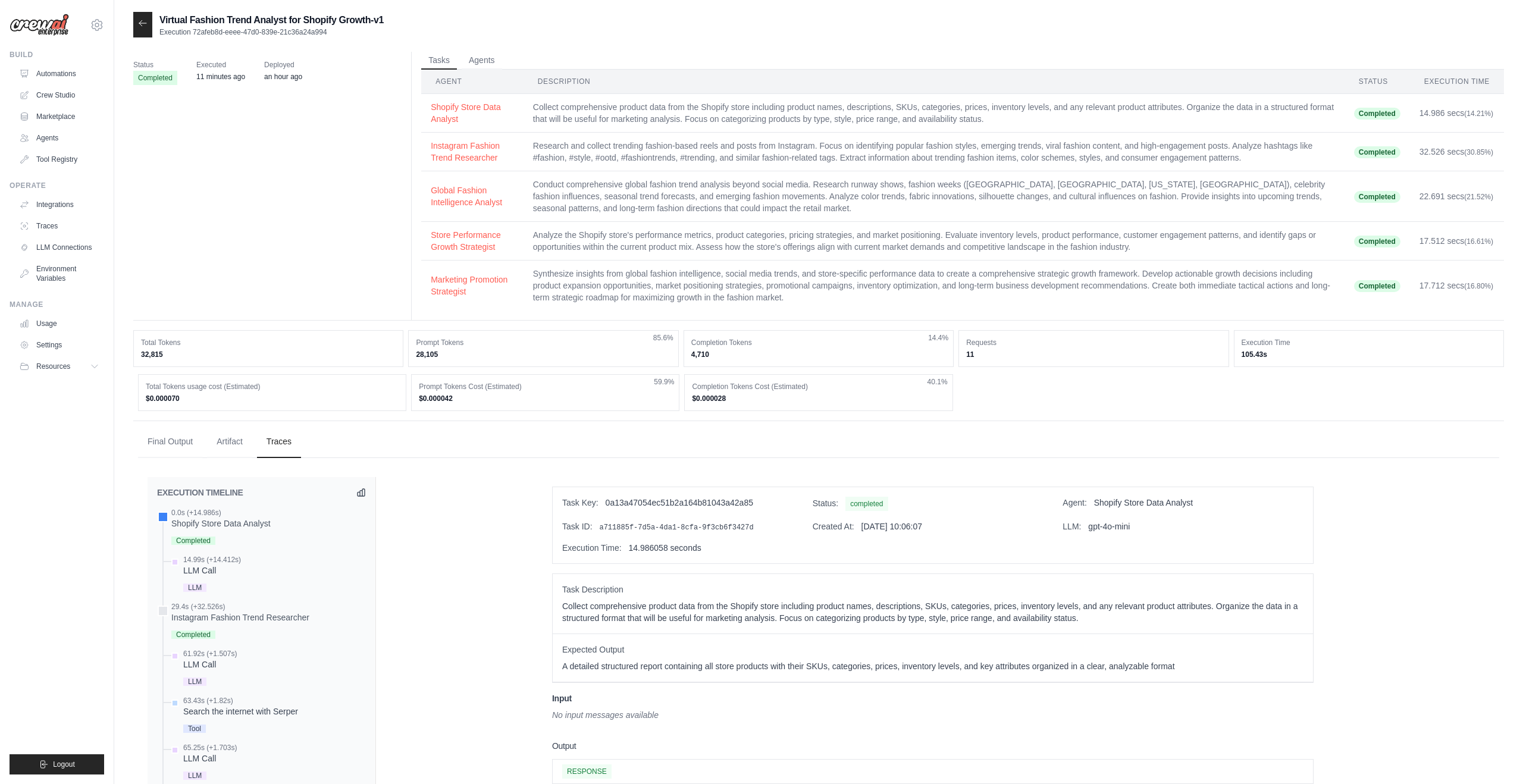
click at [1287, 353] on dd "105.43s" at bounding box center [1368, 355] width 254 height 10
drag, startPoint x: 1282, startPoint y: 356, endPoint x: 1181, endPoint y: 346, distance: 101.5
click at [1181, 346] on div "Total Tokens 32,815 Prompt Tokens 28,105 85.6% Completion Tokens 4,710 14.4% Re…" at bounding box center [819, 348] width 1371 height 37
click at [1180, 346] on dt "Requests" at bounding box center [1093, 343] width 254 height 10
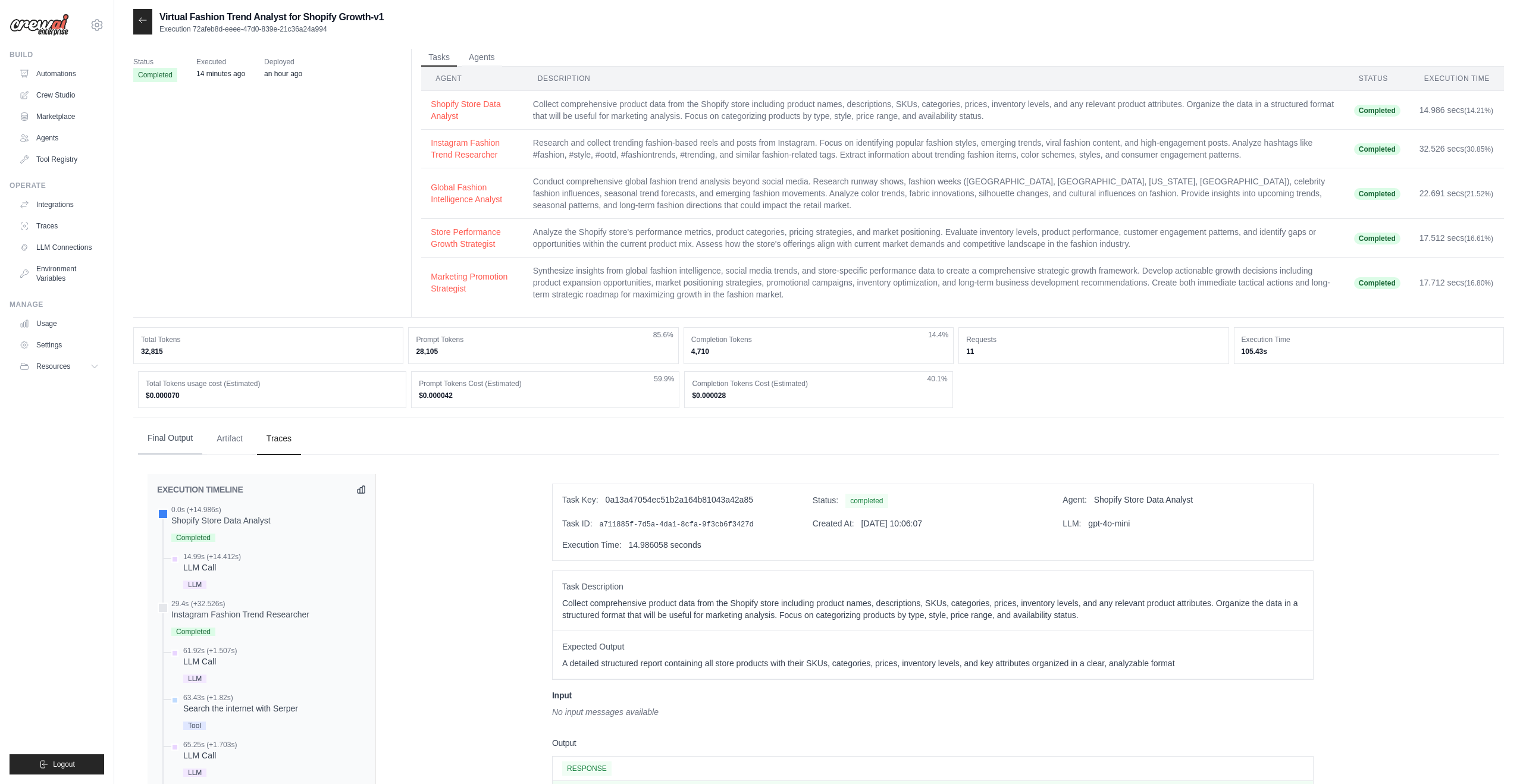
click at [175, 438] on button "Final Output" at bounding box center [170, 438] width 64 height 32
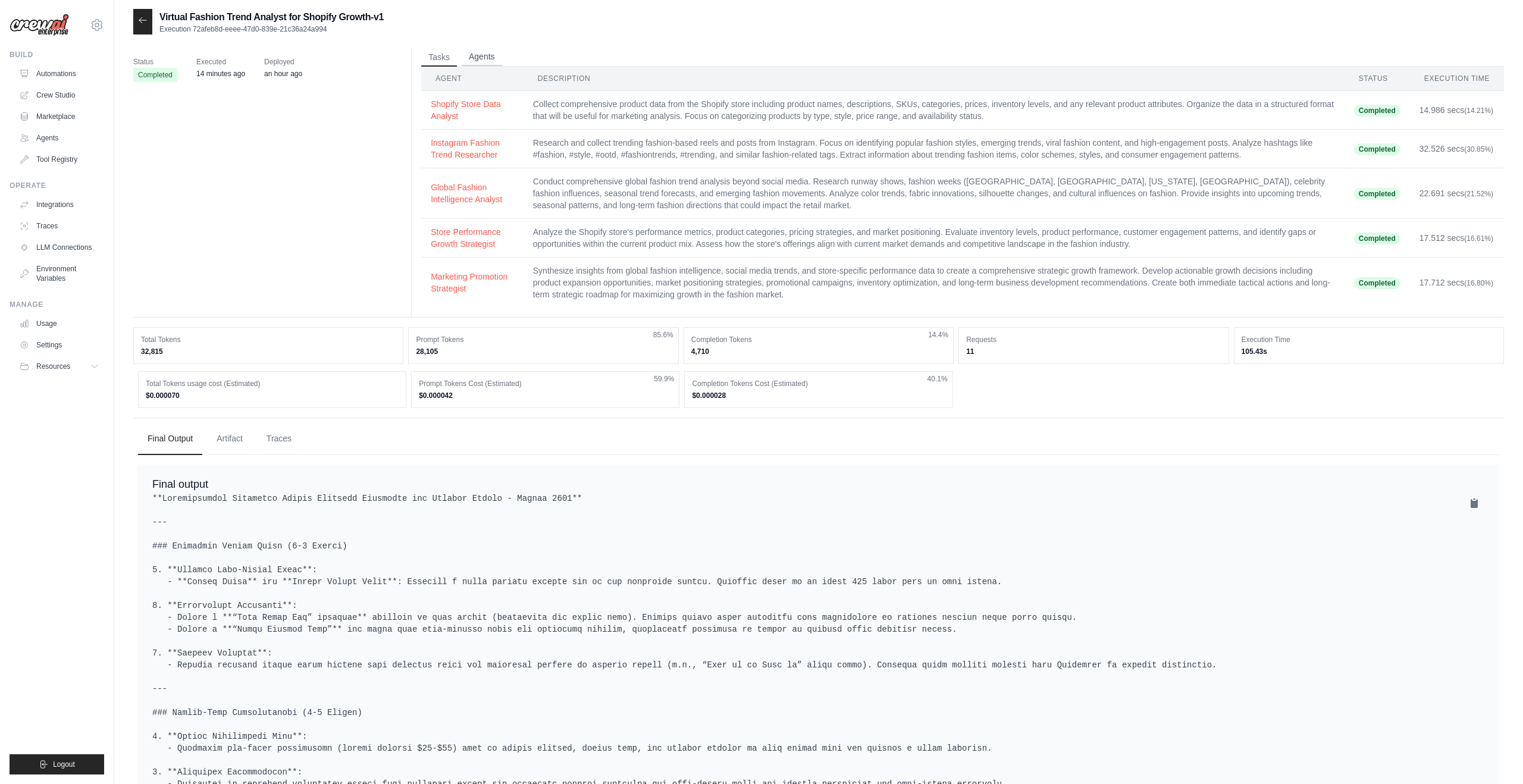
click at [463, 50] on button "Agents" at bounding box center [482, 57] width 41 height 18
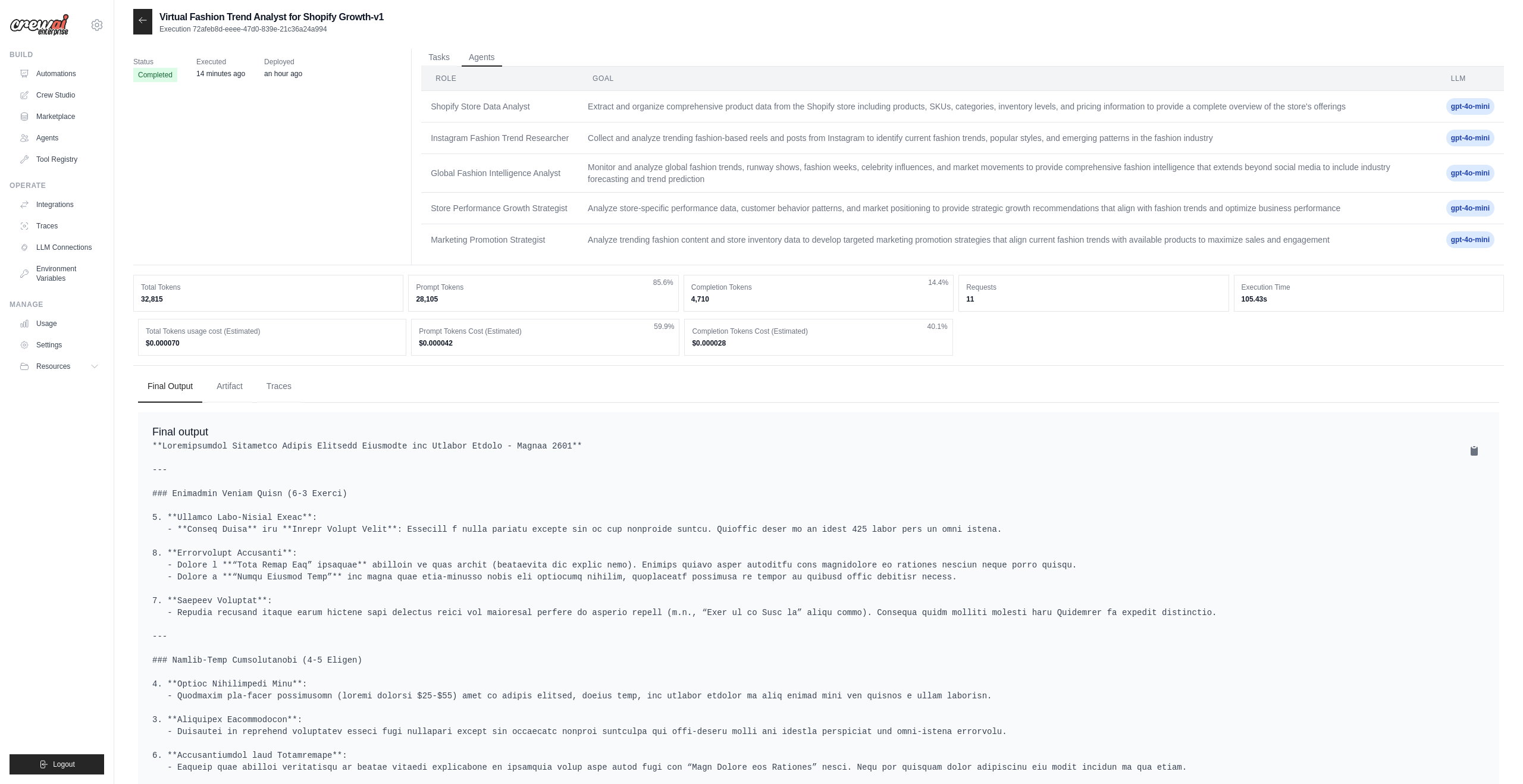
click at [646, 104] on td "Extract and organize comprehensive product data from the Shopify store includin…" at bounding box center [1008, 107] width 858 height 32
click at [438, 108] on td "Shopify Store Data Analyst" at bounding box center [499, 107] width 157 height 32
click at [431, 59] on button "Tasks" at bounding box center [439, 57] width 36 height 18
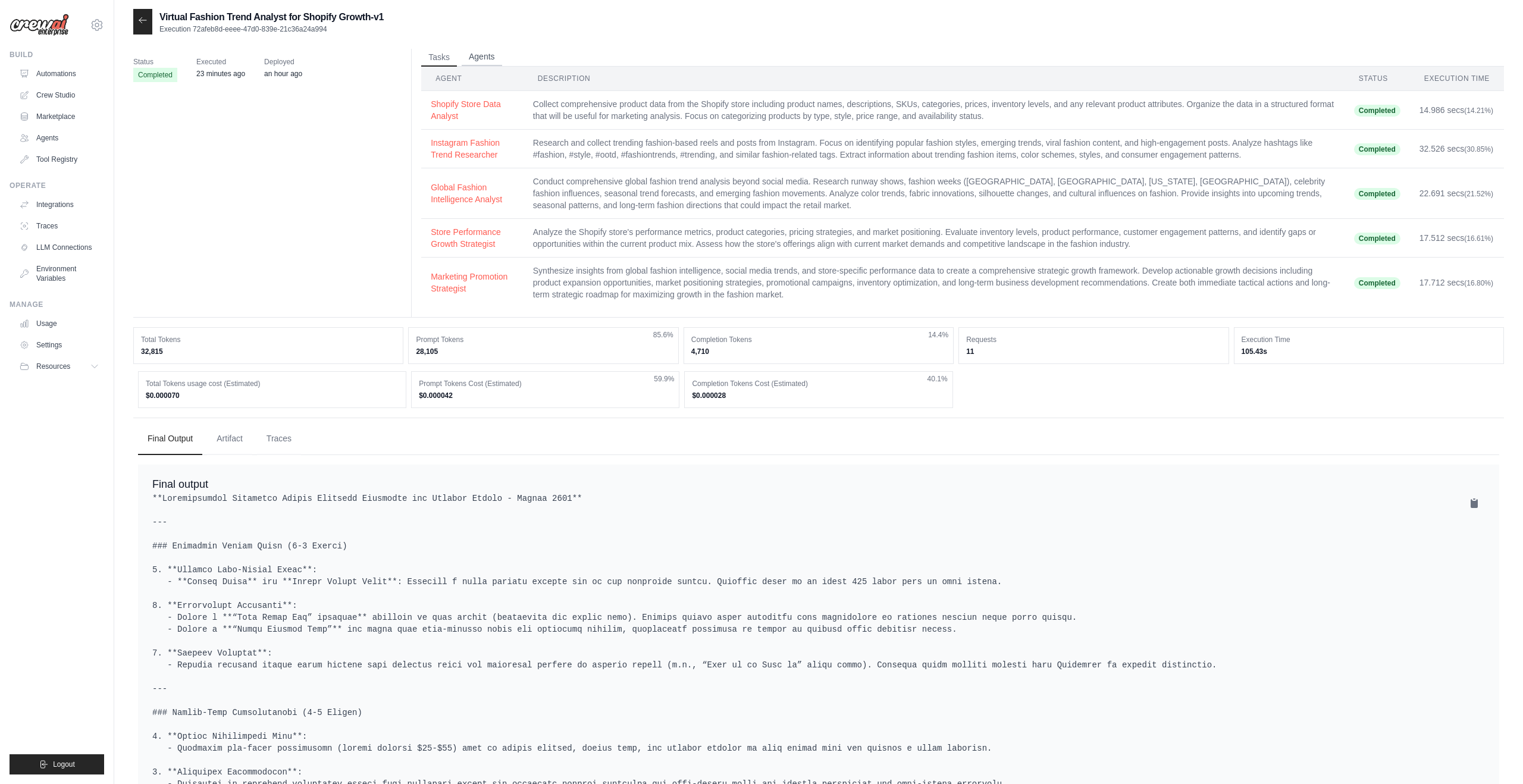
click at [480, 58] on button "Agents" at bounding box center [482, 57] width 41 height 18
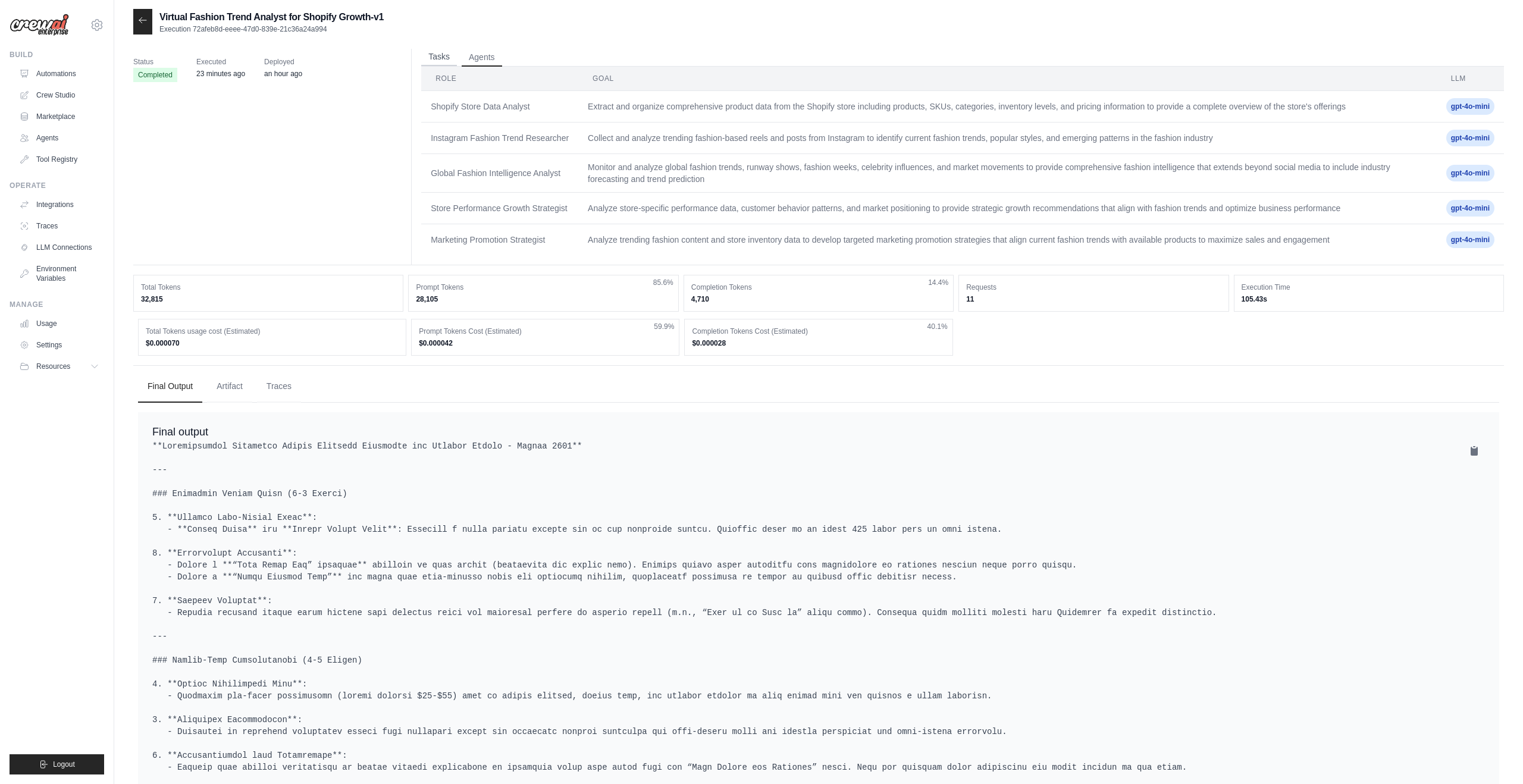
click at [443, 59] on button "Tasks" at bounding box center [439, 57] width 36 height 18
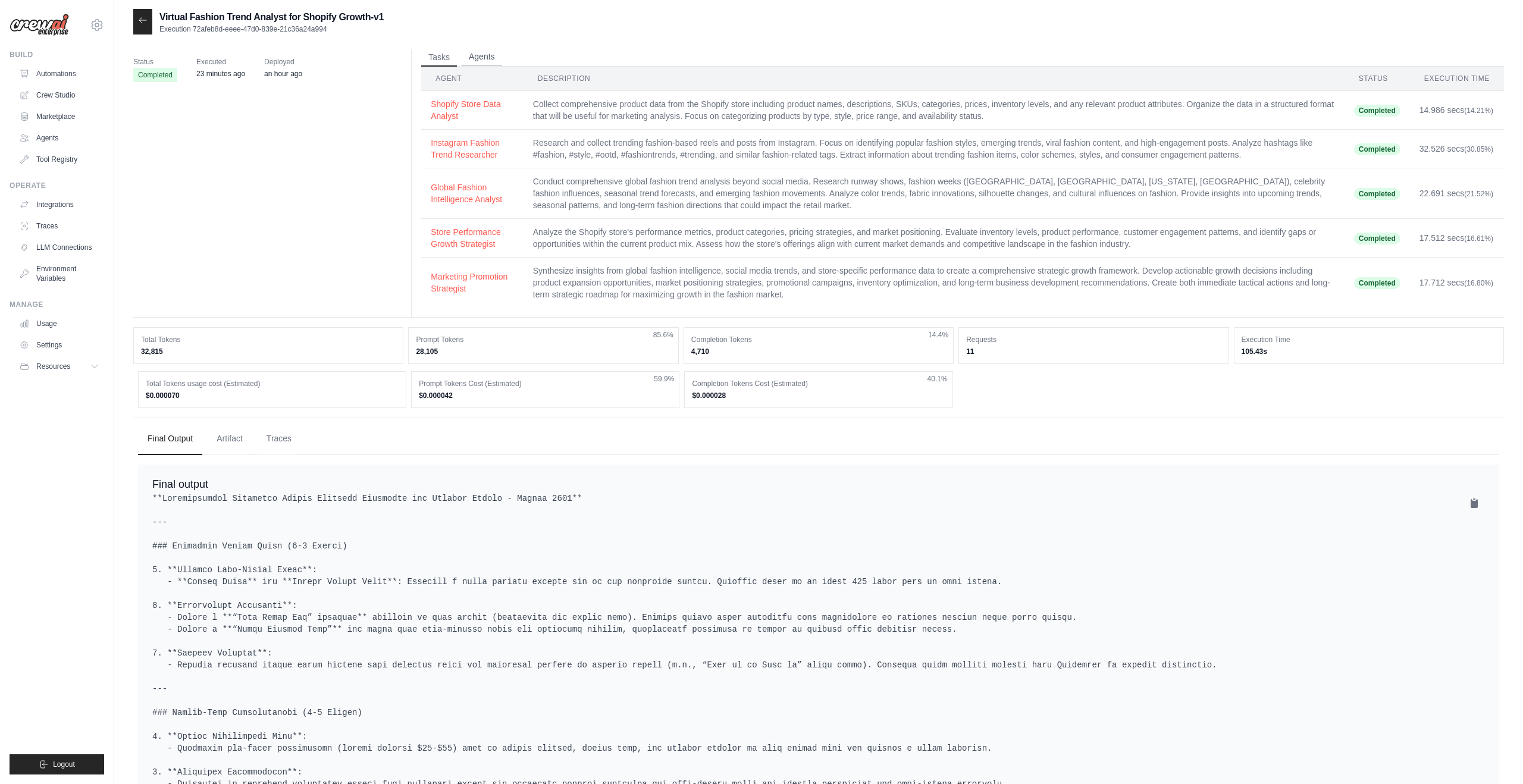
click at [480, 57] on button "Agents" at bounding box center [482, 57] width 41 height 18
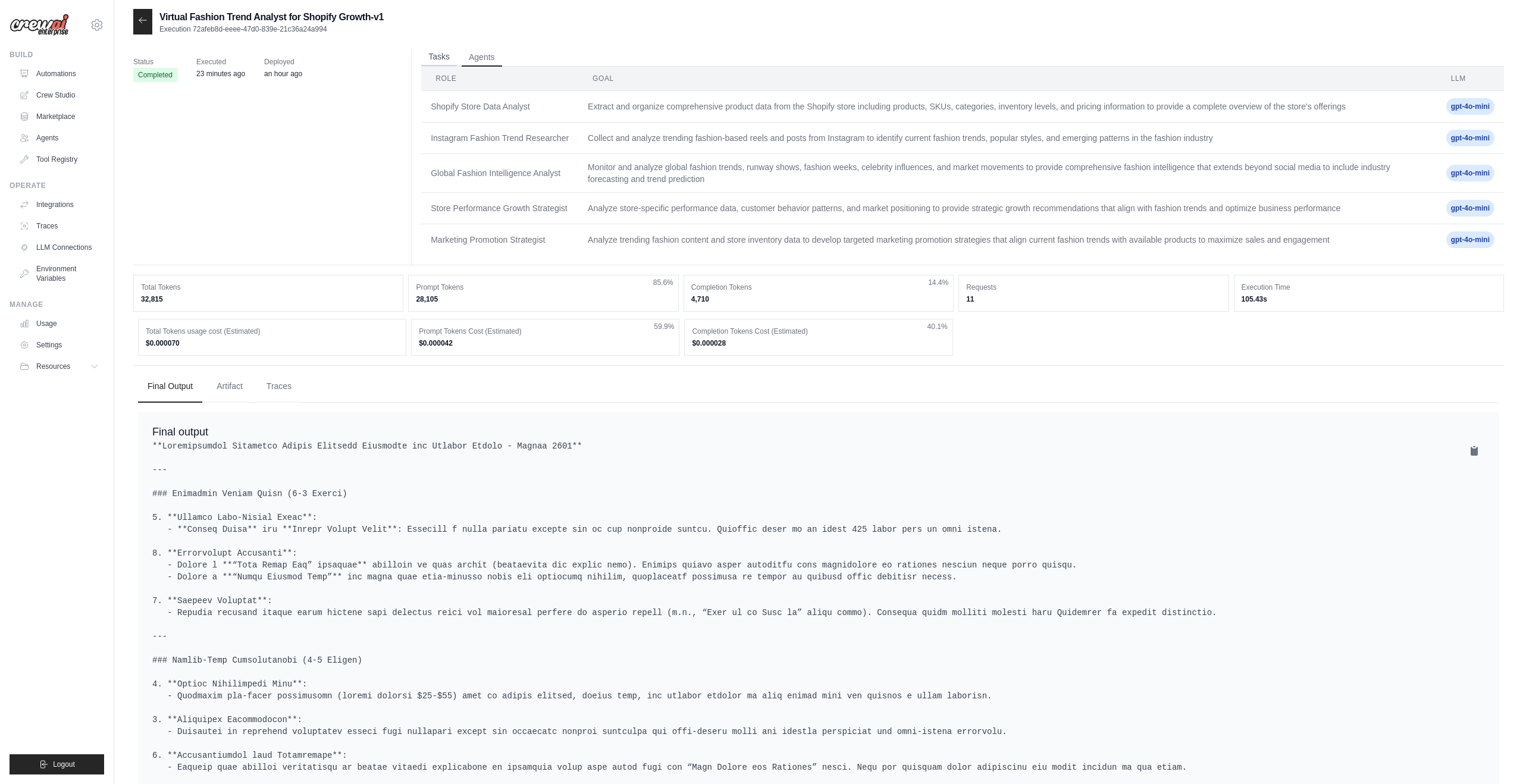
click at [438, 61] on button "Tasks" at bounding box center [439, 57] width 36 height 18
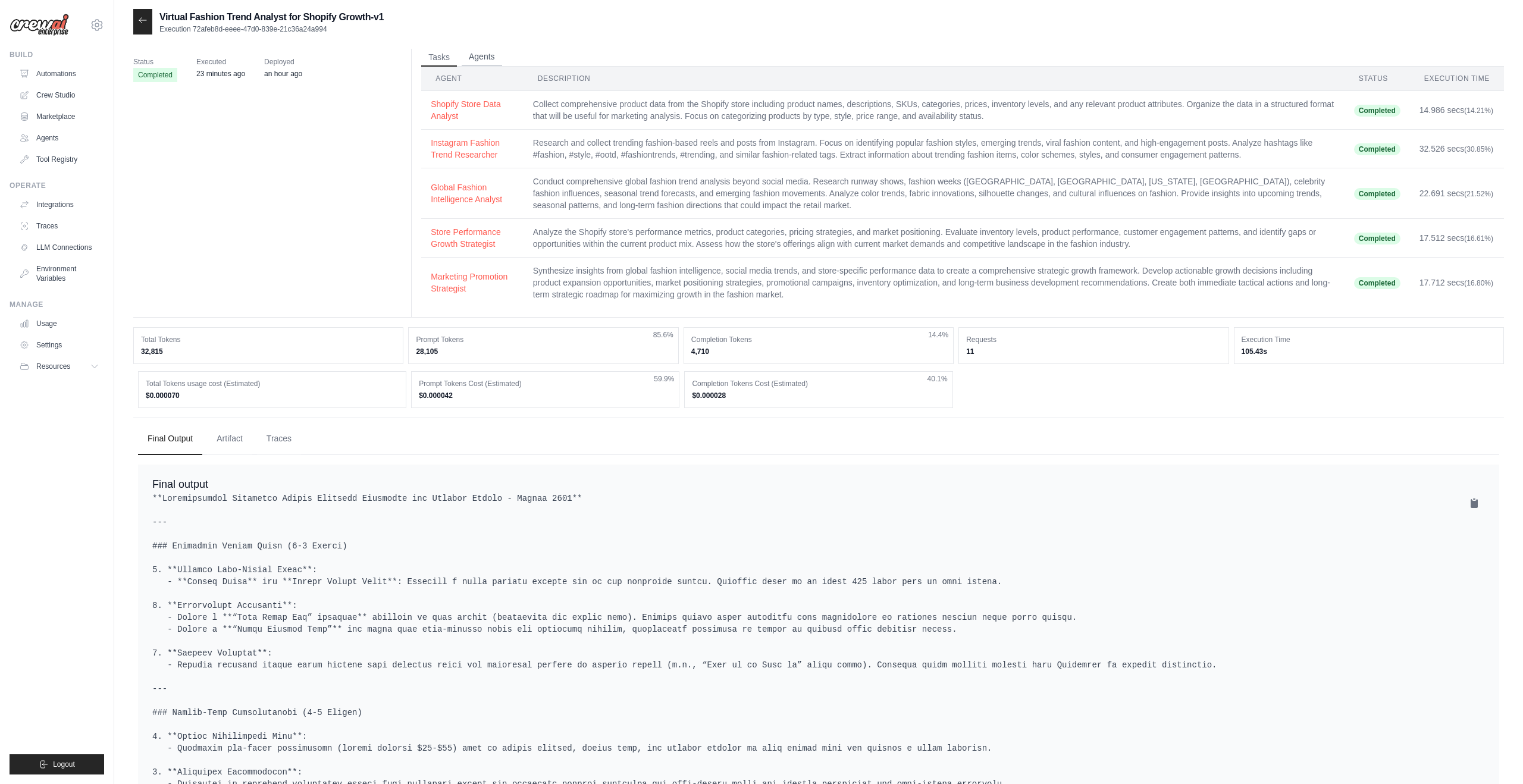
click at [474, 58] on button "Agents" at bounding box center [482, 57] width 41 height 18
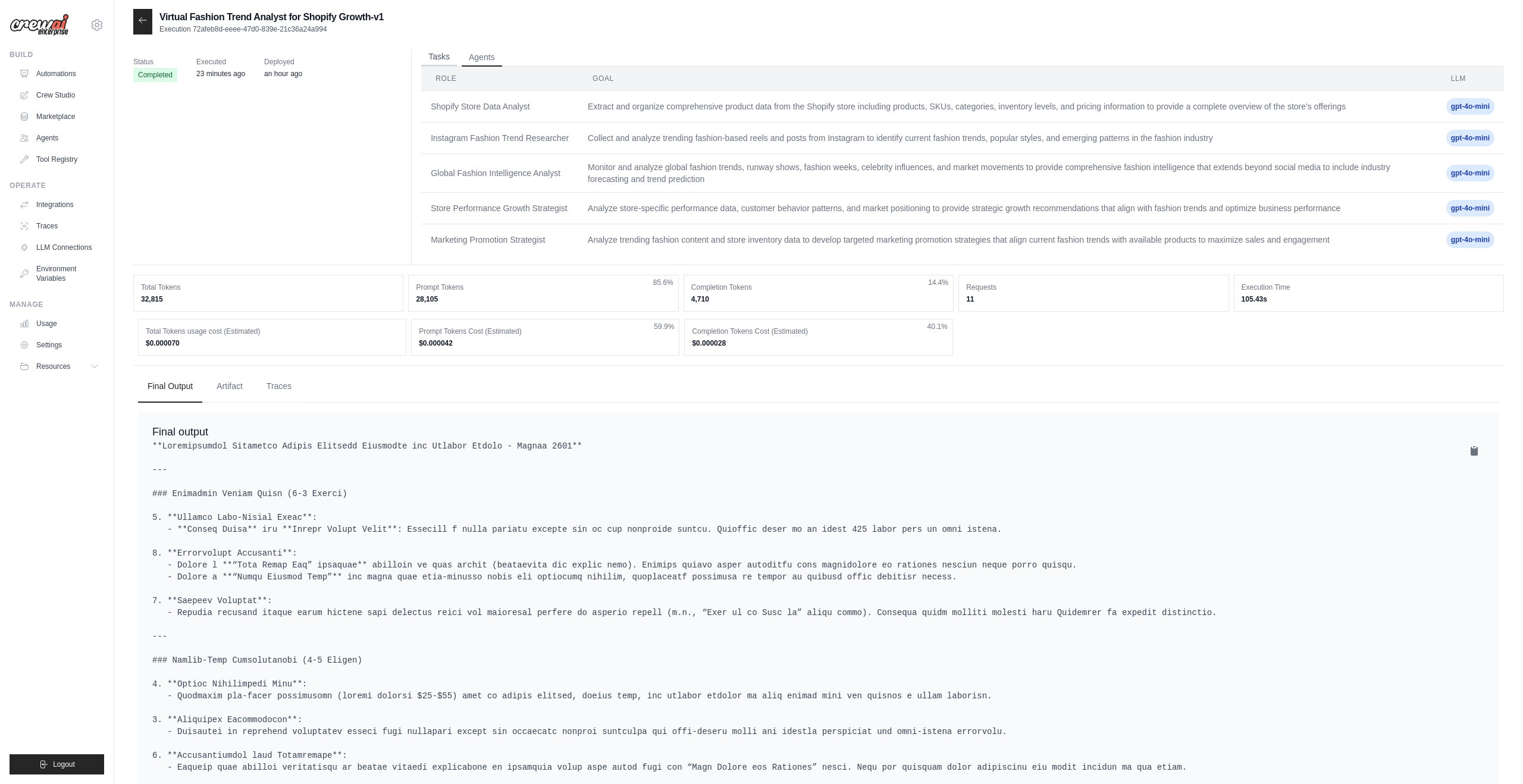
click at [443, 59] on button "Tasks" at bounding box center [439, 57] width 36 height 18
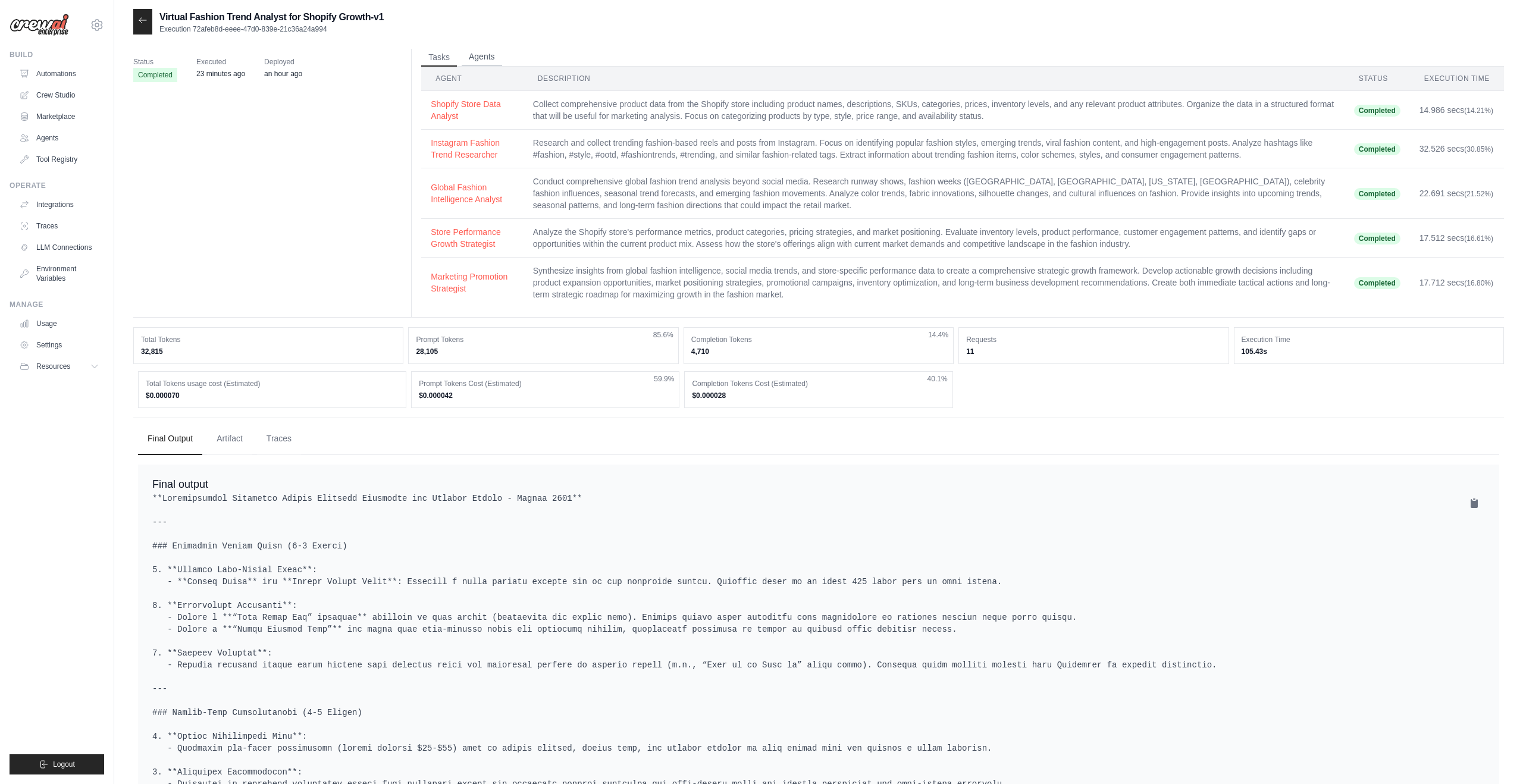
click at [471, 59] on button "Agents" at bounding box center [482, 57] width 41 height 18
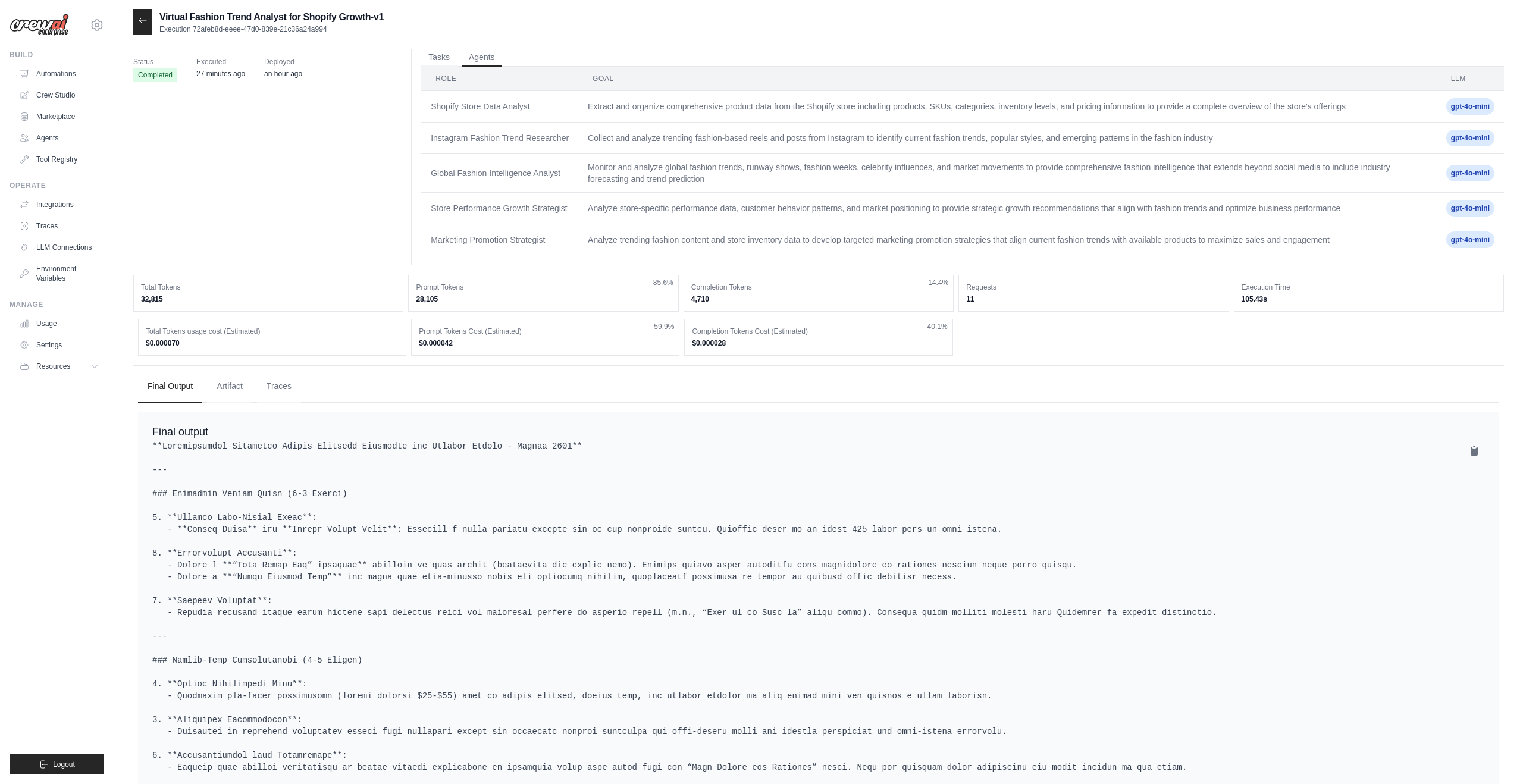
scroll to position [0, 0]
drag, startPoint x: 1273, startPoint y: 302, endPoint x: 1229, endPoint y: 303, distance: 44.0
click at [1229, 303] on div "Total Tokens 32,815 Prompt Tokens 28,105 85.6% Completion Tokens 4,710 14.4% Re…" at bounding box center [819, 295] width 1371 height 37
click at [1238, 313] on div "Execution Time 105.43s" at bounding box center [1369, 295] width 270 height 37
drag, startPoint x: 1242, startPoint y: 302, endPoint x: 1269, endPoint y: 301, distance: 27.0
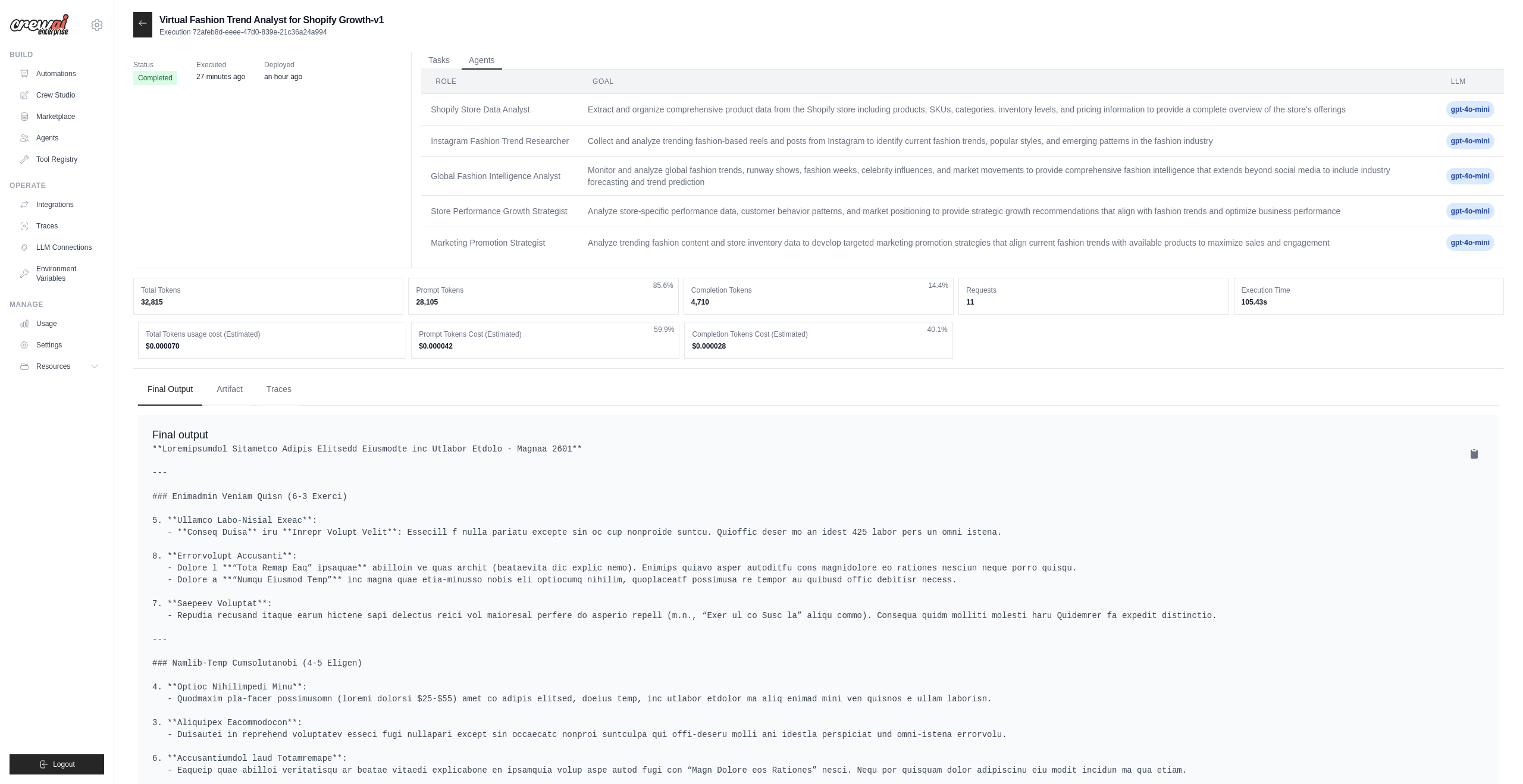
click at [1269, 301] on dd "105.43s" at bounding box center [1368, 302] width 254 height 10
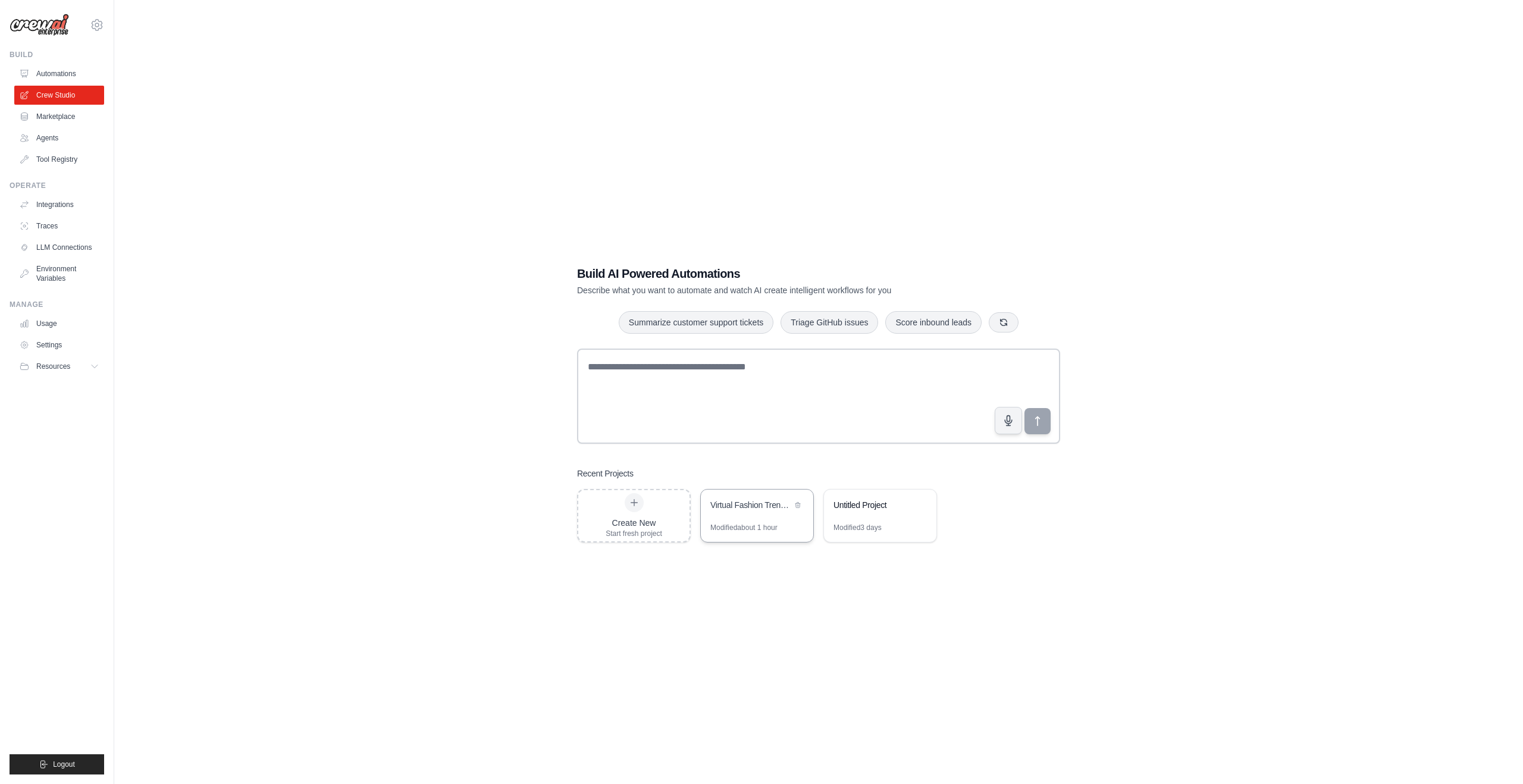
click at [759, 537] on div "Modified about 1 hour" at bounding box center [757, 532] width 113 height 19
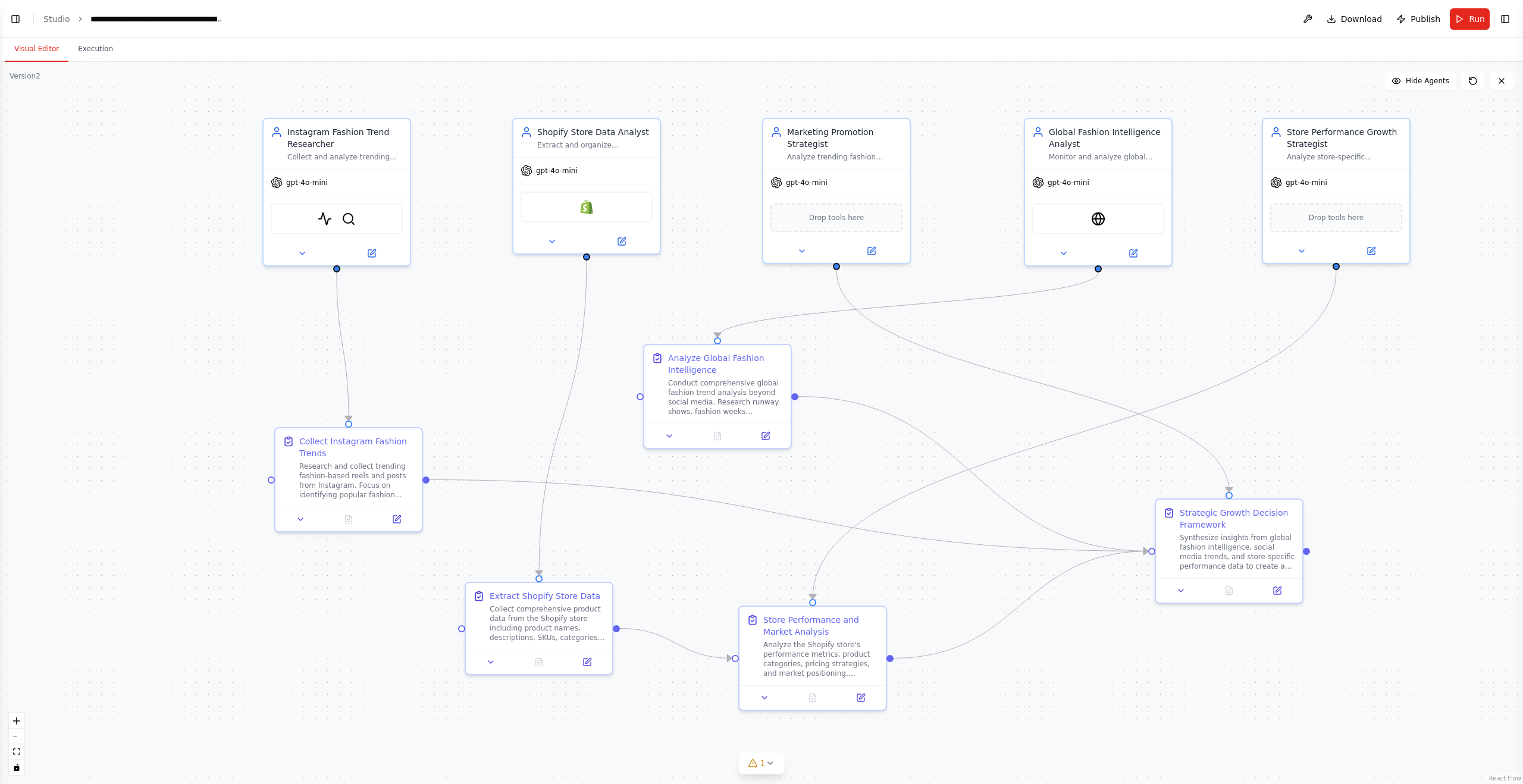
scroll to position [1347, 0]
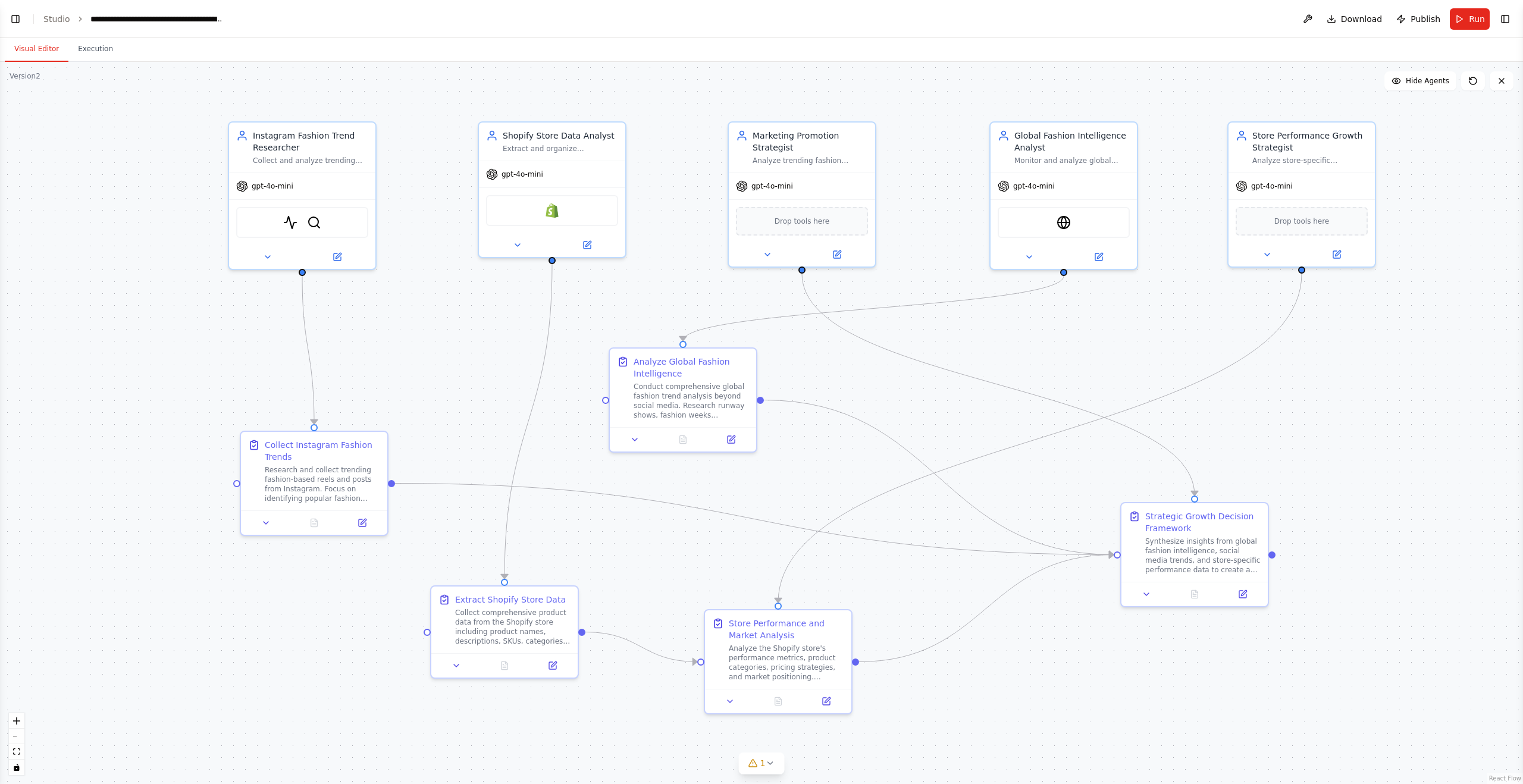
drag, startPoint x: 780, startPoint y: 532, endPoint x: 961, endPoint y: 648, distance: 215.0
click at [941, 678] on div ".deletable-edge-delete-btn { width: 20px; height: 20px; border: 0px solid #ffff…" at bounding box center [762, 423] width 1523 height 722
click at [1331, 350] on div ".deletable-edge-delete-btn { width: 20px; height: 20px; border: 0px solid #ffff…" at bounding box center [762, 423] width 1523 height 722
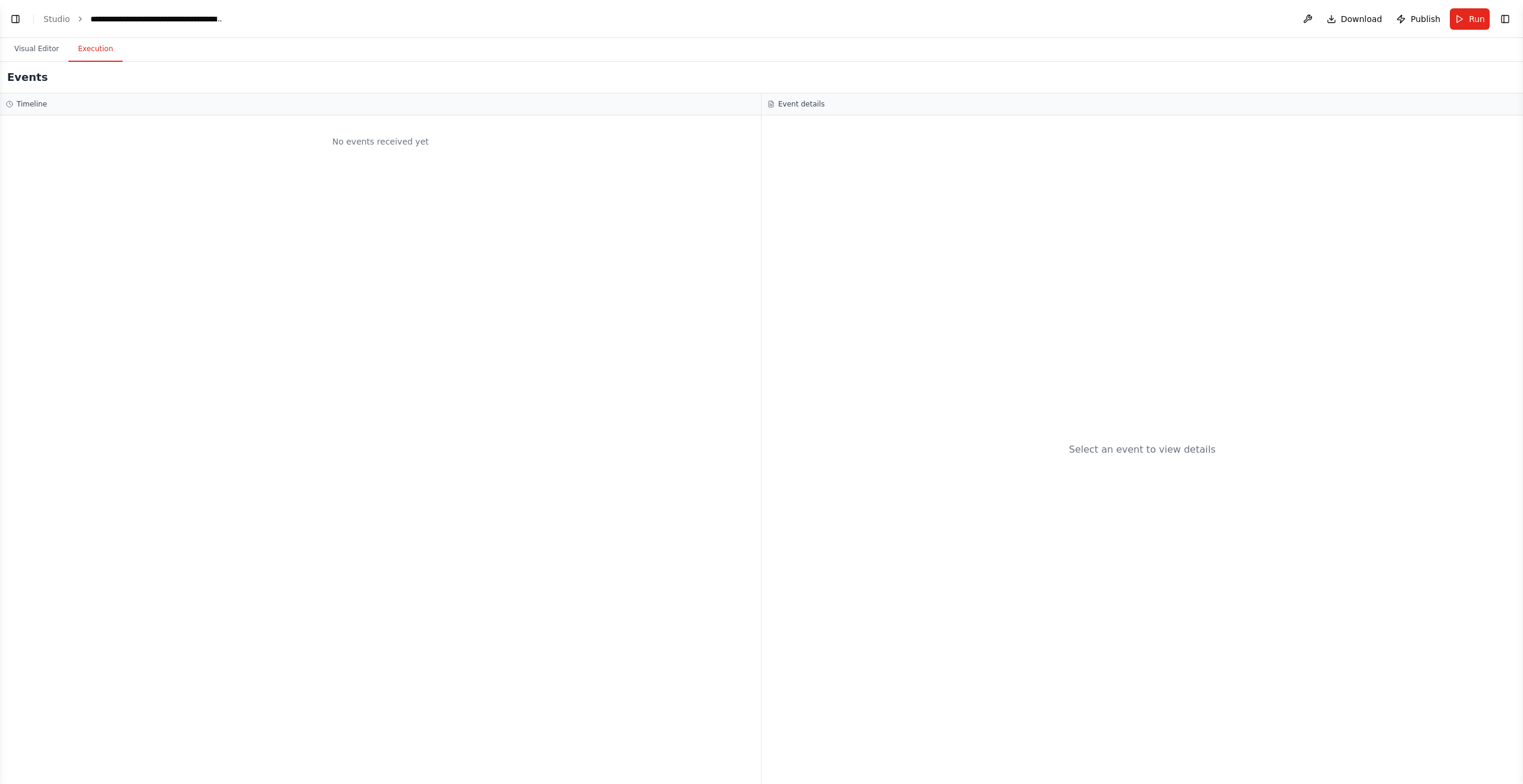
click at [86, 56] on button "Execution" at bounding box center [96, 49] width 54 height 25
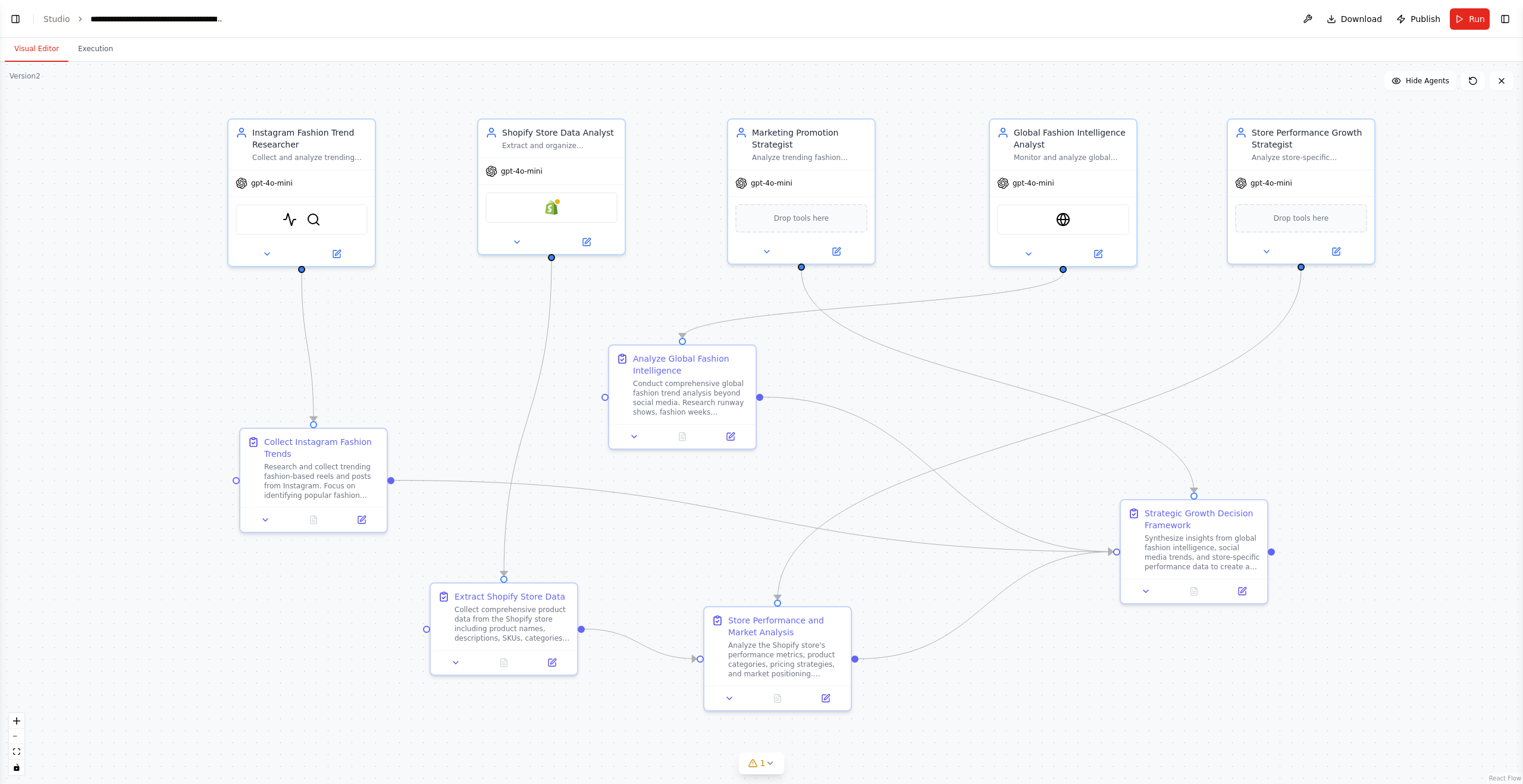
click at [37, 60] on button "Visual Editor" at bounding box center [37, 49] width 64 height 25
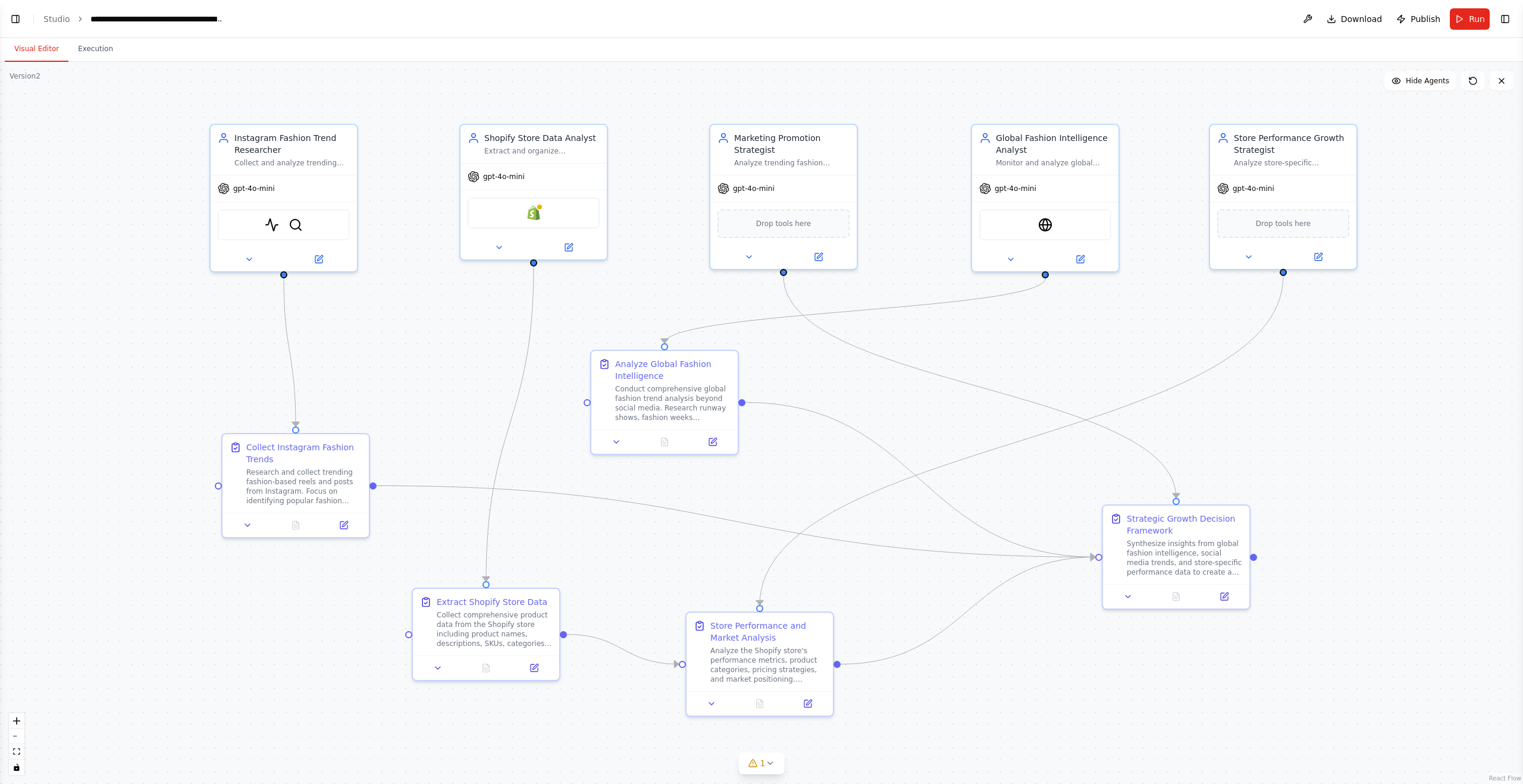
drag, startPoint x: 1124, startPoint y: 367, endPoint x: 1106, endPoint y: 373, distance: 19.0
click at [1106, 373] on div ".deletable-edge-delete-btn { width: 20px; height: 20px; border: 0px solid #ffff…" at bounding box center [762, 423] width 1523 height 722
drag, startPoint x: 660, startPoint y: 363, endPoint x: 664, endPoint y: 351, distance: 12.6
click at [664, 351] on div "Analyze Global Fashion Intelligence" at bounding box center [673, 356] width 116 height 24
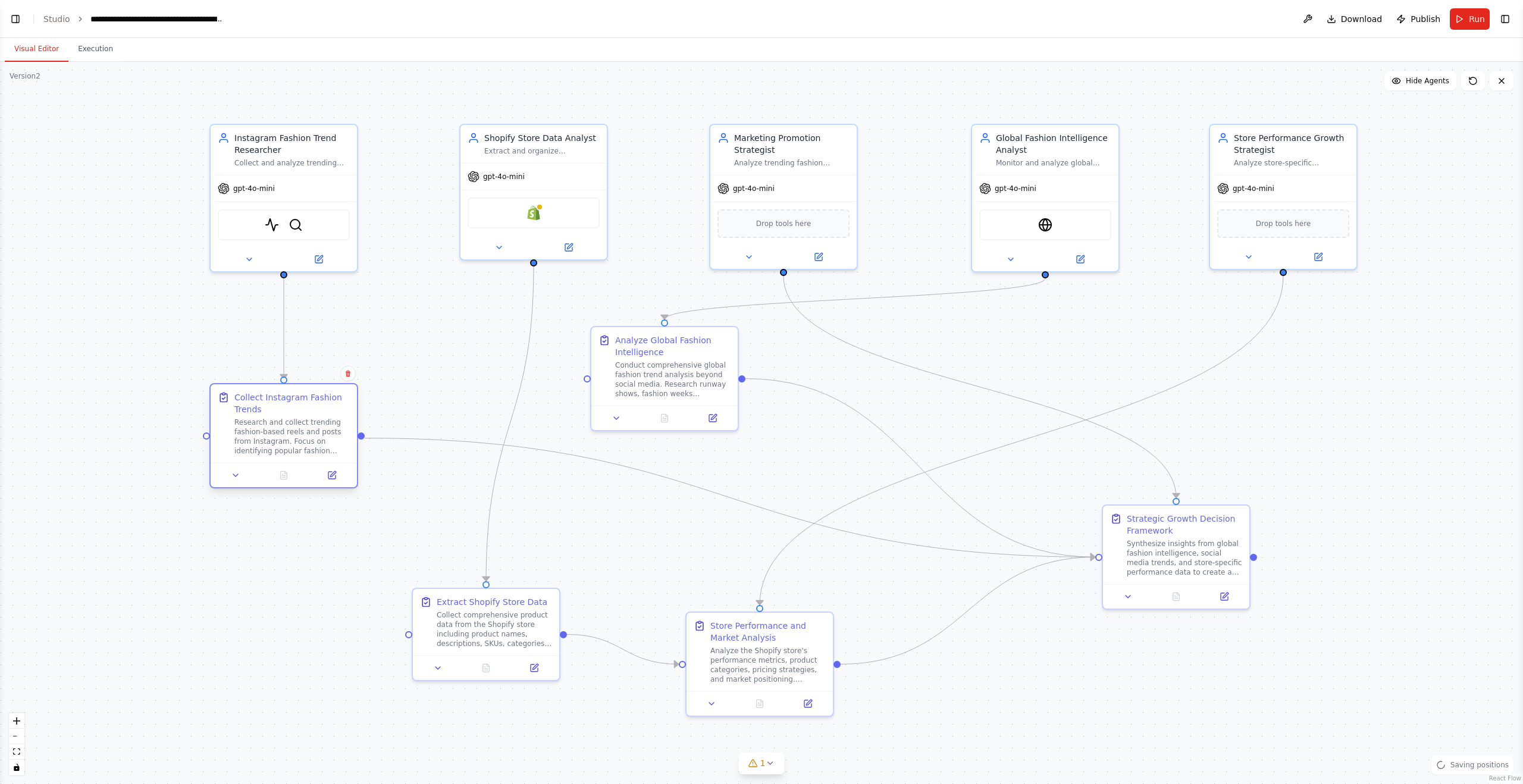
drag, startPoint x: 261, startPoint y: 459, endPoint x: 250, endPoint y: 406, distance: 54.1
click at [250, 406] on div "Collect Instagram Fashion Trends" at bounding box center [292, 403] width 116 height 24
drag, startPoint x: 457, startPoint y: 577, endPoint x: 452, endPoint y: 561, distance: 16.8
click at [452, 561] on div "Extract Shopify Store Data" at bounding box center [492, 564] width 111 height 12
